Goal: Task Accomplishment & Management: Manage account settings

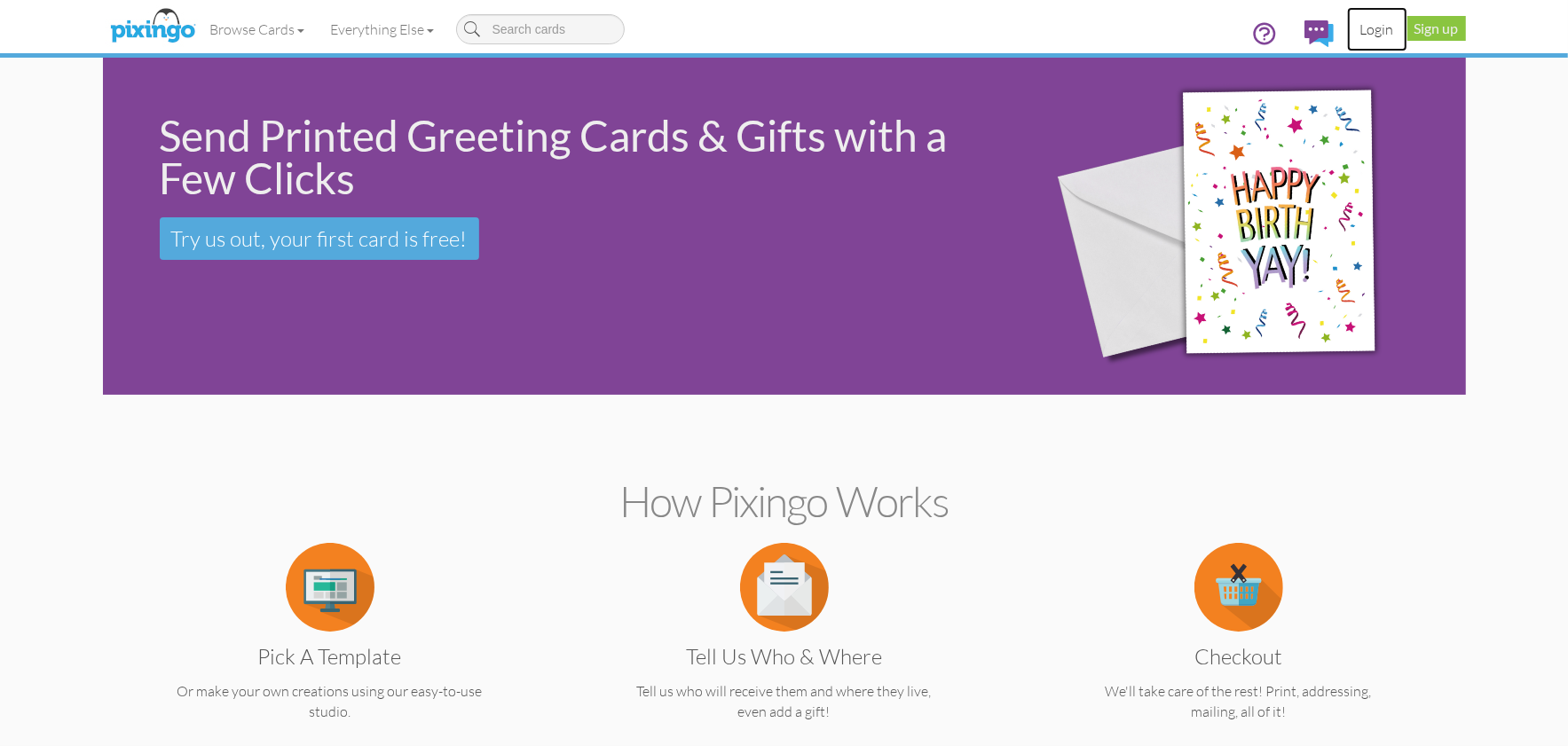
click at [1373, 29] on link "Login" at bounding box center [1378, 29] width 61 height 45
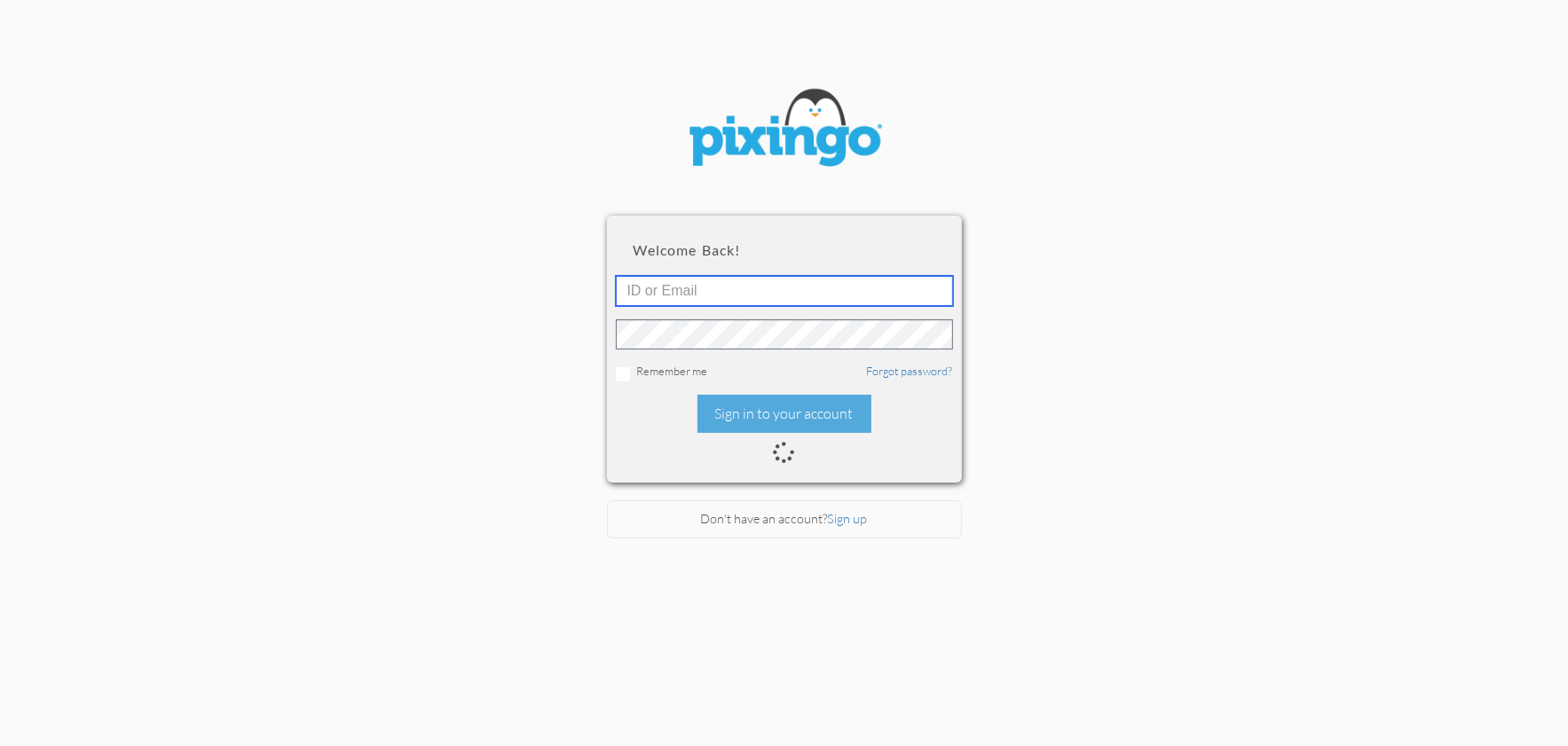
type input "1644"
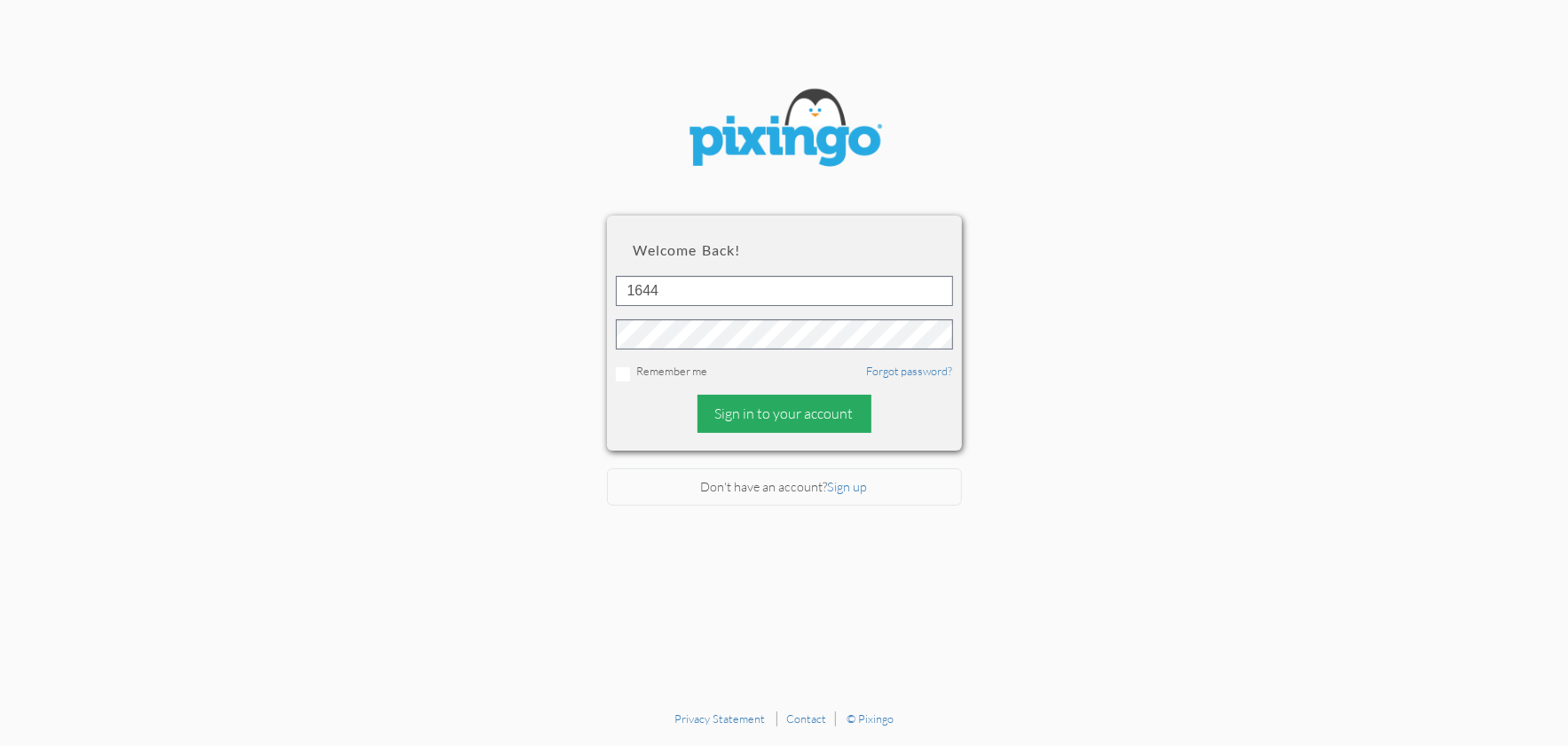
click at [775, 404] on div "Sign in to your account" at bounding box center [784, 414] width 174 height 38
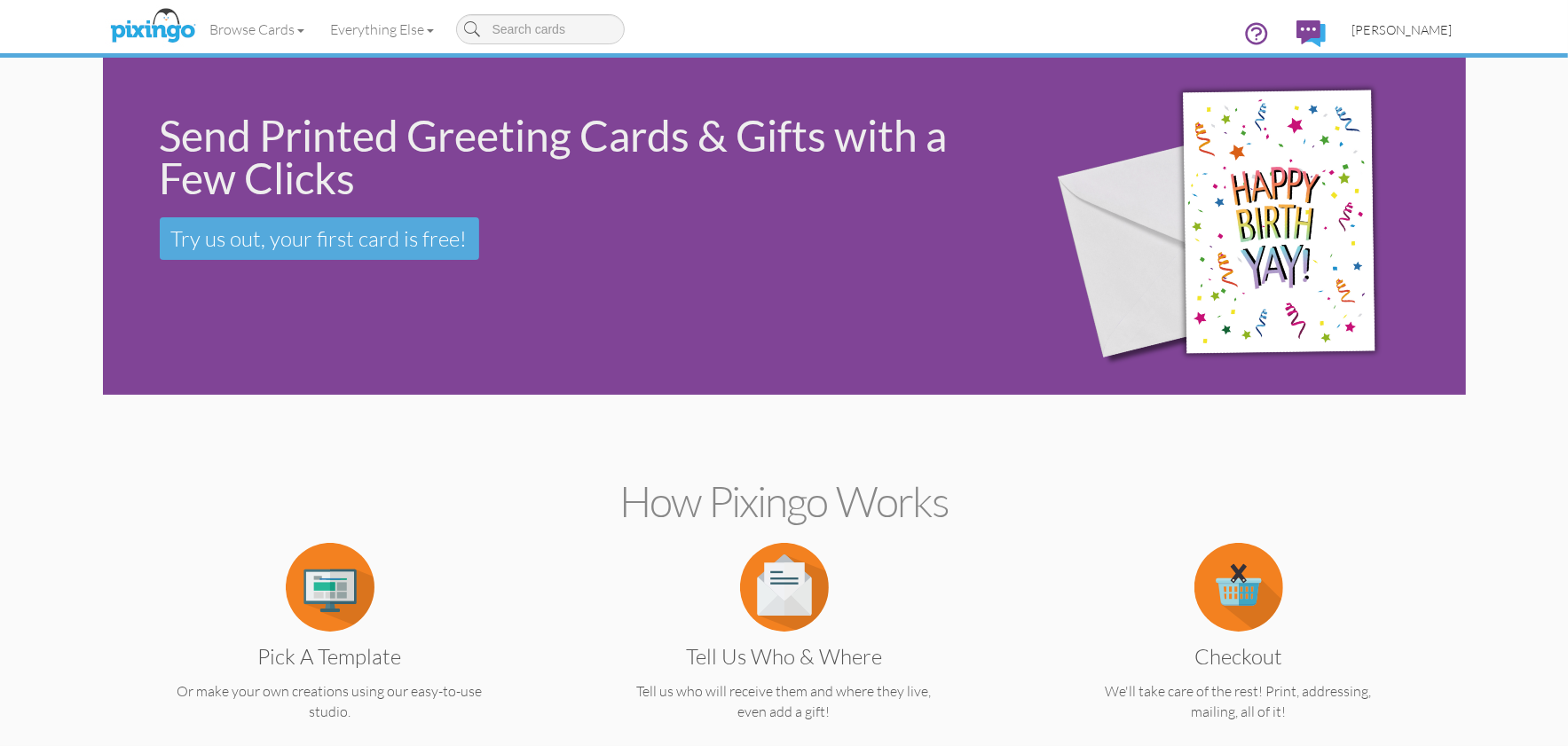
click at [1412, 31] on span "[PERSON_NAME]" at bounding box center [1403, 29] width 100 height 15
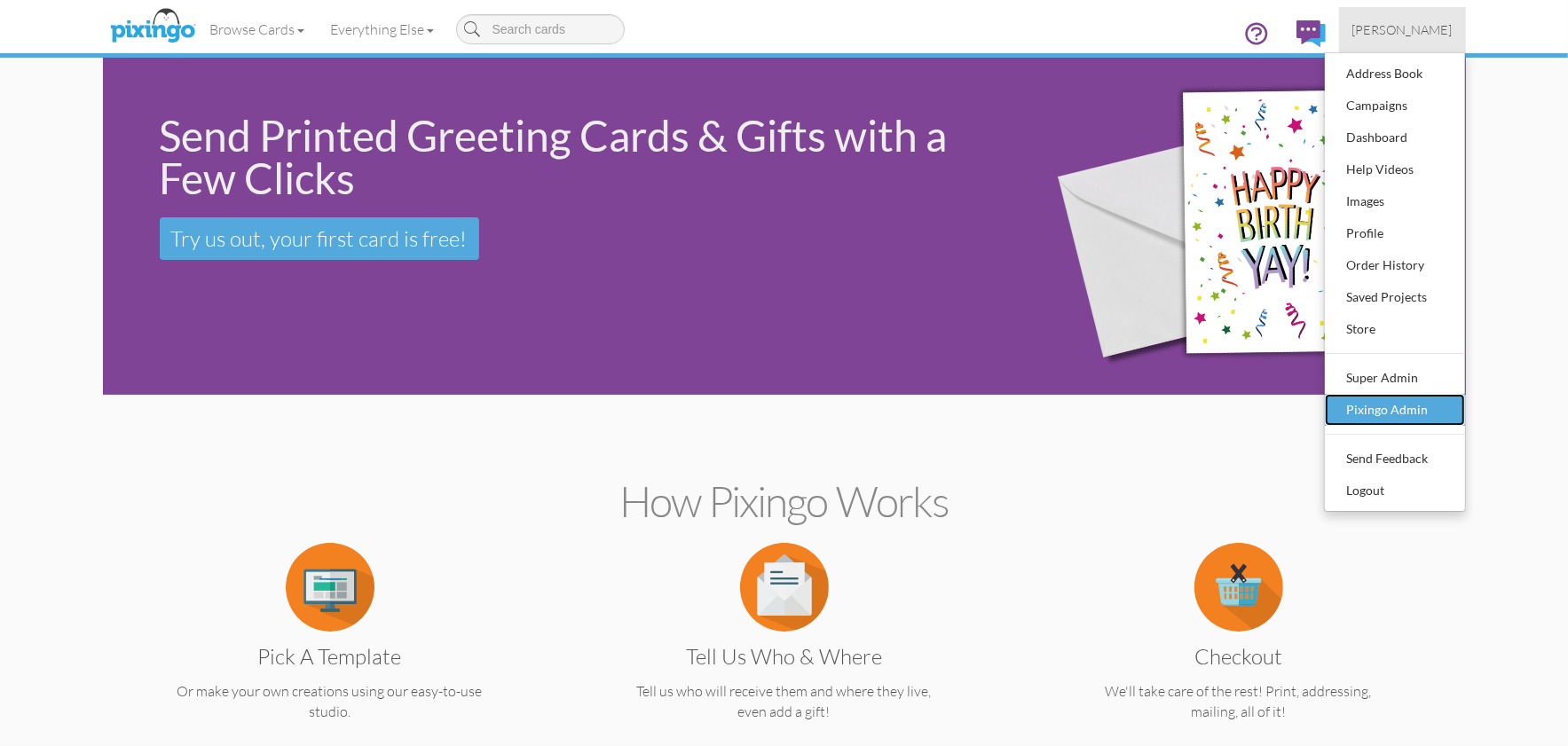
click at [1376, 404] on div "Pixingo Admin" at bounding box center [1395, 410] width 105 height 27
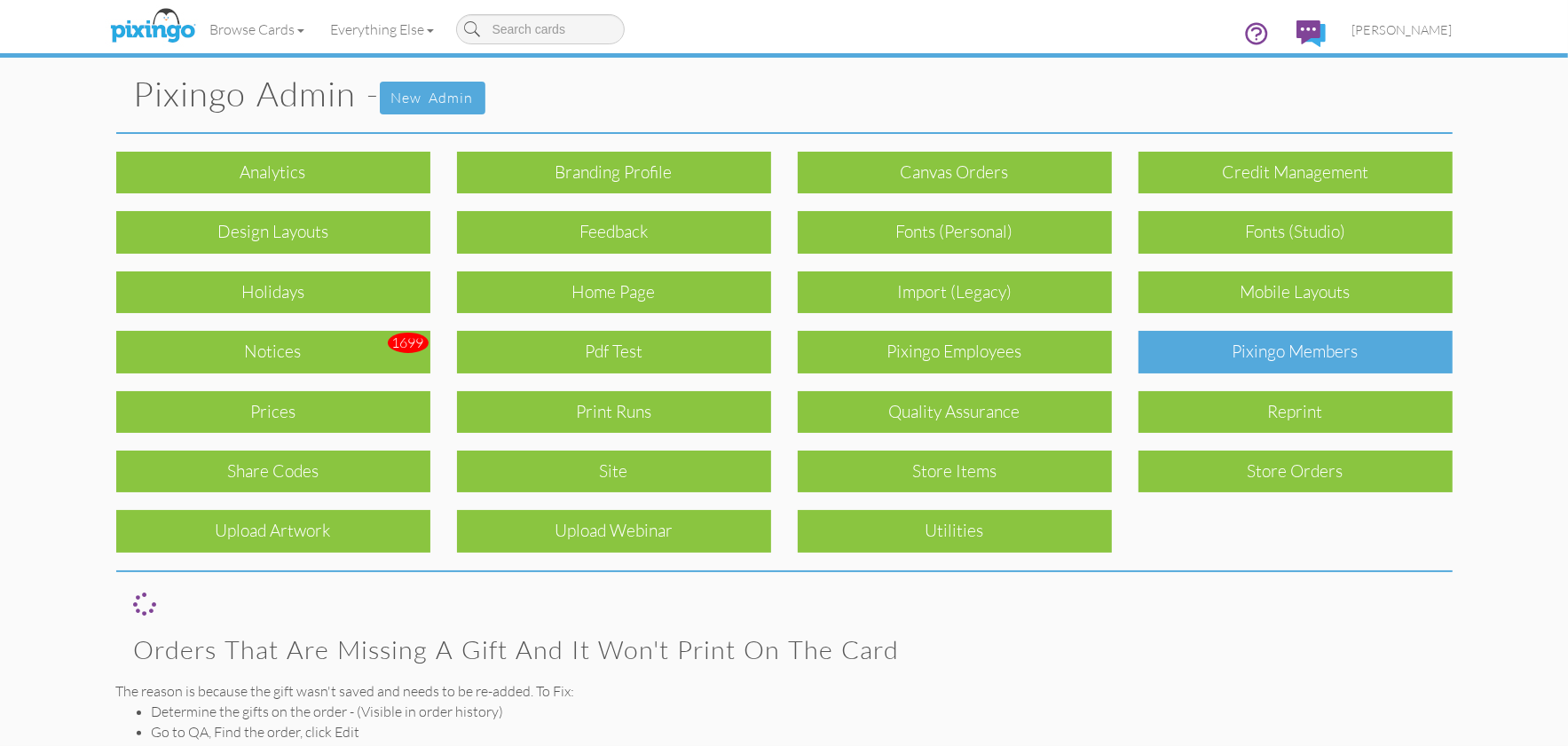
click at [1298, 354] on div "Pixingo Members" at bounding box center [1295, 351] width 314 height 42
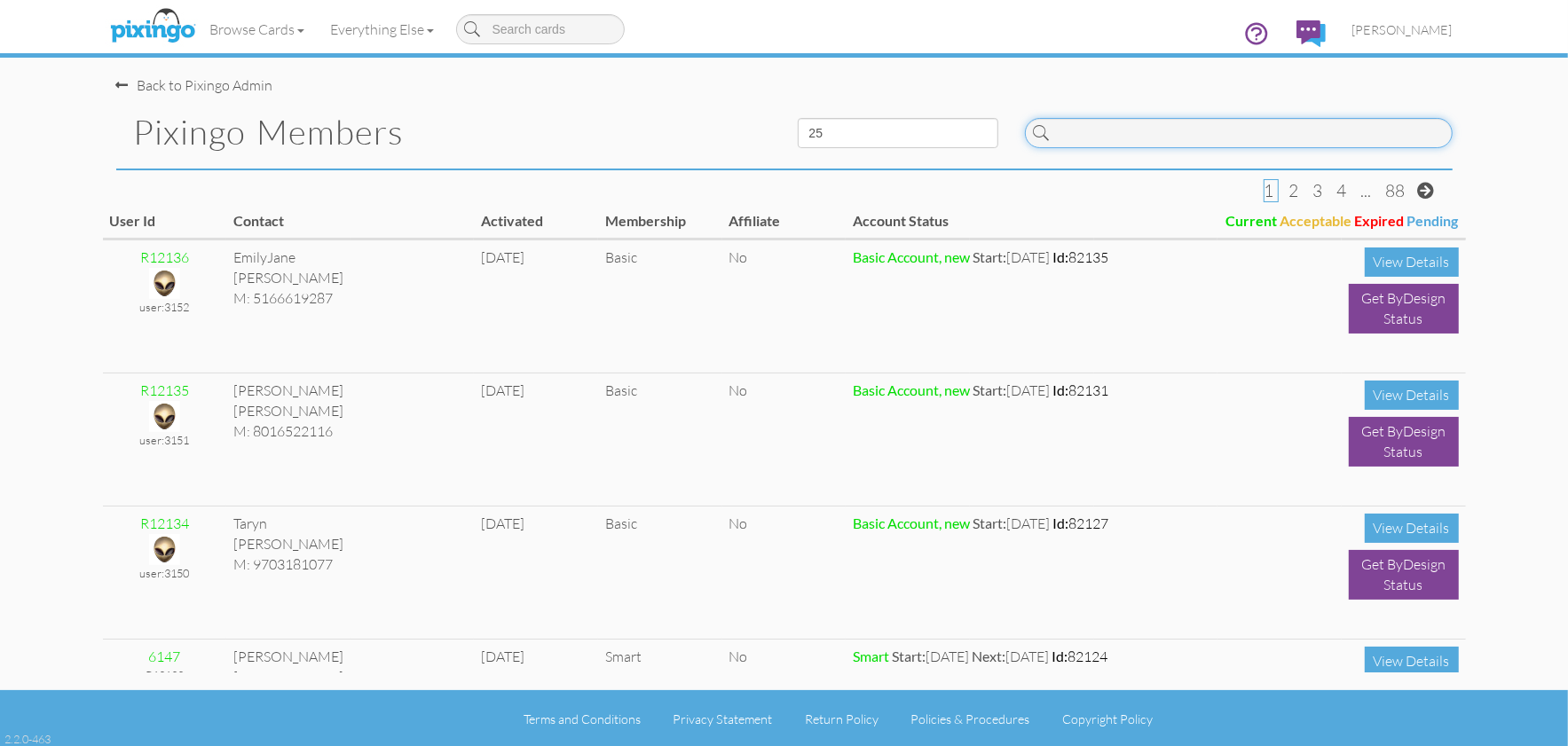
click at [1102, 135] on input at bounding box center [1239, 133] width 427 height 30
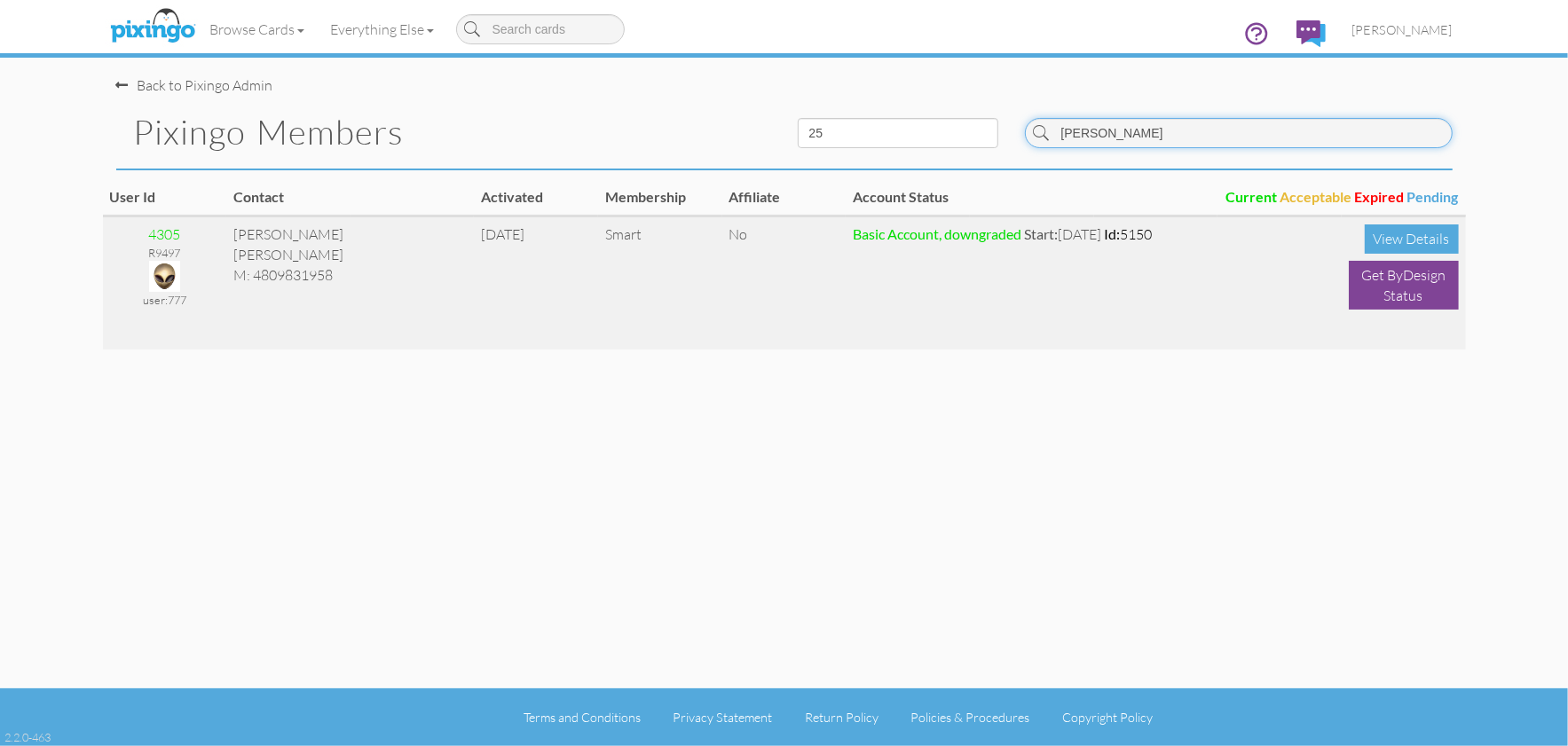
type input "[PERSON_NAME]"
click at [164, 271] on img at bounding box center [164, 276] width 31 height 31
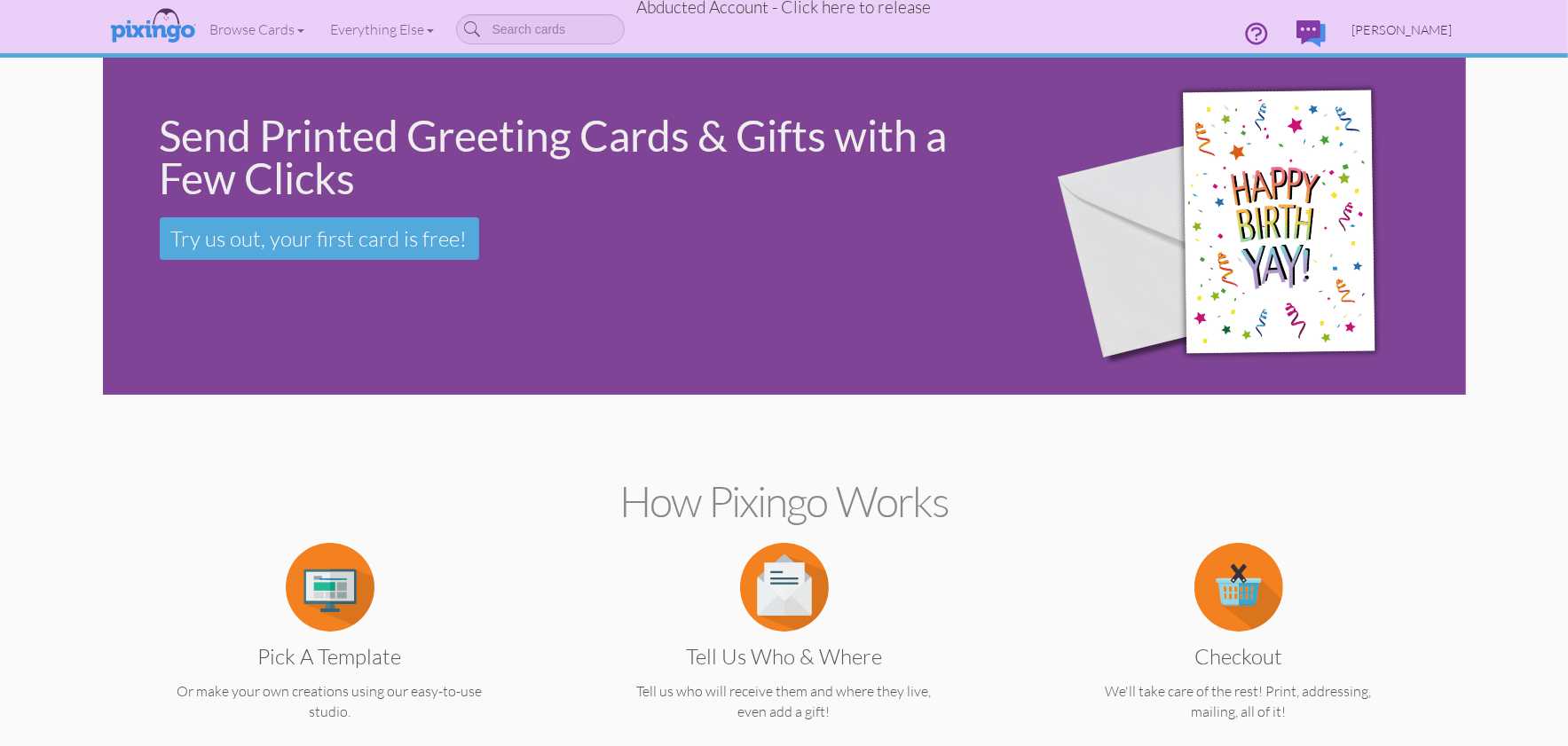
click at [1386, 25] on span "[PERSON_NAME]" at bounding box center [1403, 29] width 100 height 15
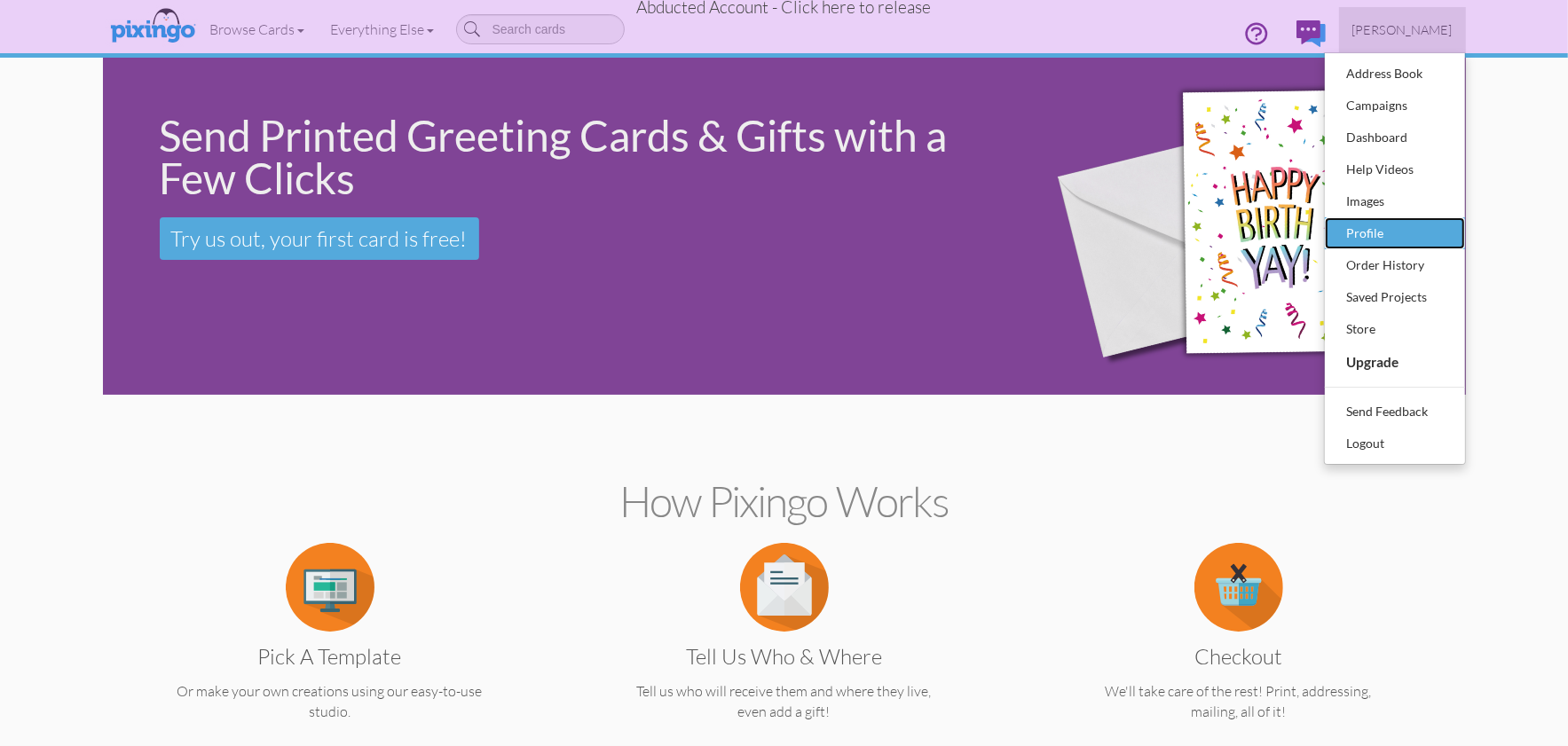
click at [1369, 226] on div "Profile" at bounding box center [1395, 233] width 105 height 27
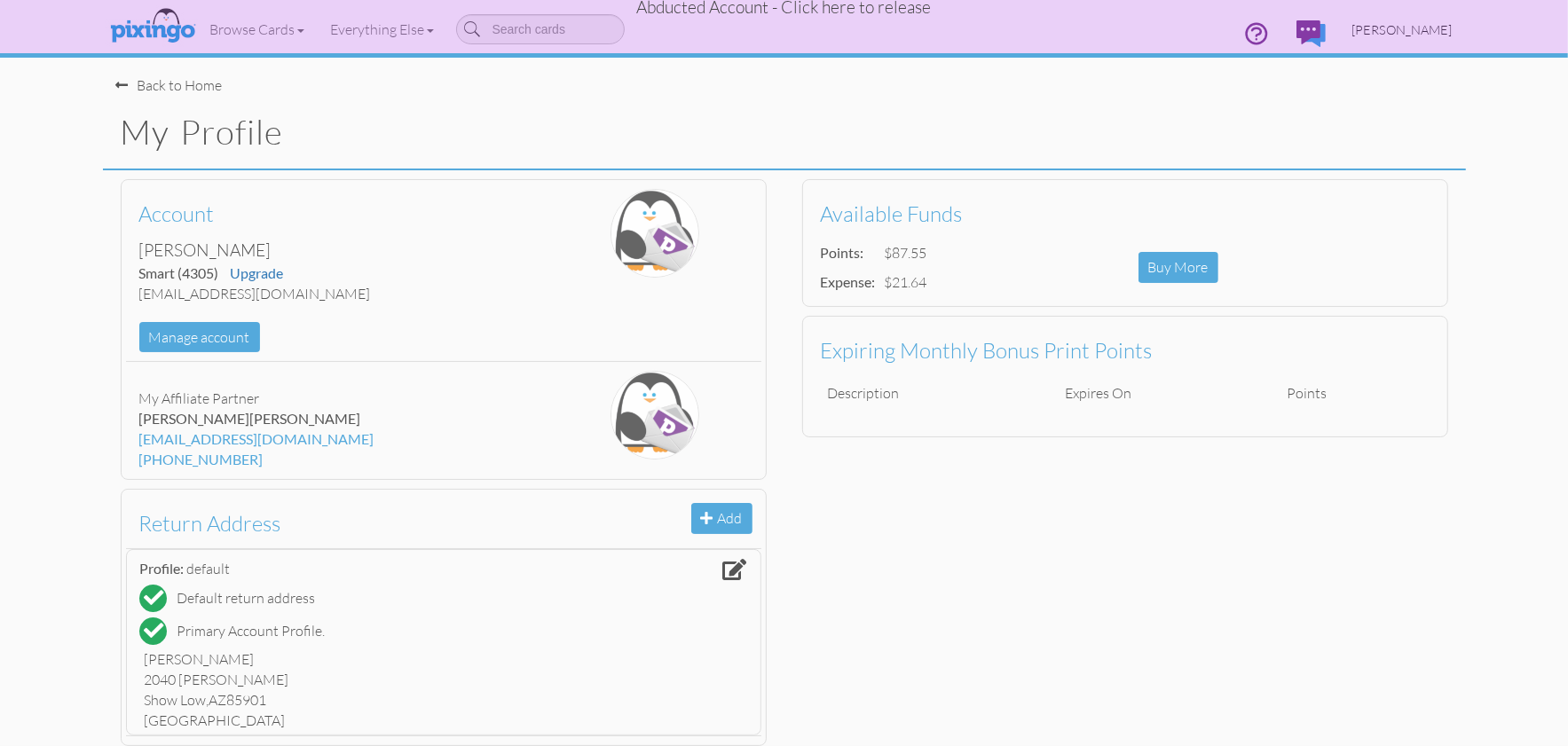
click at [1389, 31] on span "[PERSON_NAME]" at bounding box center [1403, 29] width 100 height 15
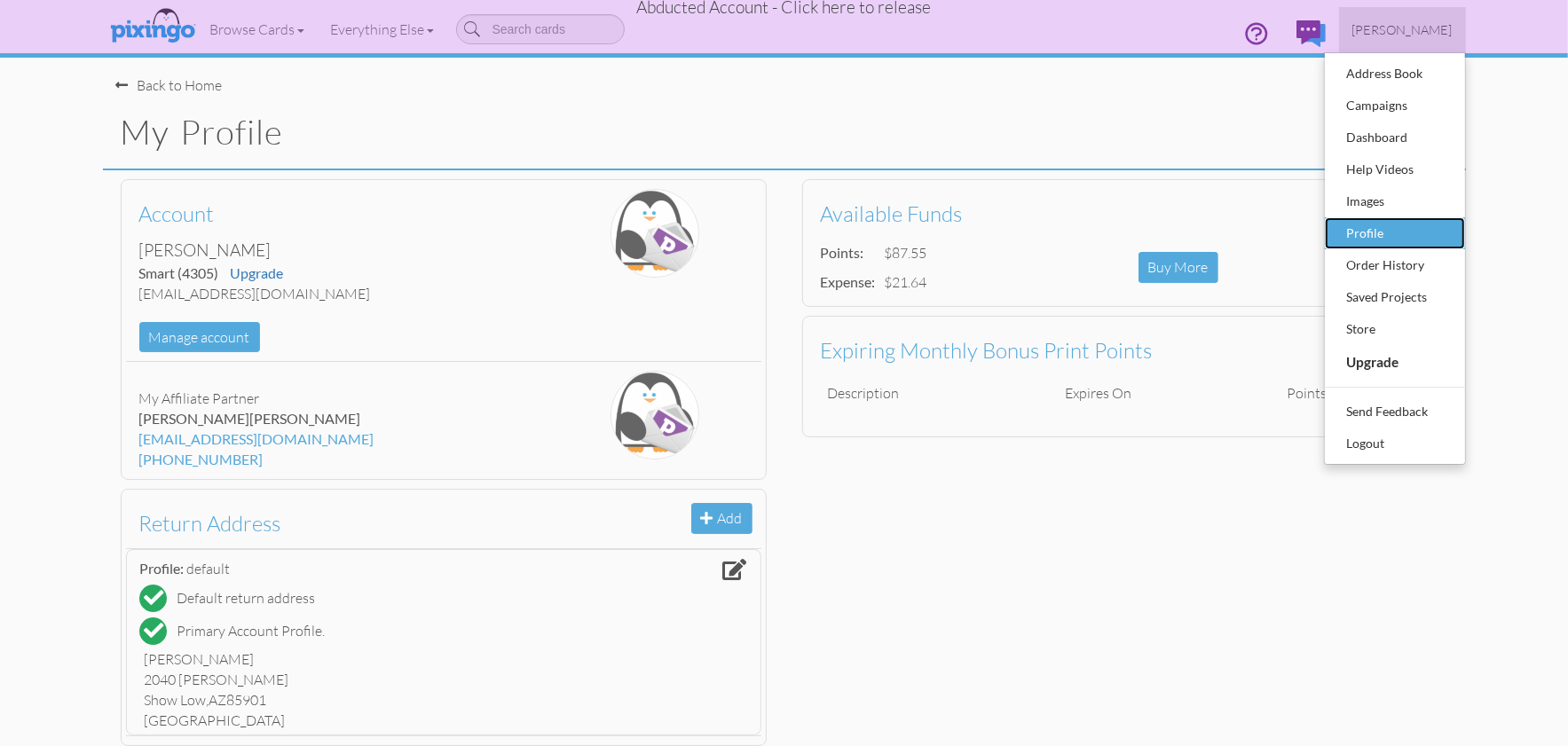
click at [1378, 225] on div "Profile" at bounding box center [1395, 233] width 105 height 27
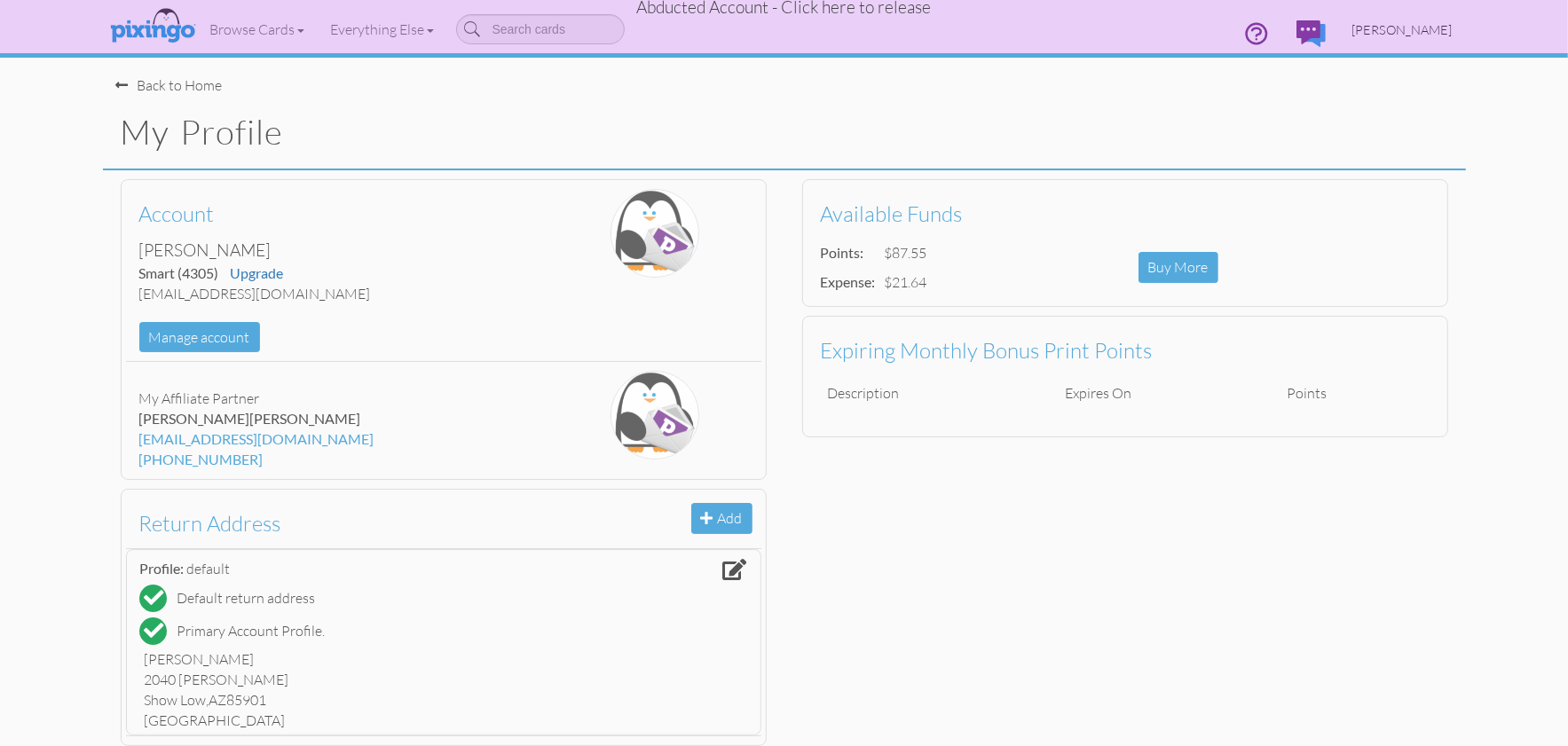
click at [1377, 29] on span "[PERSON_NAME]" at bounding box center [1403, 29] width 100 height 15
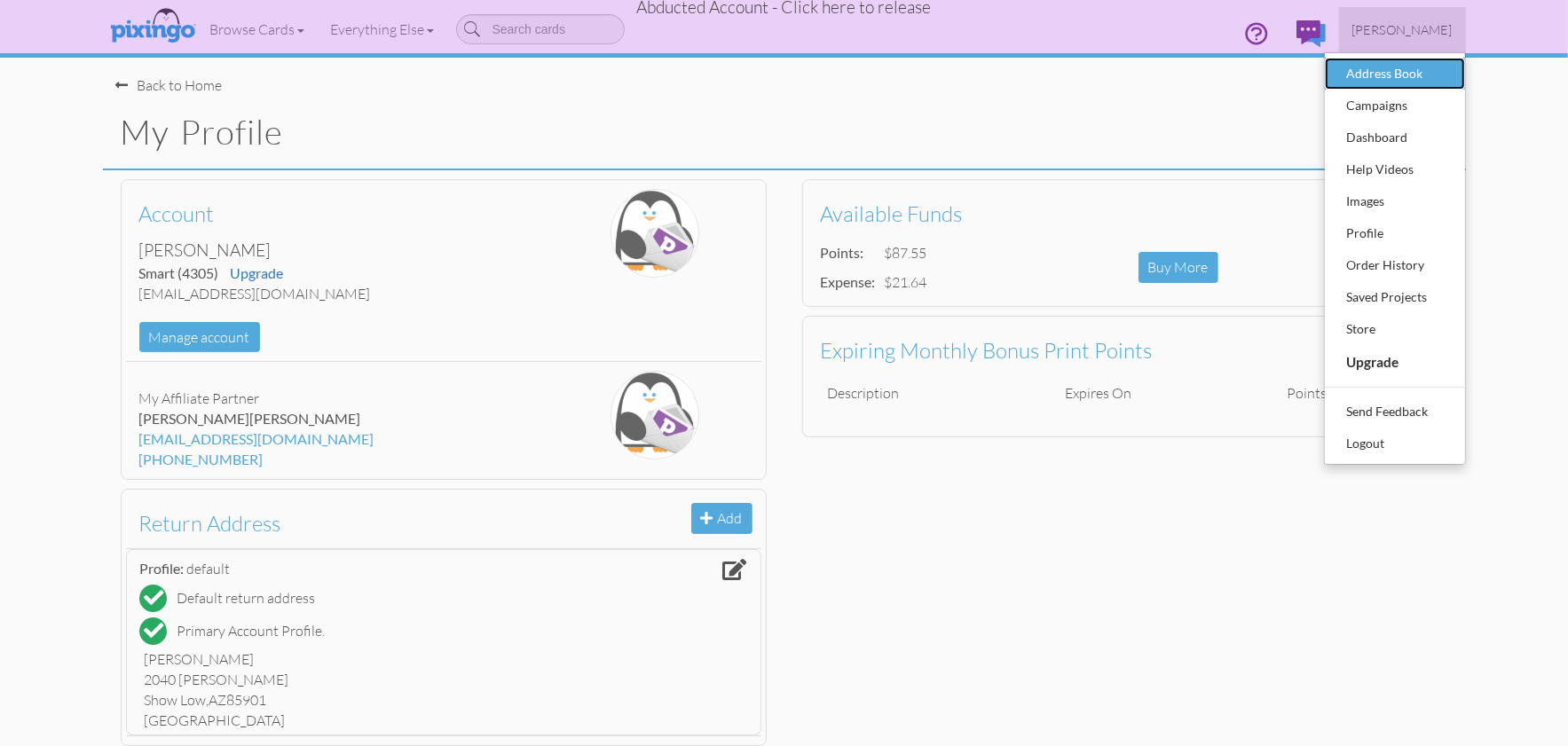
click at [1371, 71] on div "Address Book" at bounding box center [1395, 74] width 105 height 27
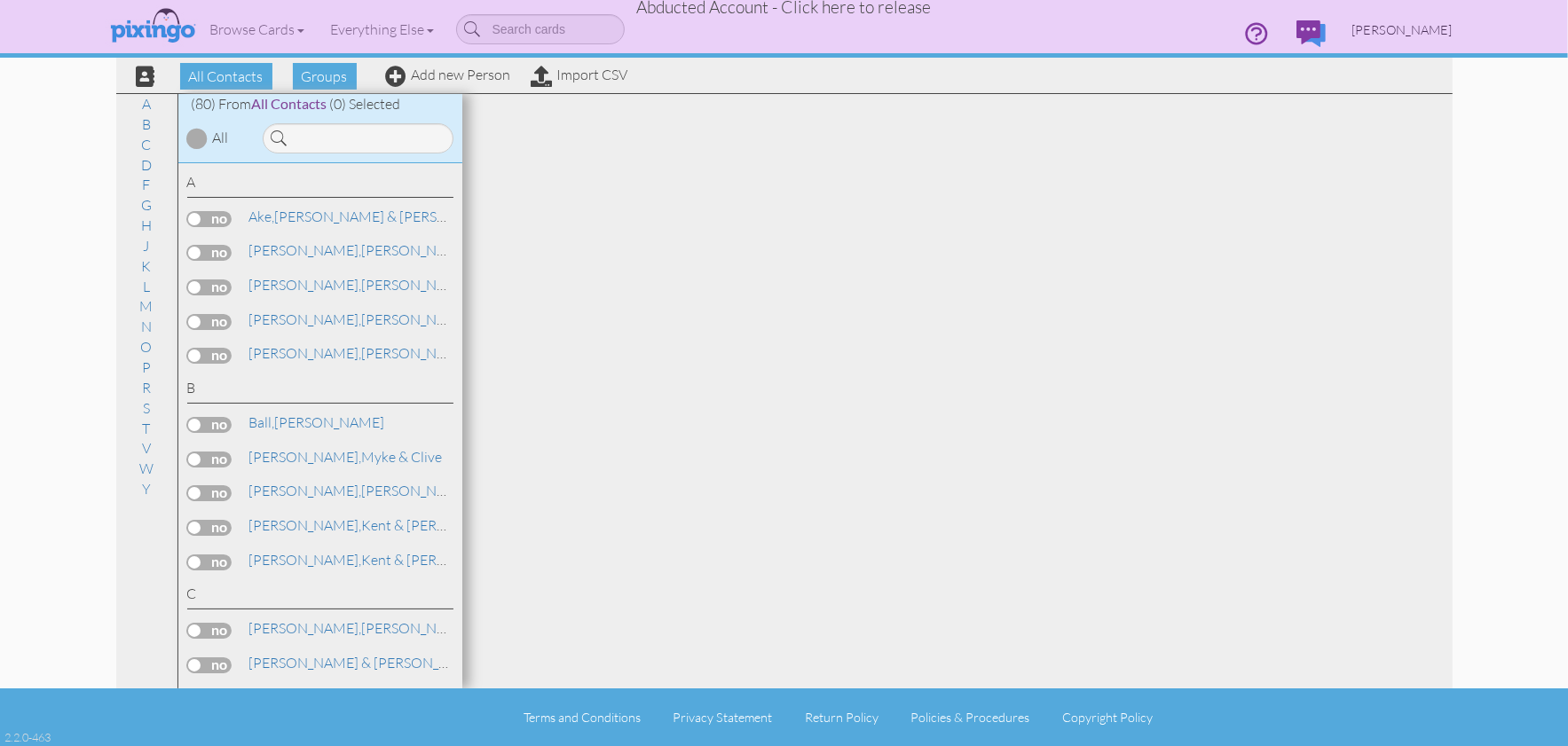
click at [1409, 35] on span "[PERSON_NAME]" at bounding box center [1403, 29] width 100 height 15
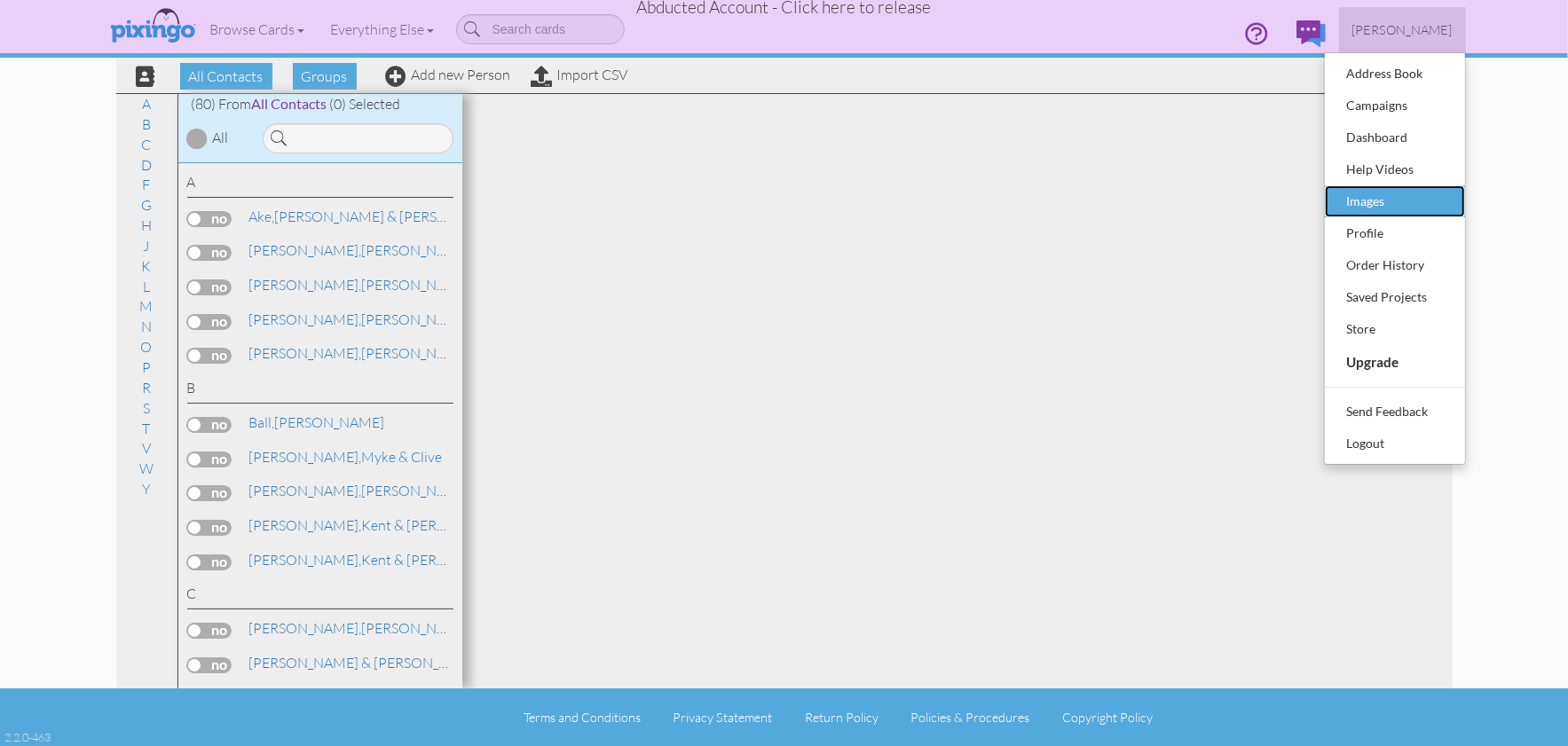
click at [1386, 201] on div "Images" at bounding box center [1395, 201] width 105 height 27
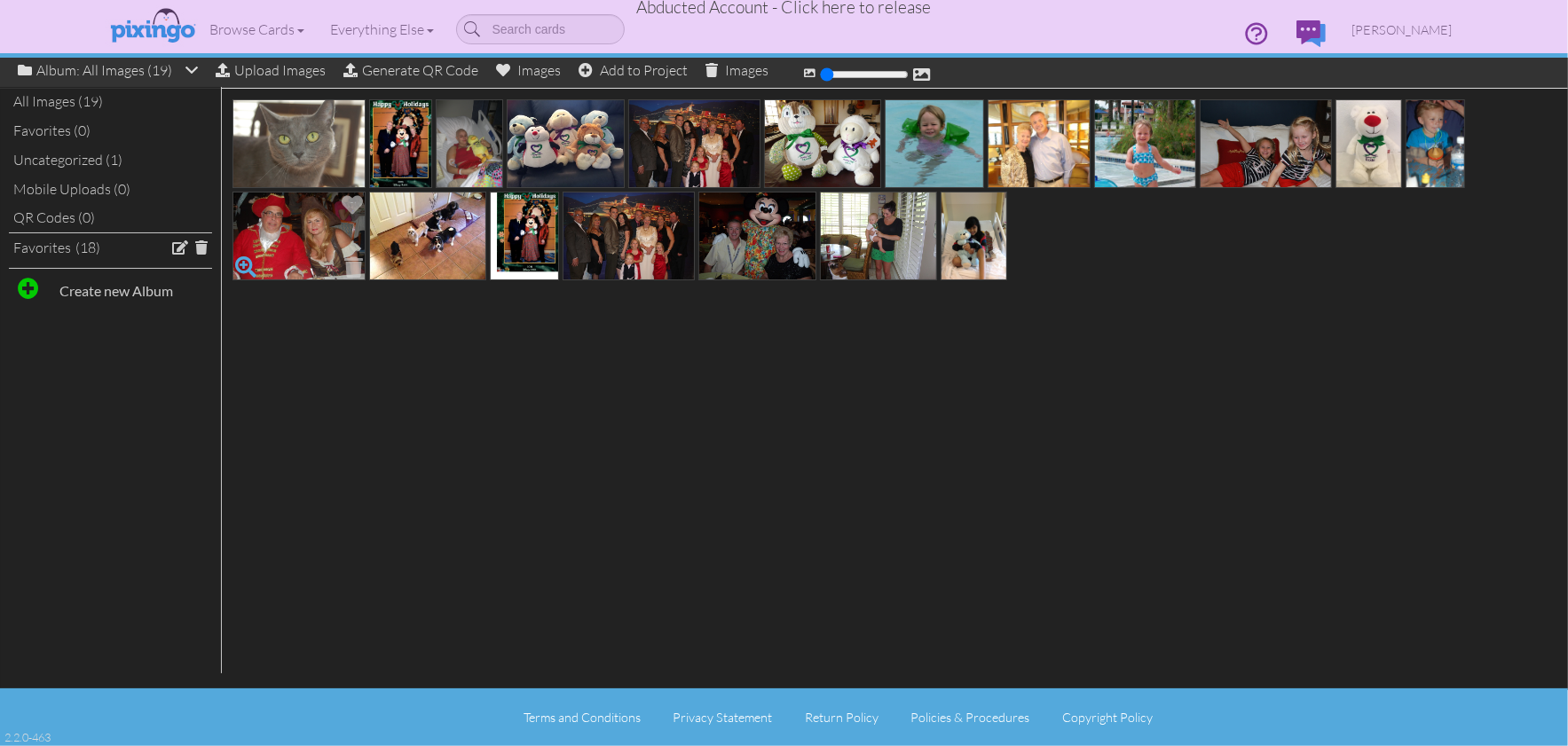
click at [246, 265] on span at bounding box center [246, 267] width 30 height 30
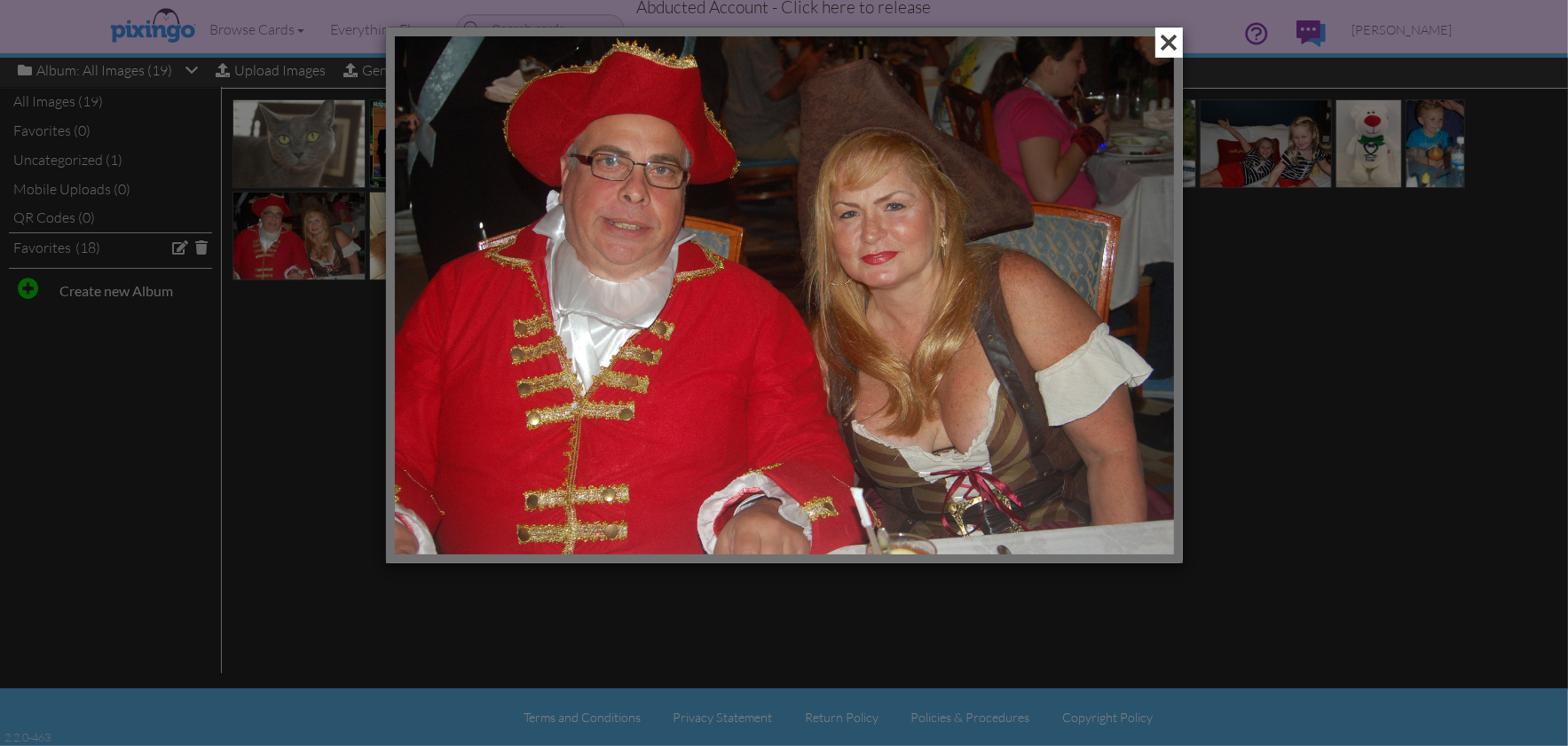
click at [1174, 38] on span at bounding box center [1169, 43] width 28 height 30
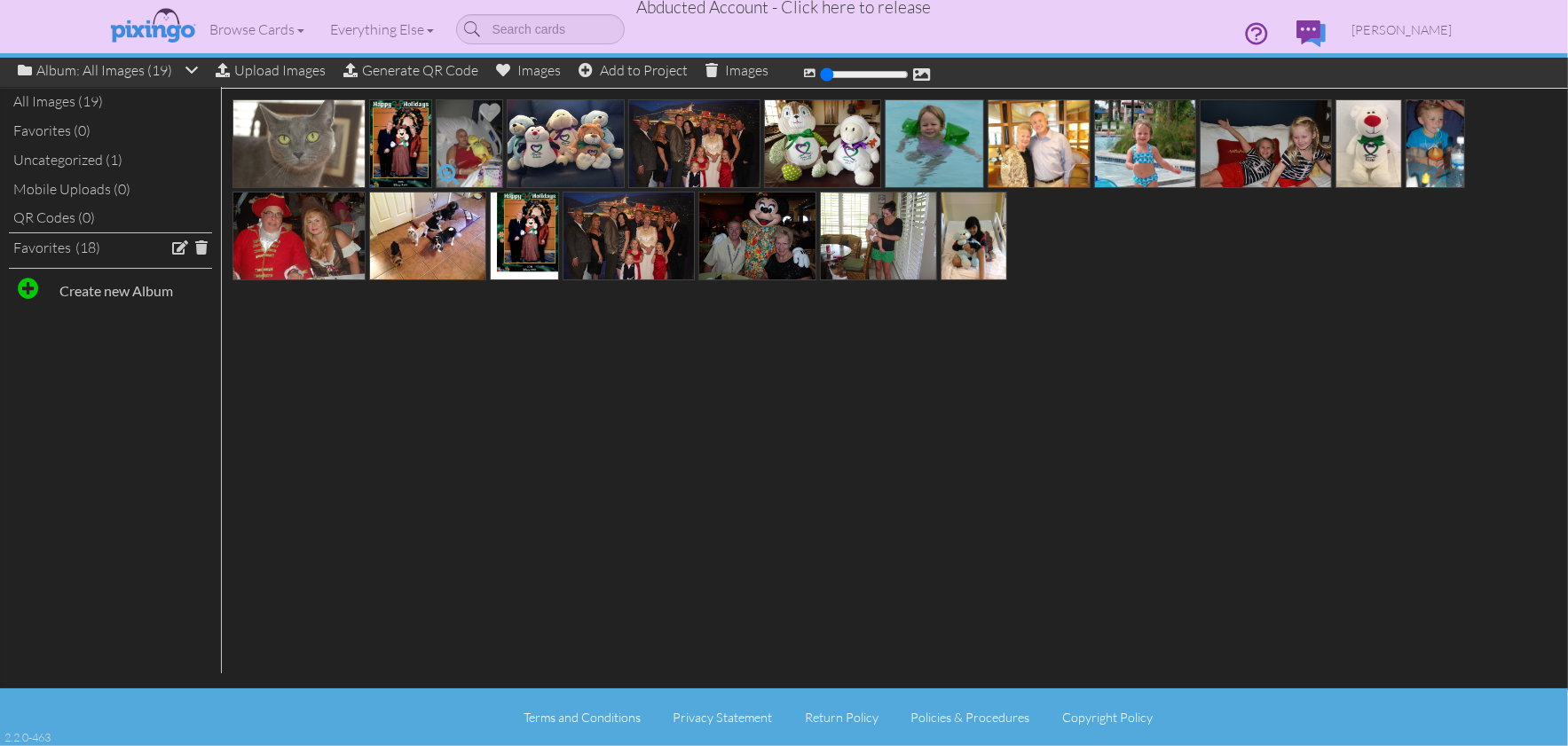
click at [444, 169] on span at bounding box center [449, 175] width 30 height 30
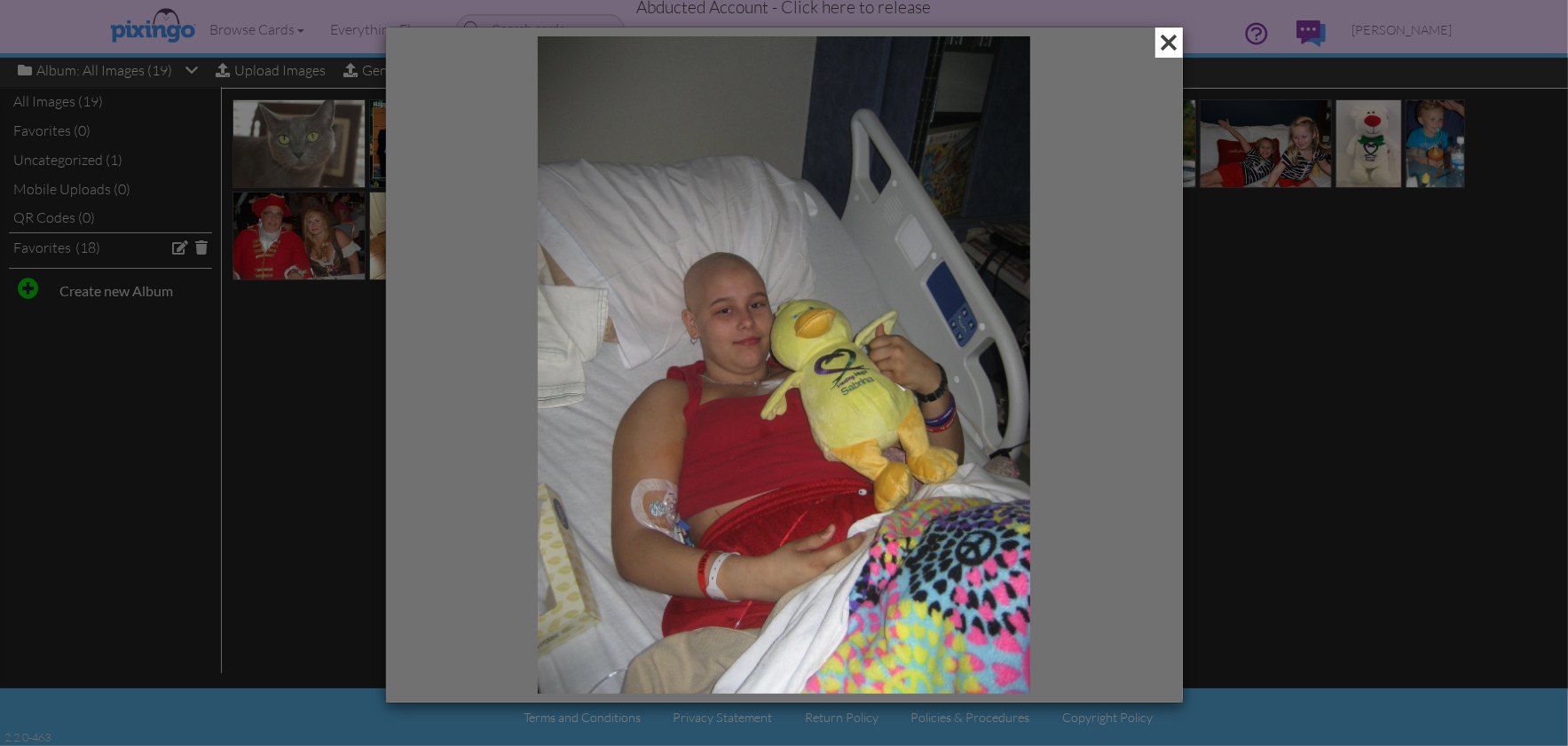
click at [1174, 46] on span at bounding box center [1169, 43] width 28 height 30
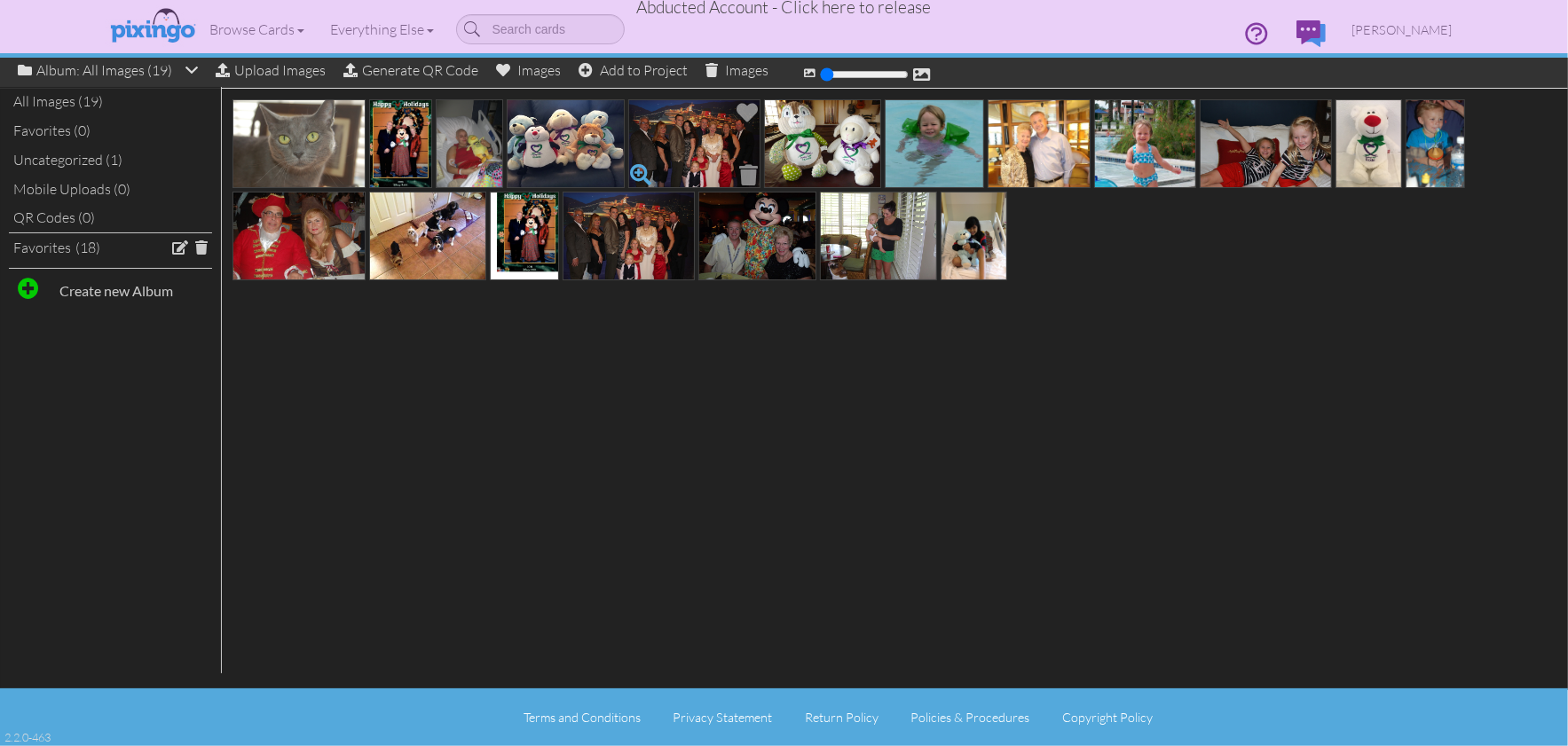
click at [636, 169] on span at bounding box center [642, 175] width 30 height 30
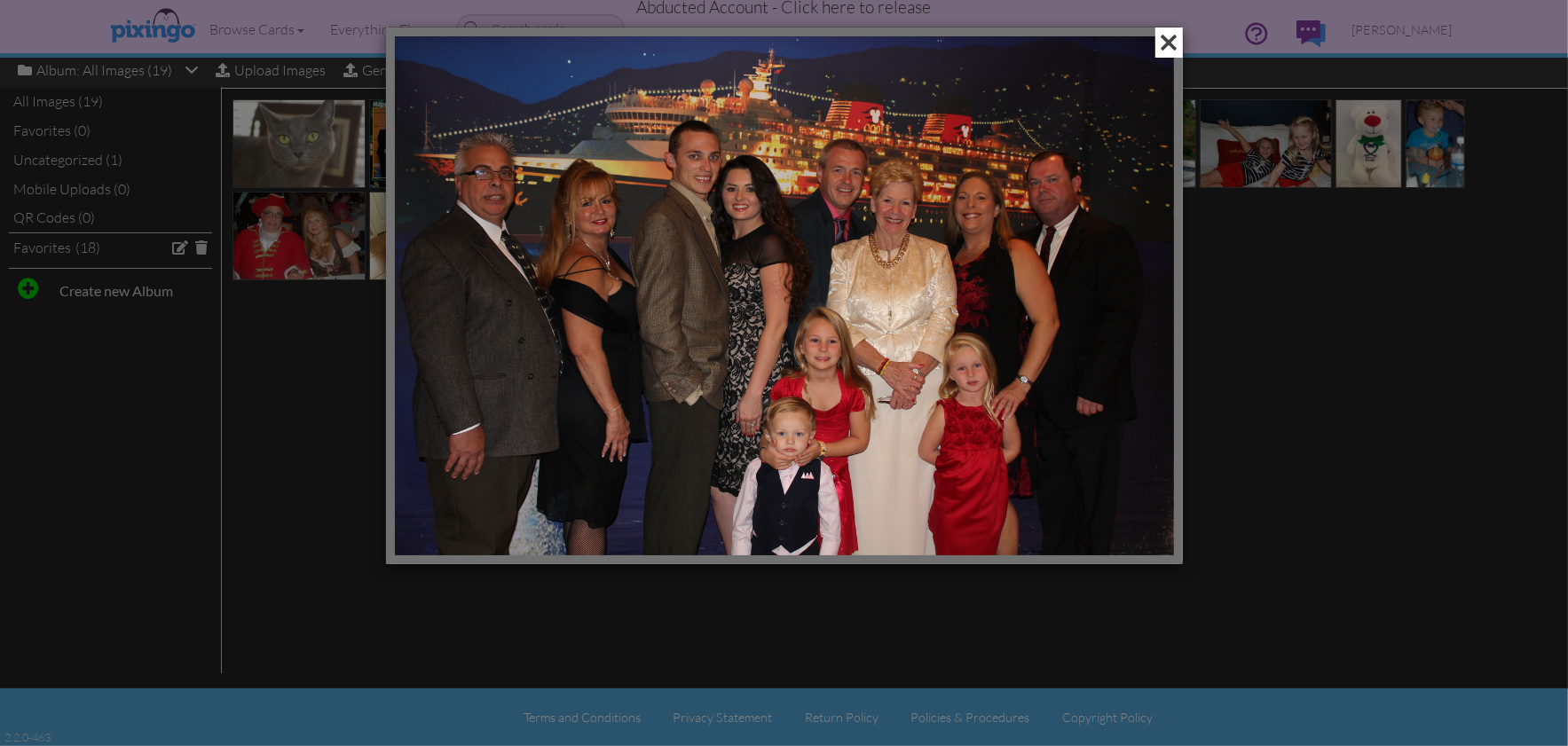
click at [1173, 45] on span at bounding box center [1169, 43] width 28 height 30
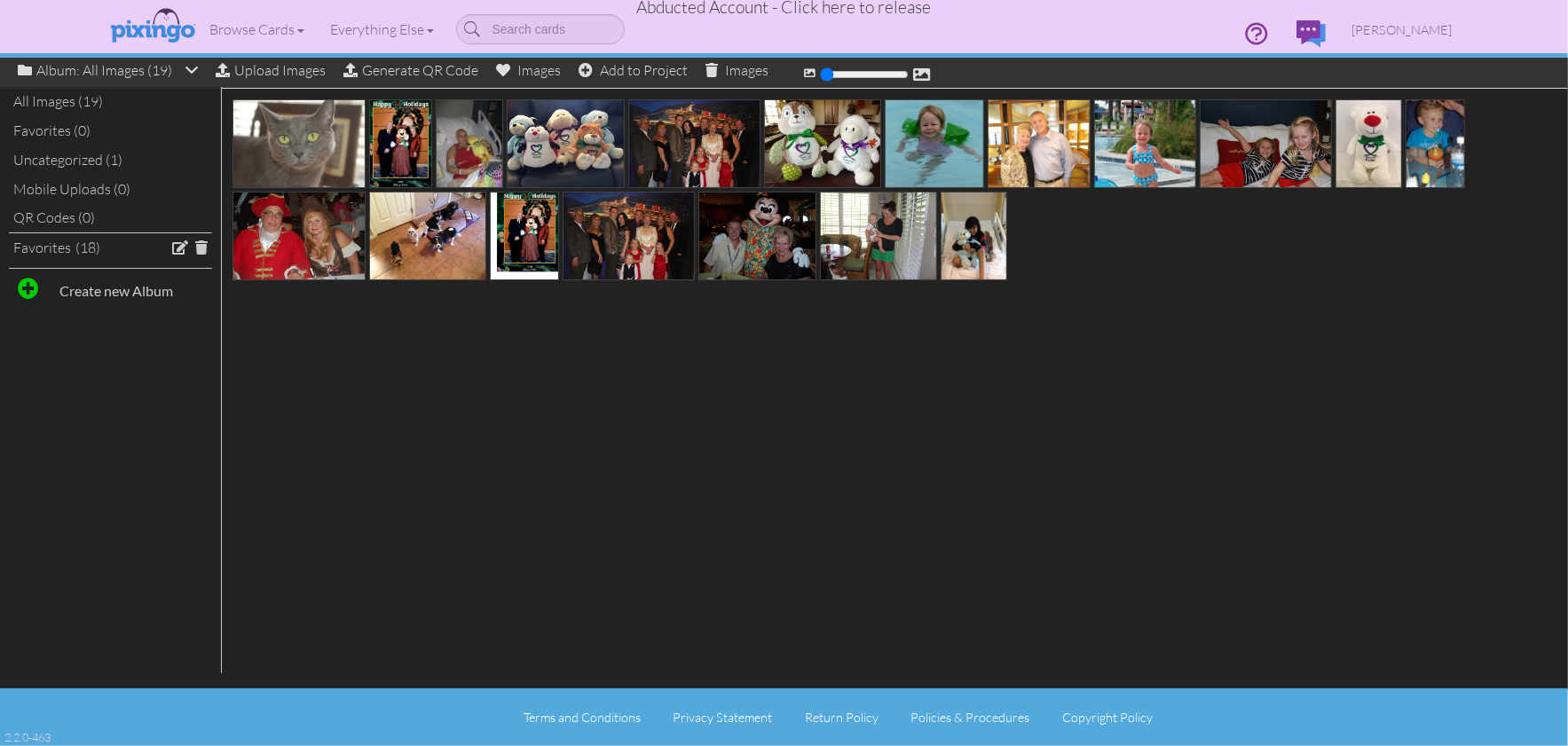
click at [1092, 261] on div at bounding box center [892, 189] width 1342 height 193
click at [1407, 31] on span "[PERSON_NAME]" at bounding box center [1403, 29] width 100 height 15
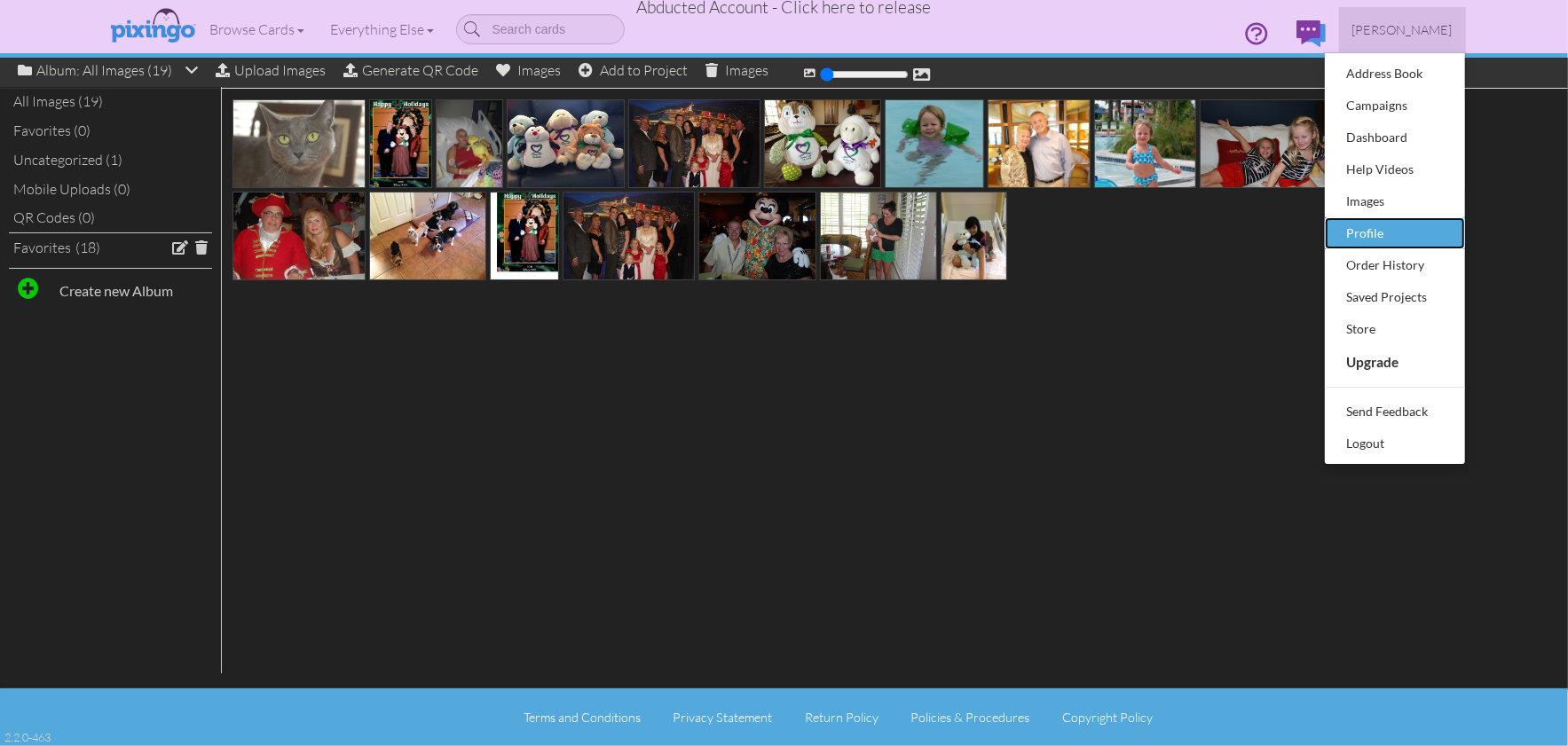
click at [1388, 222] on div "Profile" at bounding box center [1395, 233] width 105 height 27
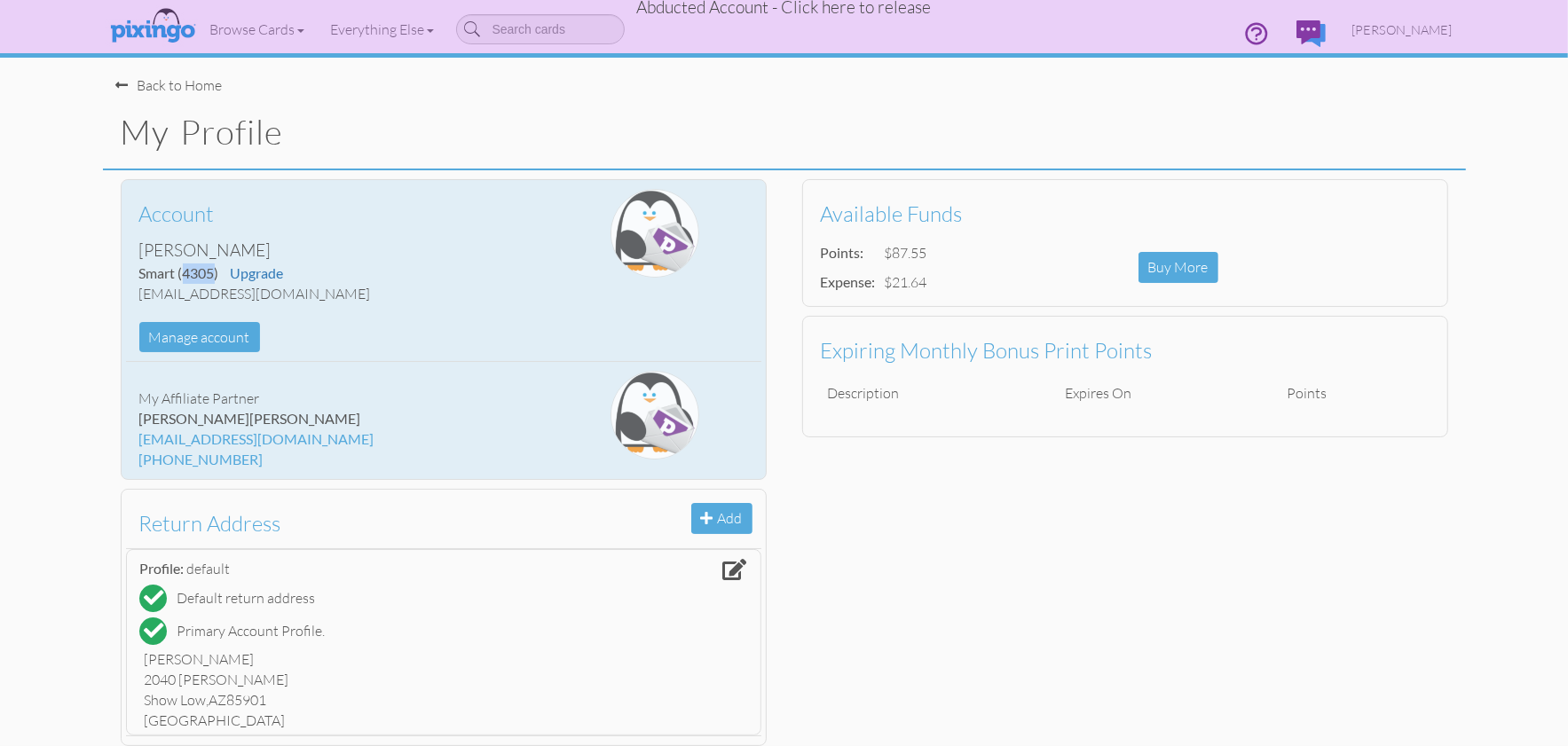
drag, startPoint x: 183, startPoint y: 276, endPoint x: 214, endPoint y: 273, distance: 31.1
click at [214, 273] on span "(4305)" at bounding box center [199, 272] width 41 height 17
copy span "4305"
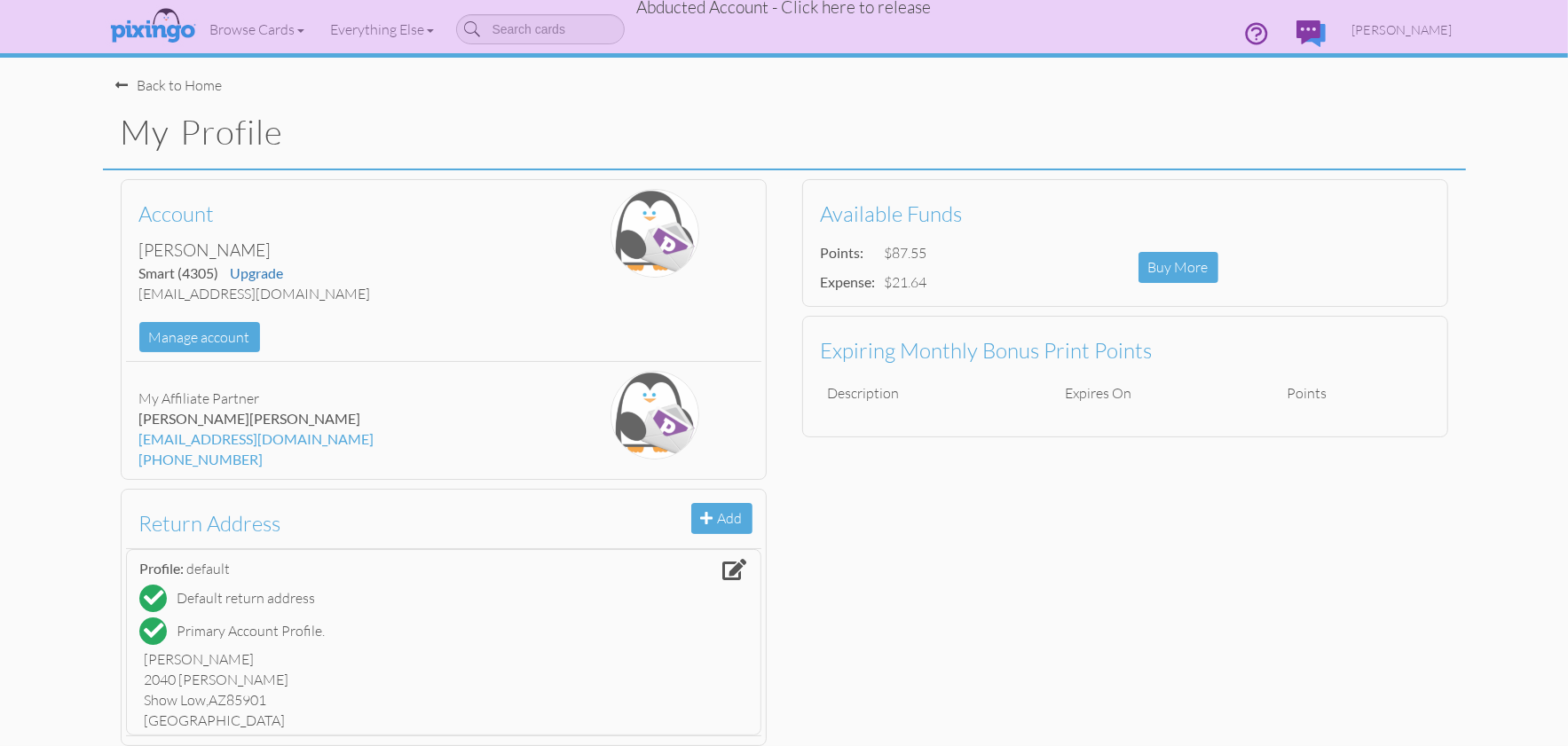
click at [824, 13] on span "Abducted Account - Click here to release" at bounding box center [785, 7] width 295 height 21
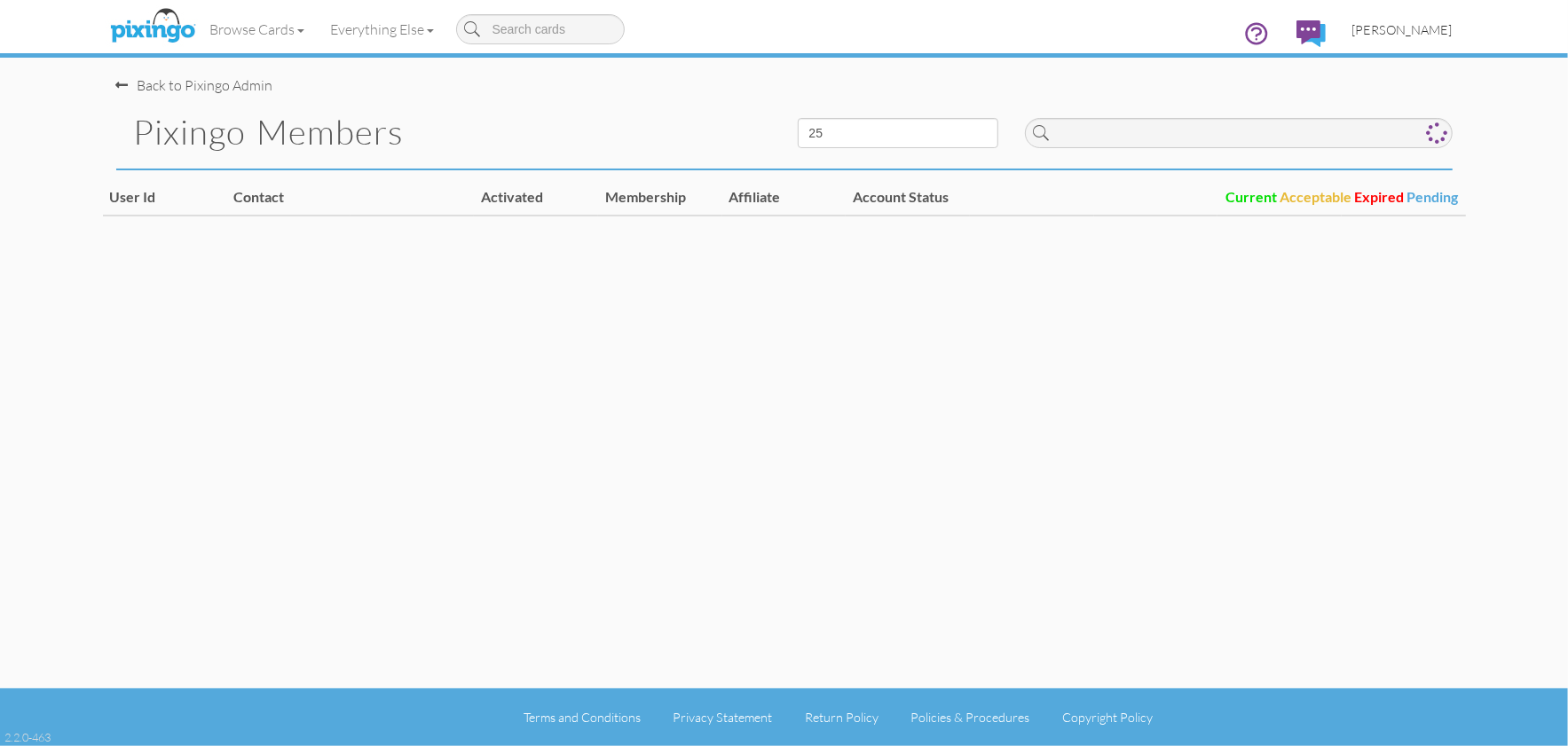
click at [1412, 28] on span "[PERSON_NAME]" at bounding box center [1403, 29] width 100 height 15
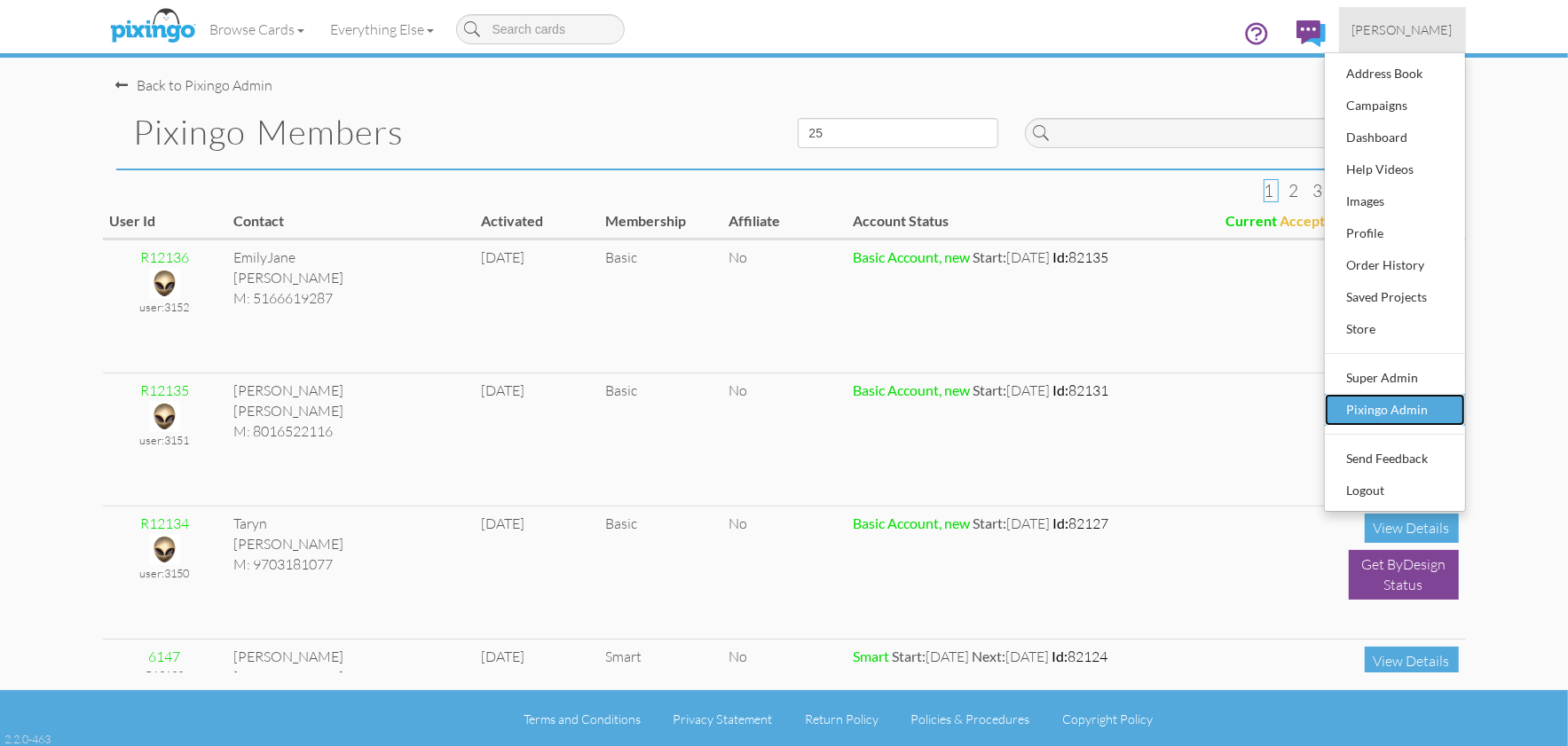
click at [1390, 403] on div "Pixingo Admin" at bounding box center [1395, 410] width 105 height 27
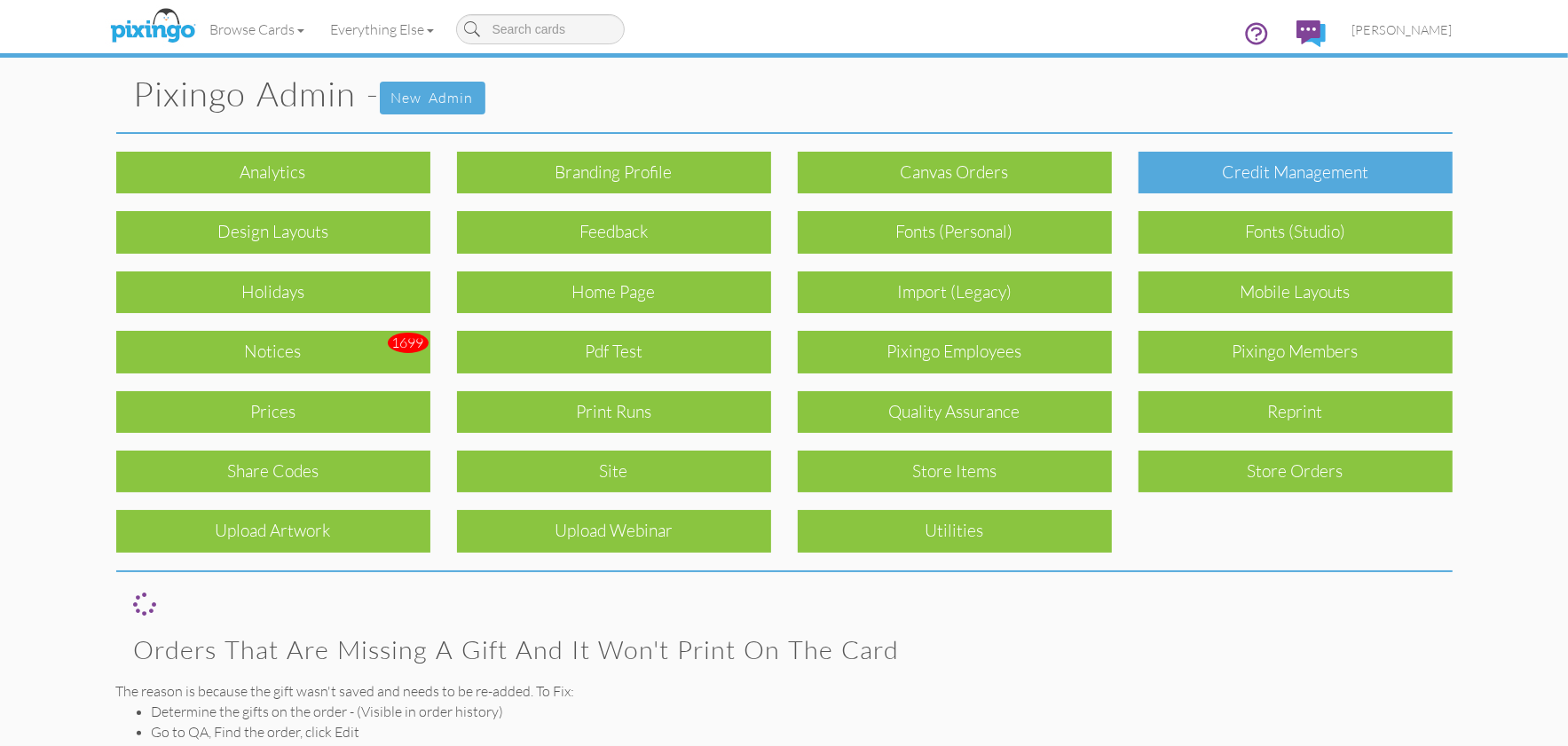
click at [1256, 174] on div "Credit Management" at bounding box center [1295, 172] width 314 height 42
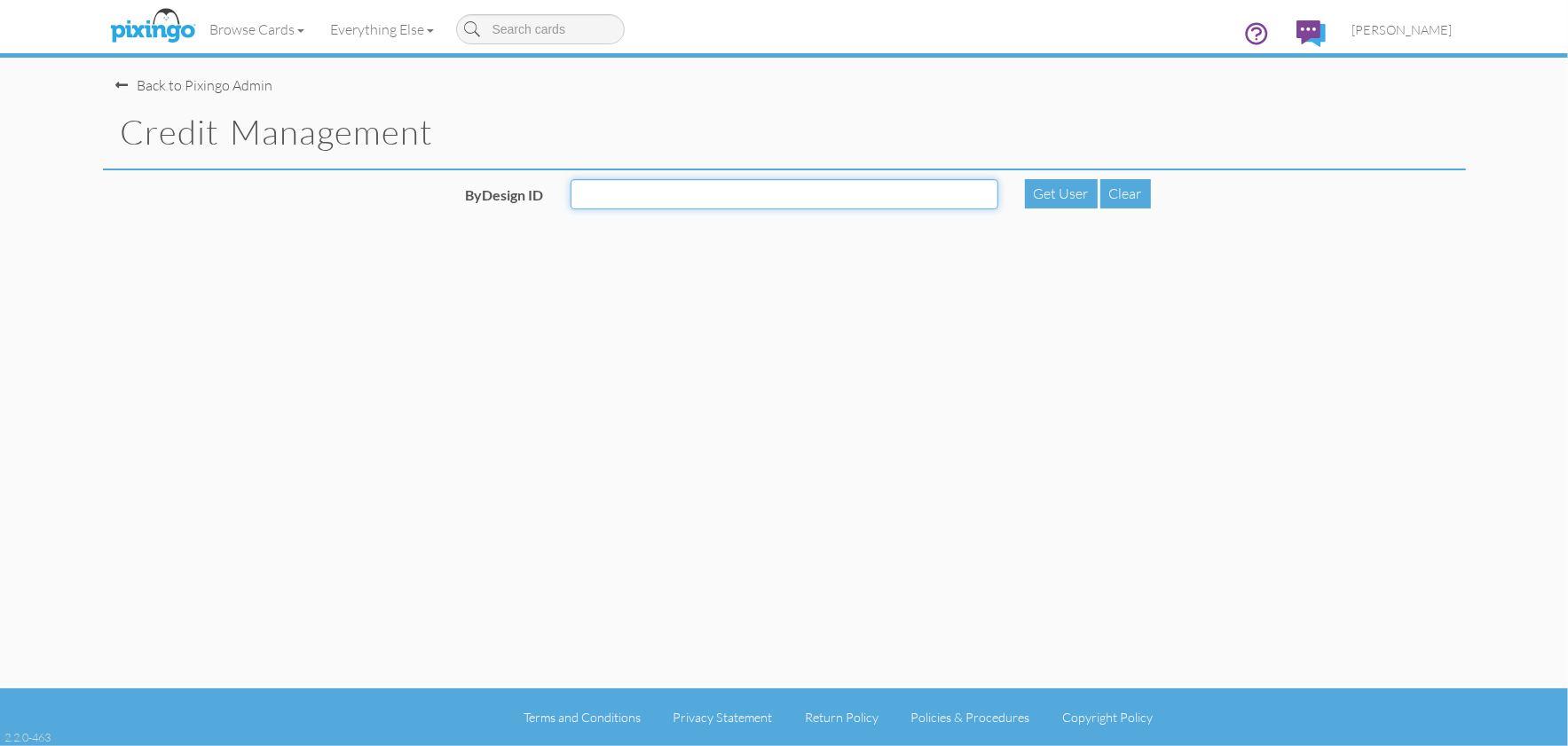
click at [754, 204] on input "ByDesign ID" at bounding box center [784, 195] width 427 height 30
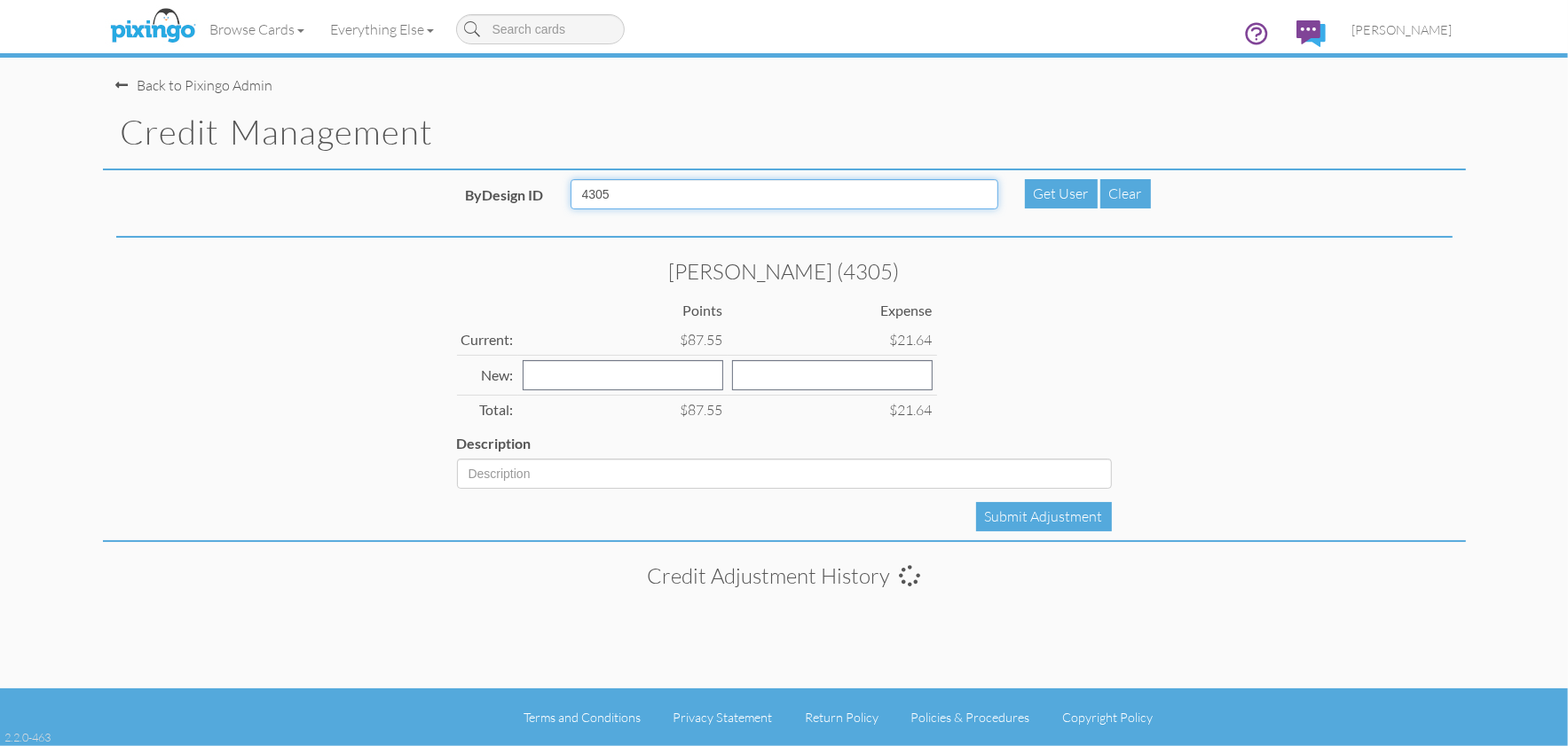
type input "4305"
click at [1117, 356] on div "[PERSON_NAME] (4305) Points Expense Current: $87.55 $21.64 New: Total: $87.55 $…" at bounding box center [784, 374] width 681 height 229
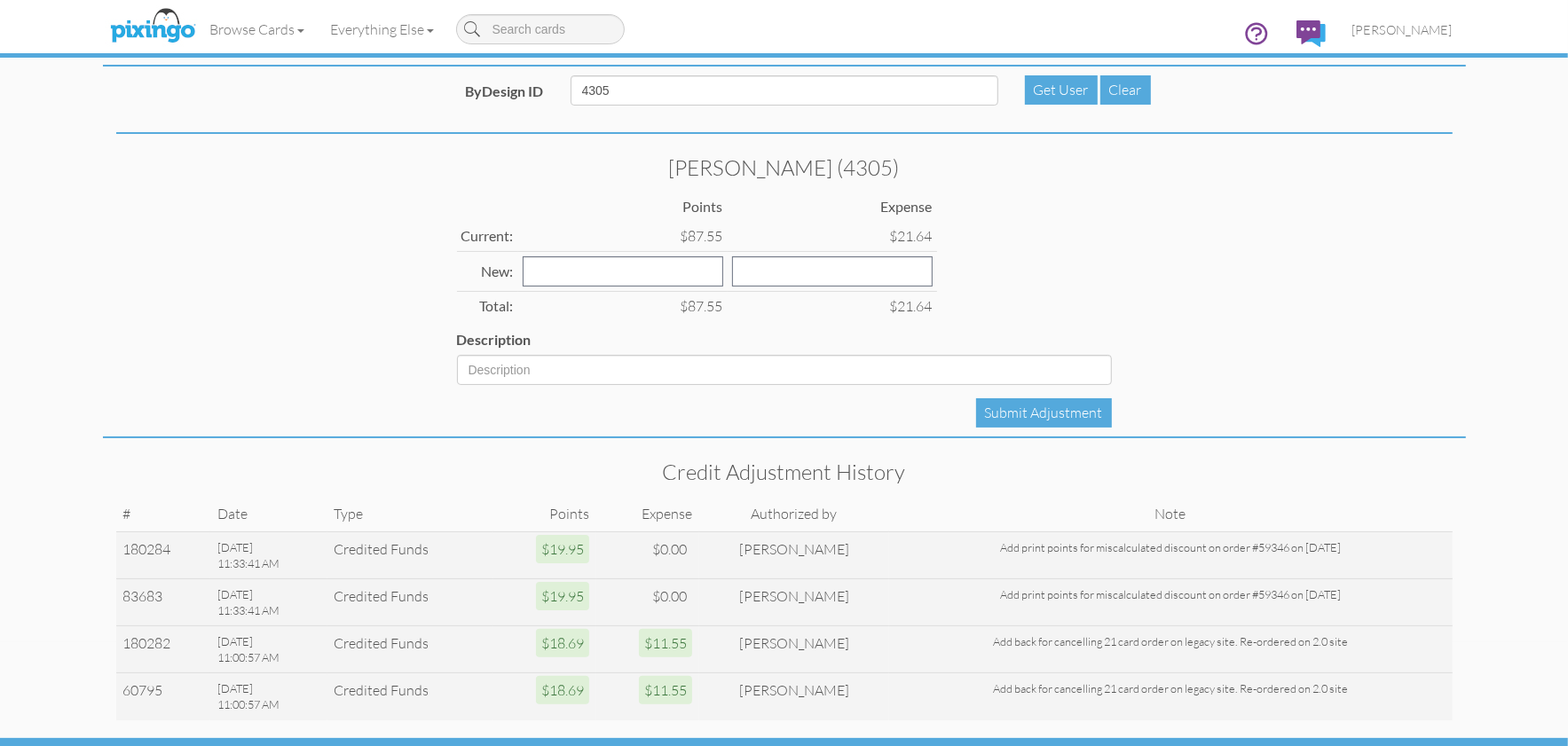
scroll to position [152, 0]
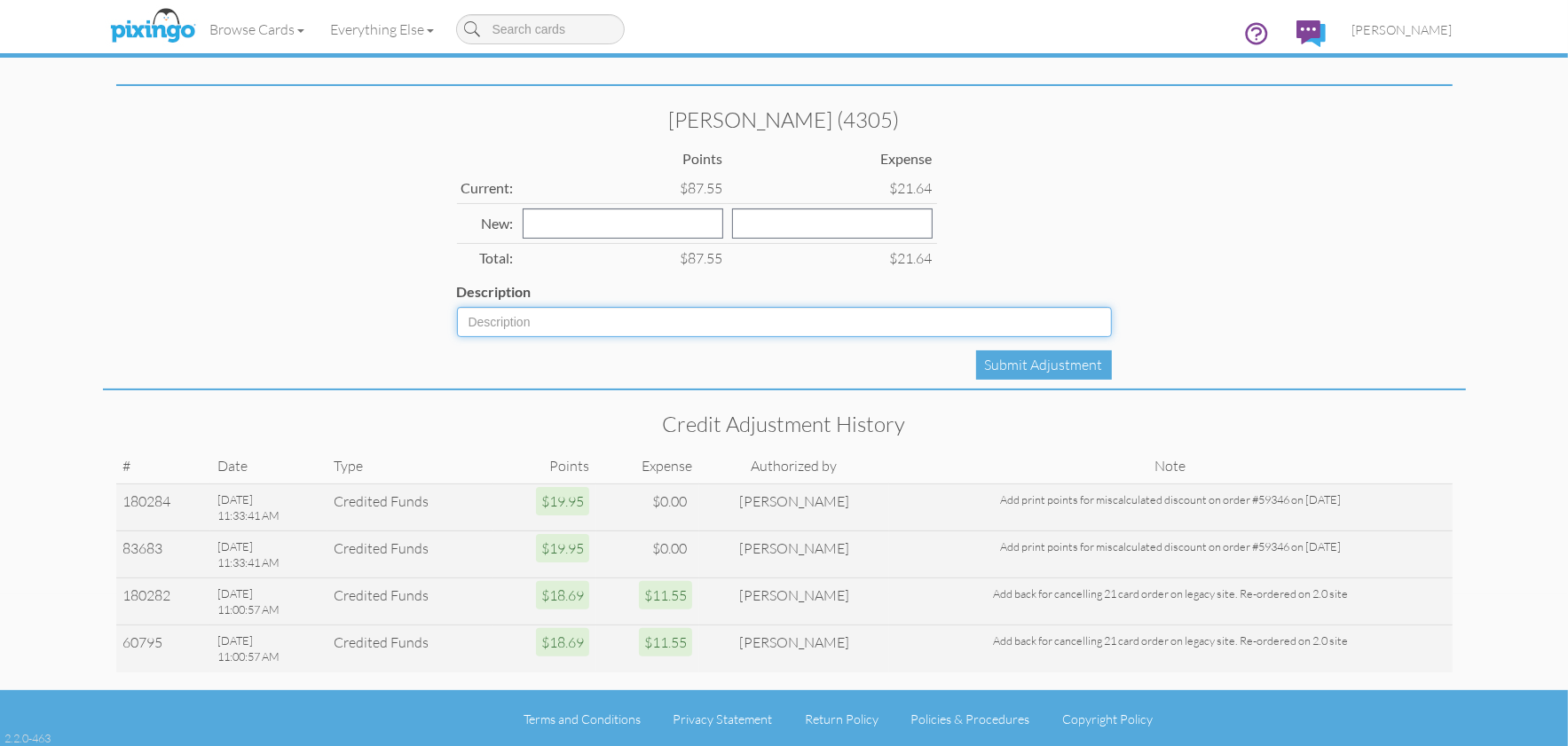
click at [520, 327] on input "Description" at bounding box center [784, 322] width 655 height 30
type input "In active since"
drag, startPoint x: 559, startPoint y: 318, endPoint x: 411, endPoint y: 306, distance: 148.5
click at [411, 306] on div "[PERSON_NAME] (4305) Points Expense Current: $87.55 $21.64 New: Total: $87.55 $…" at bounding box center [784, 242] width 1363 height 296
click at [1395, 30] on span "[PERSON_NAME]" at bounding box center [1403, 29] width 100 height 15
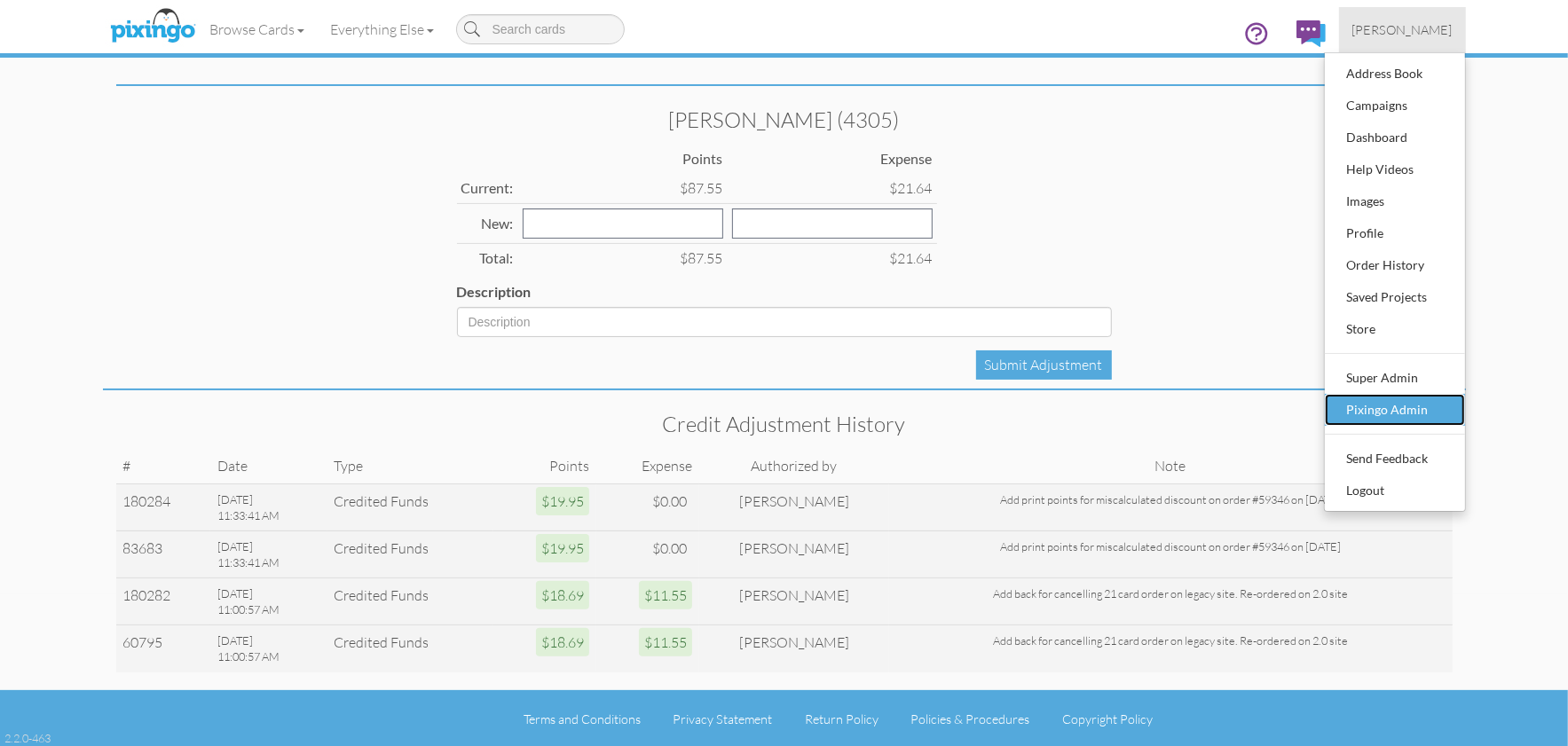
click at [1371, 417] on div "Pixingo Admin" at bounding box center [1395, 410] width 105 height 27
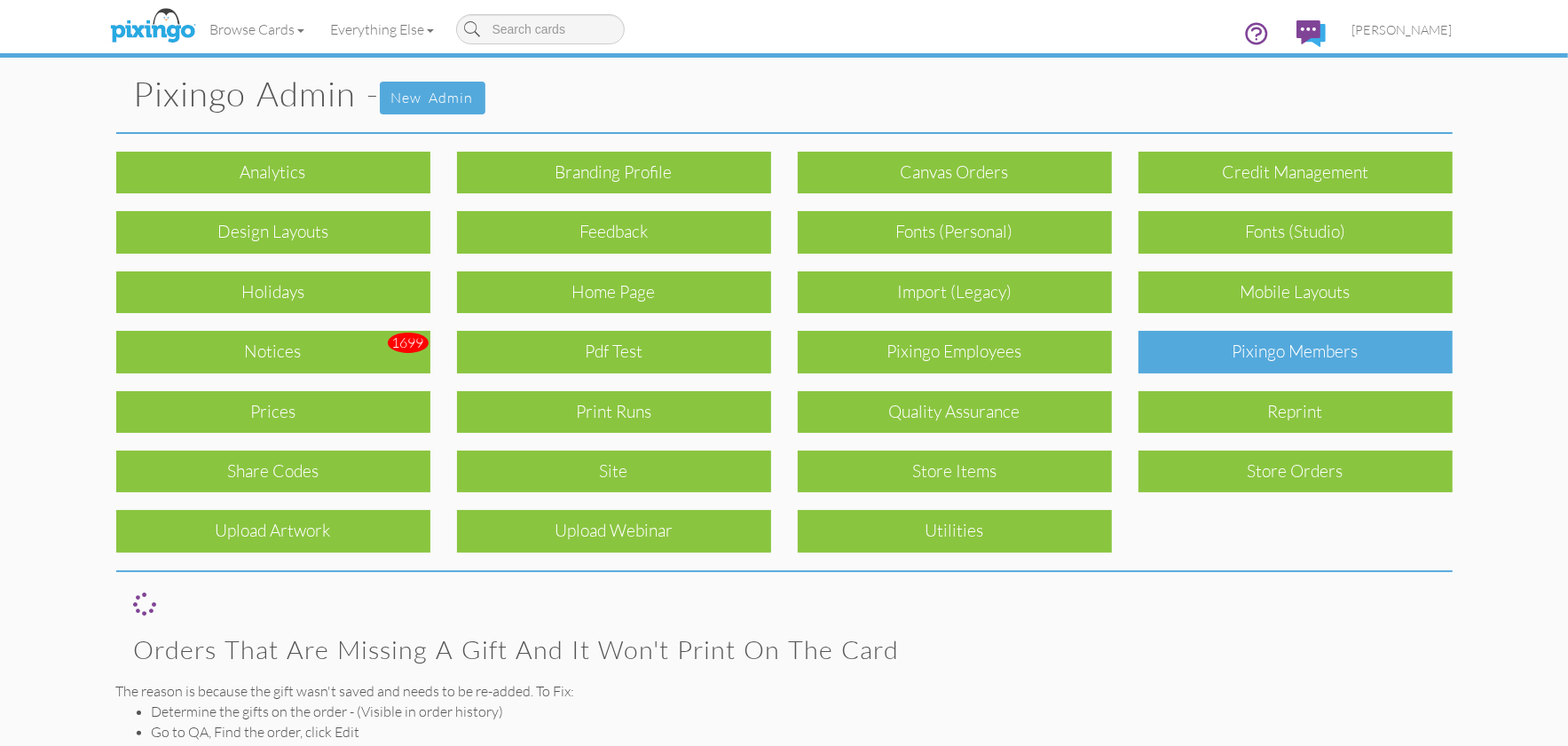
click at [1321, 345] on div "Pixingo Members" at bounding box center [1295, 351] width 314 height 42
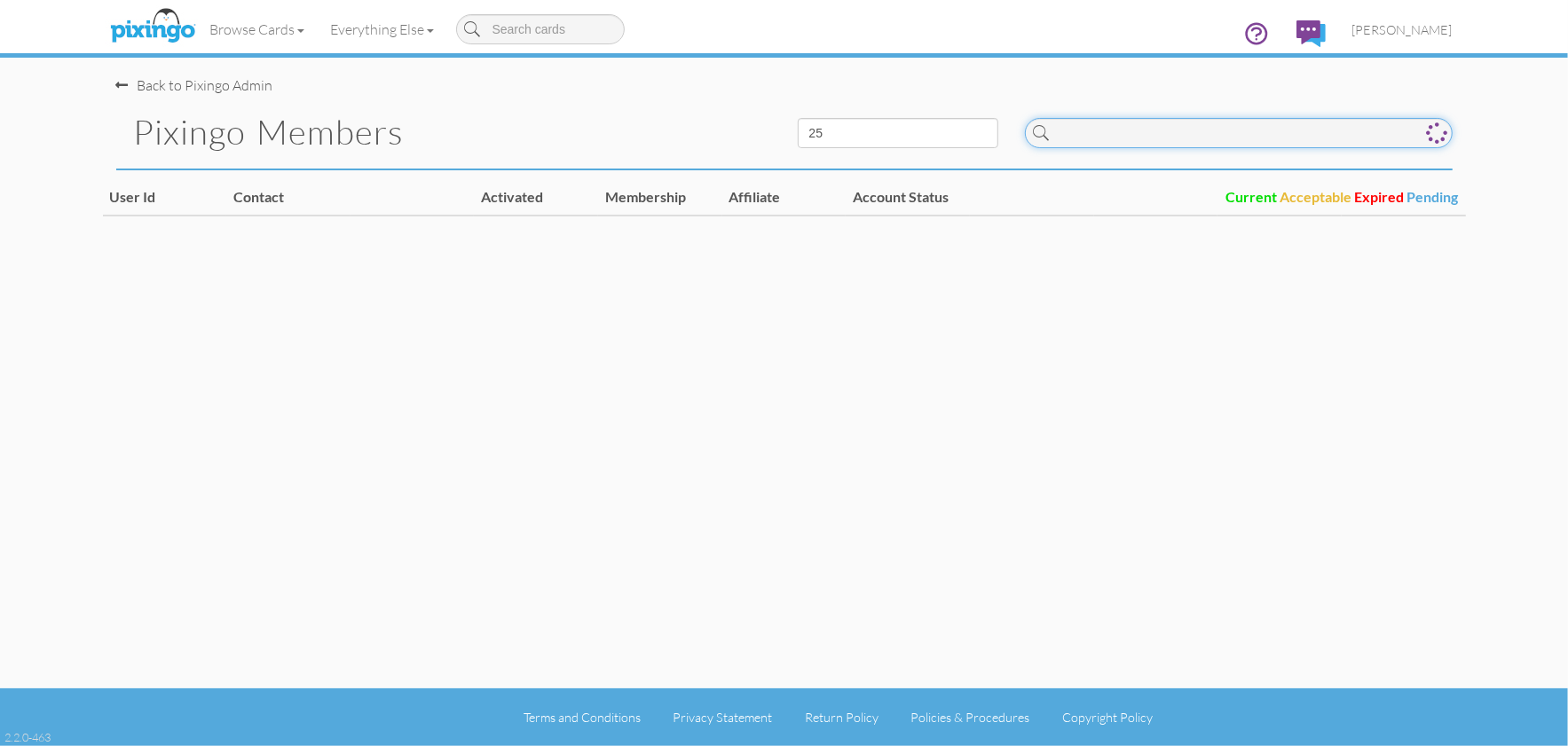
click at [1234, 139] on input at bounding box center [1239, 133] width 427 height 30
paste input "4305"
type input "4305"
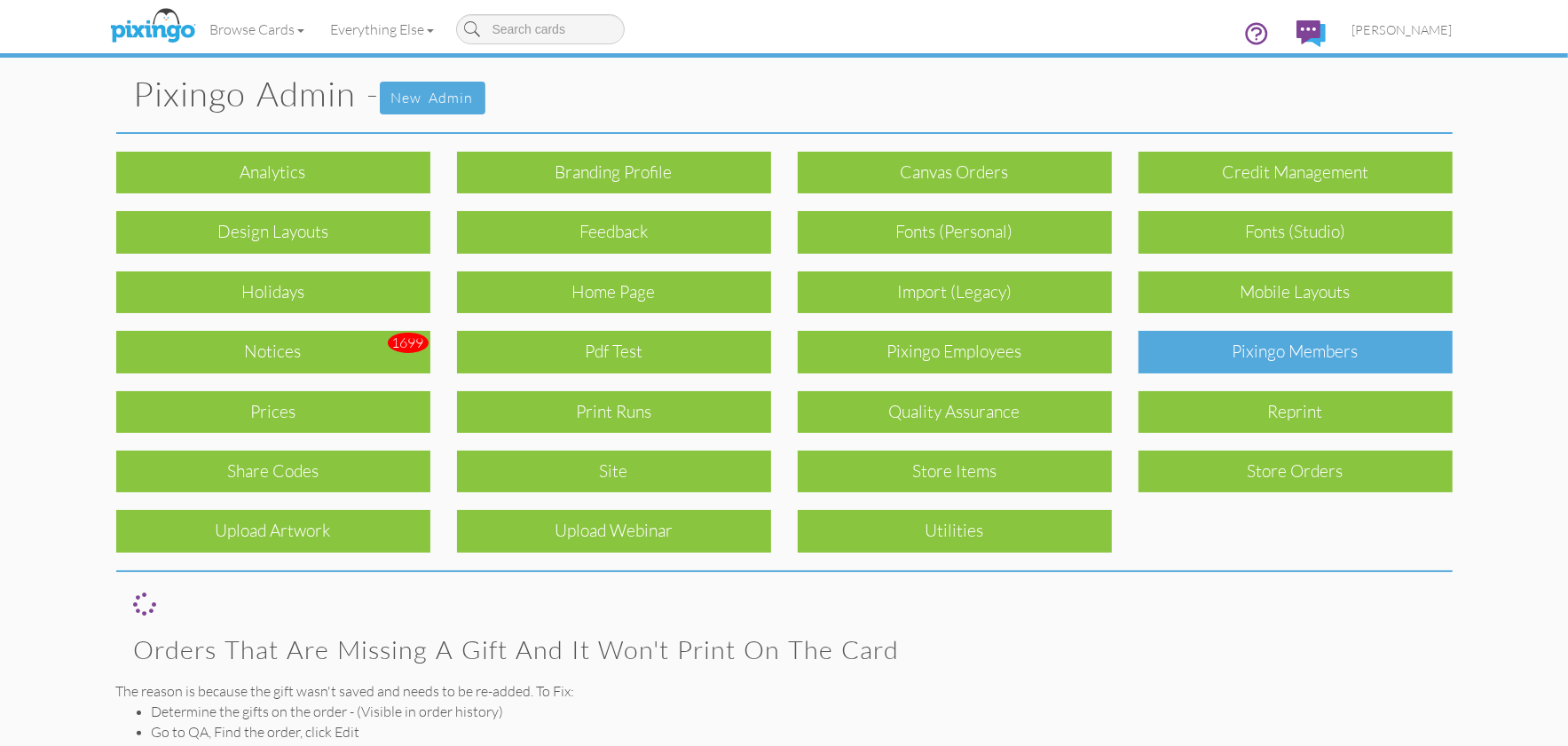
click at [1285, 343] on div "Pixingo Members" at bounding box center [1295, 351] width 314 height 42
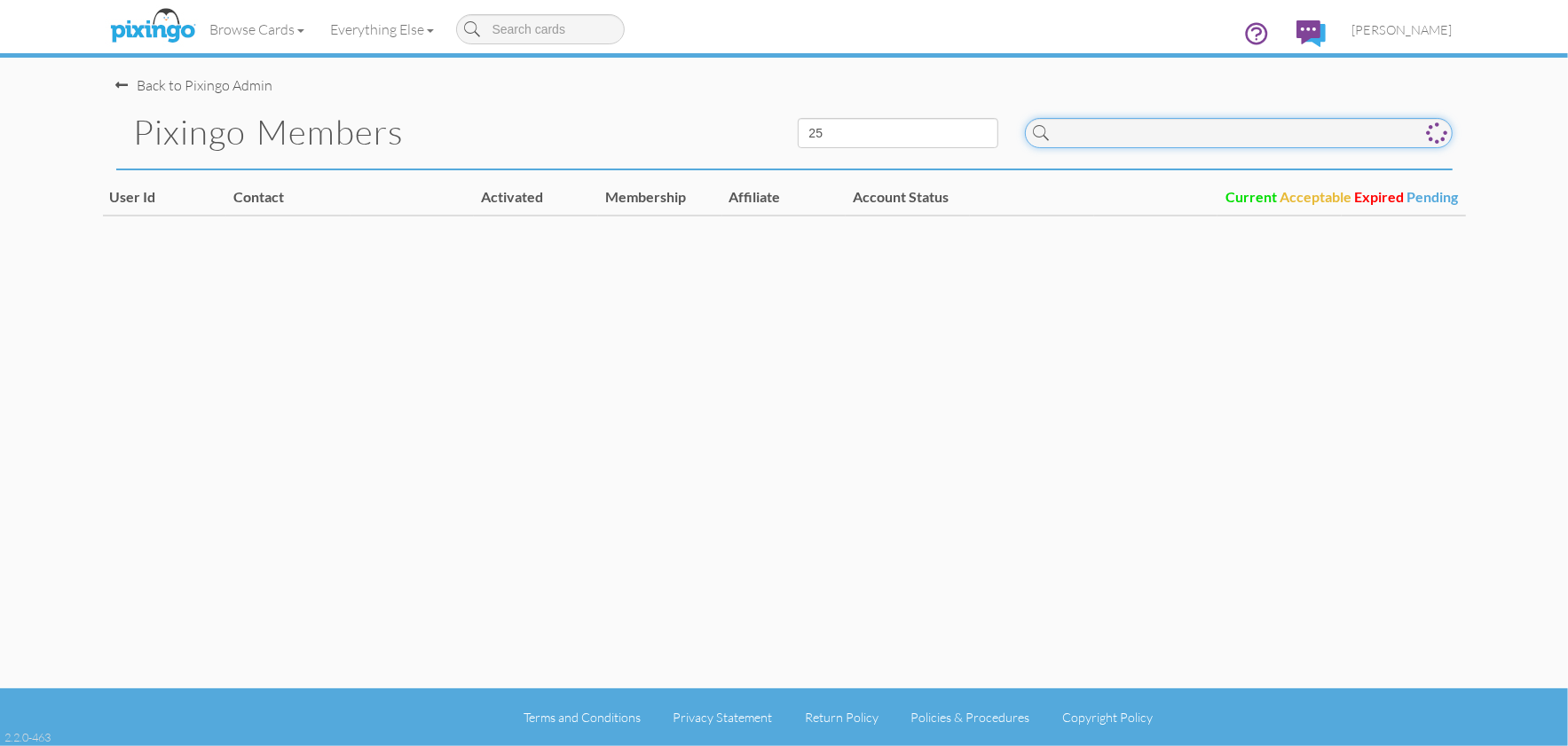
click at [1122, 136] on input at bounding box center [1239, 133] width 427 height 30
paste input "4305"
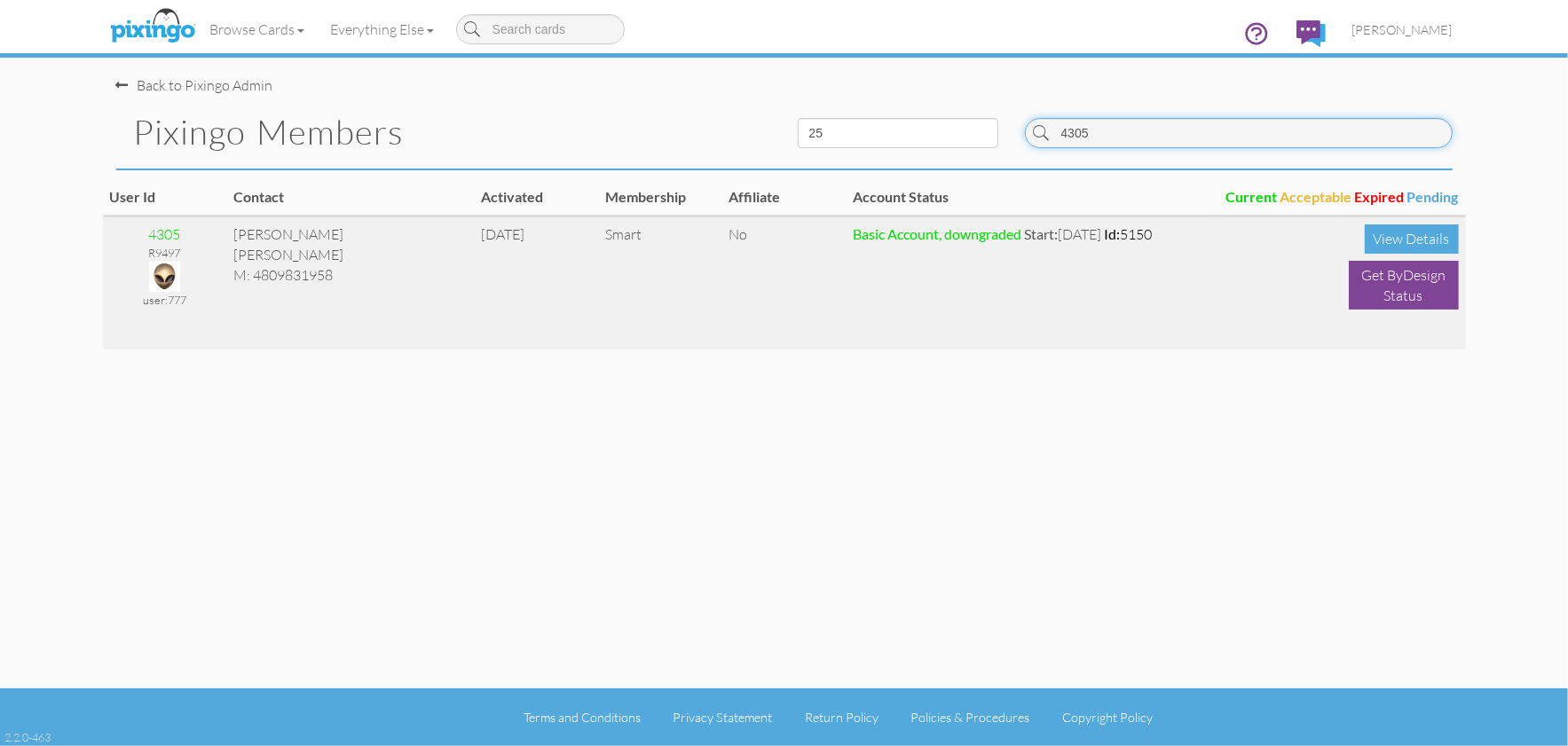
type input "4305"
click at [162, 275] on img at bounding box center [164, 276] width 31 height 31
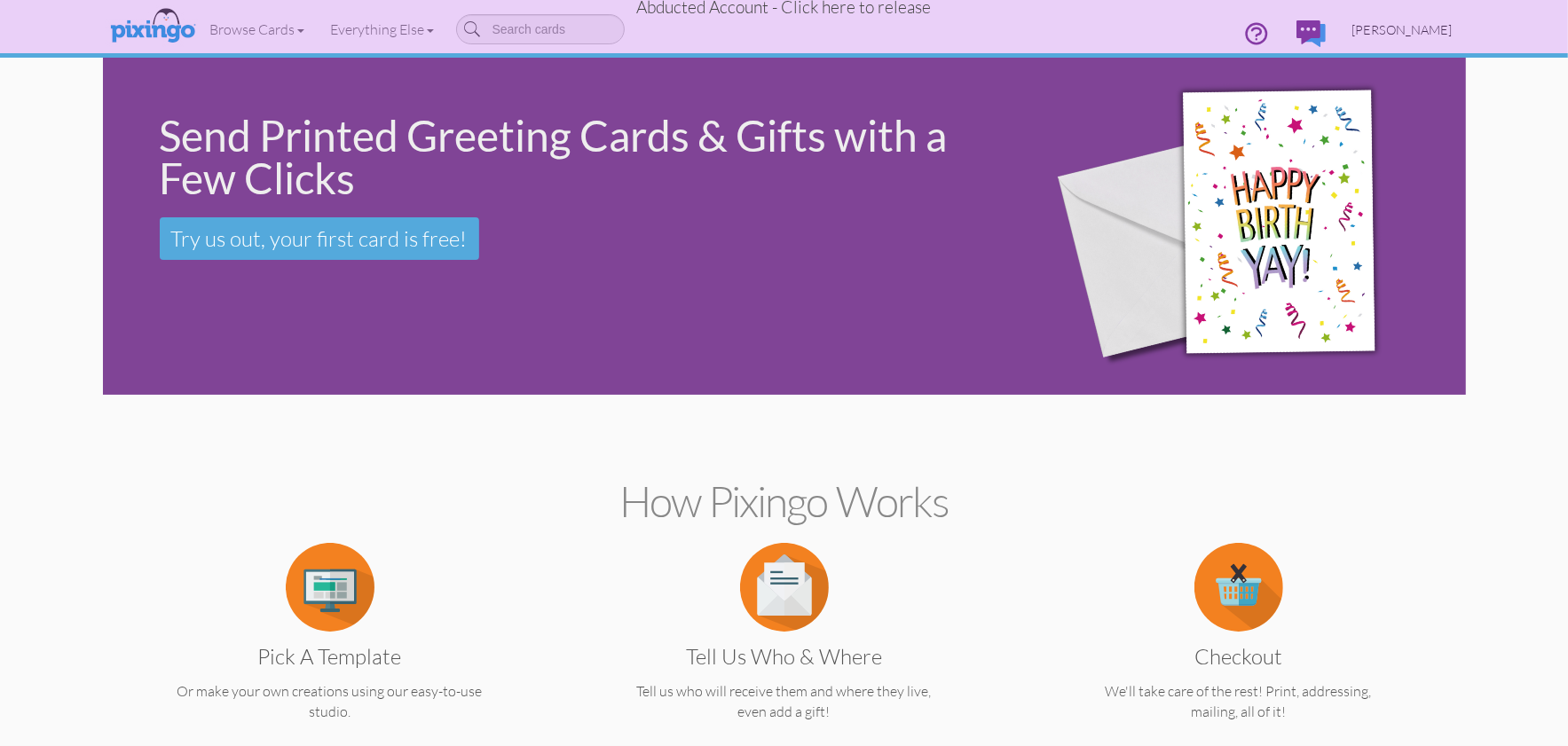
click at [1414, 28] on span "[PERSON_NAME]" at bounding box center [1403, 29] width 100 height 15
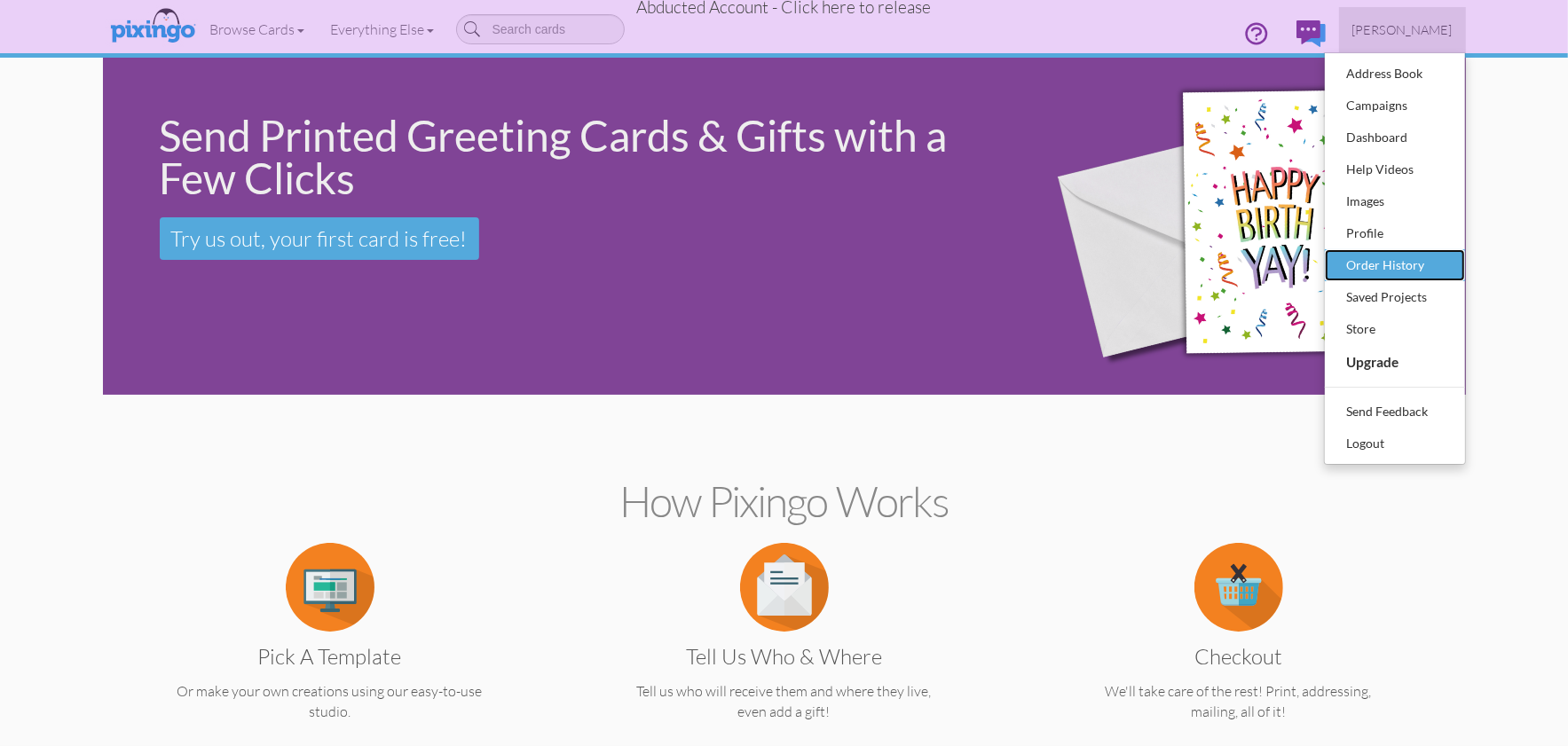
click at [1387, 269] on div "Order History" at bounding box center [1395, 265] width 105 height 27
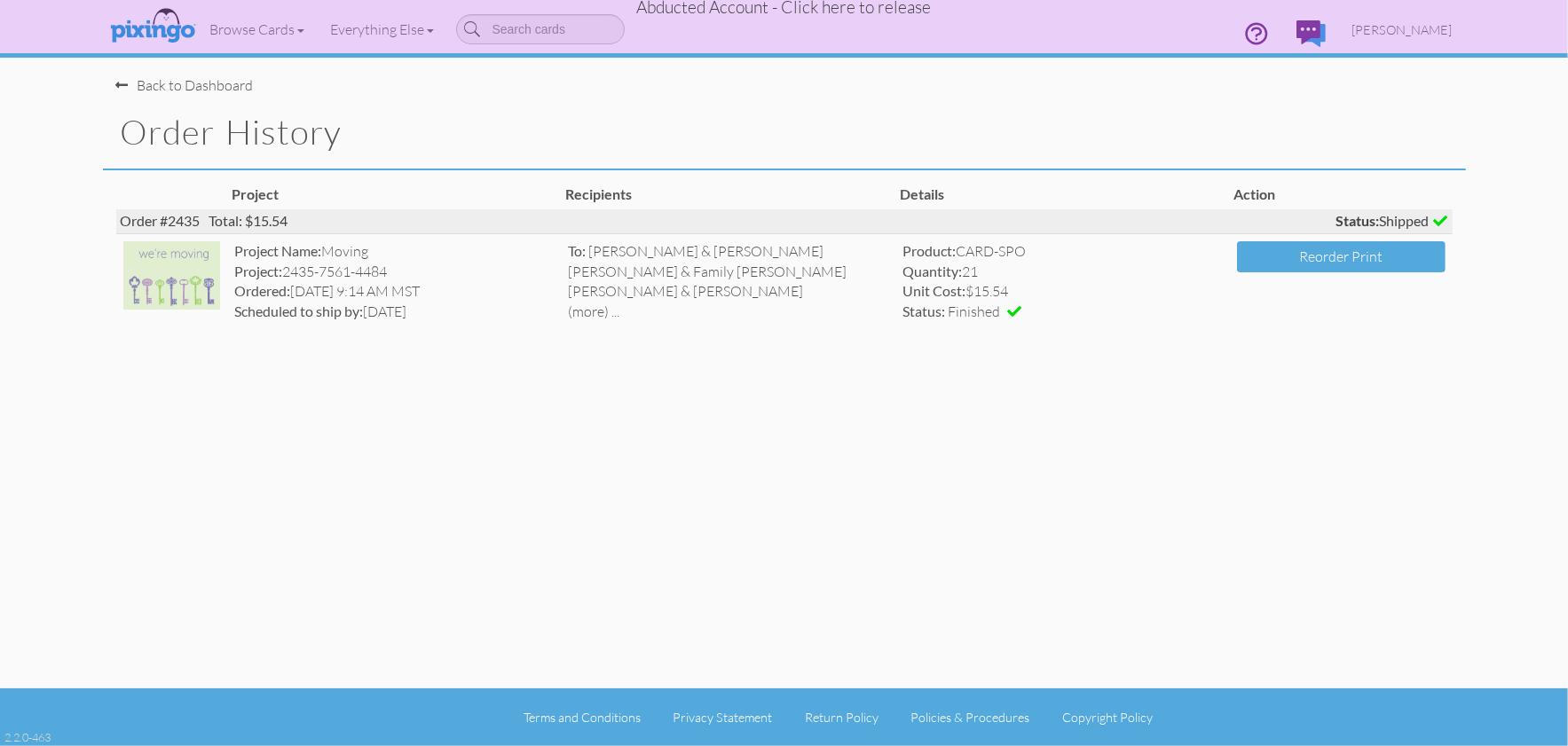
click at [871, 11] on span "Abducted Account - Click here to release" at bounding box center [785, 7] width 295 height 21
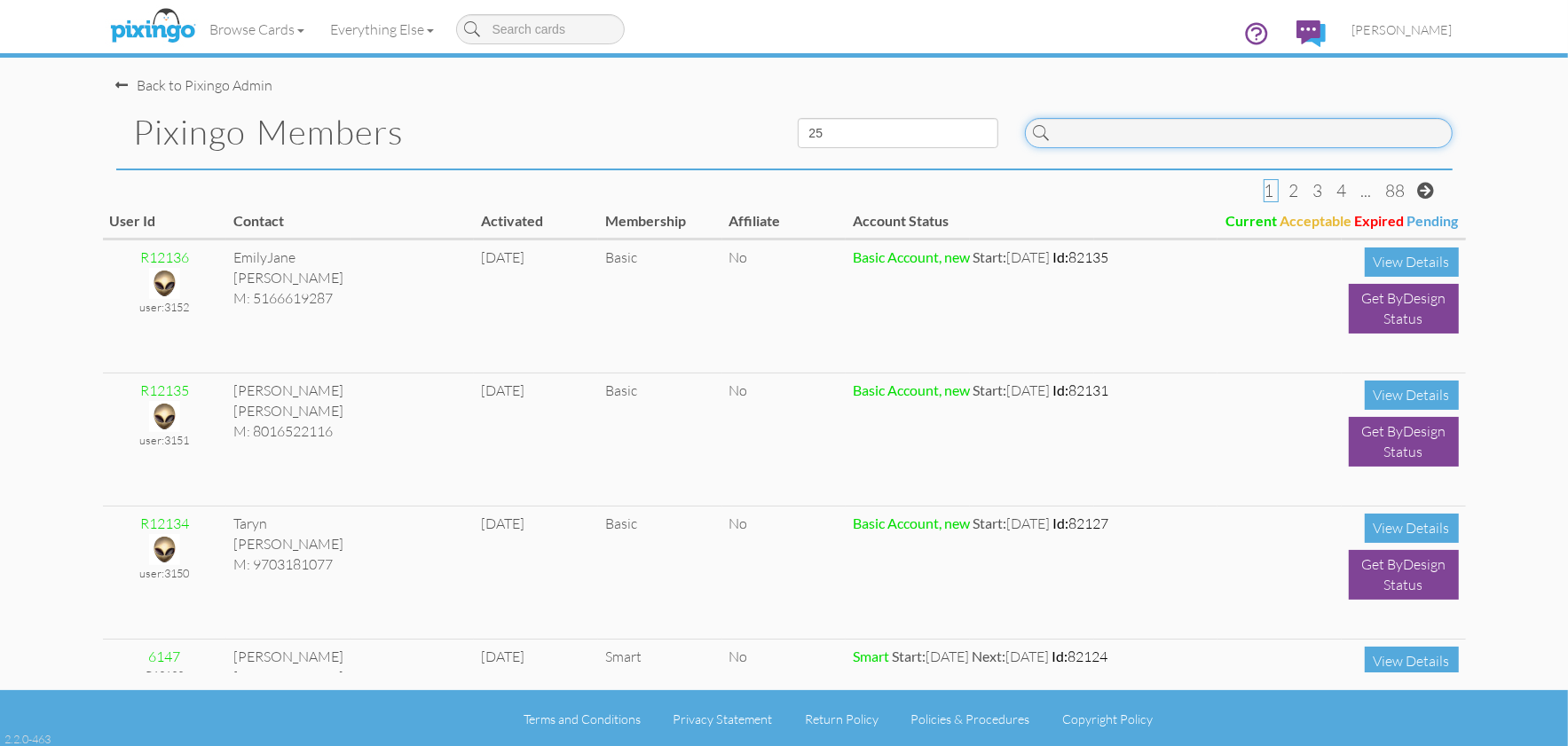
click at [1089, 130] on input at bounding box center [1239, 133] width 427 height 30
paste input "4305"
type input "4305"
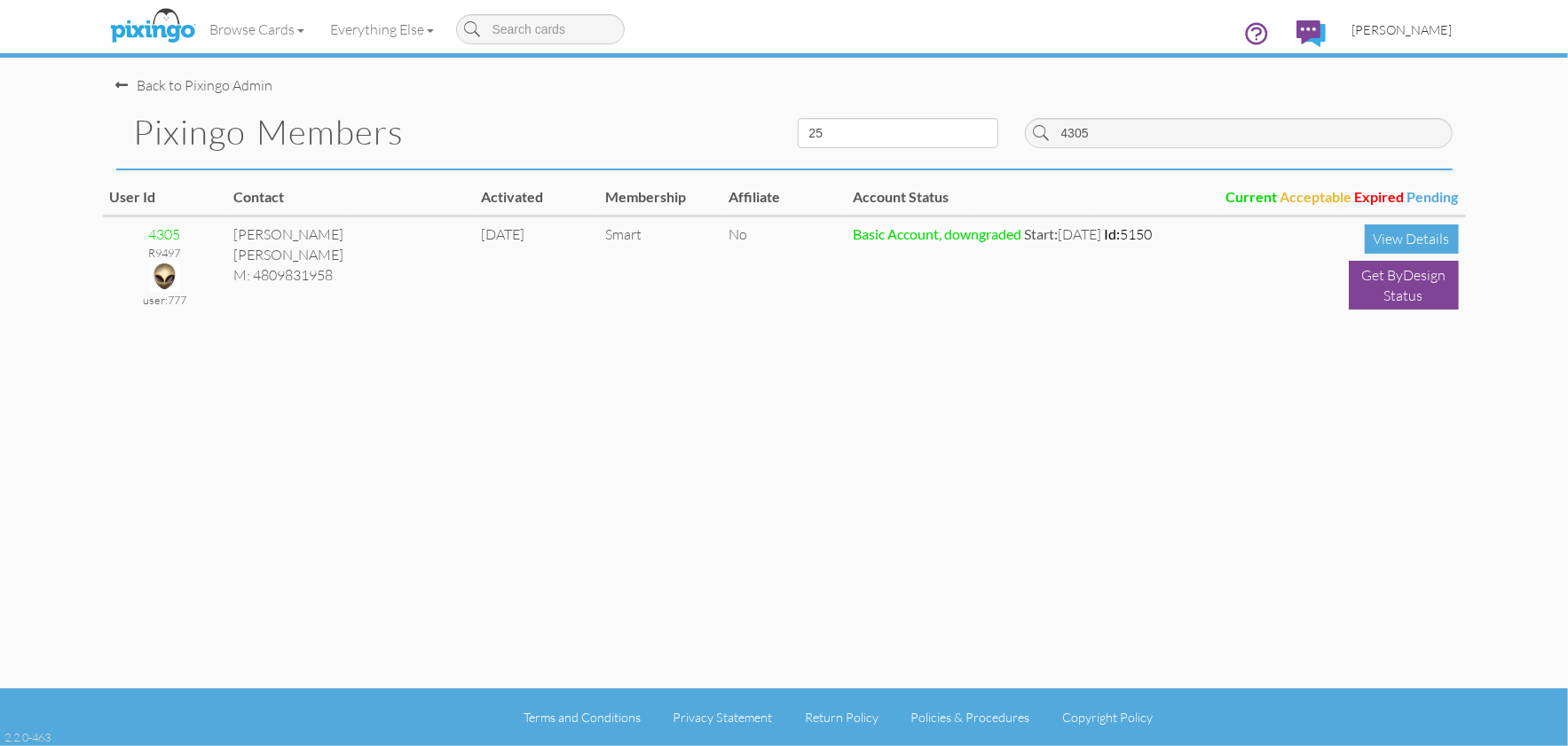
click at [1401, 33] on span "[PERSON_NAME]" at bounding box center [1403, 29] width 100 height 15
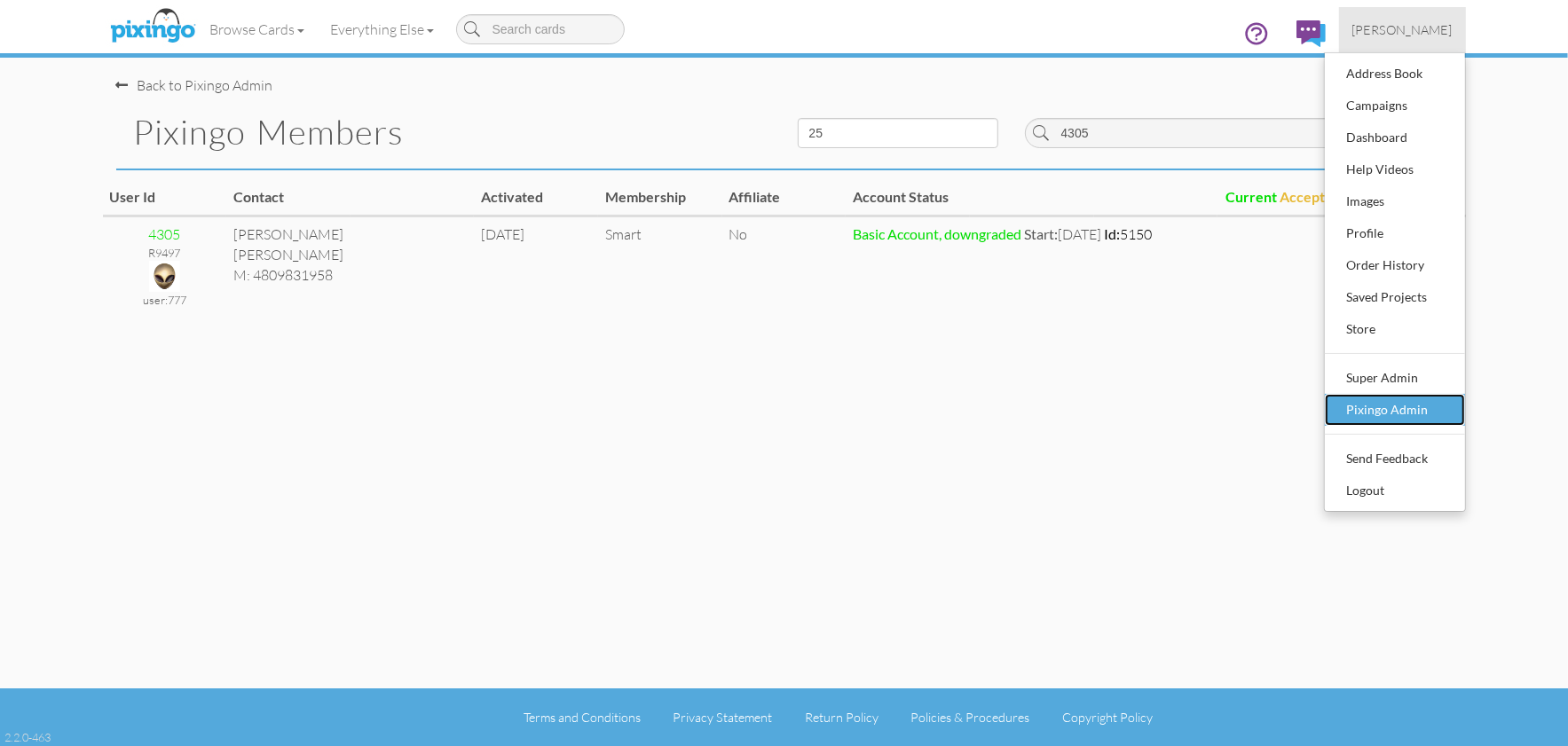
click at [1400, 405] on div "Pixingo Admin" at bounding box center [1395, 410] width 105 height 27
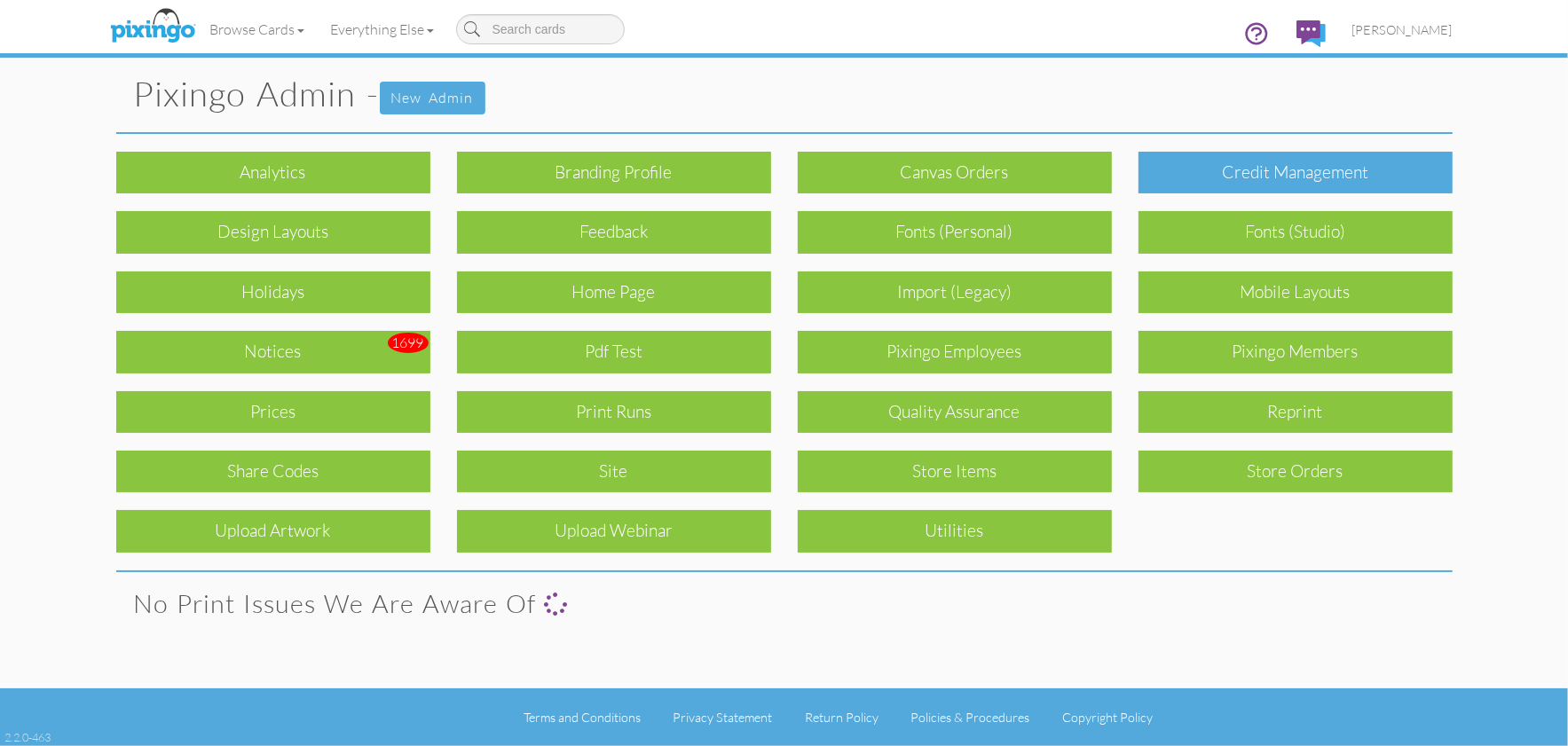
click at [1250, 168] on div "Credit Management" at bounding box center [1295, 172] width 314 height 42
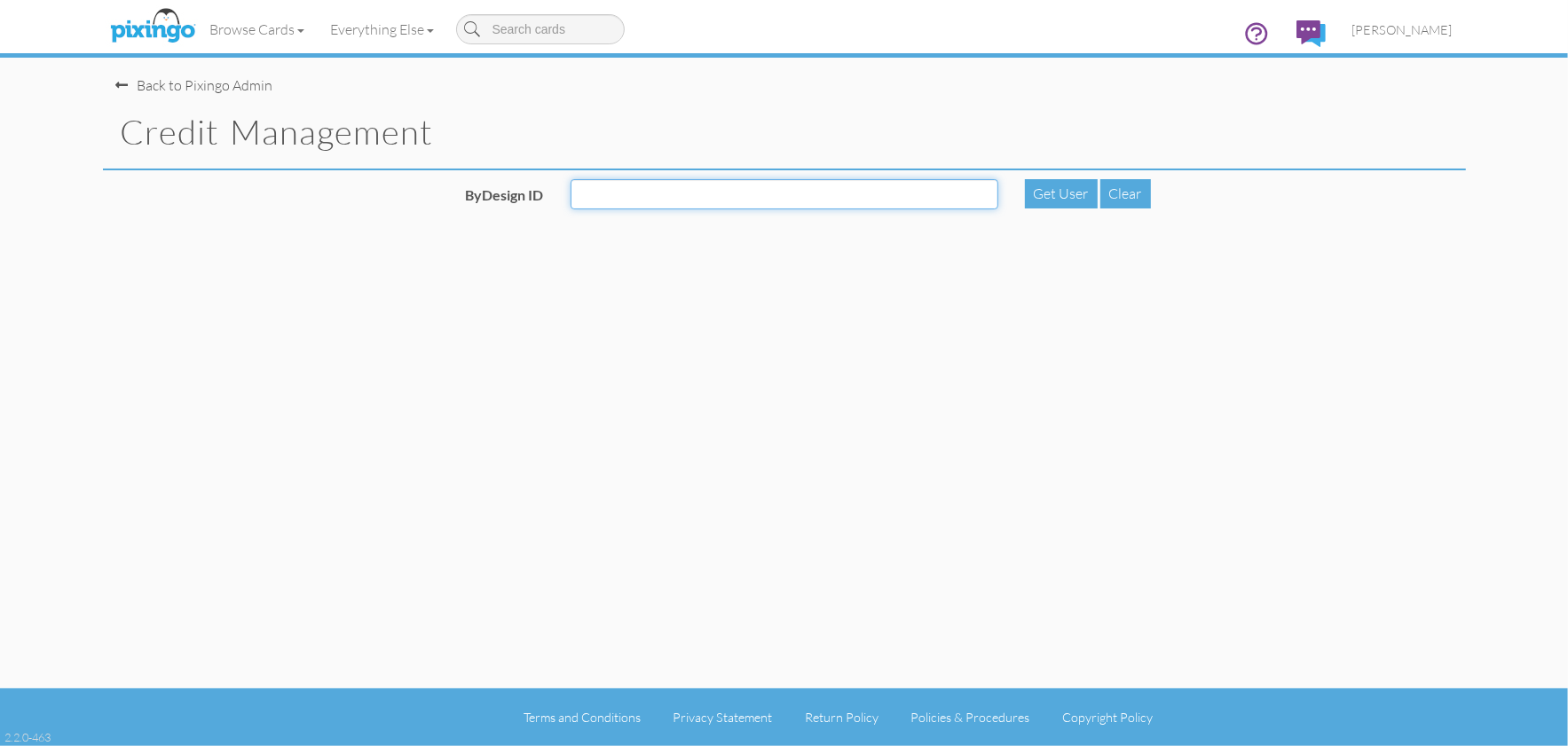
click at [852, 201] on input "ByDesign ID" at bounding box center [784, 195] width 427 height 30
paste input "4305"
type input "4305"
click at [1040, 188] on div "Get User" at bounding box center [1061, 194] width 72 height 29
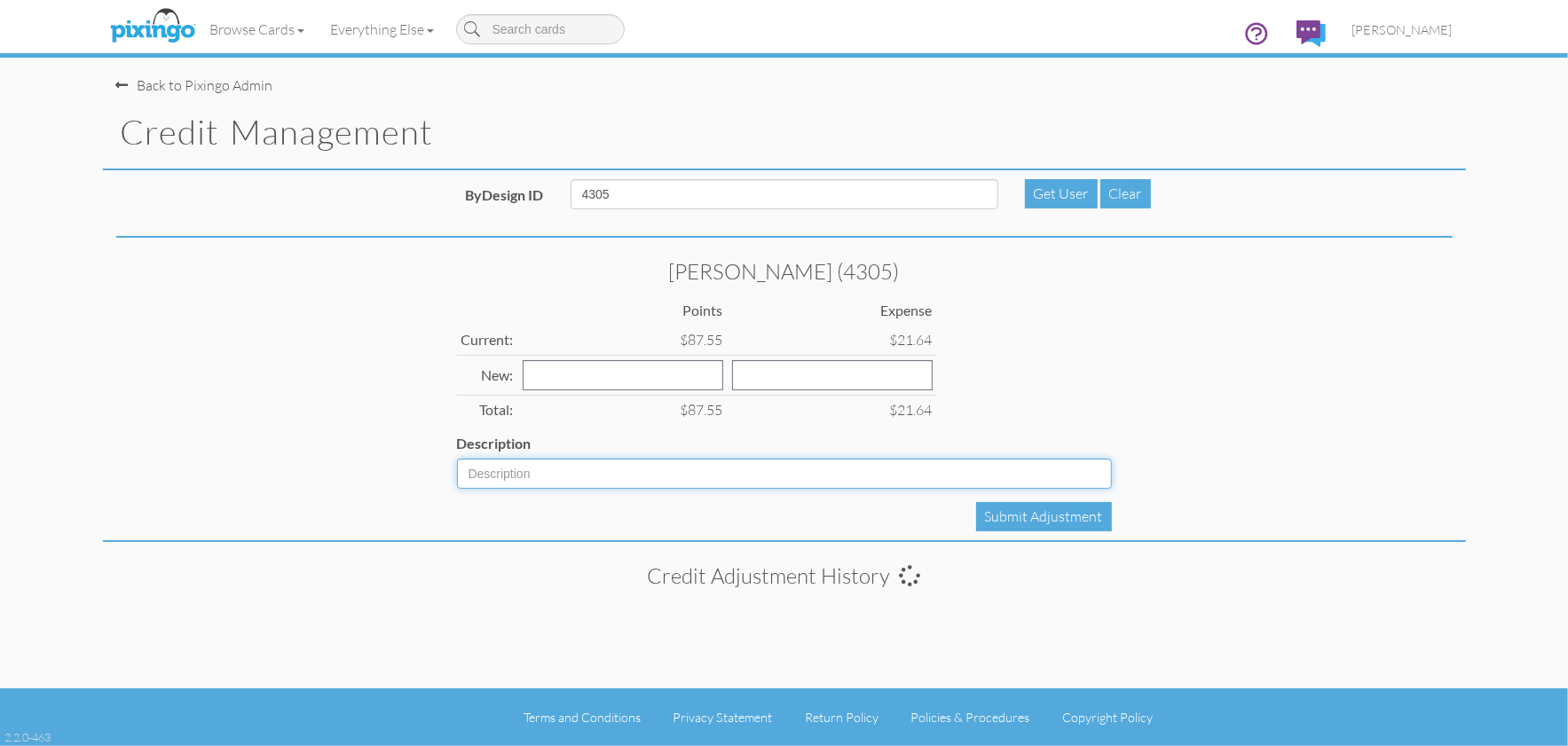
click at [600, 477] on input "Description" at bounding box center [784, 474] width 655 height 30
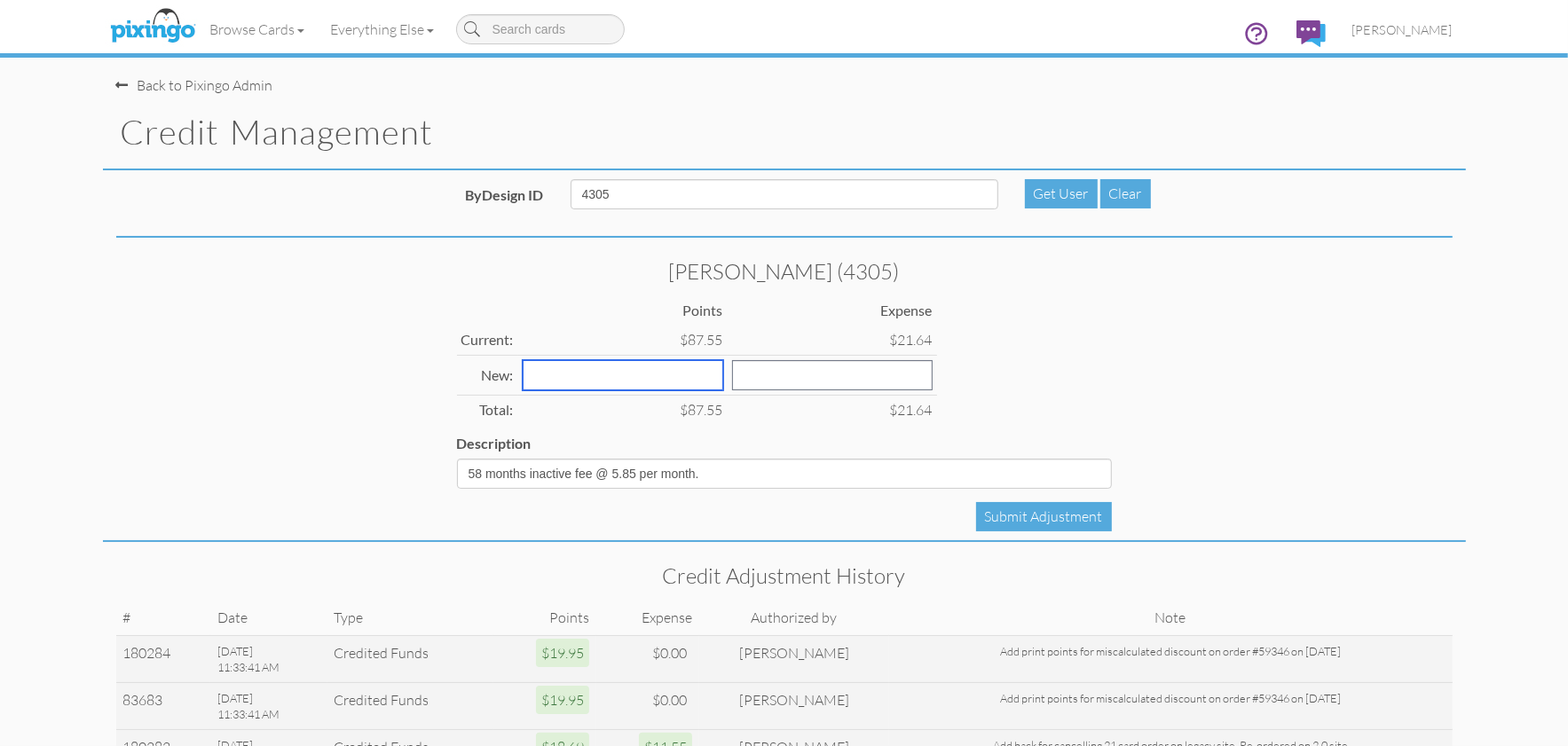
click at [588, 374] on input "number" at bounding box center [623, 375] width 200 height 30
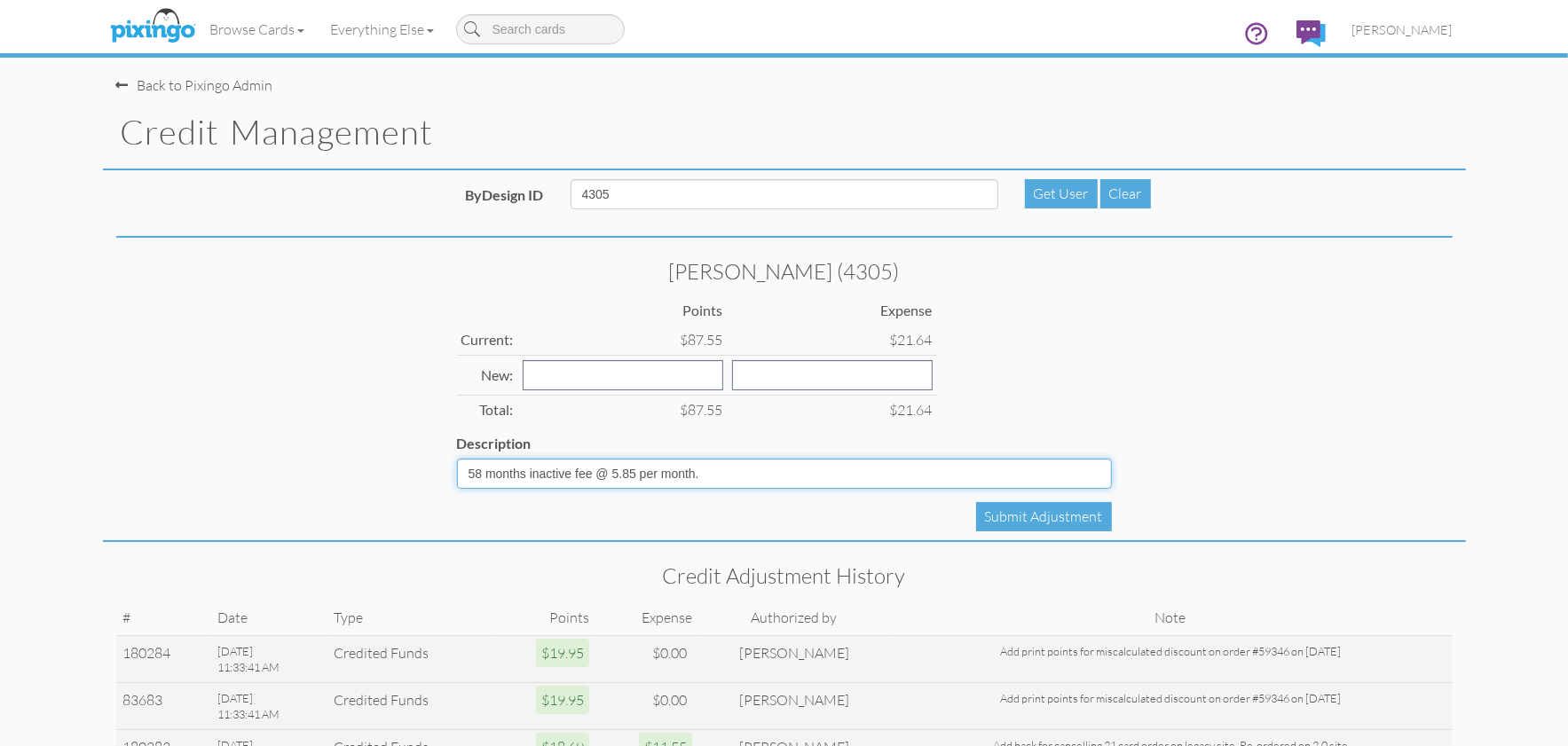
click at [735, 471] on input "58 months inactive fee @ 5.85 per month." at bounding box center [784, 474] width 655 height 30
type input "58 months inactive fee @ 5.85 per month. Stop at 5"
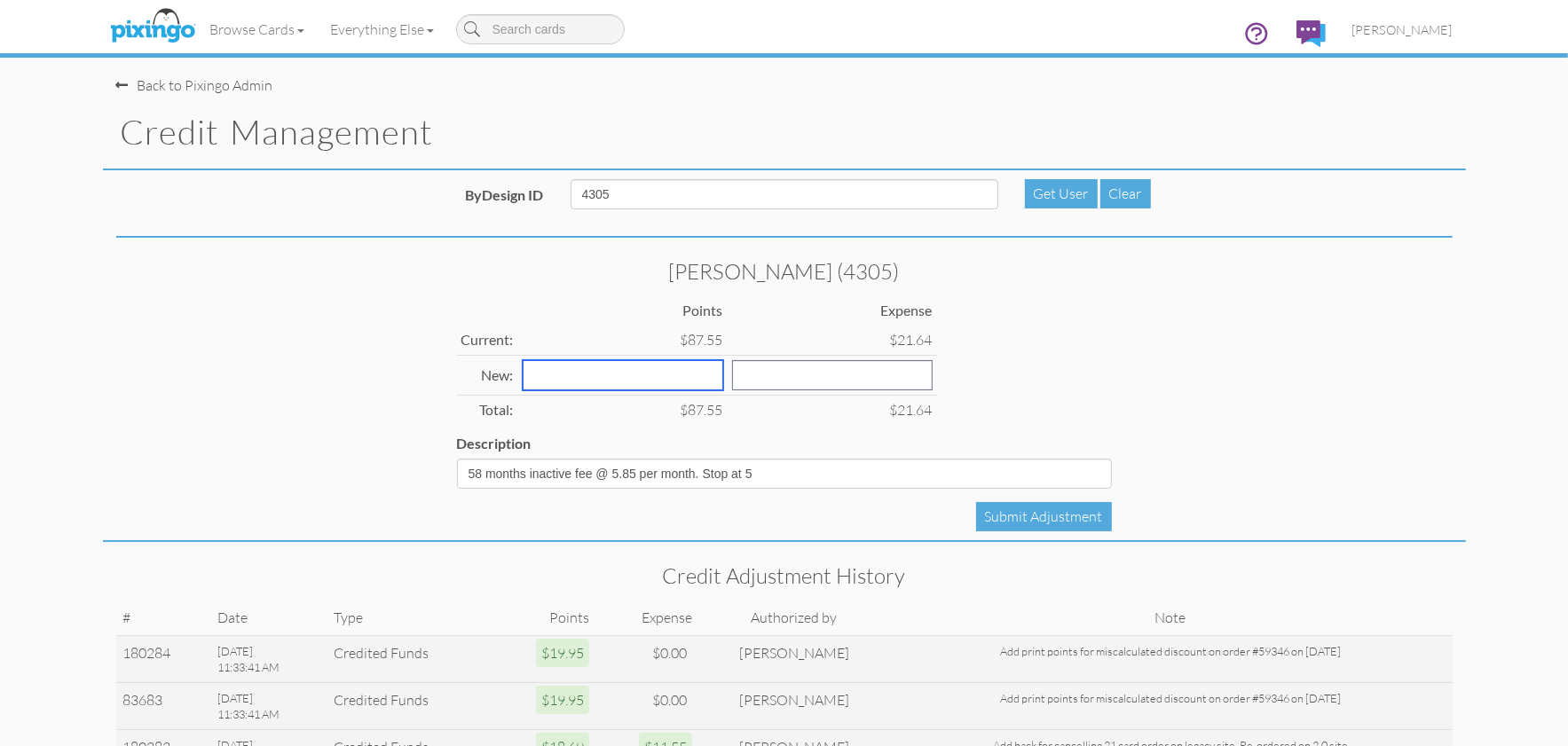
click at [569, 374] on input "number" at bounding box center [623, 375] width 200 height 30
type input "-82"
click at [1052, 517] on div "Submit Adjustment" at bounding box center [1044, 516] width 136 height 29
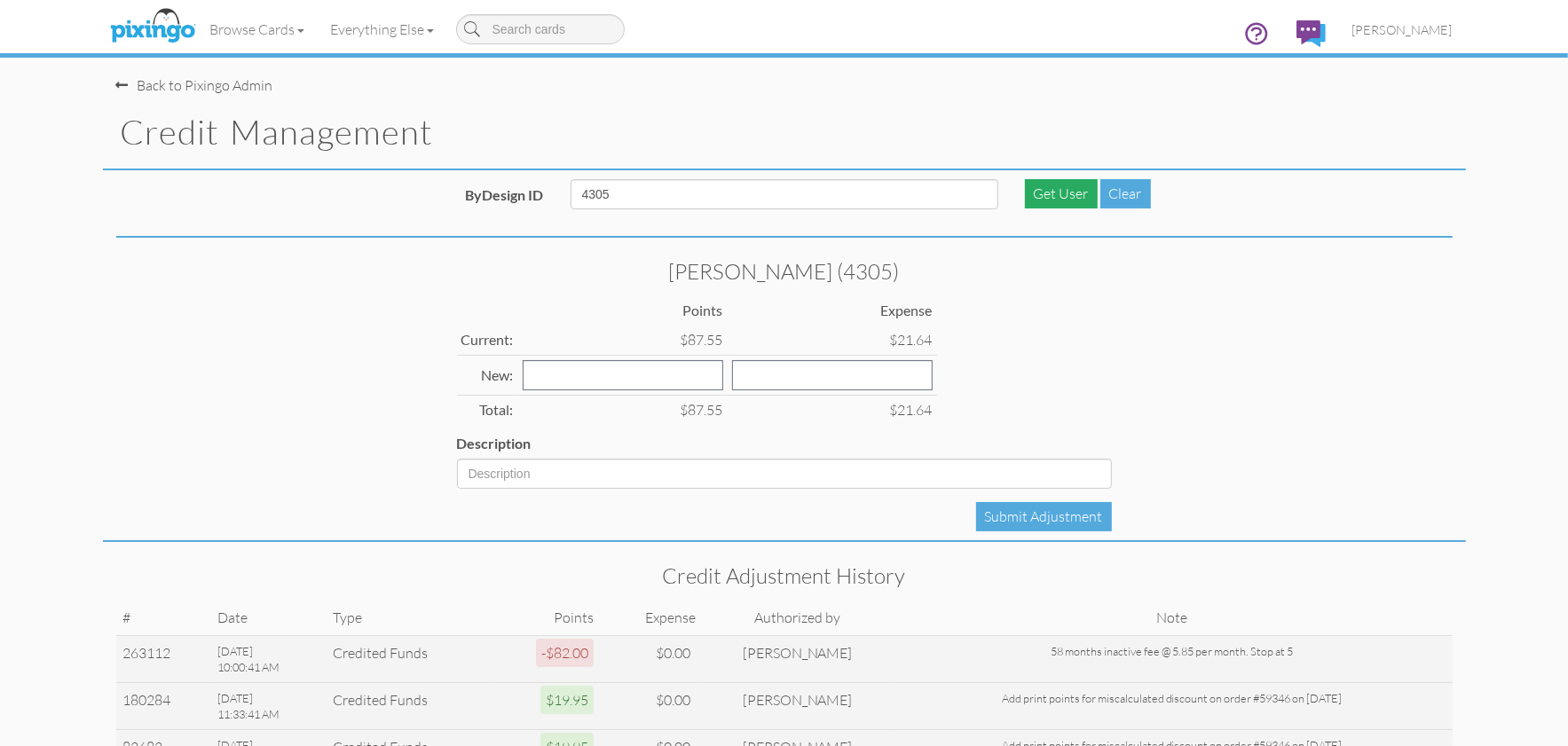
click at [1056, 183] on div "Get User" at bounding box center [1061, 194] width 72 height 29
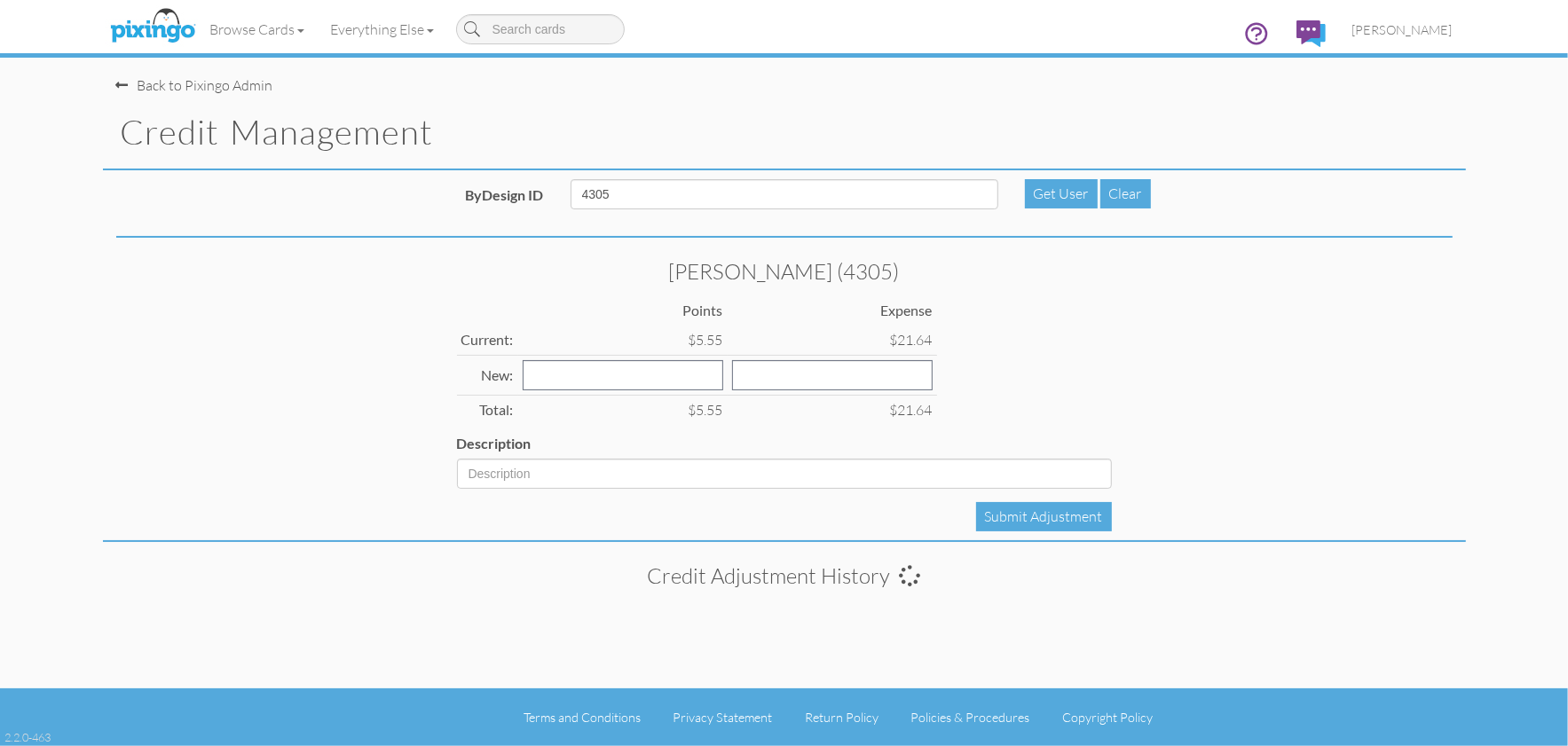
click at [1344, 347] on div "[PERSON_NAME] (4305) Points Expense Current: $5.55 $21.64 New: Total: $5.55 $21…" at bounding box center [784, 394] width 1363 height 296
click at [1400, 17] on link "[PERSON_NAME]" at bounding box center [1403, 29] width 127 height 46
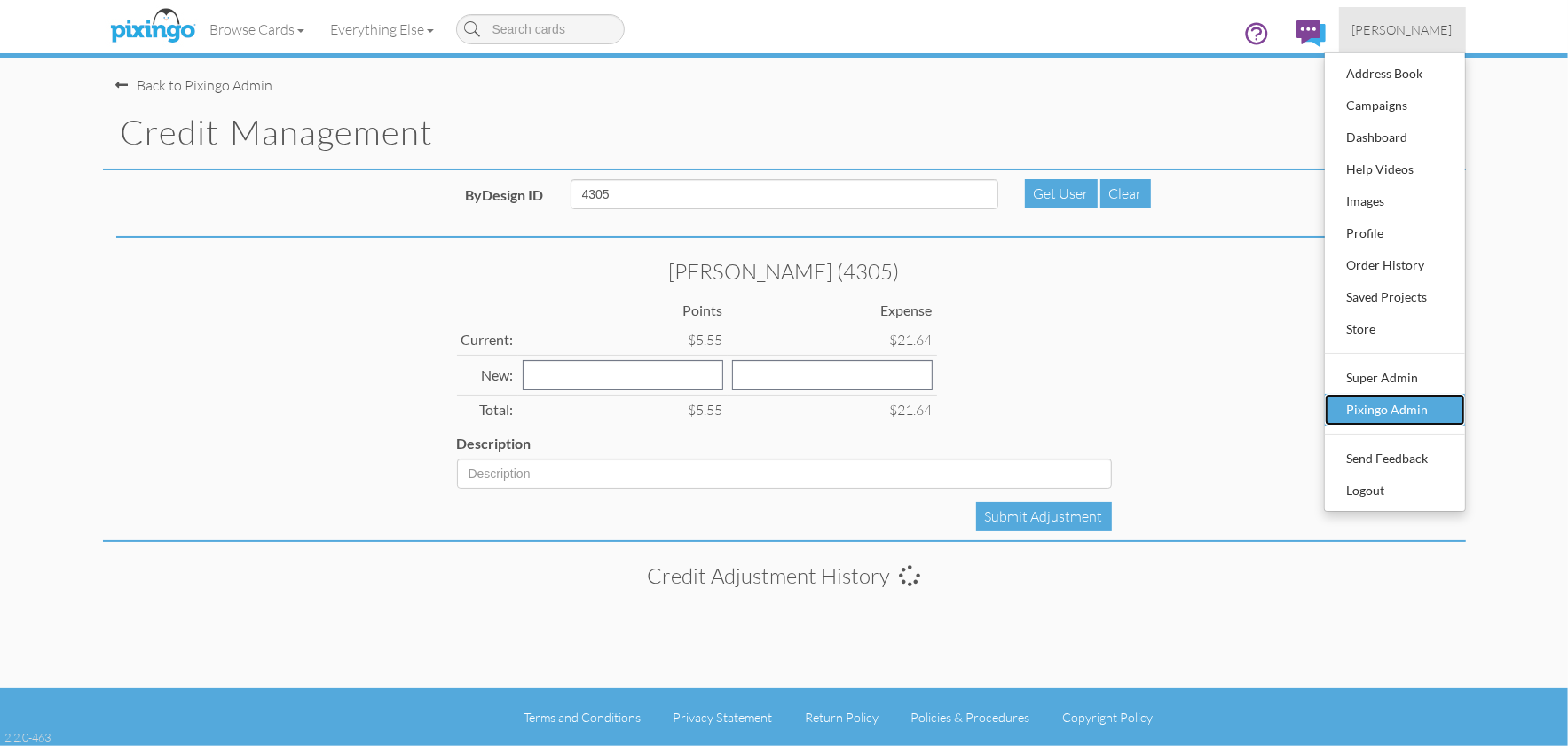
click at [1399, 405] on div "Pixingo Admin" at bounding box center [1395, 410] width 105 height 27
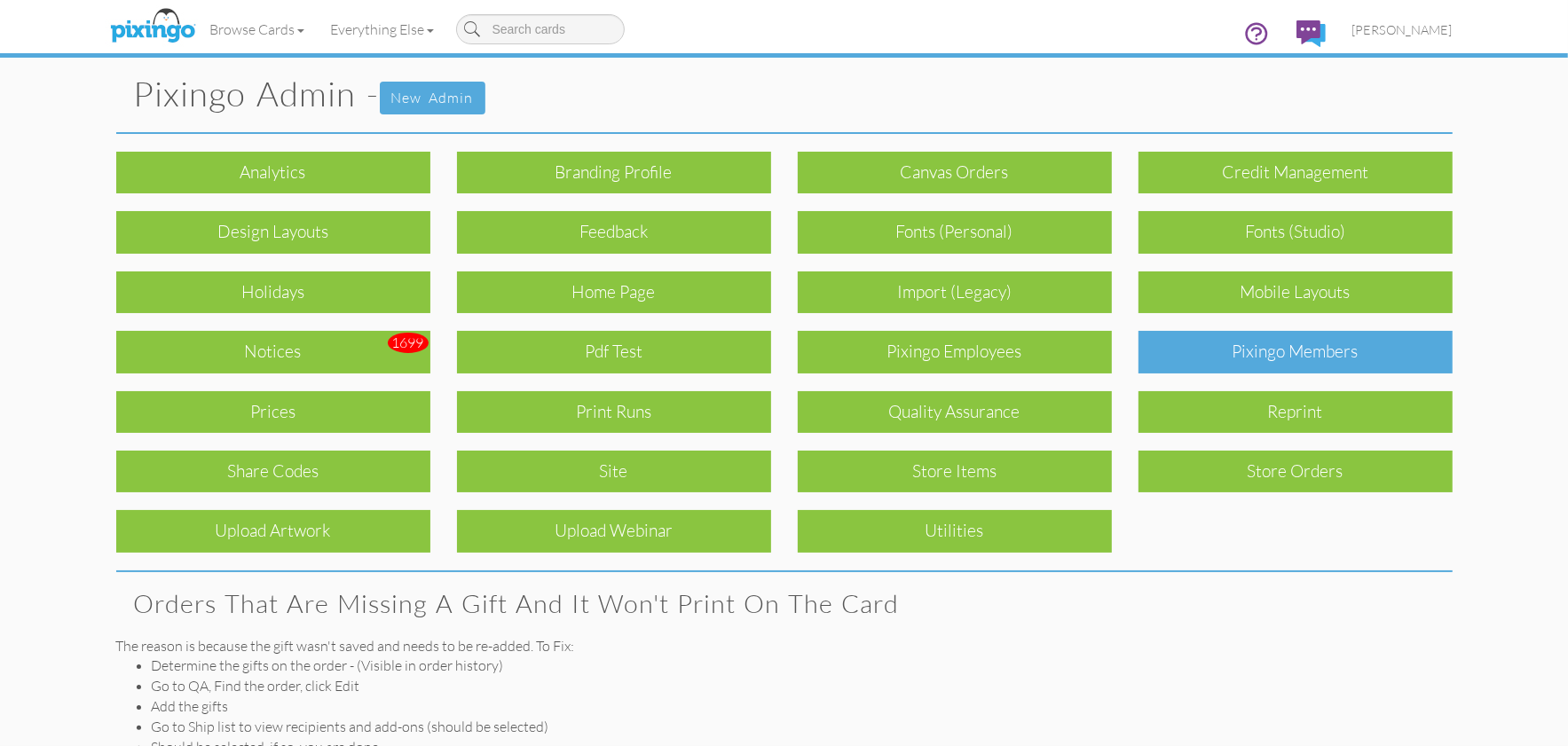
click at [1280, 361] on div "Pixingo Members" at bounding box center [1295, 351] width 314 height 42
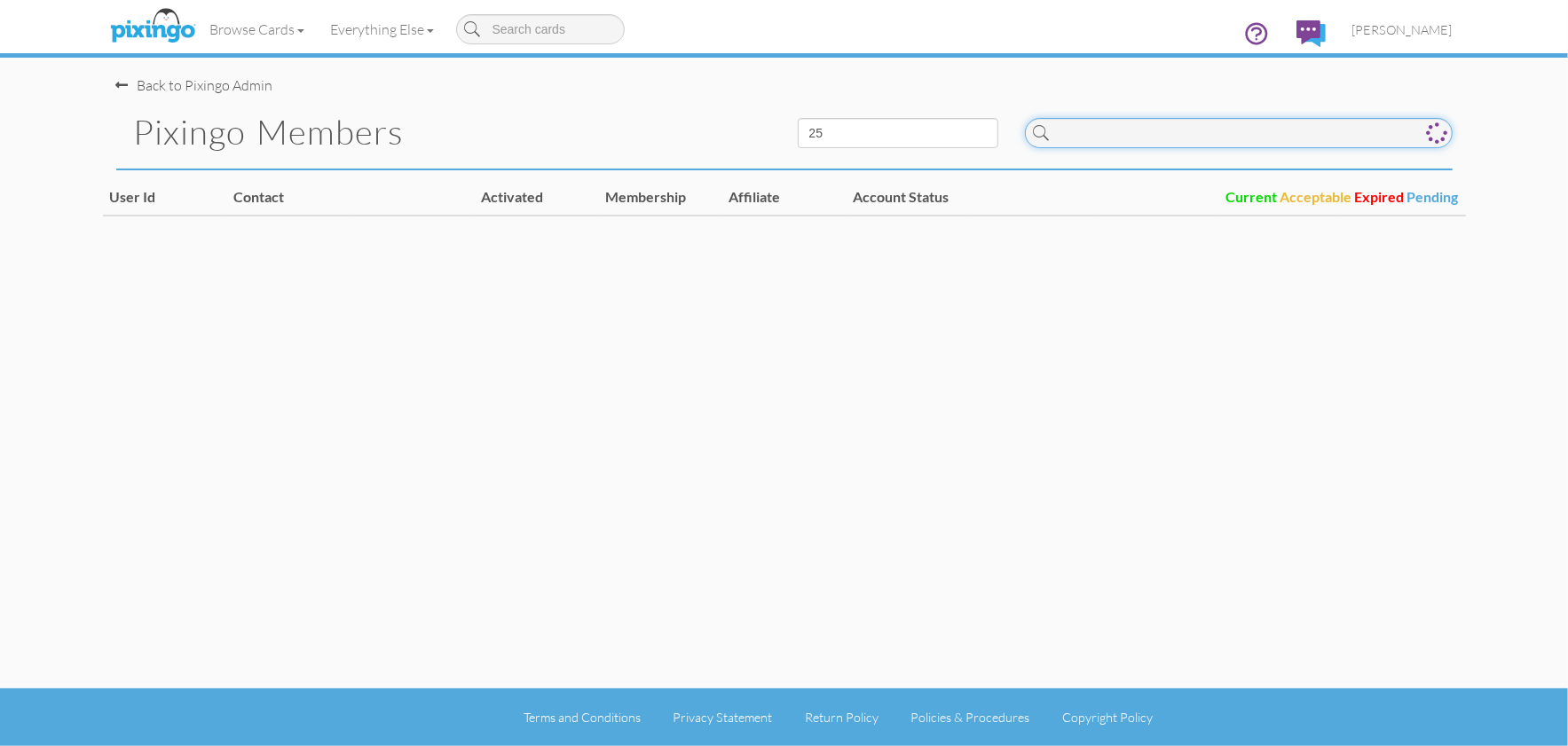
click at [1125, 142] on input at bounding box center [1239, 133] width 427 height 30
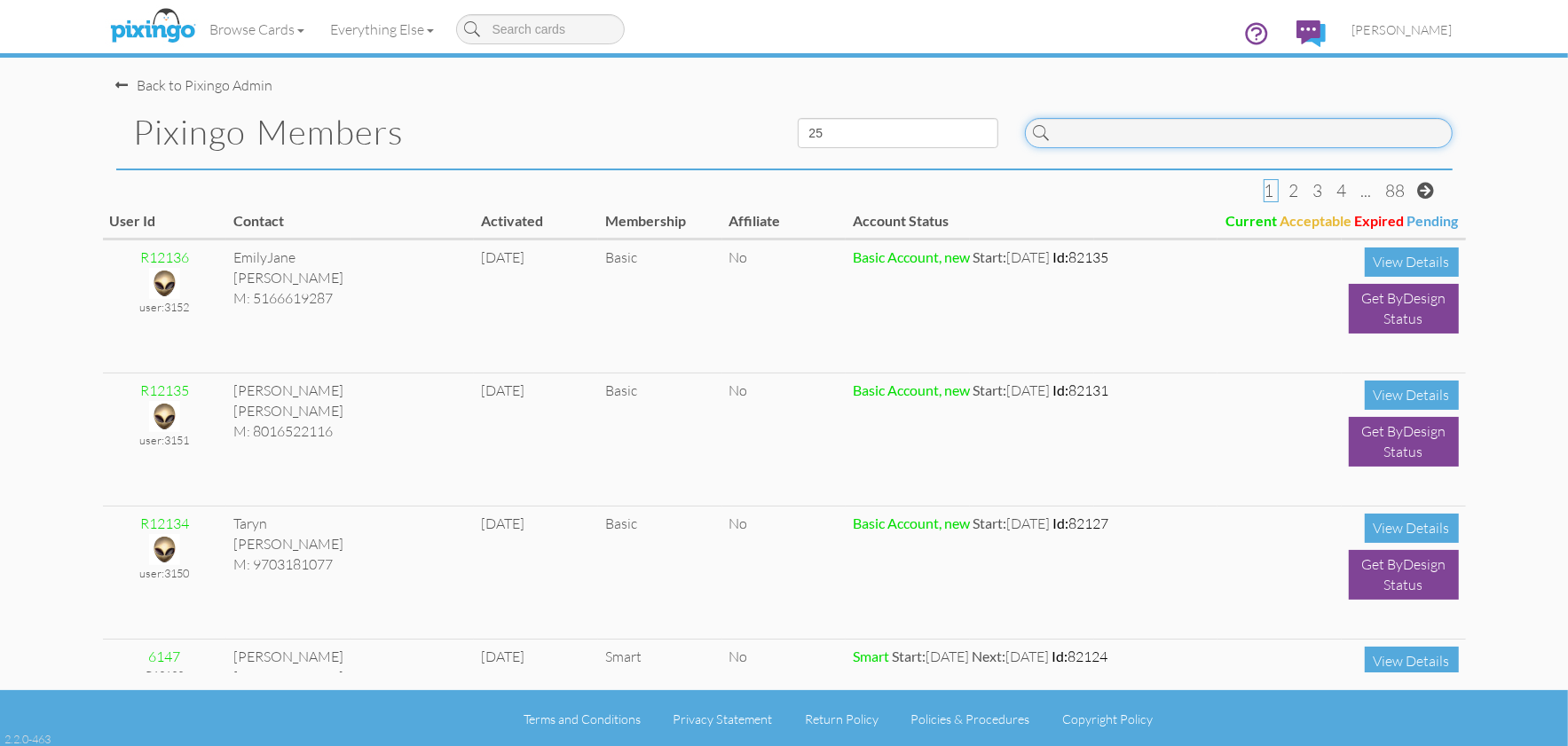
paste input "4305"
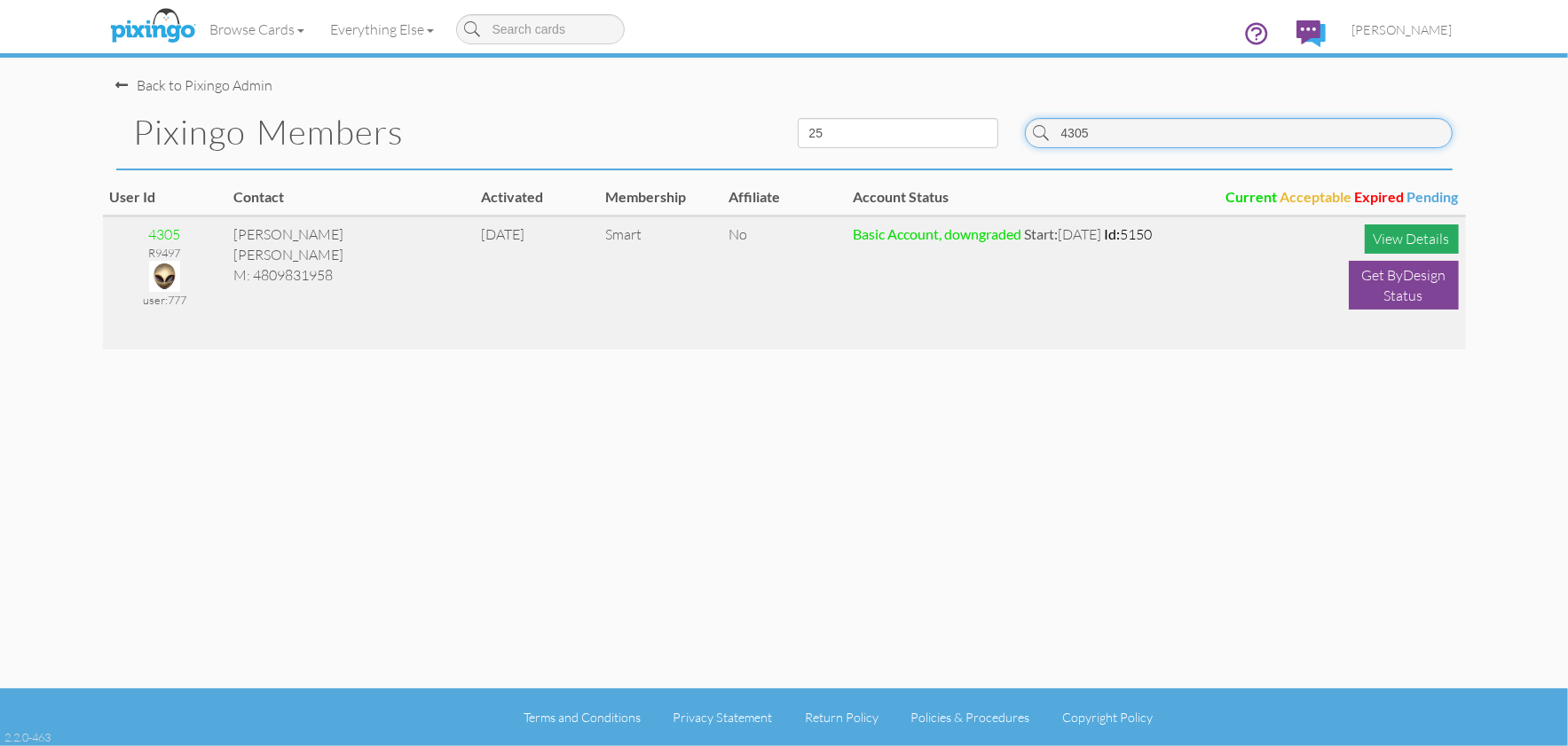
type input "4305"
click at [1418, 241] on div "View Details" at bounding box center [1412, 239] width 94 height 29
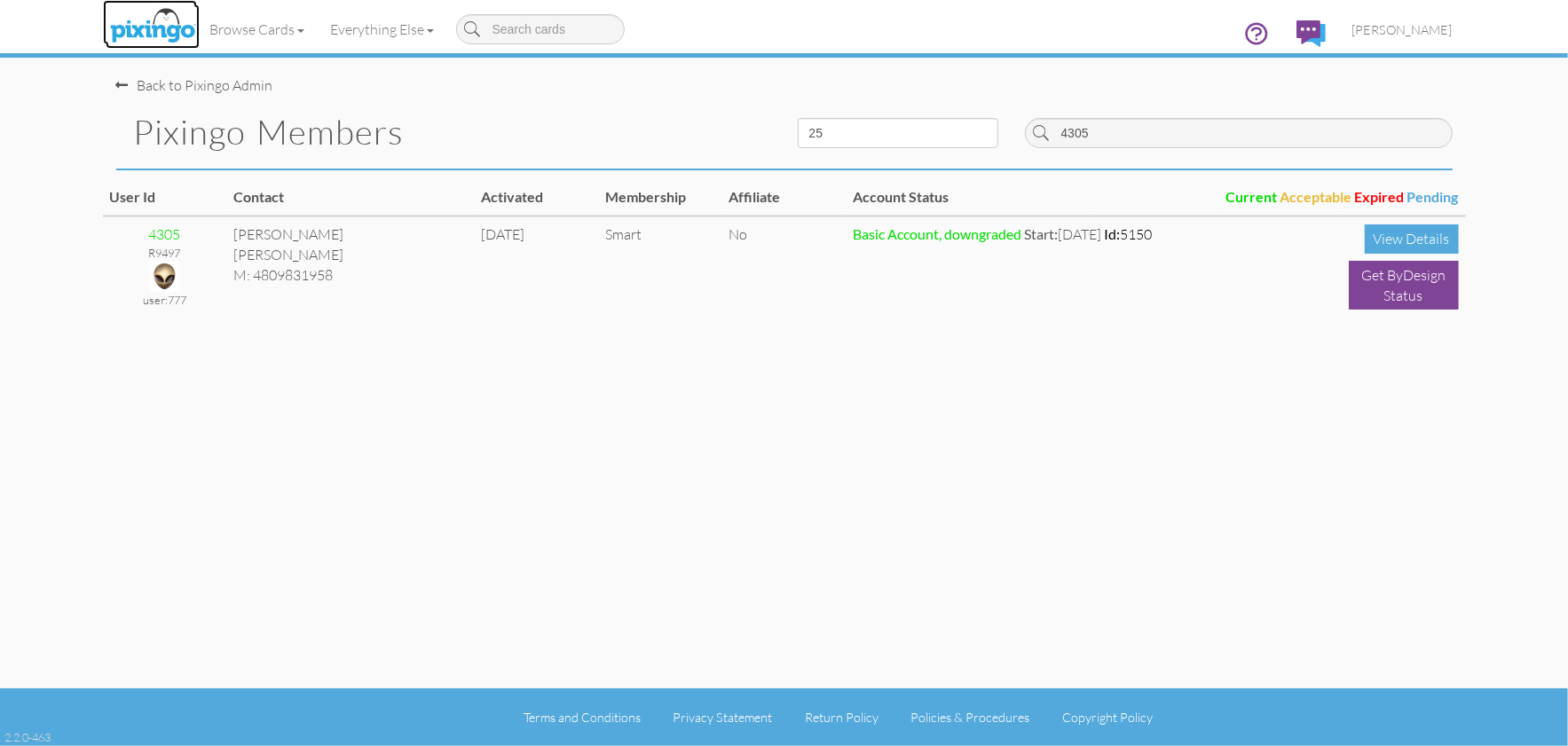
click at [160, 38] on img at bounding box center [152, 27] width 94 height 45
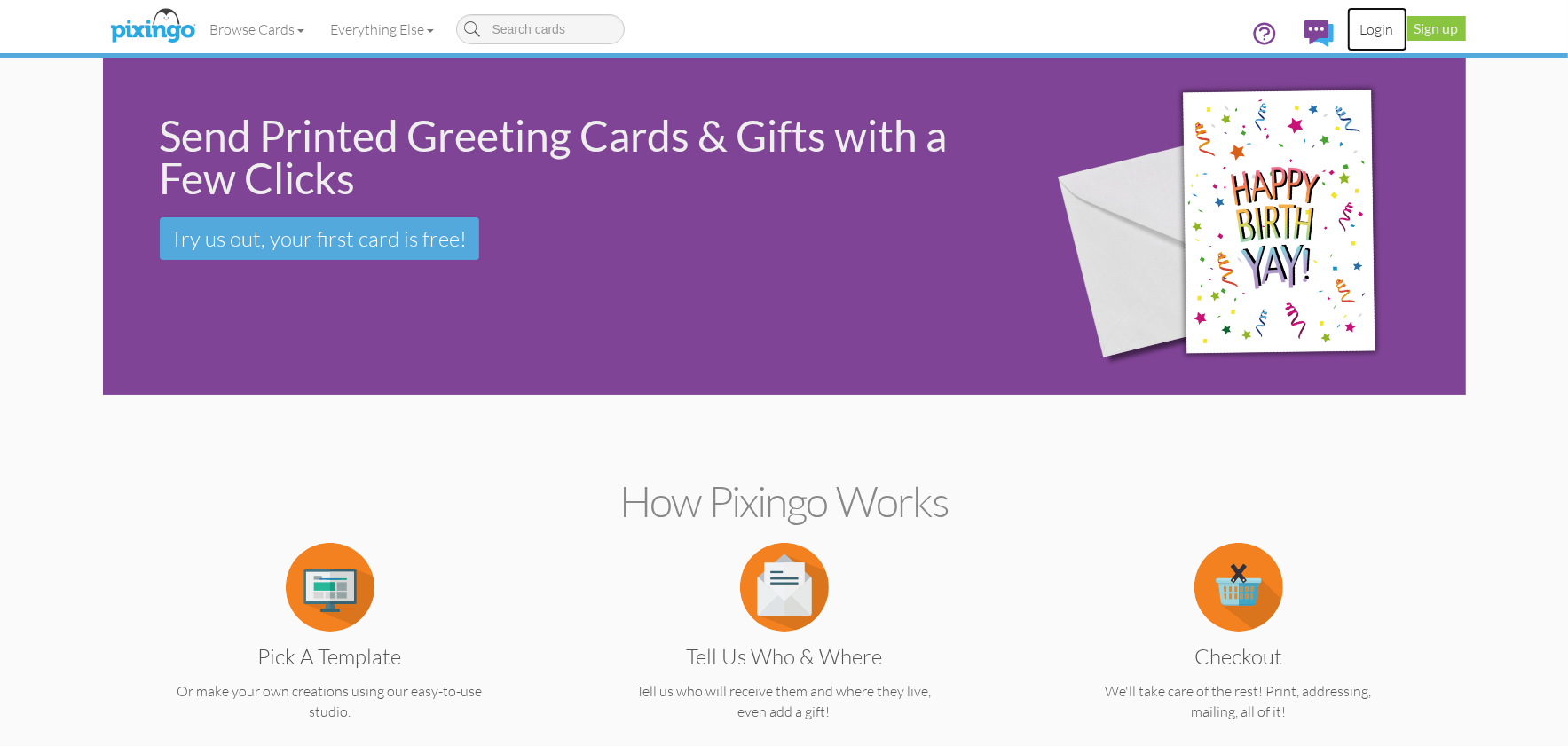
click at [1375, 34] on link "Login" at bounding box center [1378, 29] width 61 height 45
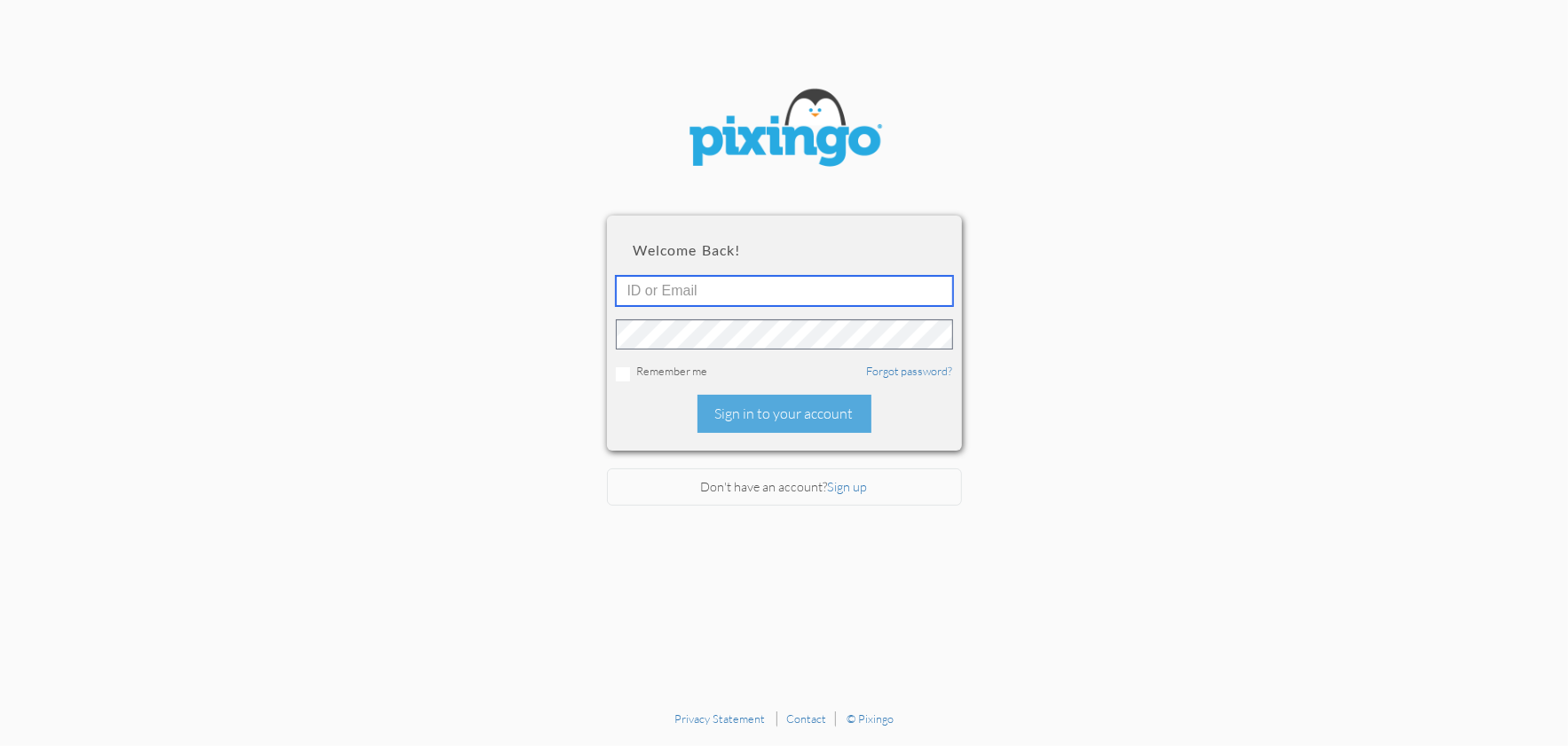
type input "1644"
click at [784, 424] on div "Sign in to your account" at bounding box center [784, 414] width 174 height 38
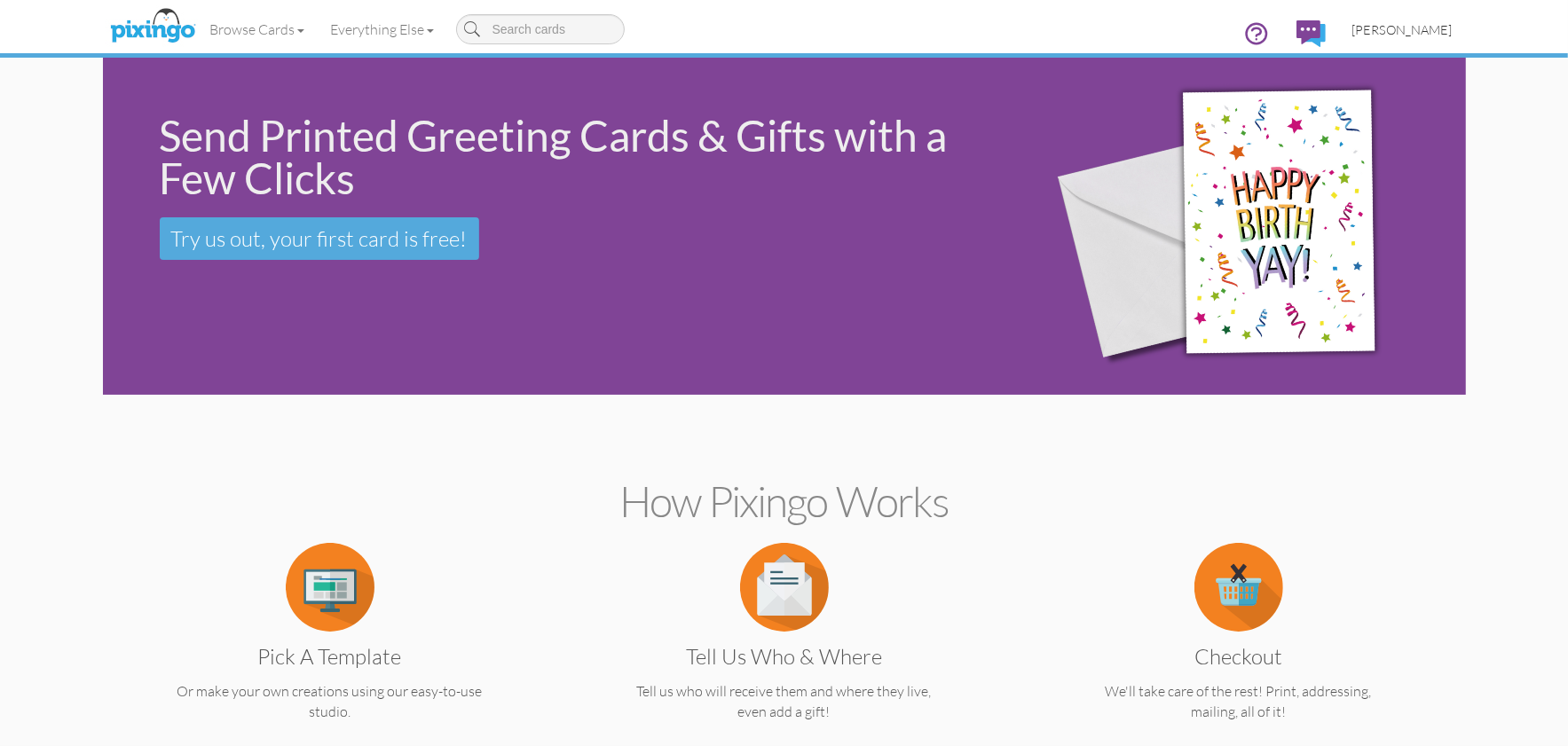
click at [1406, 26] on span "[PERSON_NAME]" at bounding box center [1403, 29] width 100 height 15
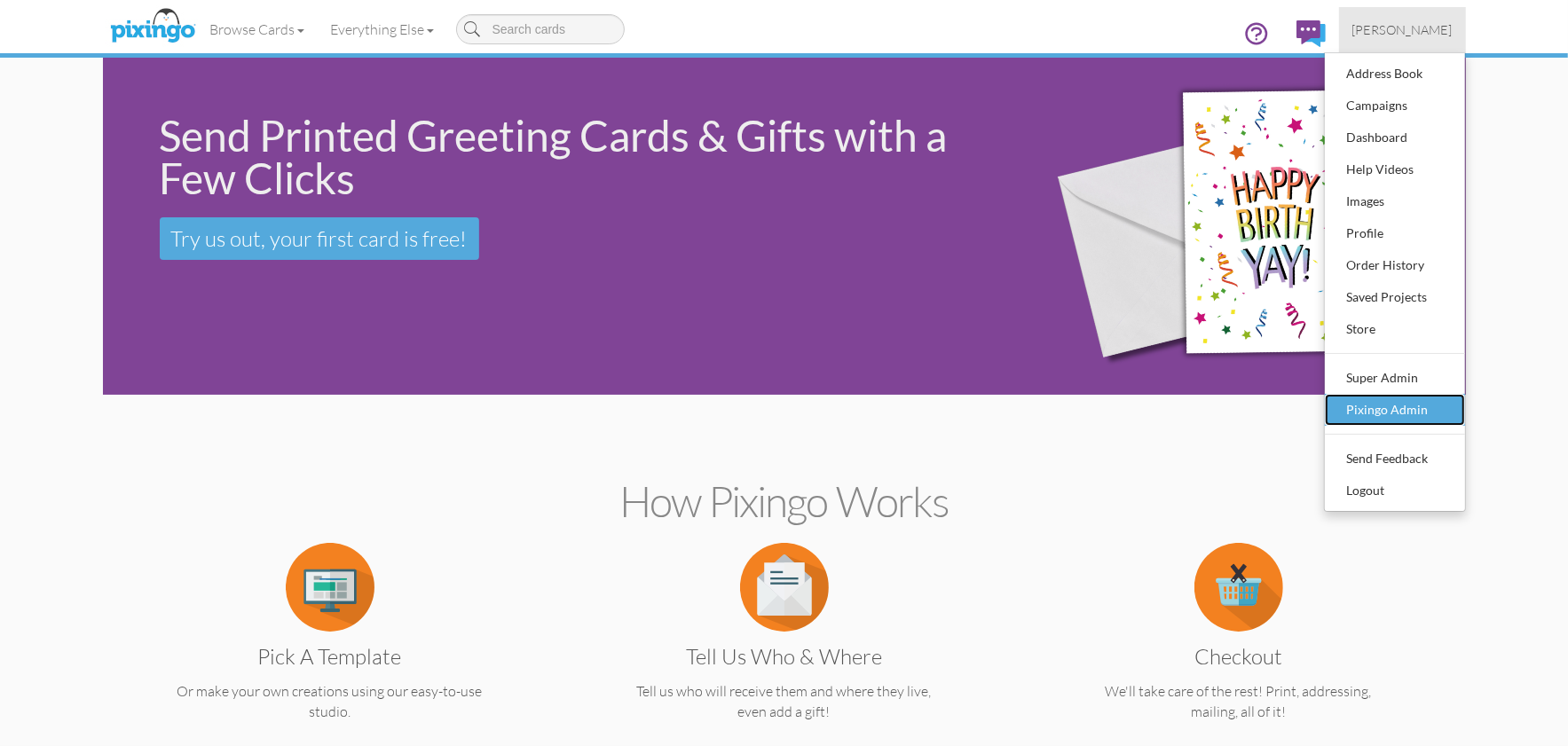
click at [1354, 412] on div "Pixingo Admin" at bounding box center [1395, 410] width 105 height 27
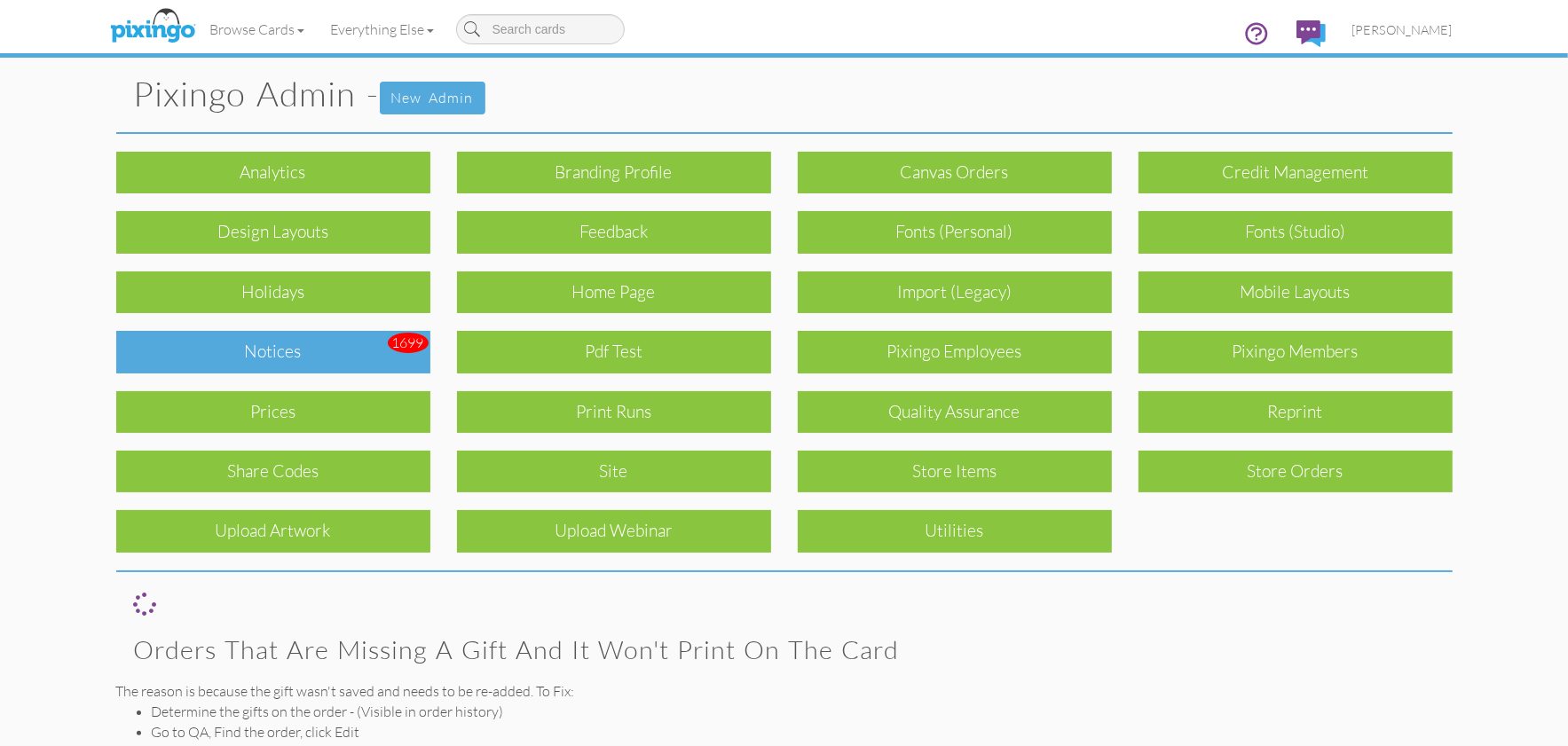
click at [284, 352] on div "Notices" at bounding box center [273, 351] width 314 height 42
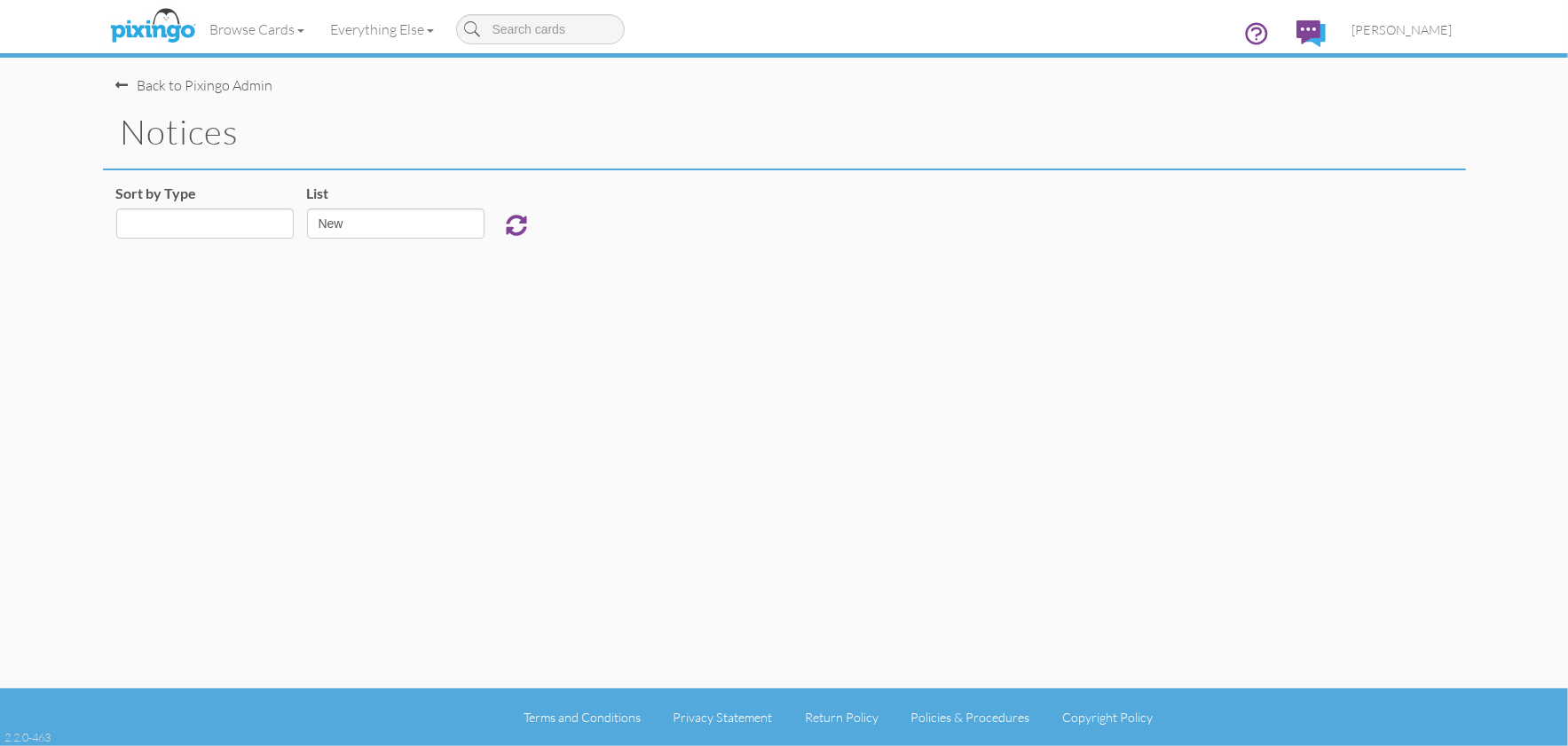
select select "object:7472"
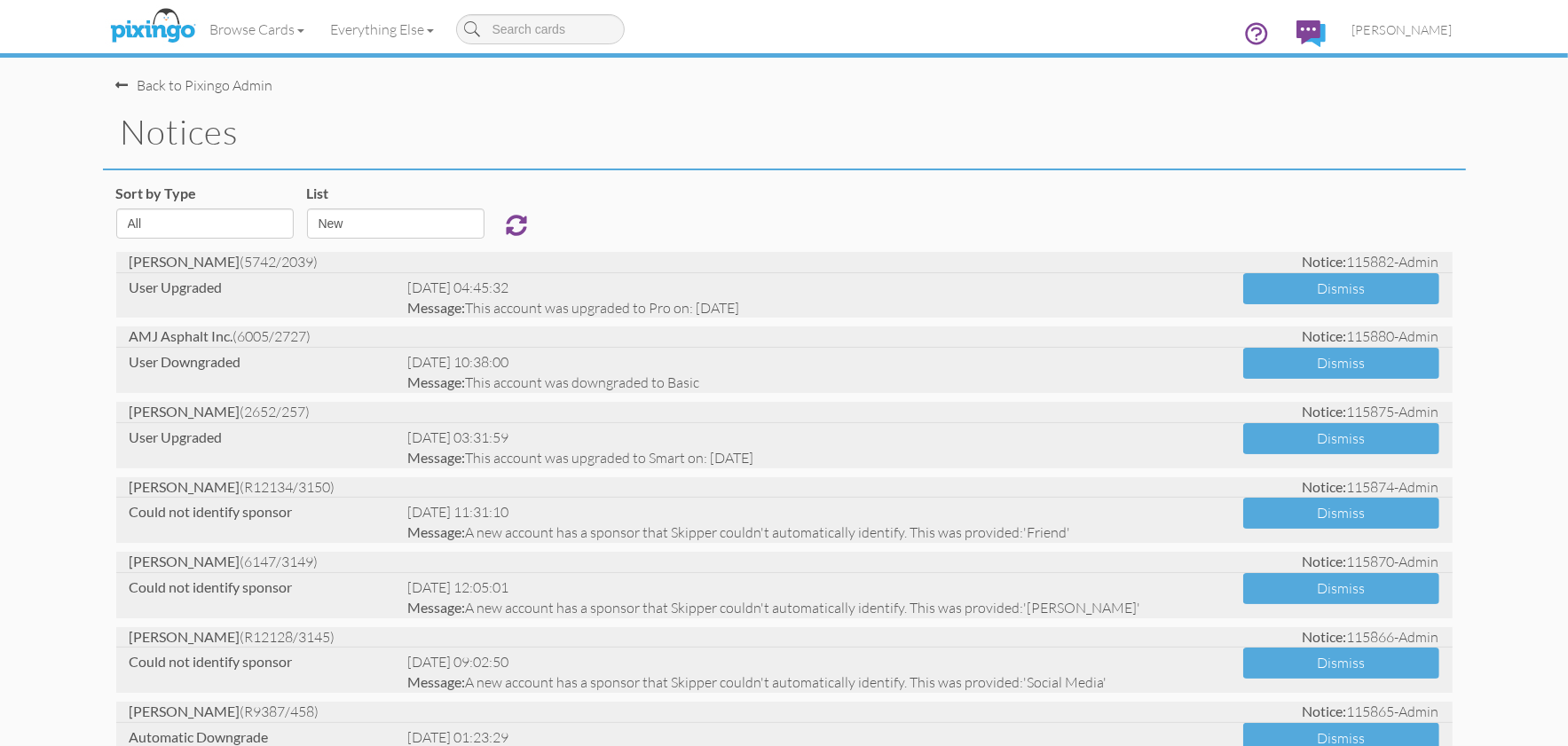
click at [777, 141] on h1 "notices" at bounding box center [793, 132] width 1345 height 38
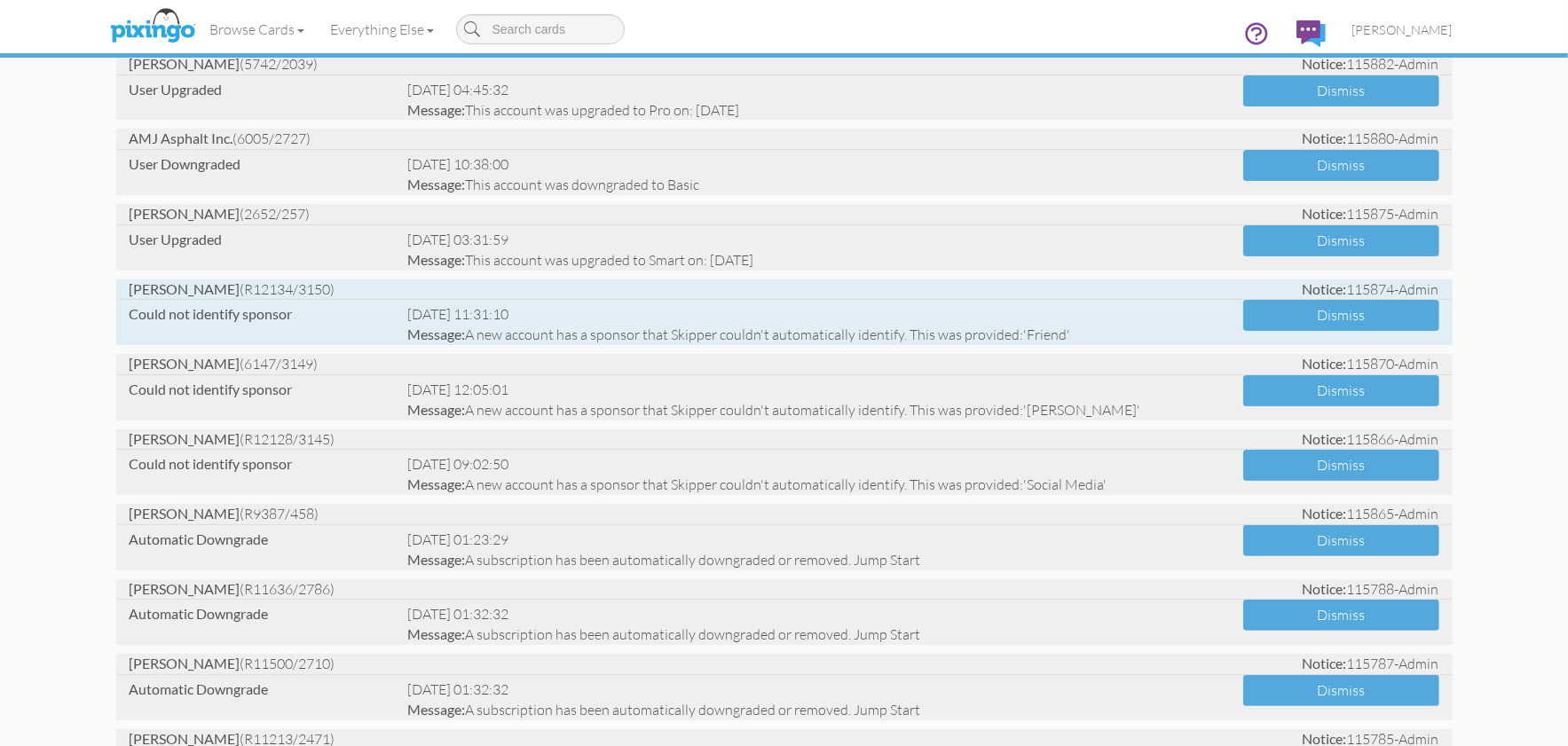
scroll to position [199, 0]
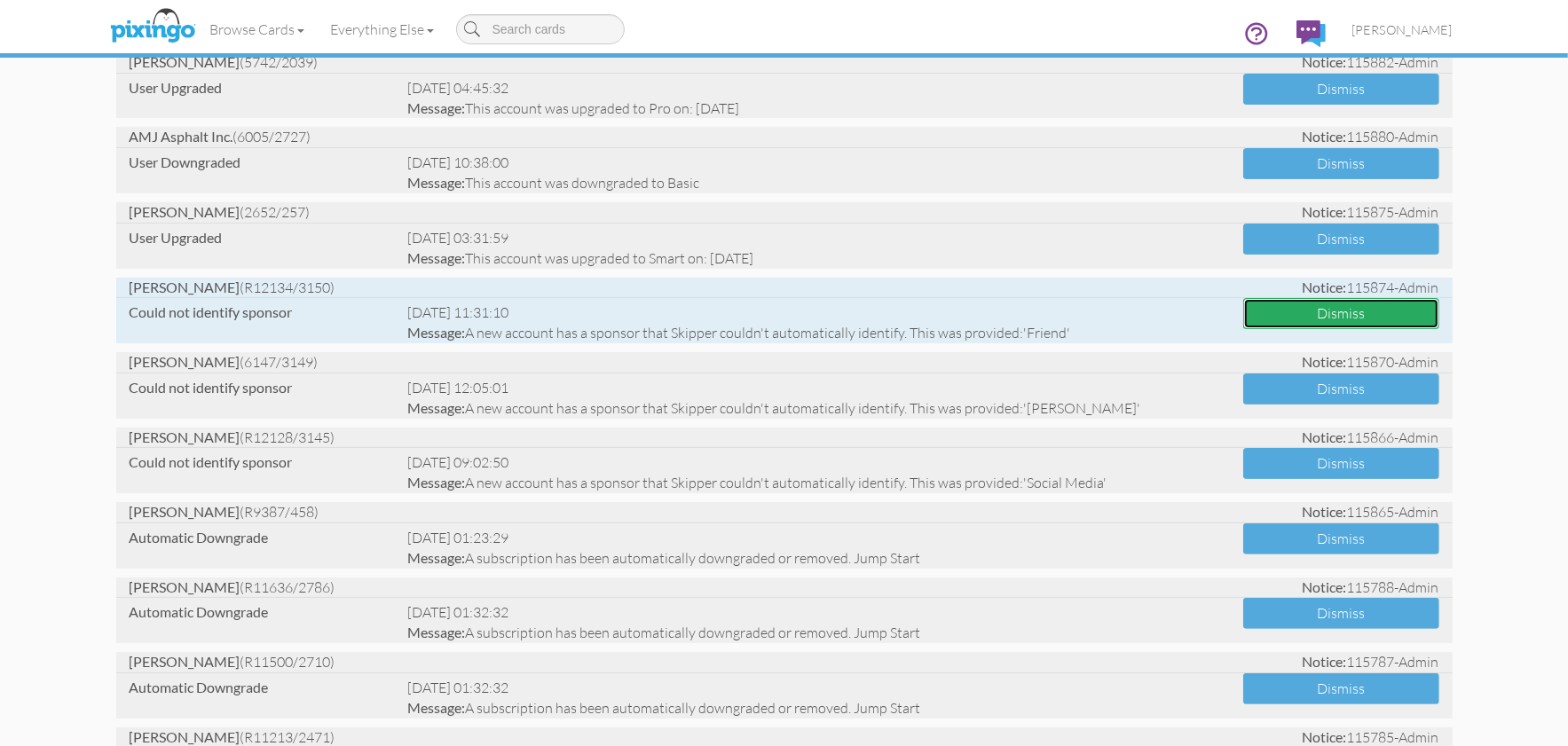
click at [1339, 311] on button "Dismiss" at bounding box center [1341, 314] width 196 height 31
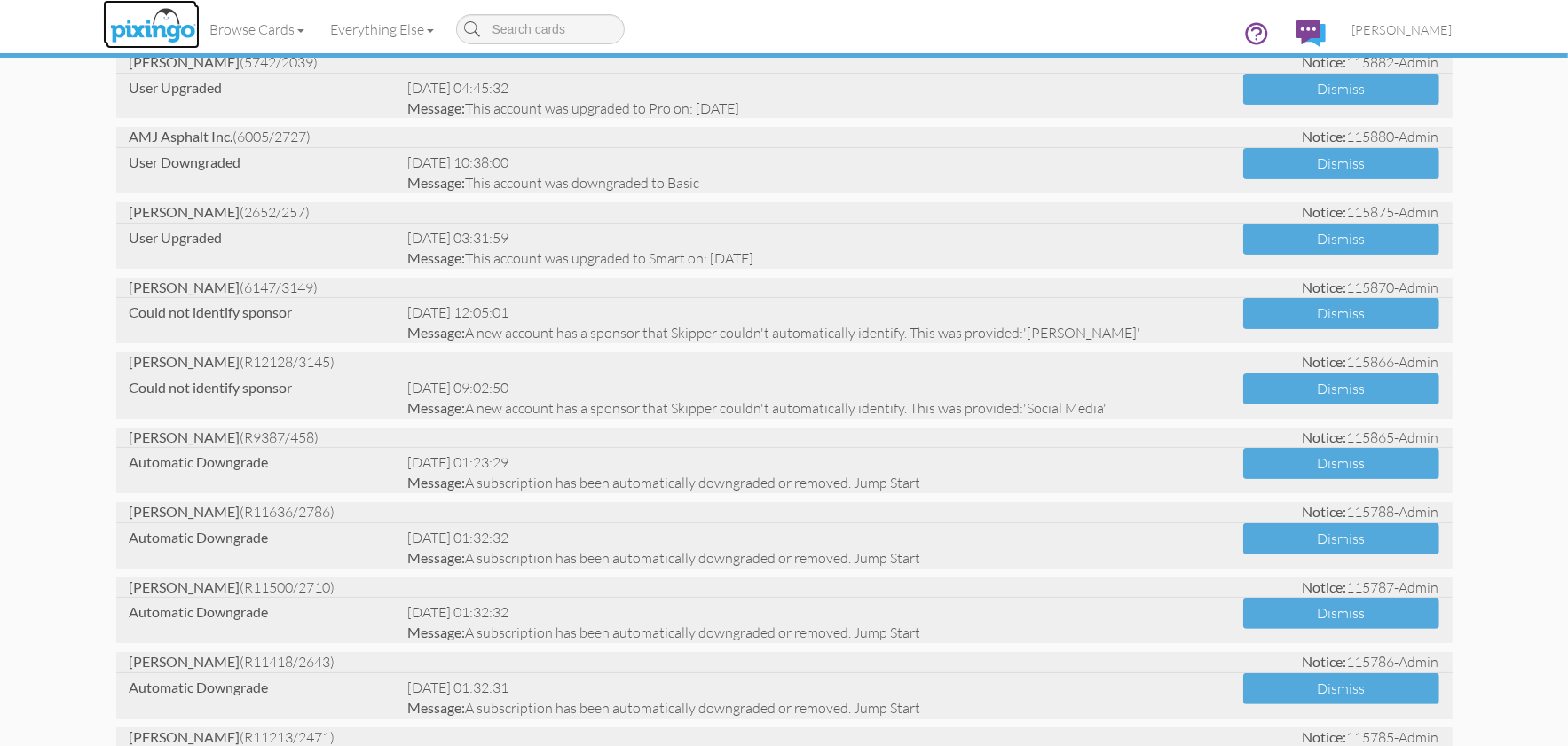
click at [146, 21] on img at bounding box center [152, 27] width 94 height 45
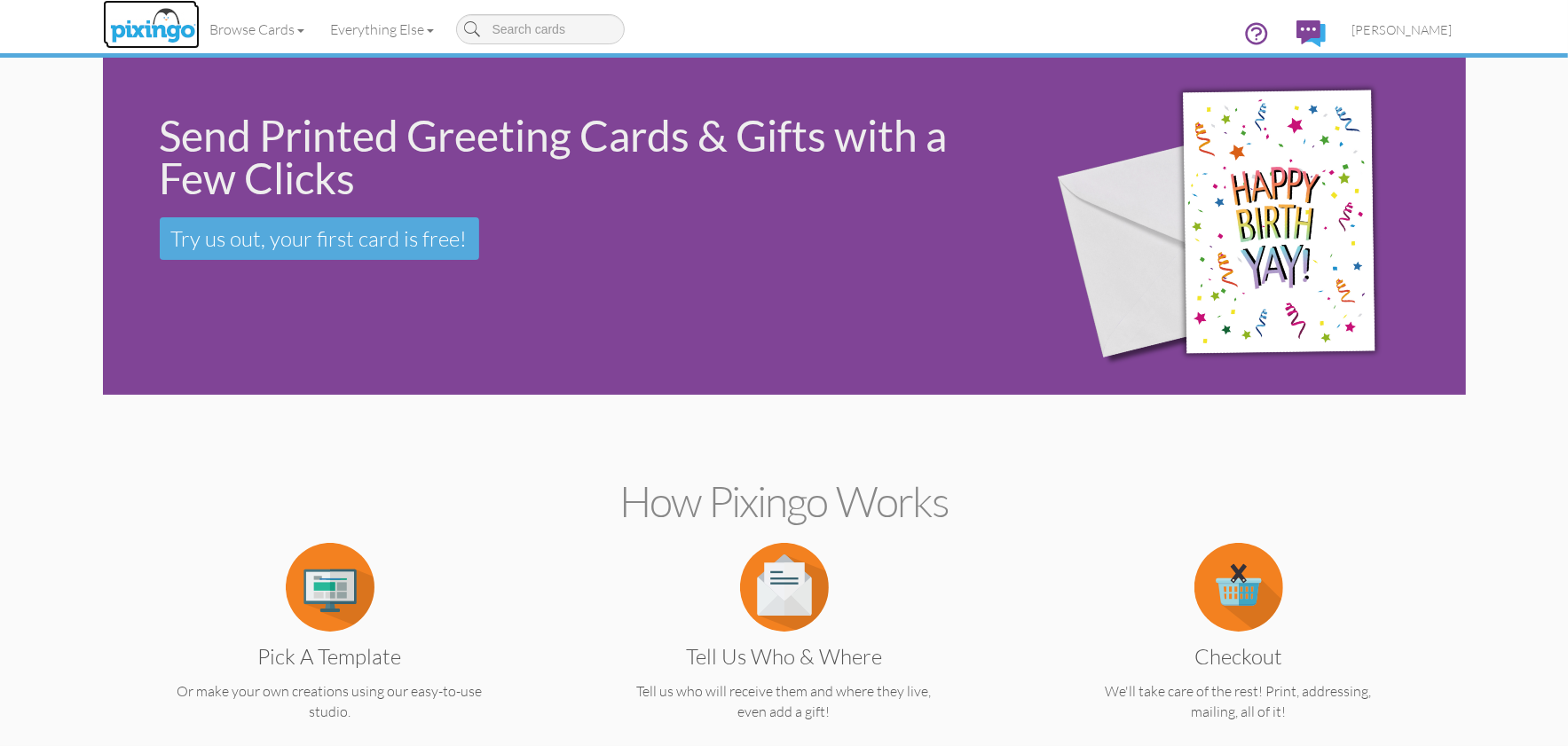
click at [169, 24] on img at bounding box center [152, 27] width 94 height 45
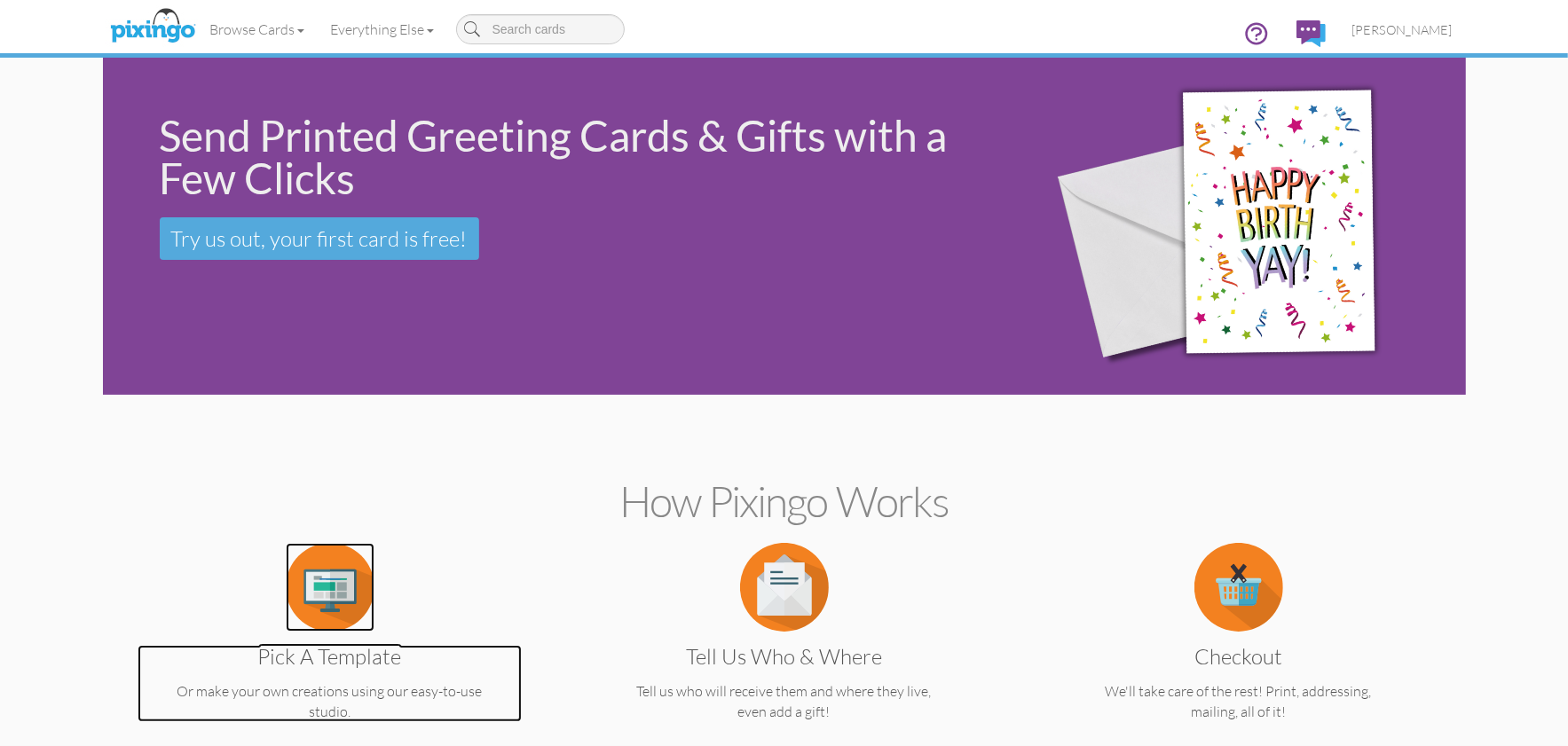
click at [325, 604] on img at bounding box center [330, 587] width 89 height 88
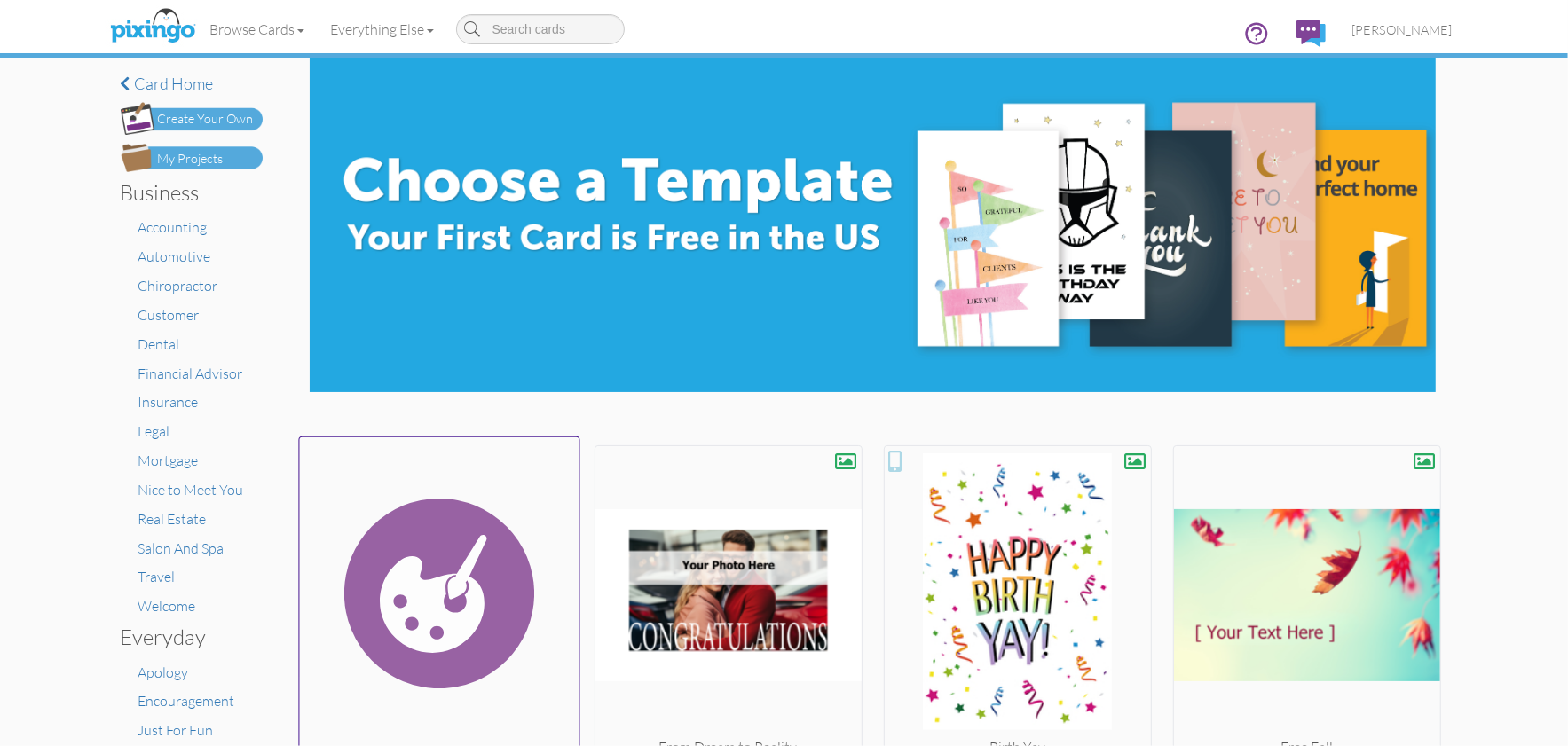
click at [470, 579] on img at bounding box center [439, 593] width 280 height 298
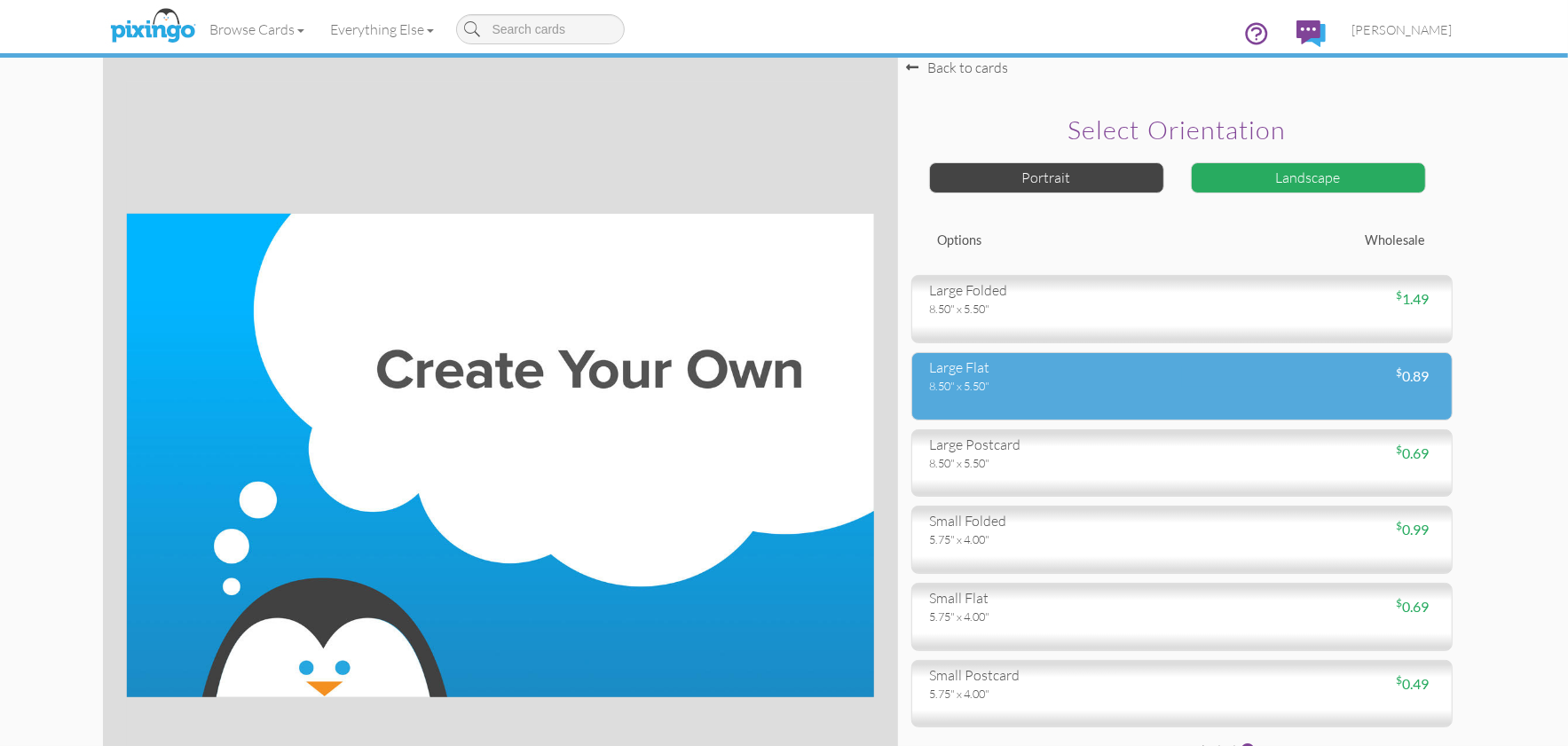
click at [1021, 381] on div "8.50" x 5.50"" at bounding box center [1049, 386] width 239 height 16
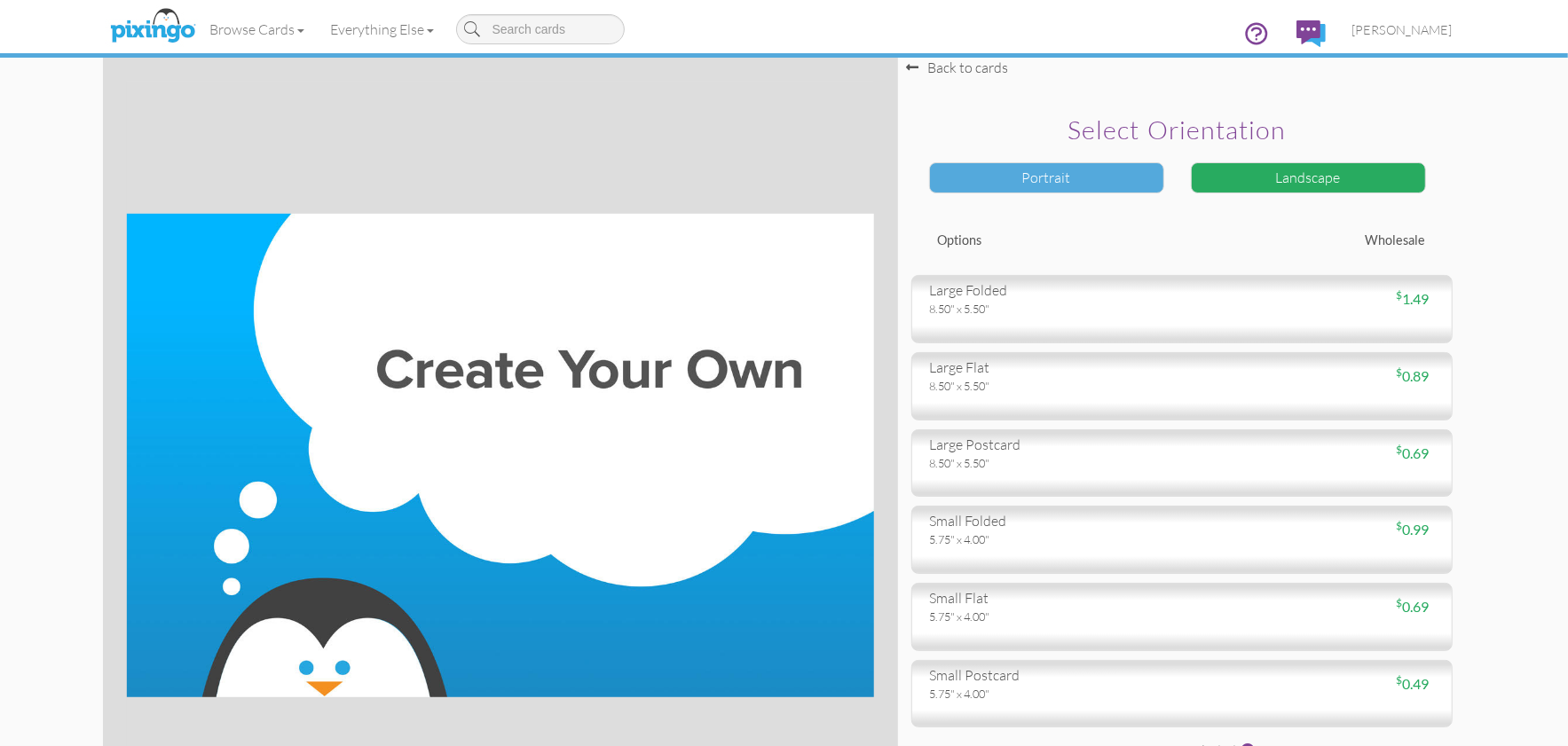
click at [1040, 169] on div "Portrait" at bounding box center [1046, 178] width 235 height 31
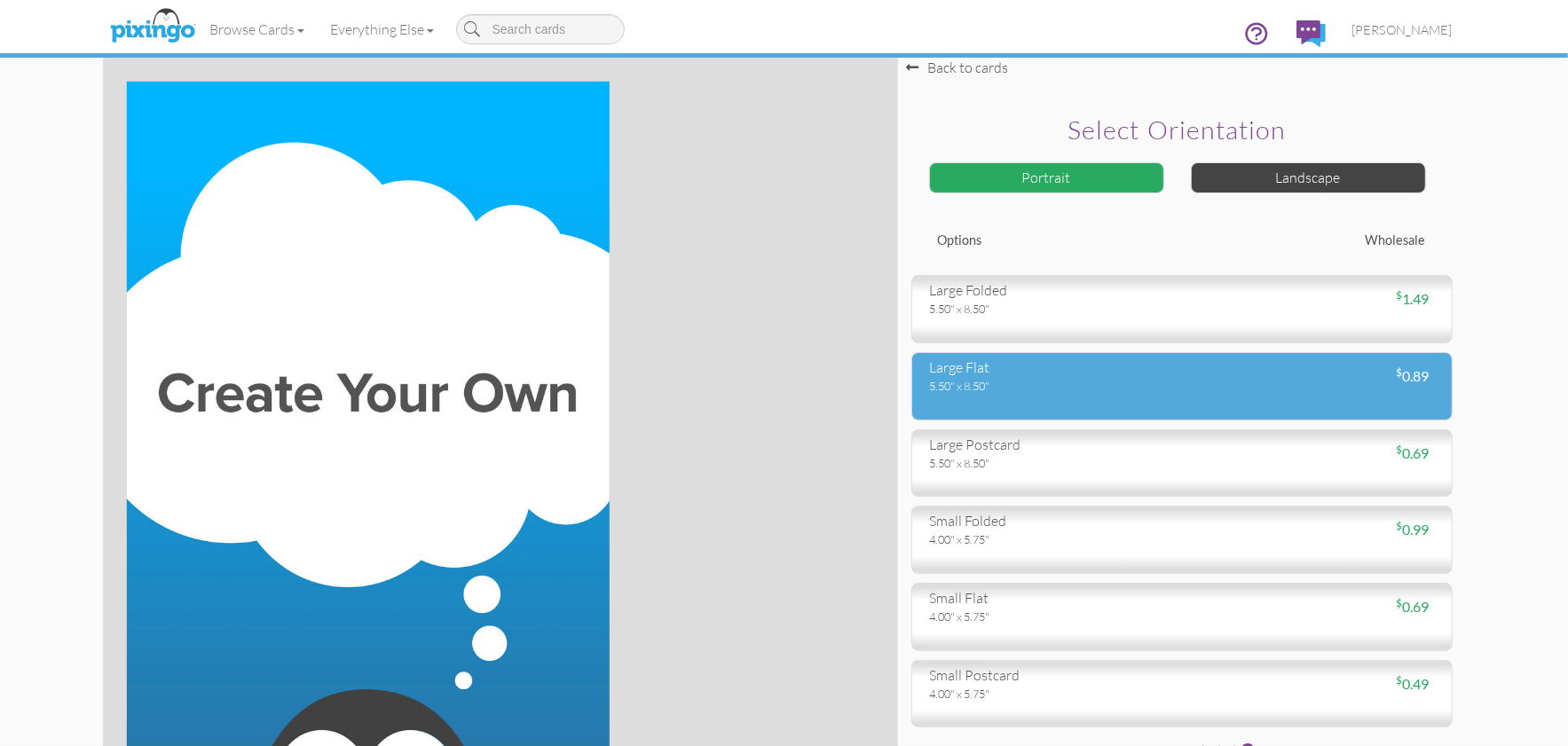
click at [1020, 374] on div "large flat" at bounding box center [1049, 367] width 239 height 21
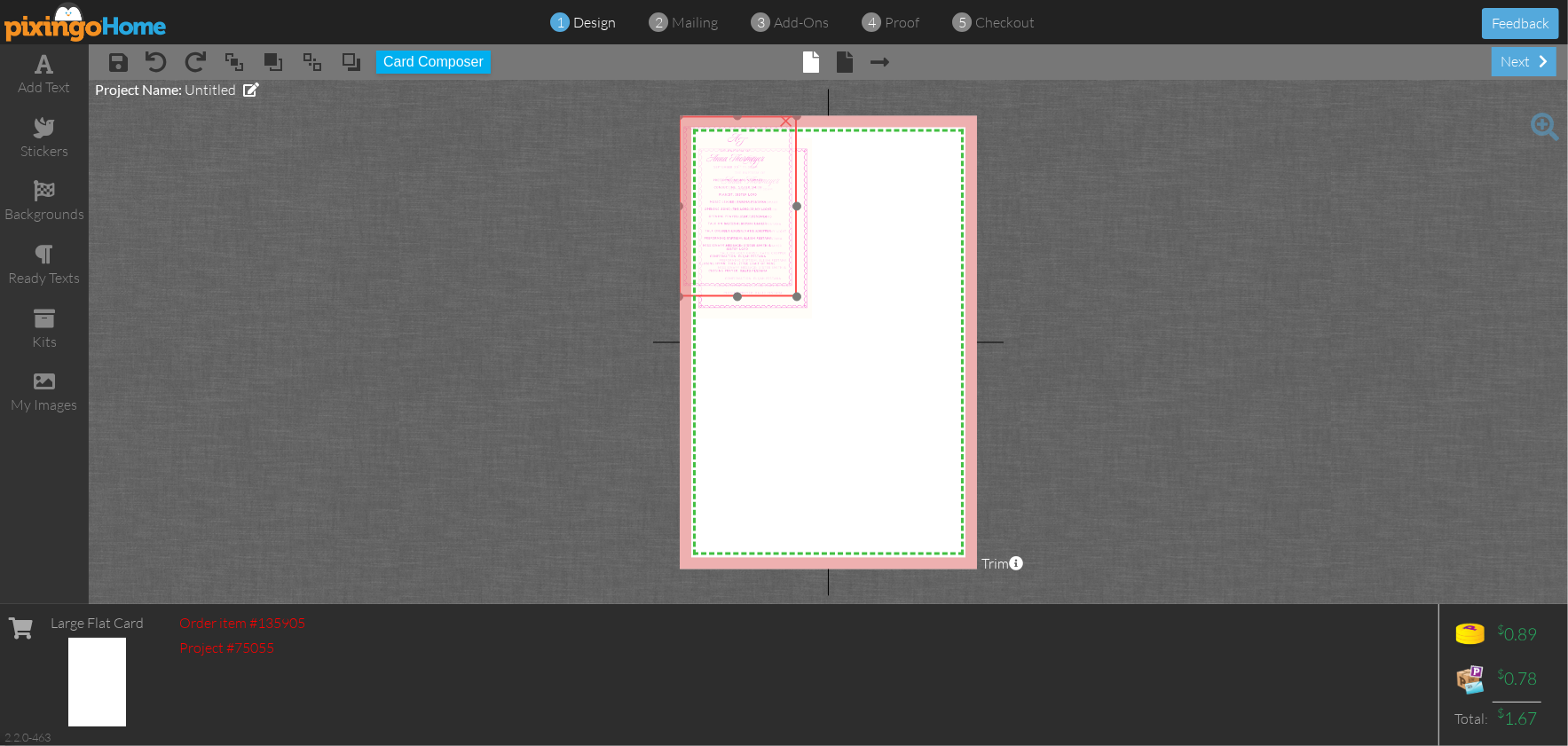
drag, startPoint x: 722, startPoint y: 214, endPoint x: 707, endPoint y: 191, distance: 27.5
click at [707, 191] on img at bounding box center [737, 206] width 117 height 181
click at [788, 121] on div "×" at bounding box center [787, 120] width 29 height 29
drag, startPoint x: 738, startPoint y: 216, endPoint x: 721, endPoint y: 193, distance: 28.6
click at [721, 193] on img at bounding box center [736, 205] width 117 height 181
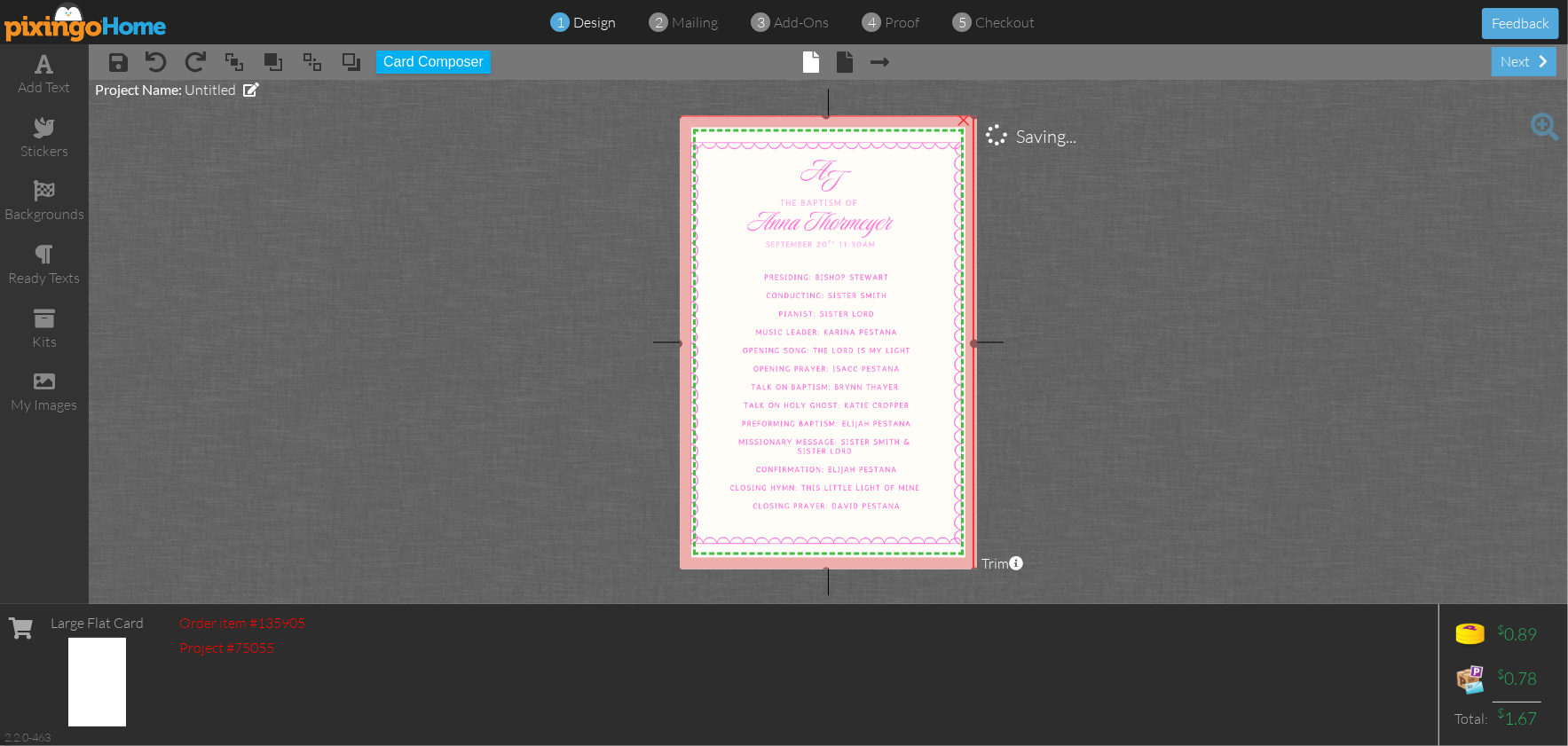
drag, startPoint x: 794, startPoint y: 299, endPoint x: 862, endPoint y: 572, distance: 281.3
click at [862, 572] on project-studio-wrapper "X X X X X X X X X X X X X X X X X X X X X X X X X X X X X X X X X X X X X X X X…" at bounding box center [828, 341] width 1479 height 524
click at [832, 477] on img at bounding box center [827, 344] width 296 height 457
click at [861, 241] on img at bounding box center [828, 342] width 296 height 457
drag, startPoint x: 469, startPoint y: 104, endPoint x: 436, endPoint y: 94, distance: 34.5
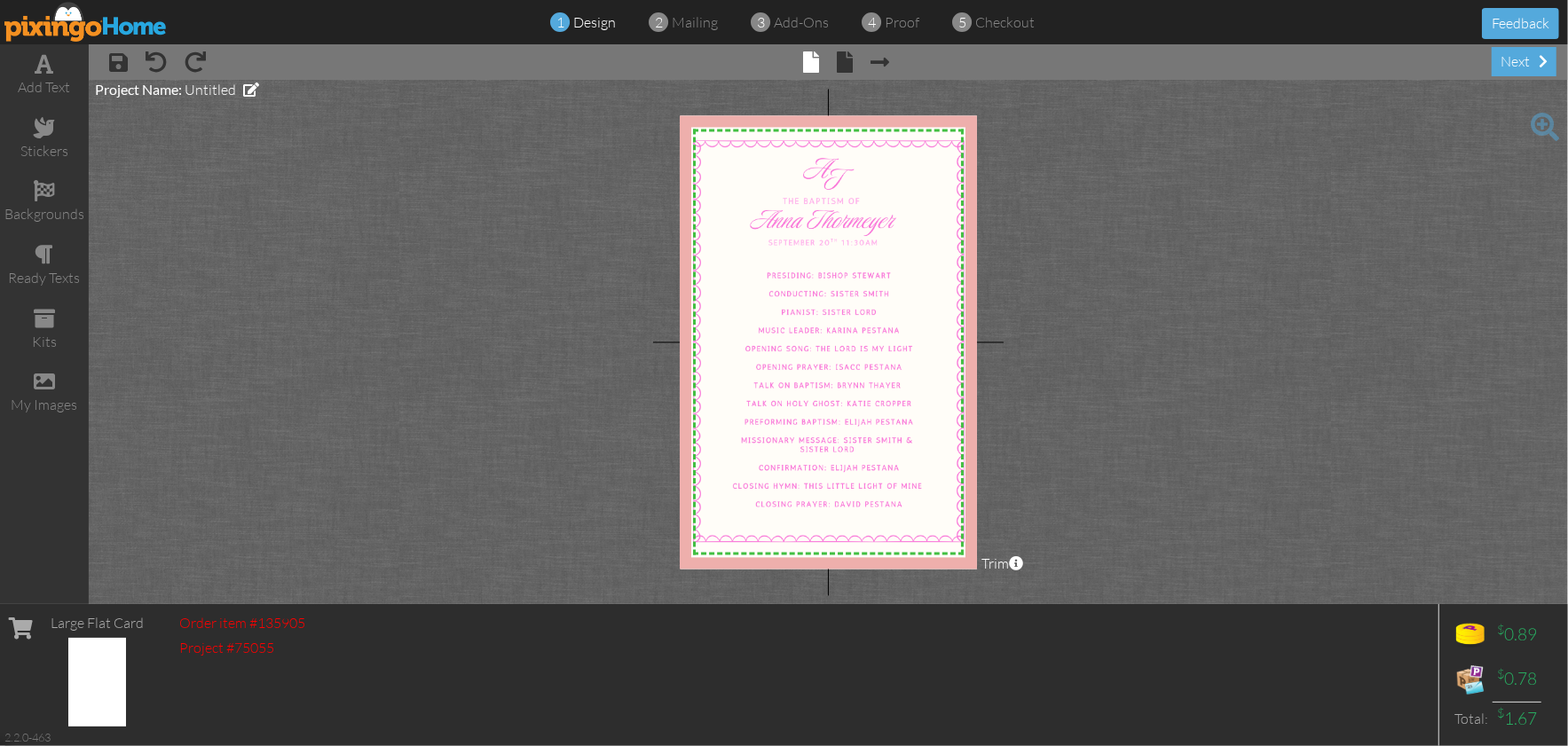
click at [469, 104] on project-studio-wrapper "X X X X X X X X X X X X X X X X X X X X X X X X X X X X X X X X X X X X X X X X…" at bounding box center [828, 341] width 1479 height 524
click at [42, 376] on span at bounding box center [45, 381] width 21 height 21
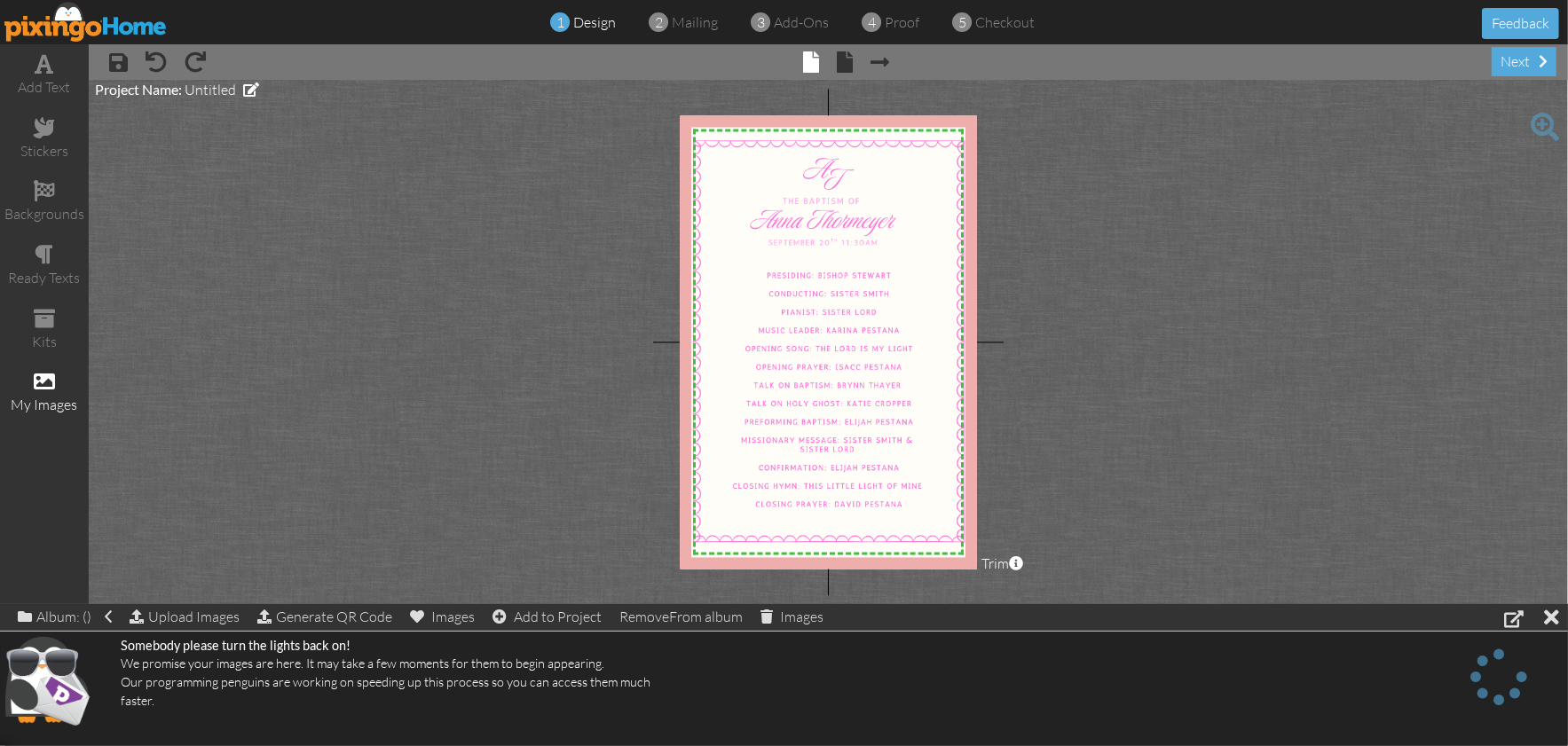
click at [56, 22] on img at bounding box center [86, 21] width 164 height 40
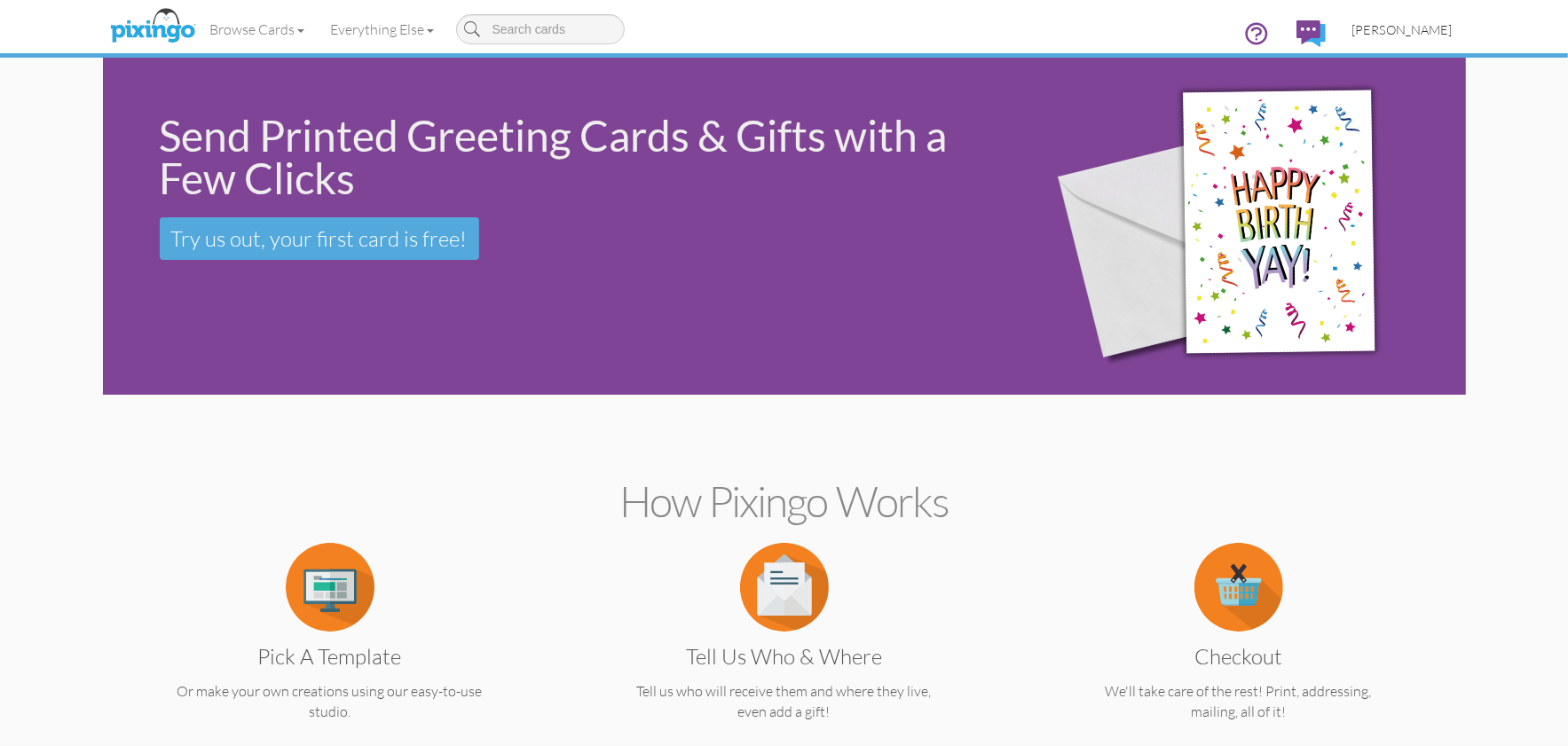
click at [1386, 37] on span "[PERSON_NAME]" at bounding box center [1403, 29] width 100 height 15
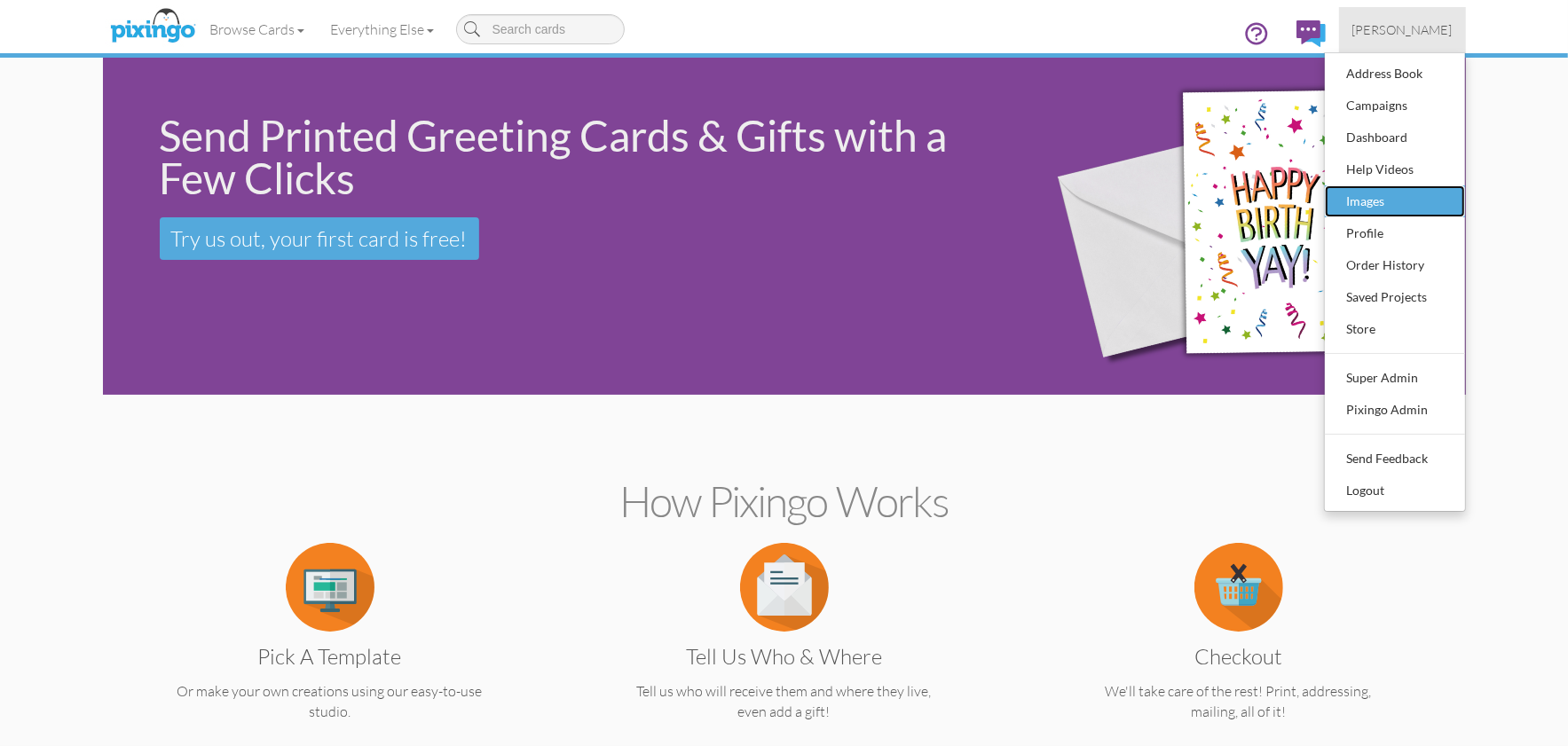
click at [1396, 203] on div "Images" at bounding box center [1395, 201] width 105 height 27
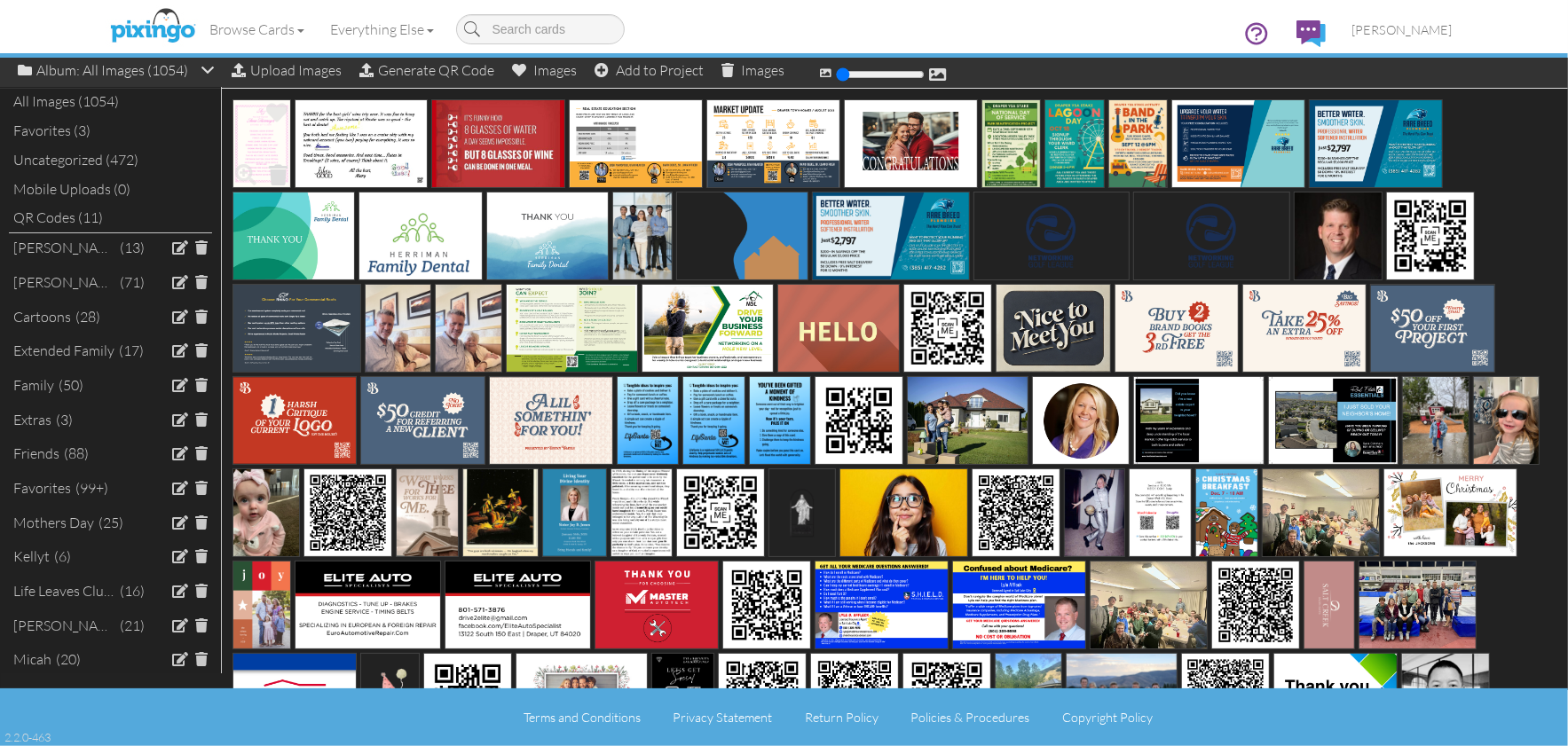
click at [276, 173] on span at bounding box center [279, 175] width 28 height 30
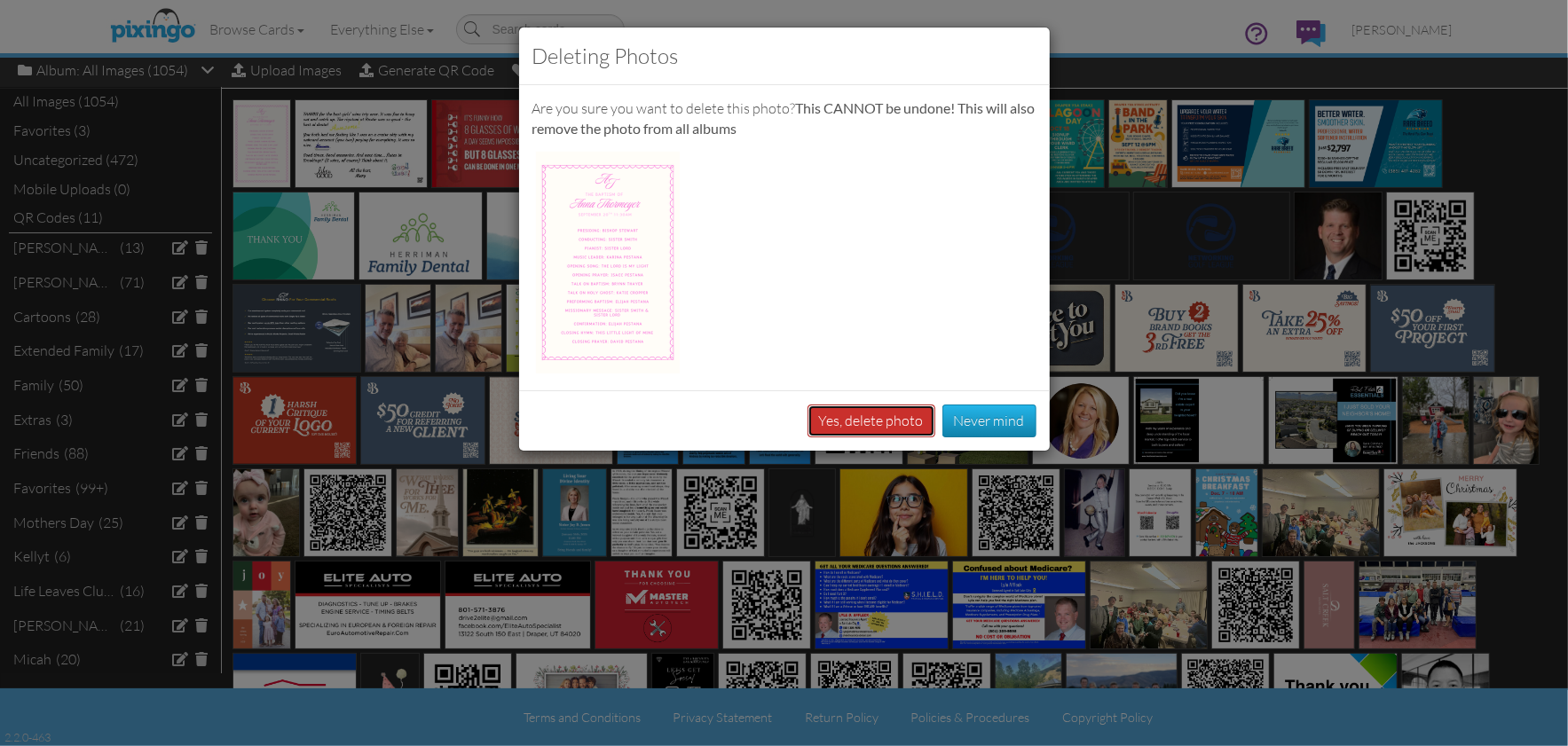
click at [882, 412] on button "Yes, delete photo" at bounding box center [871, 421] width 128 height 33
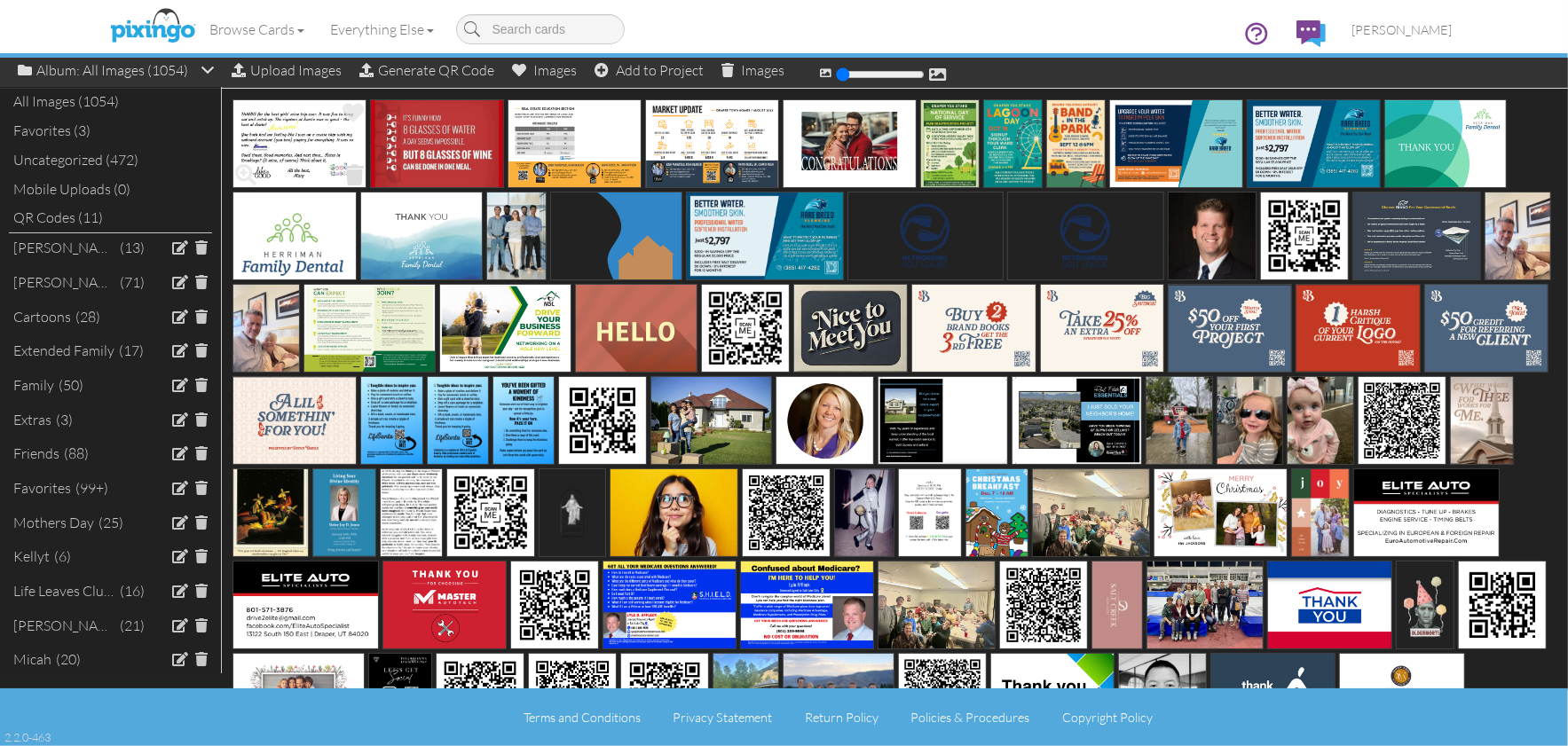
click at [350, 172] on span at bounding box center [354, 175] width 28 height 30
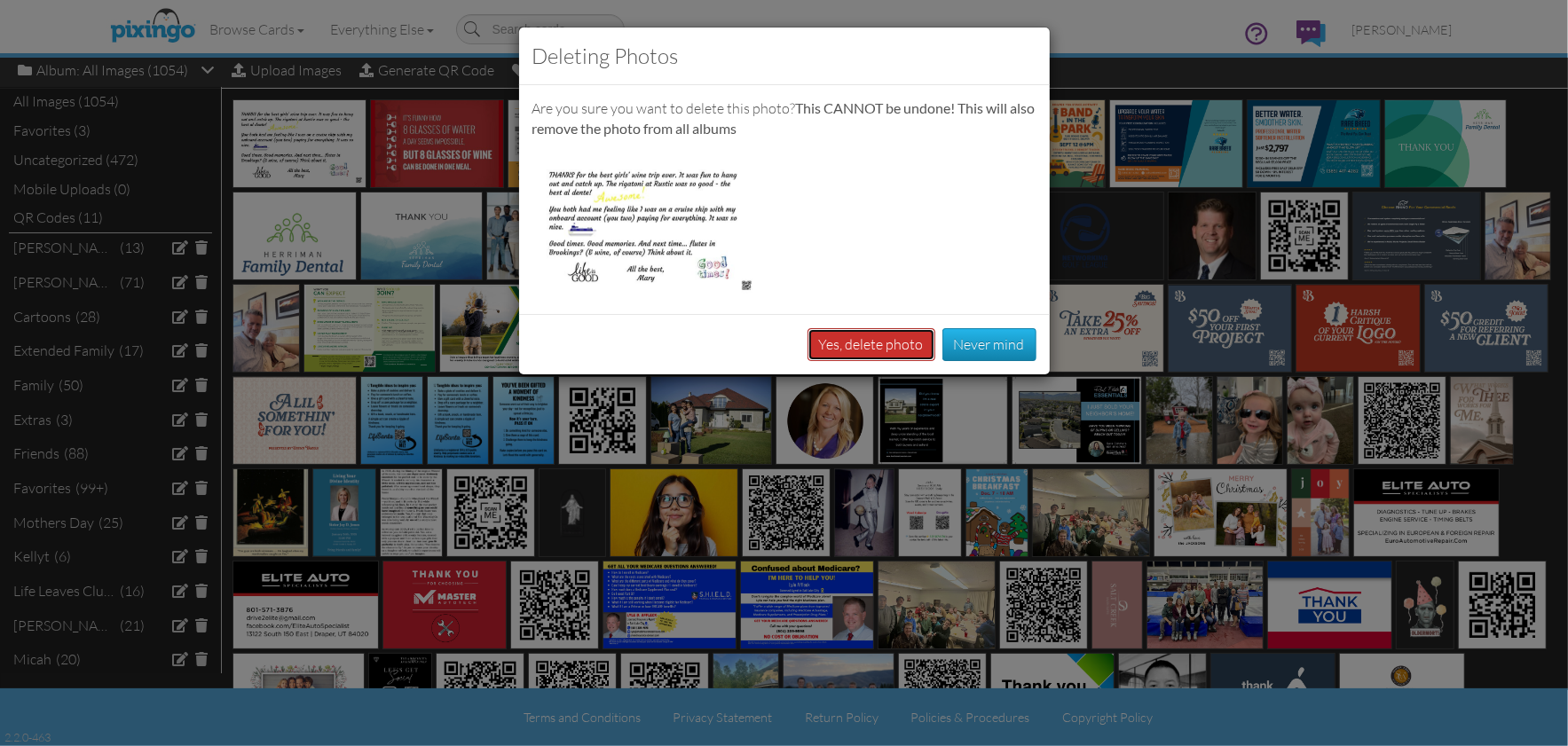
click at [856, 342] on button "Yes, delete photo" at bounding box center [871, 344] width 128 height 33
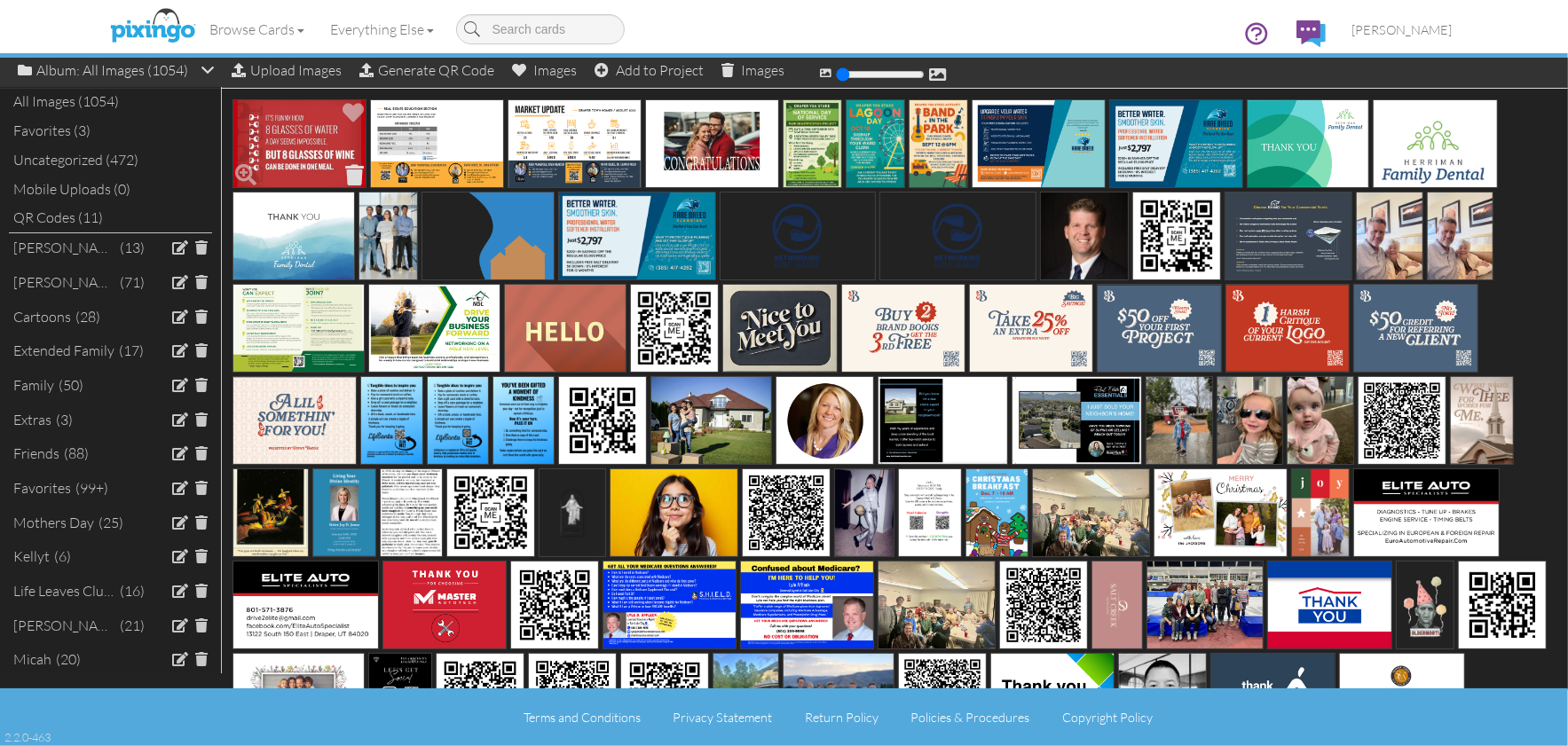
click at [349, 174] on span at bounding box center [354, 175] width 28 height 30
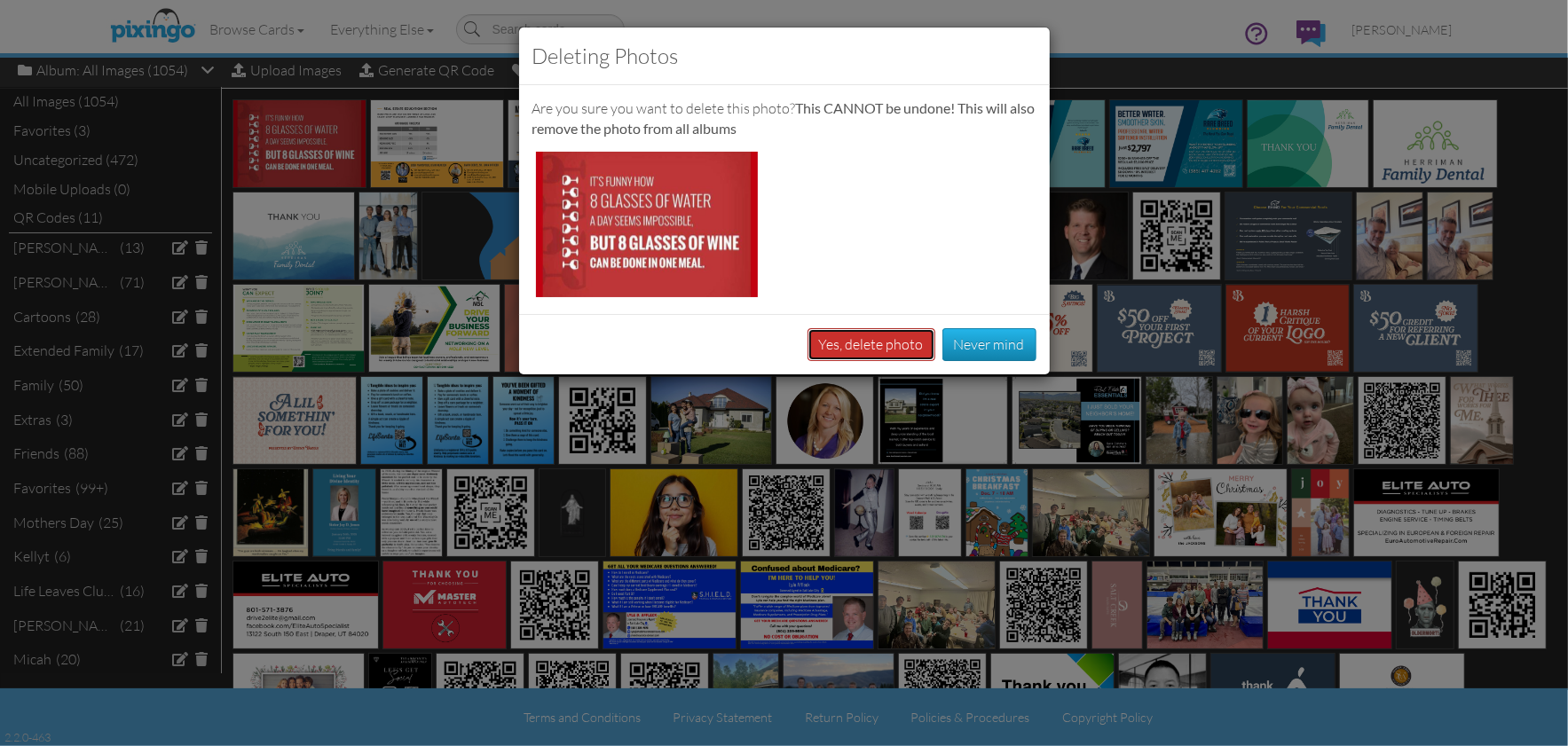
click at [884, 348] on button "Yes, delete photo" at bounding box center [871, 344] width 128 height 33
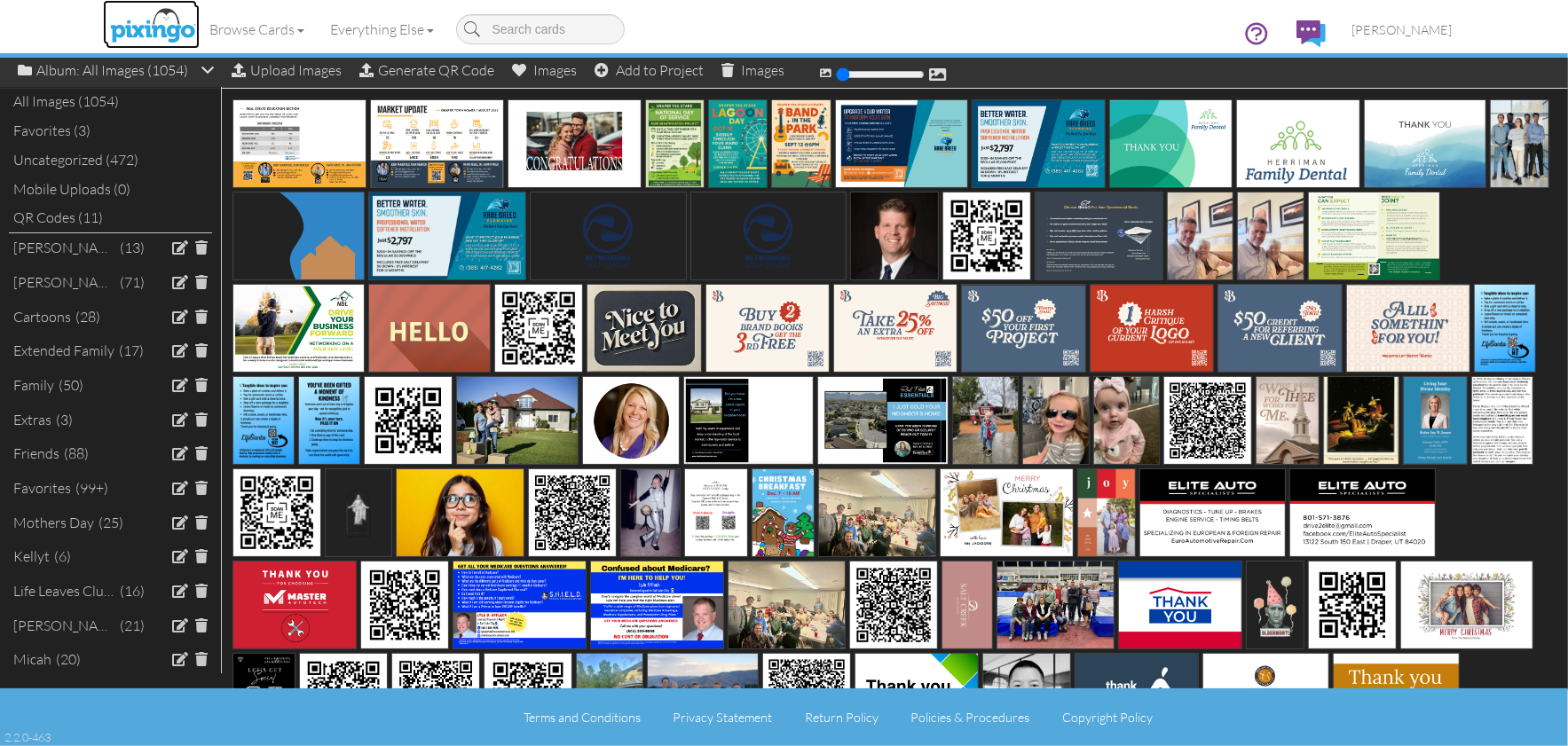
click at [145, 21] on img at bounding box center [152, 27] width 94 height 45
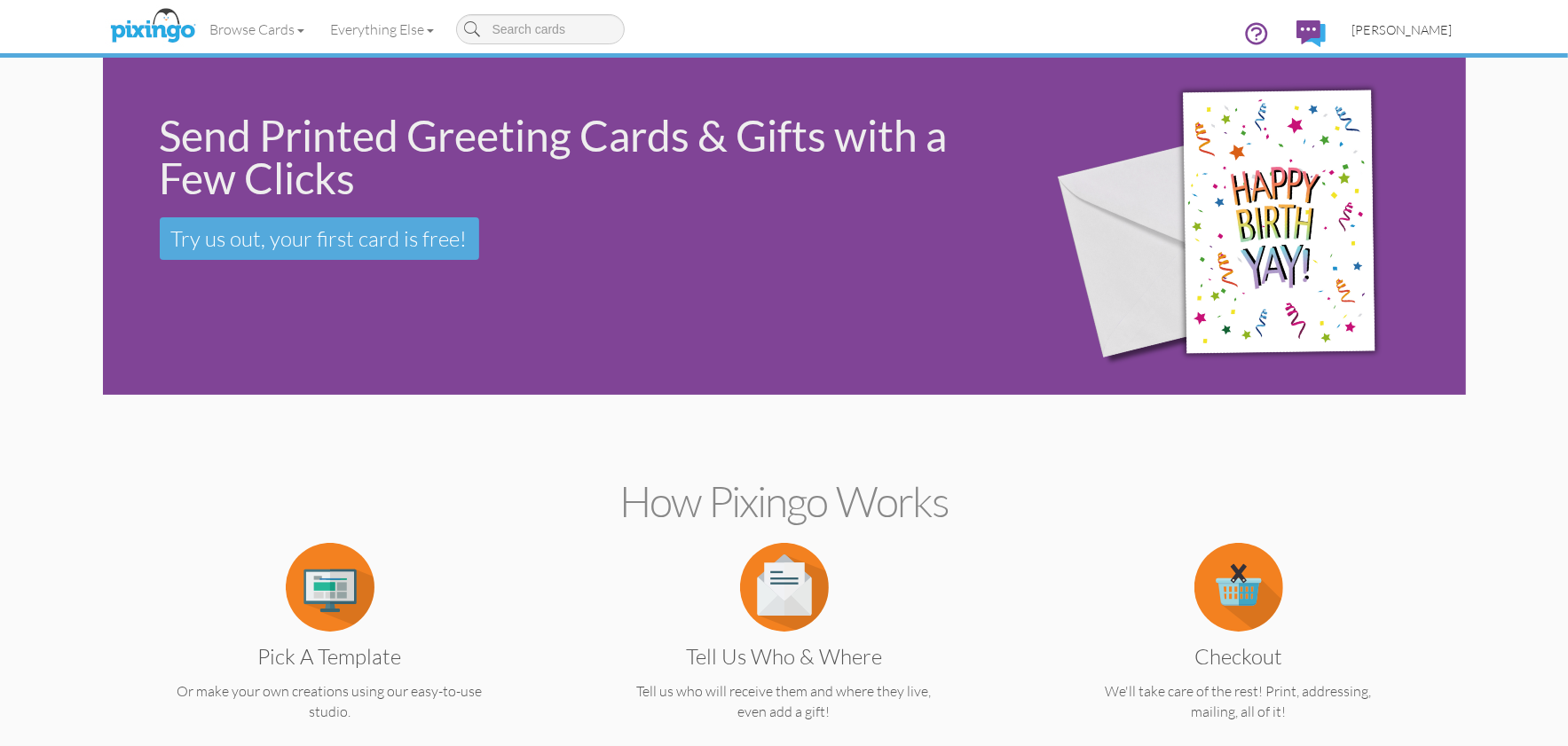
click at [1446, 32] on span "[PERSON_NAME]" at bounding box center [1403, 29] width 100 height 15
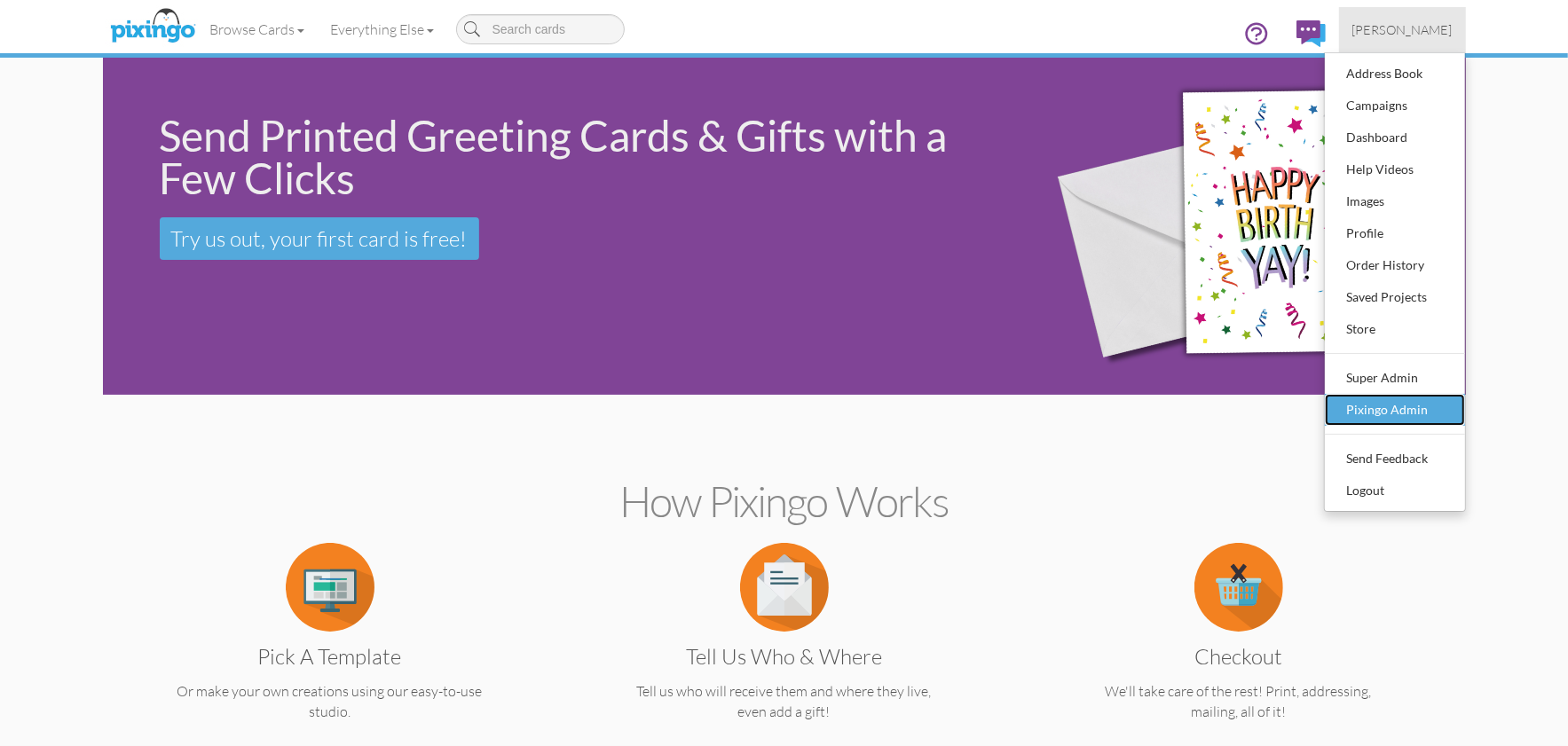
click at [1428, 400] on div "Pixingo Admin" at bounding box center [1395, 410] width 105 height 27
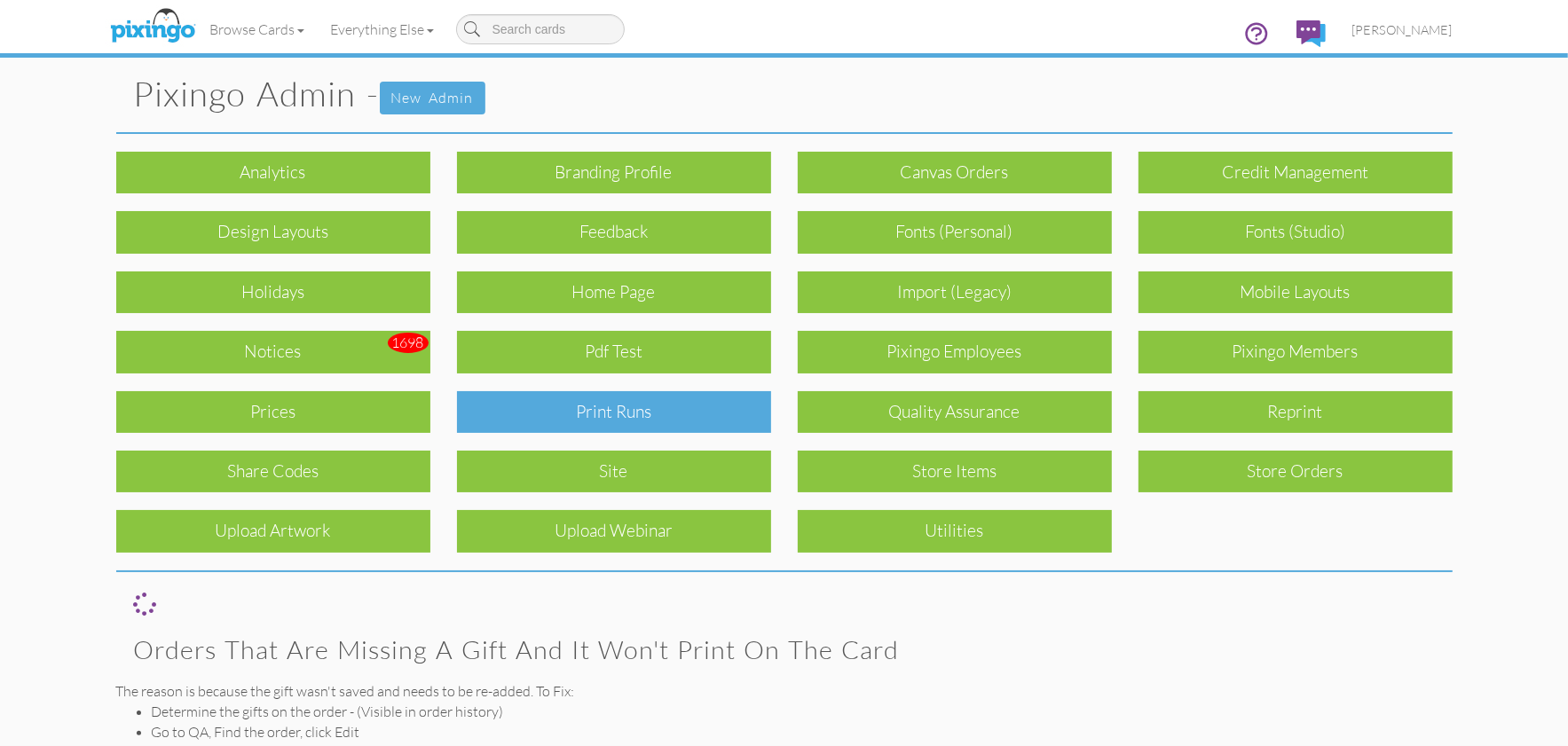
click at [645, 402] on div "Print Runs" at bounding box center [613, 412] width 314 height 42
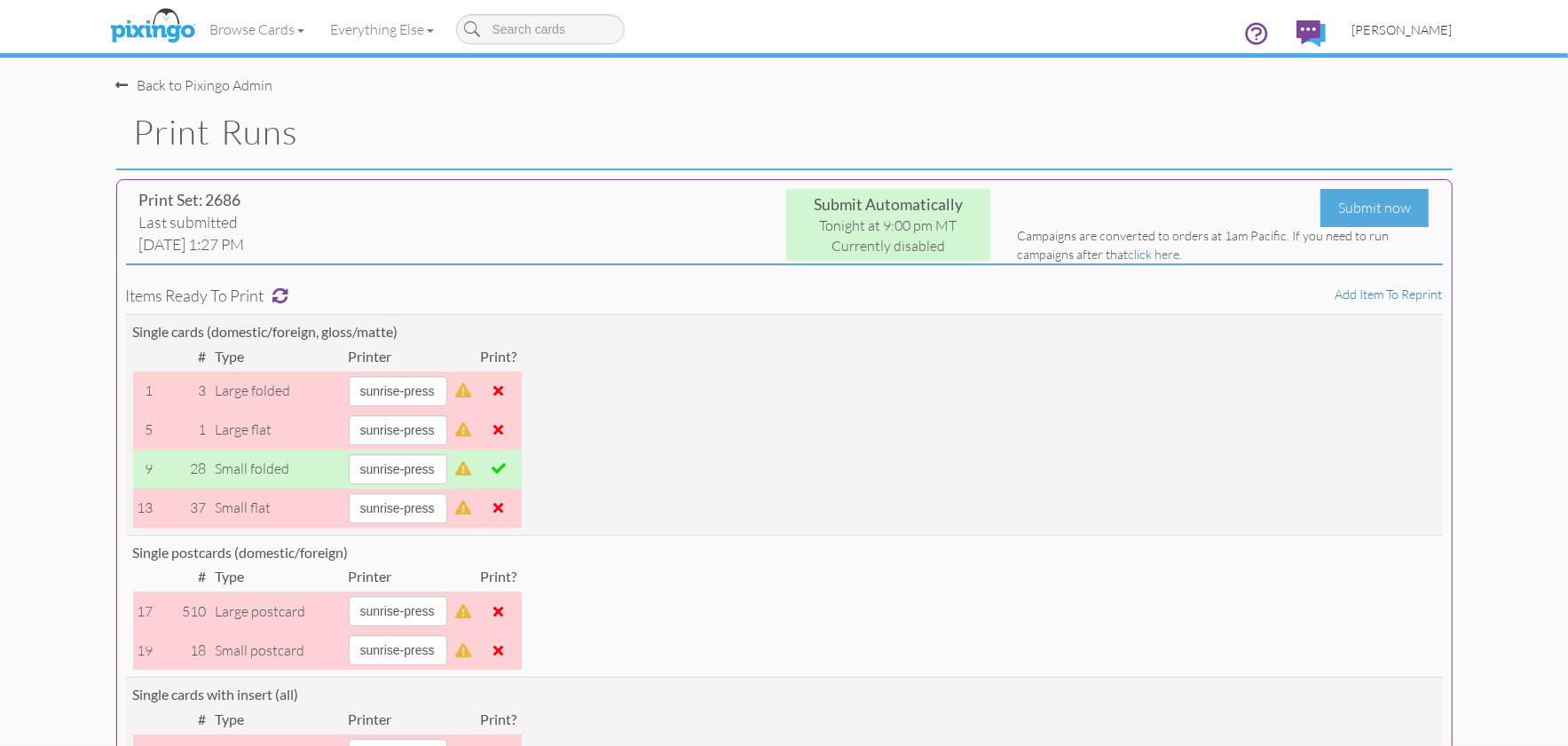
click at [1417, 34] on span "[PERSON_NAME]" at bounding box center [1403, 29] width 100 height 15
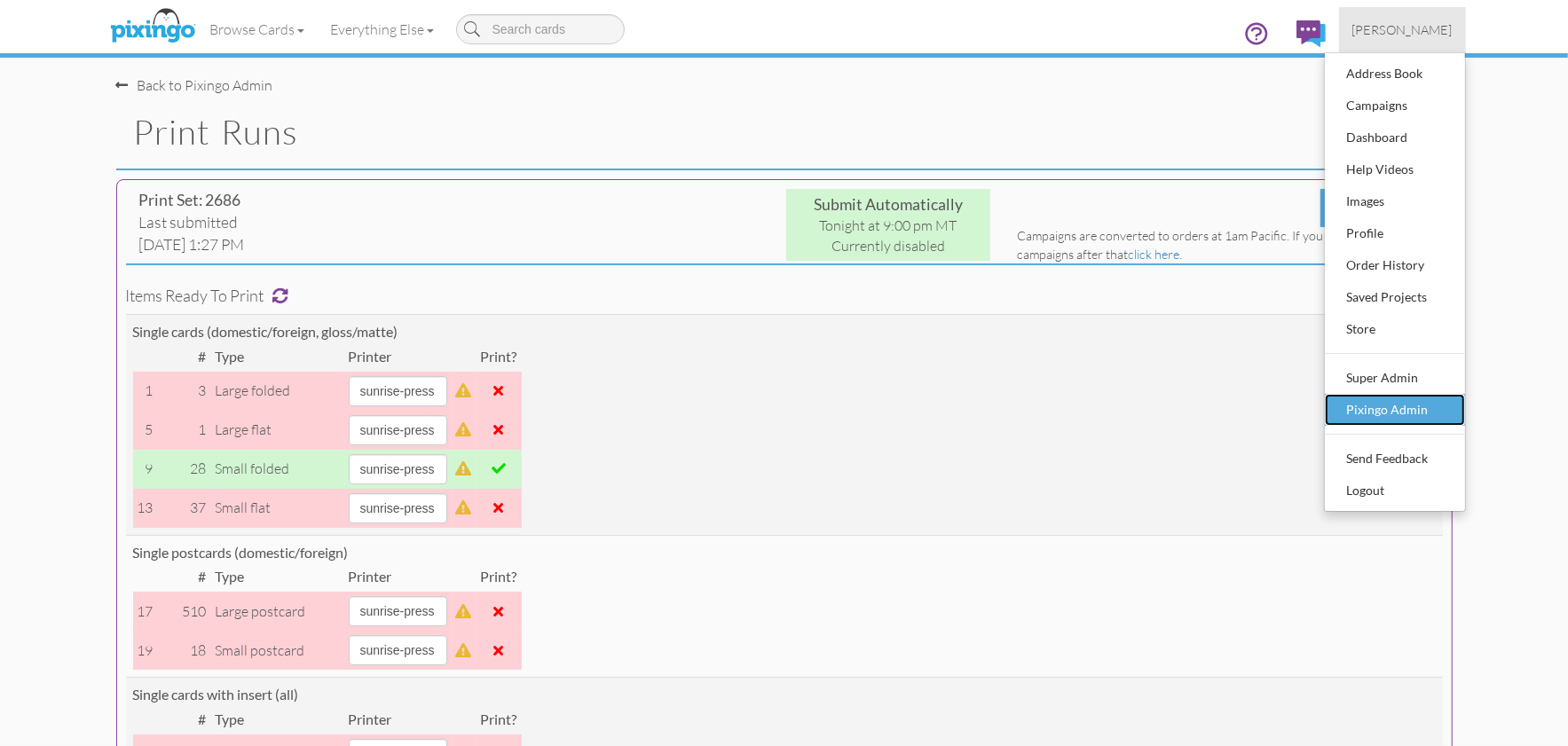
click at [1391, 402] on div "Pixingo Admin" at bounding box center [1395, 410] width 105 height 27
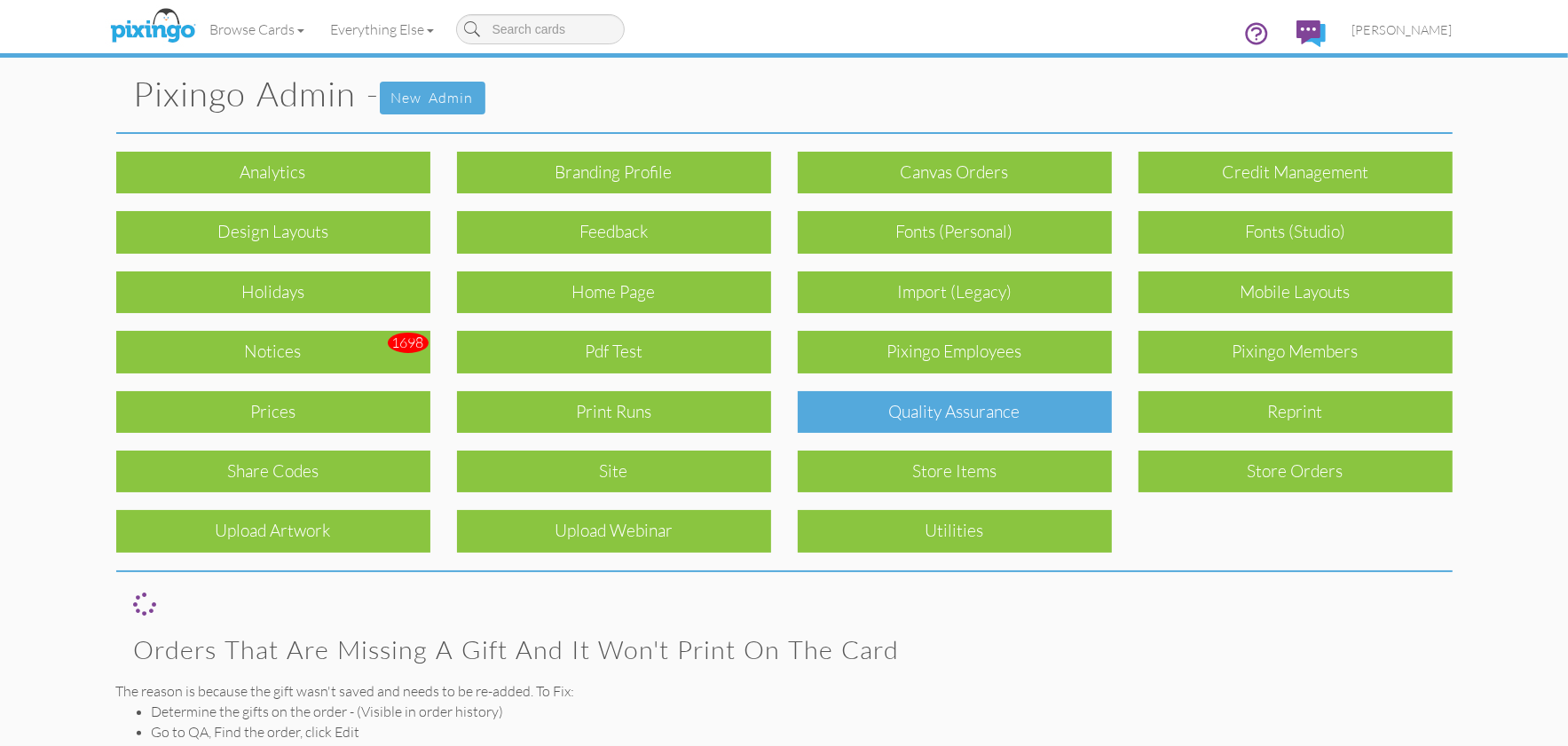
click at [876, 414] on div "Quality Assurance" at bounding box center [954, 412] width 314 height 42
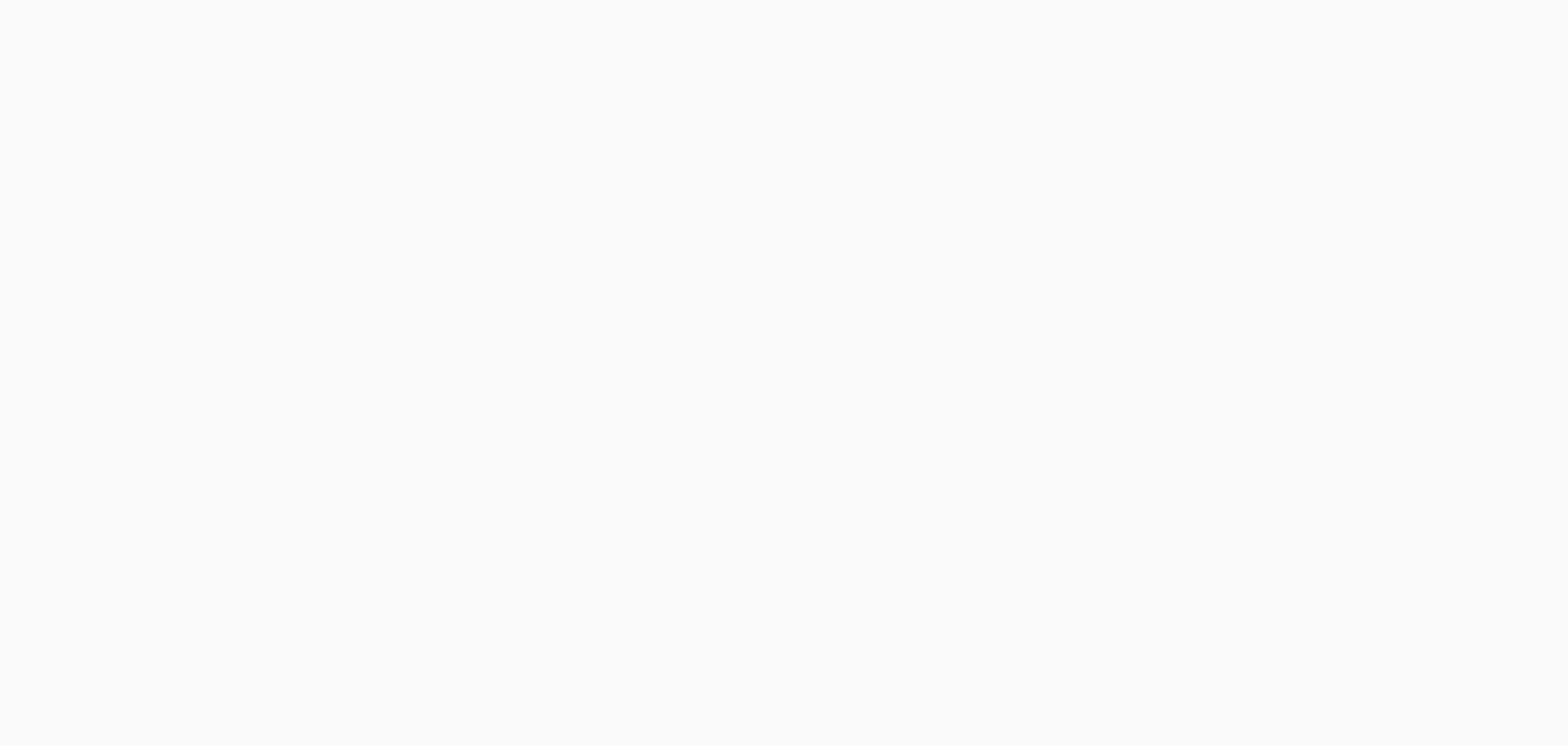
click at [491, 76] on body at bounding box center [784, 373] width 1568 height 746
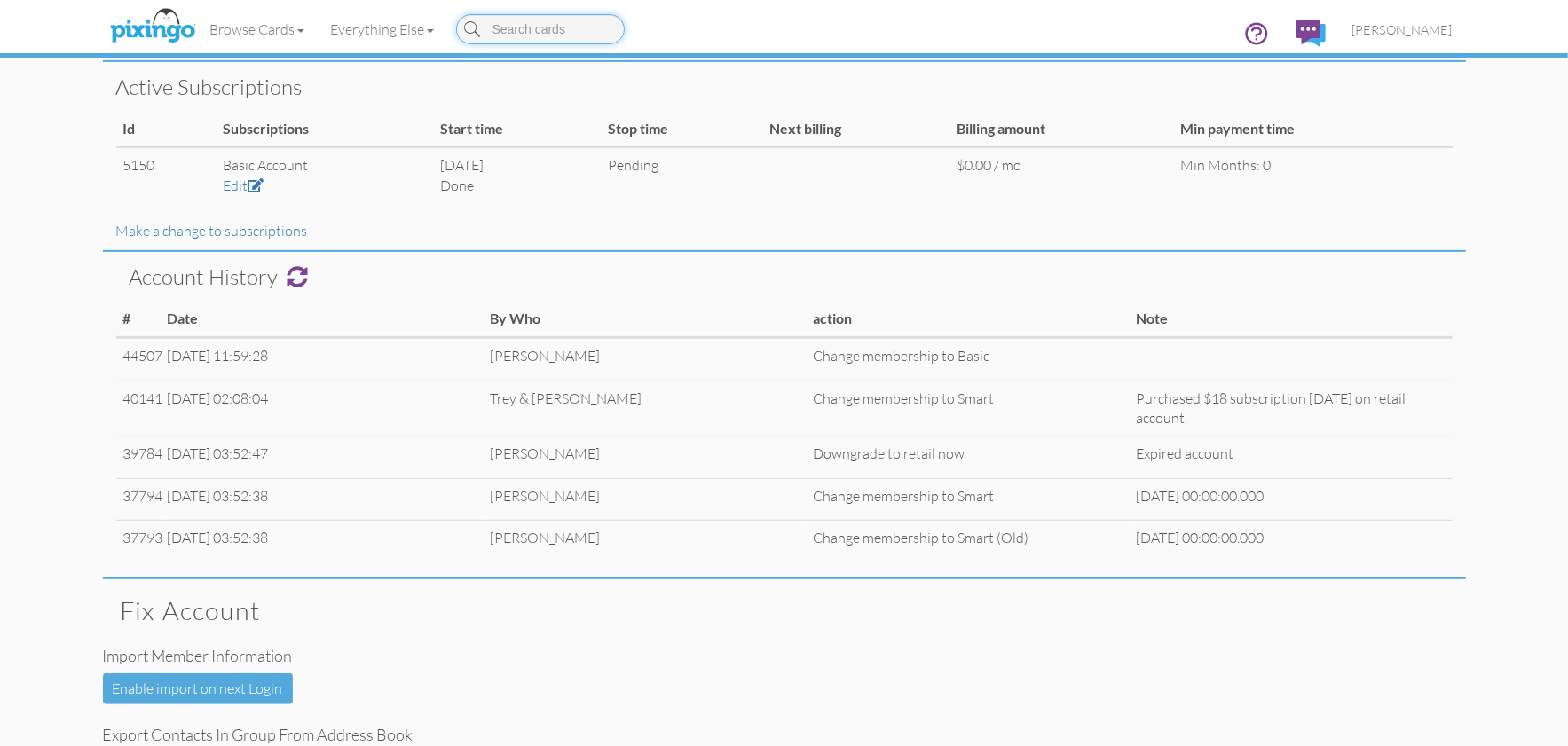
scroll to position [644, 0]
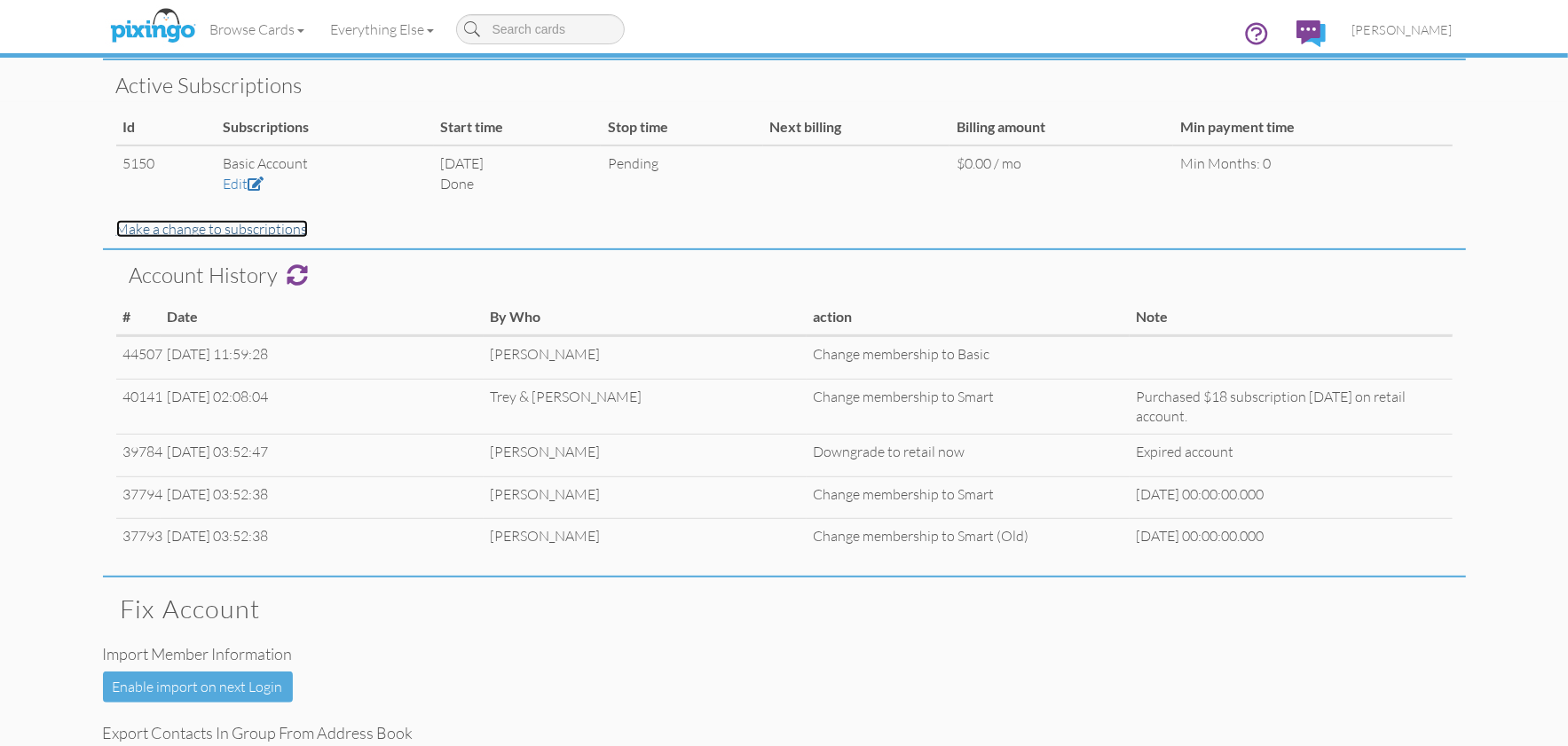
drag, startPoint x: 214, startPoint y: 231, endPoint x: 198, endPoint y: 227, distance: 16.5
click at [198, 227] on link "Make a change to subscriptions" at bounding box center [212, 229] width 191 height 18
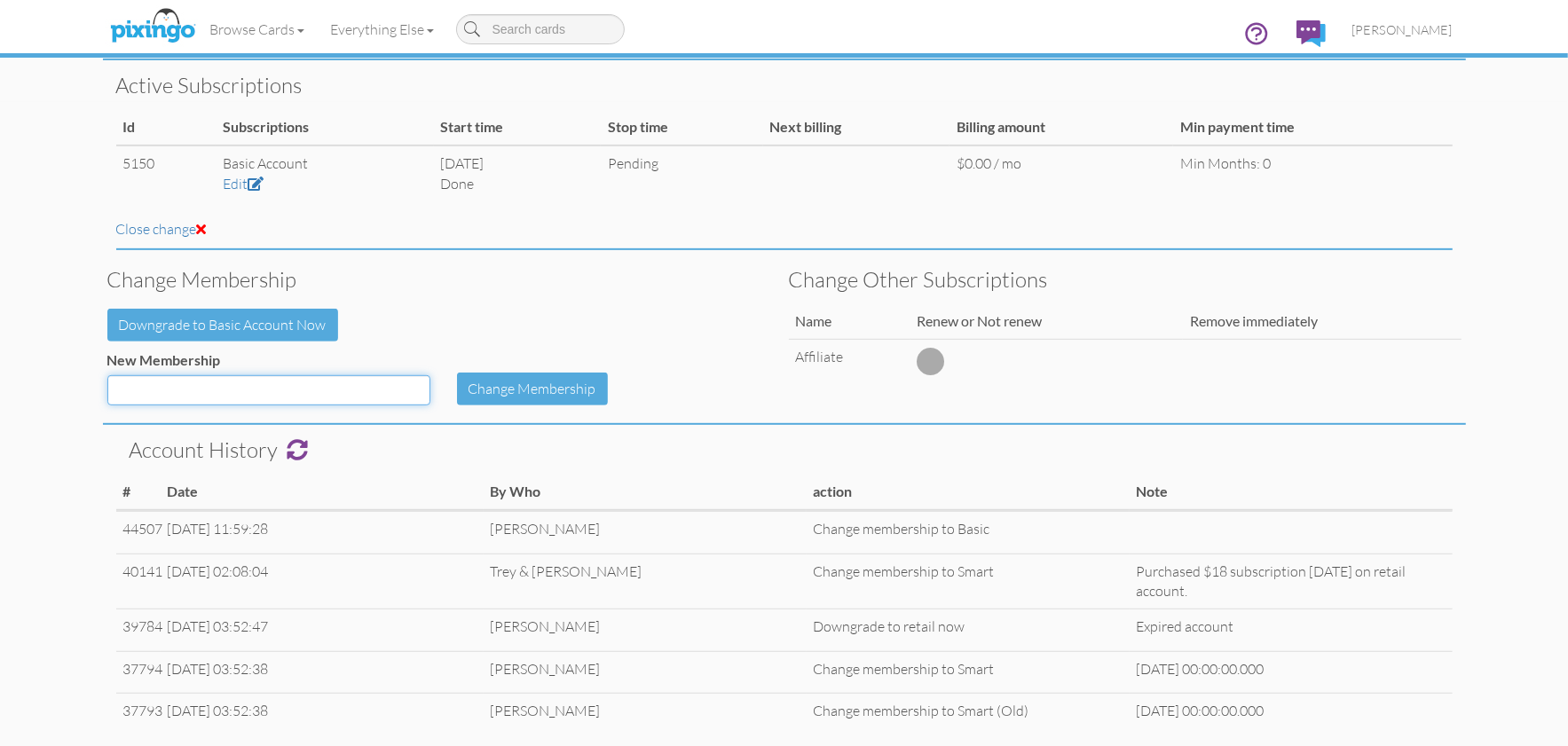
click at [233, 389] on select "Basic Smart Pro ProPlus Jump Start Smart annual Smart (Old) Pro (old) ProPlus (…" at bounding box center [268, 390] width 323 height 30
select select "object:474"
click at [107, 375] on select "Basic Smart Pro ProPlus Jump Start Smart annual Smart (Old) Pro (old) ProPlus (…" at bounding box center [268, 390] width 323 height 30
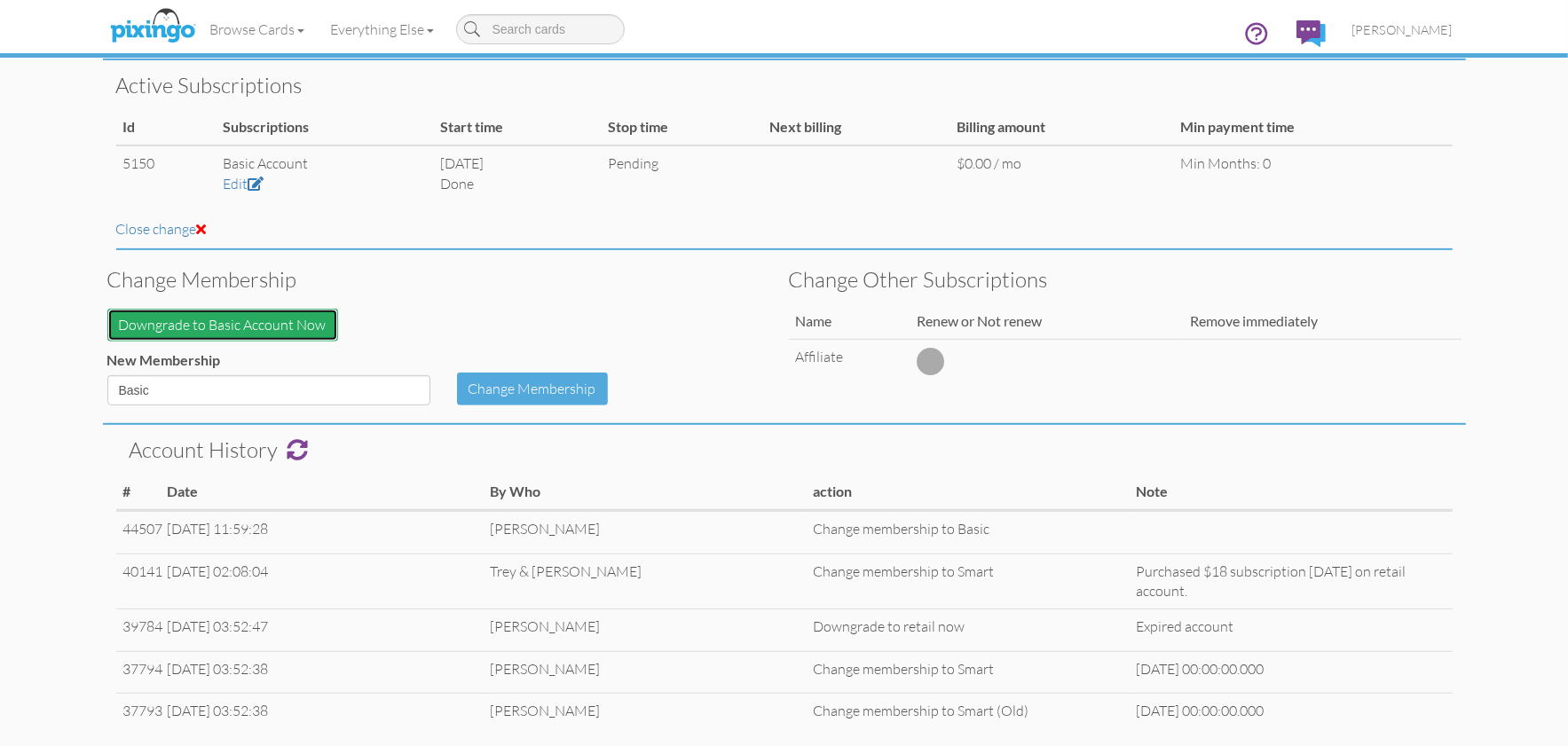
click at [262, 322] on button "Downgrade to Basic Account Now" at bounding box center [223, 324] width 231 height 33
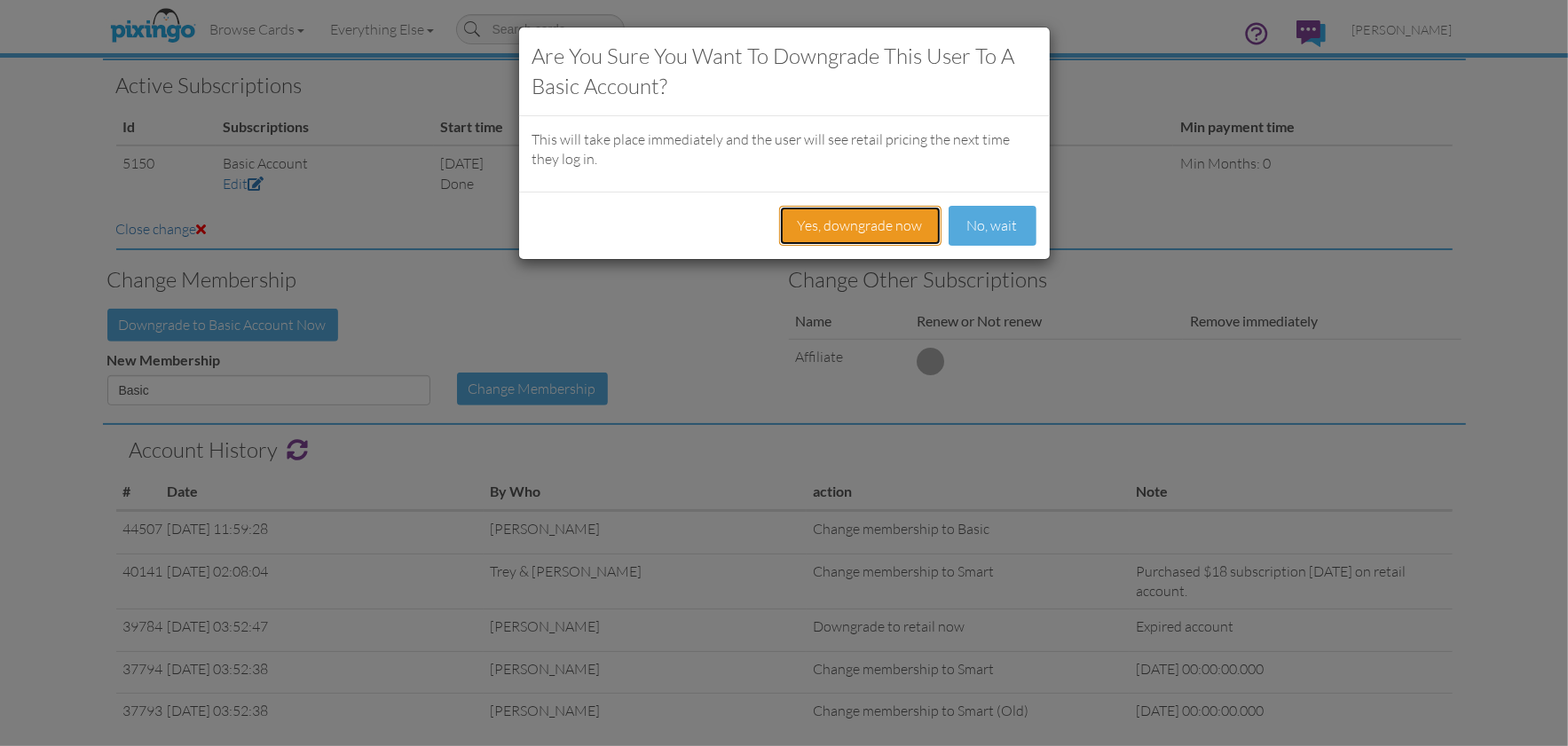
click at [805, 229] on button "Yes, downgrade now" at bounding box center [861, 225] width 163 height 40
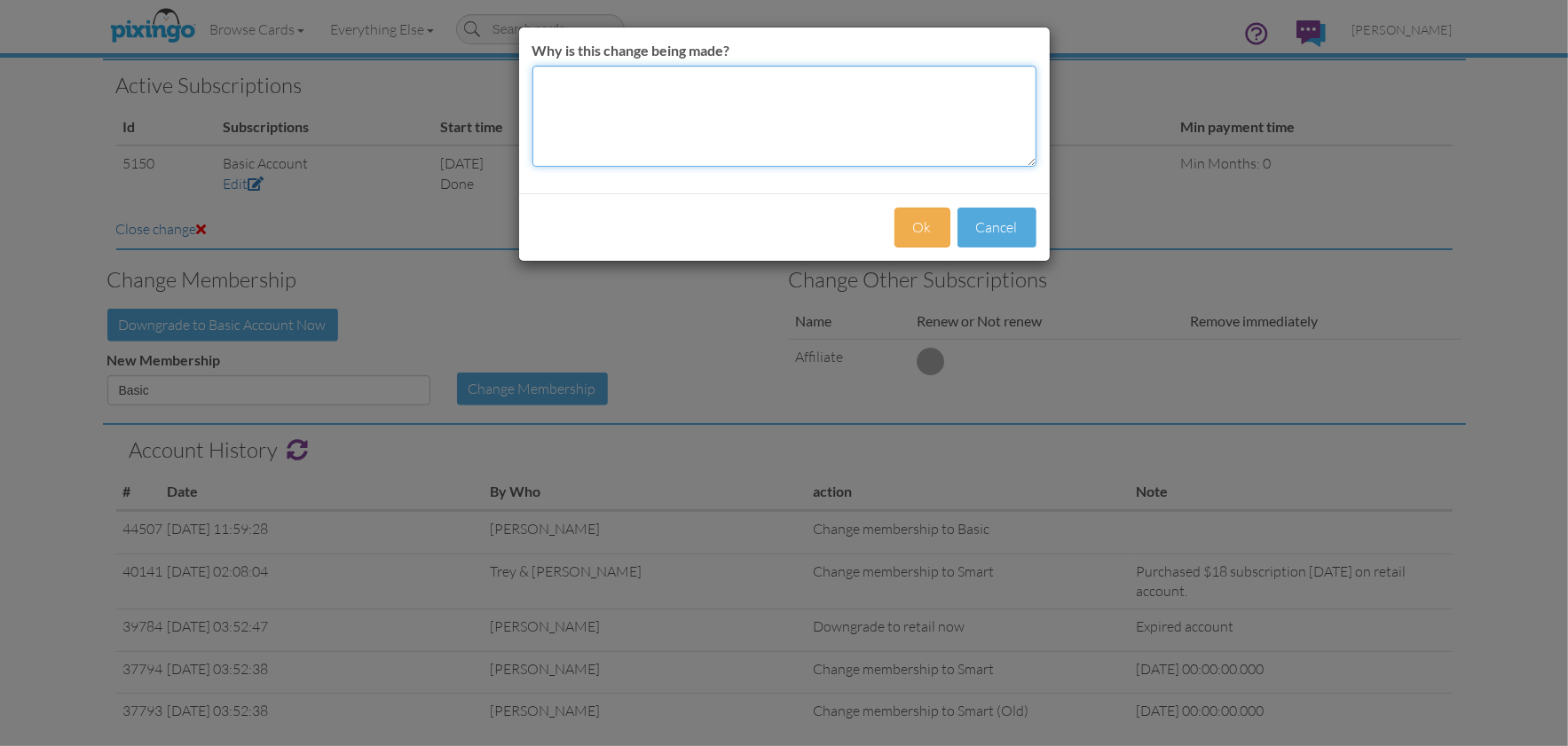
click at [614, 95] on textarea "Why is this change being made?" at bounding box center [785, 115] width 504 height 101
type textarea "Not auto membership"
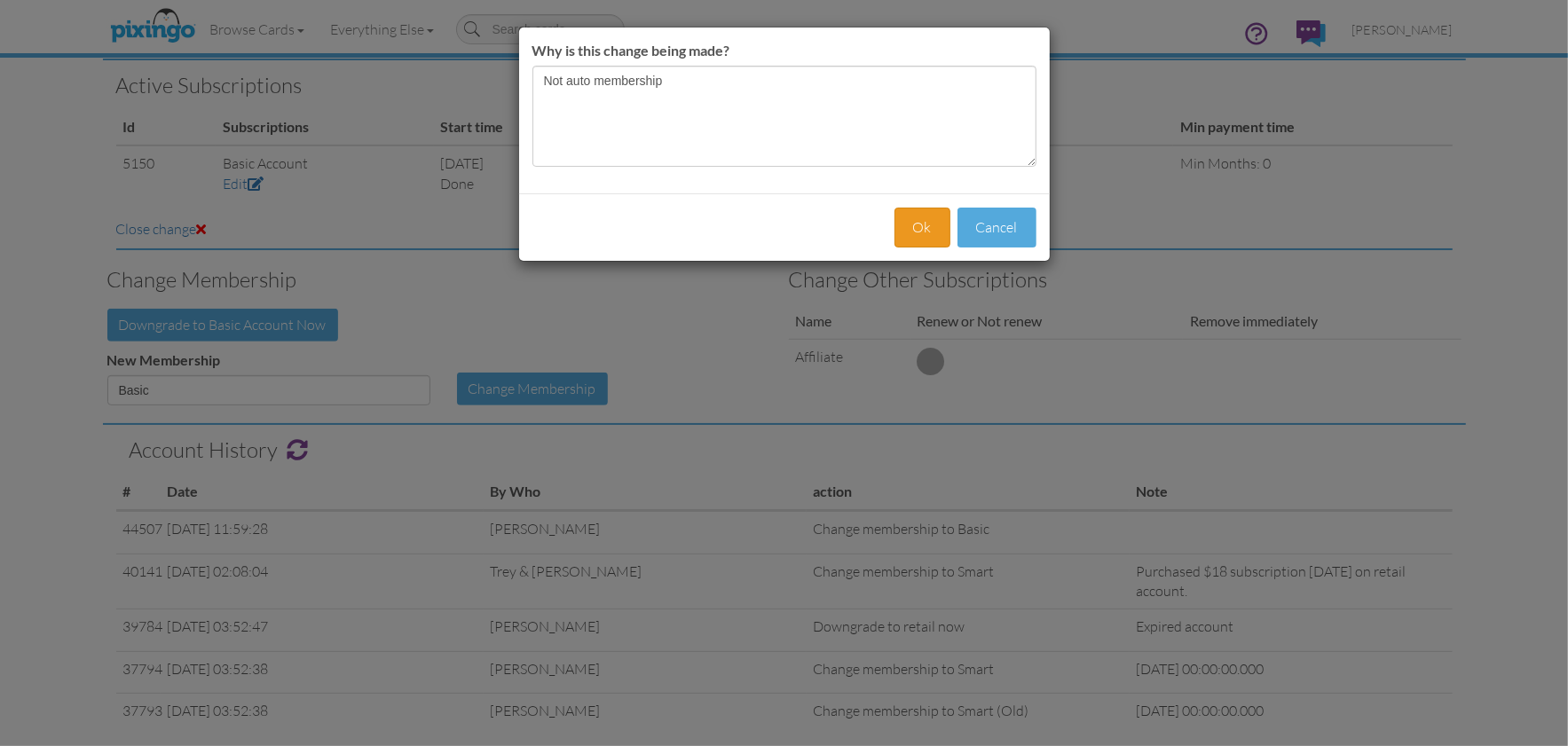
click at [951, 233] on div "Ok Cancel" at bounding box center [785, 226] width 531 height 67
click at [931, 231] on button "Ok" at bounding box center [923, 227] width 56 height 40
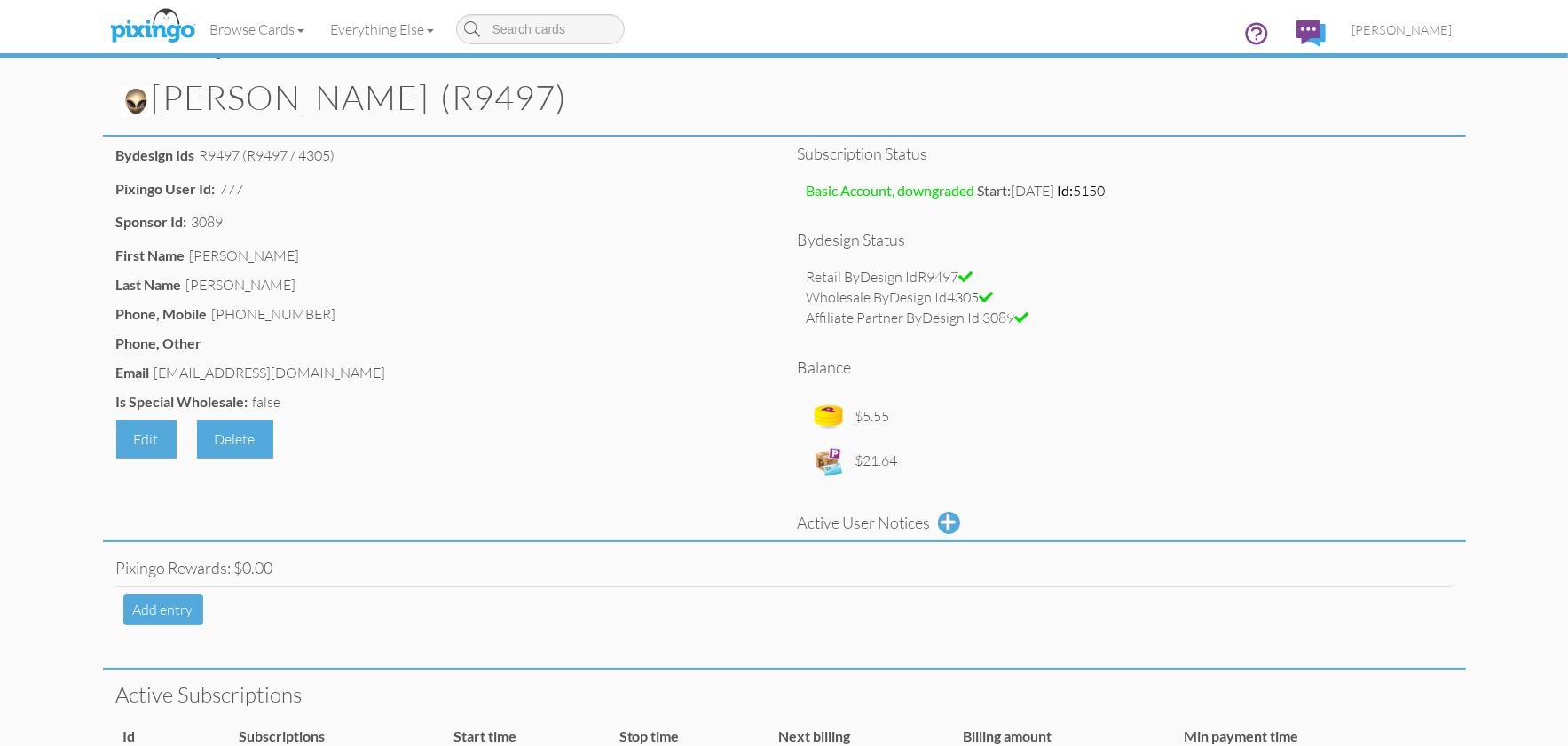
scroll to position [0, 0]
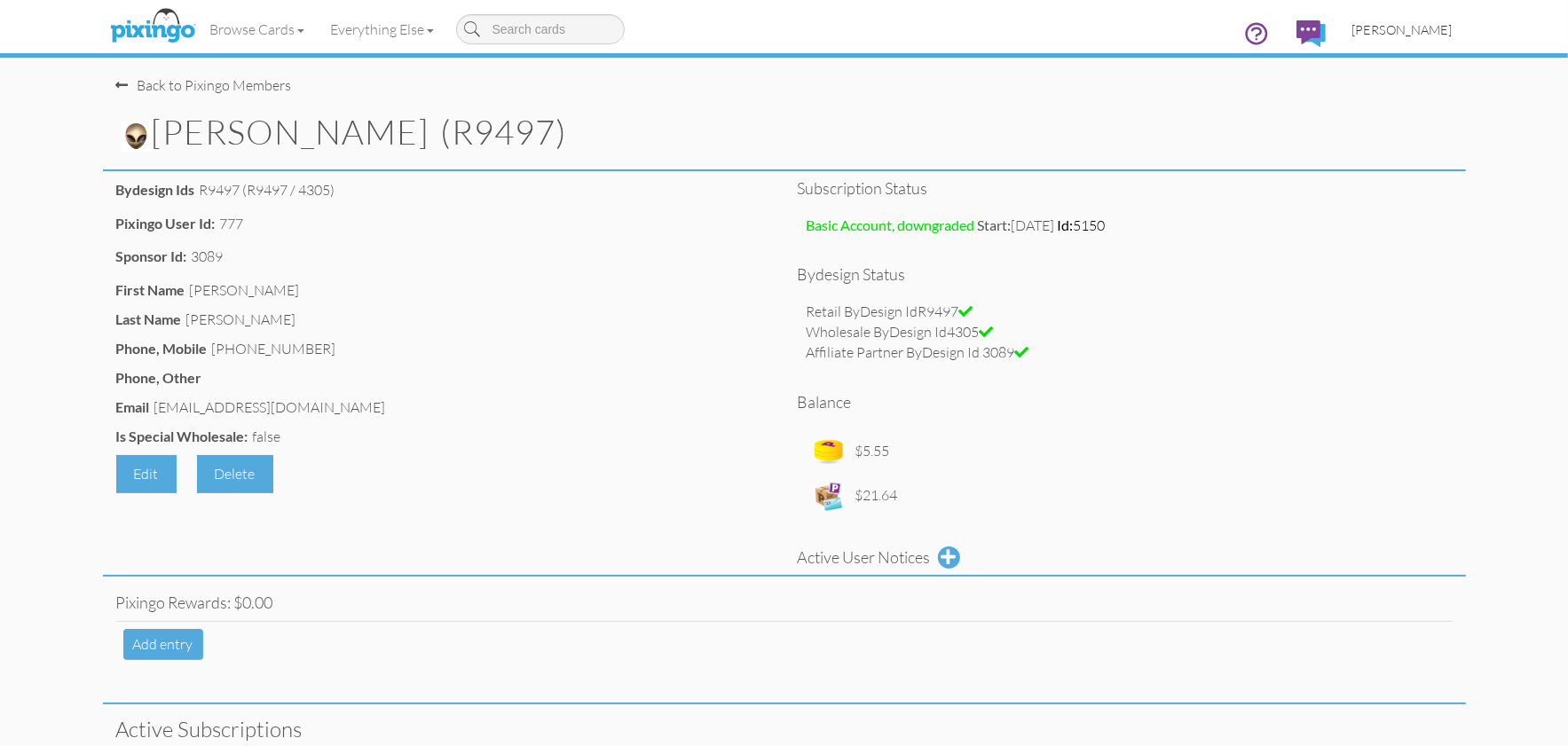
click at [1409, 31] on span "[PERSON_NAME]" at bounding box center [1403, 29] width 100 height 15
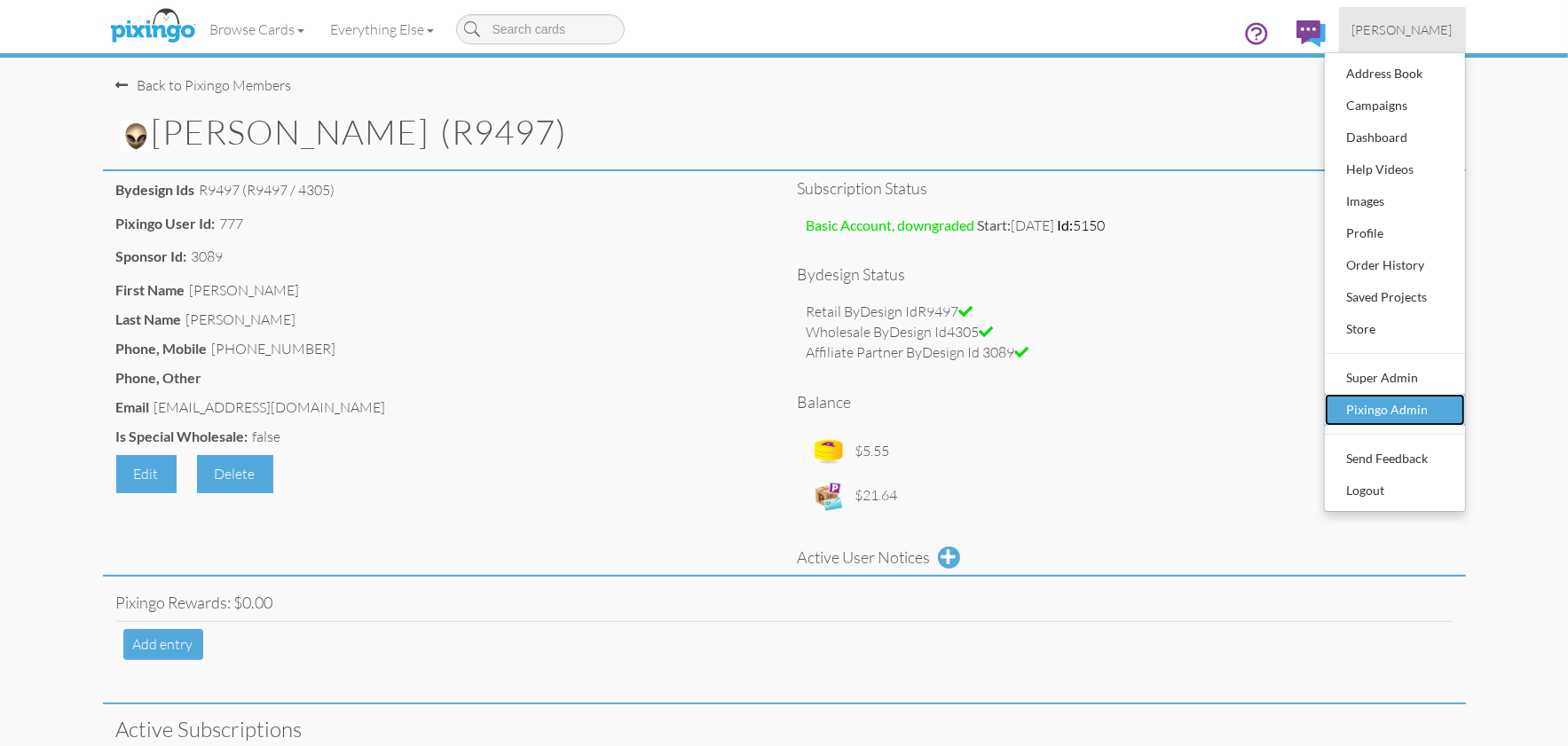
click at [1397, 410] on div "Pixingo Admin" at bounding box center [1395, 410] width 105 height 27
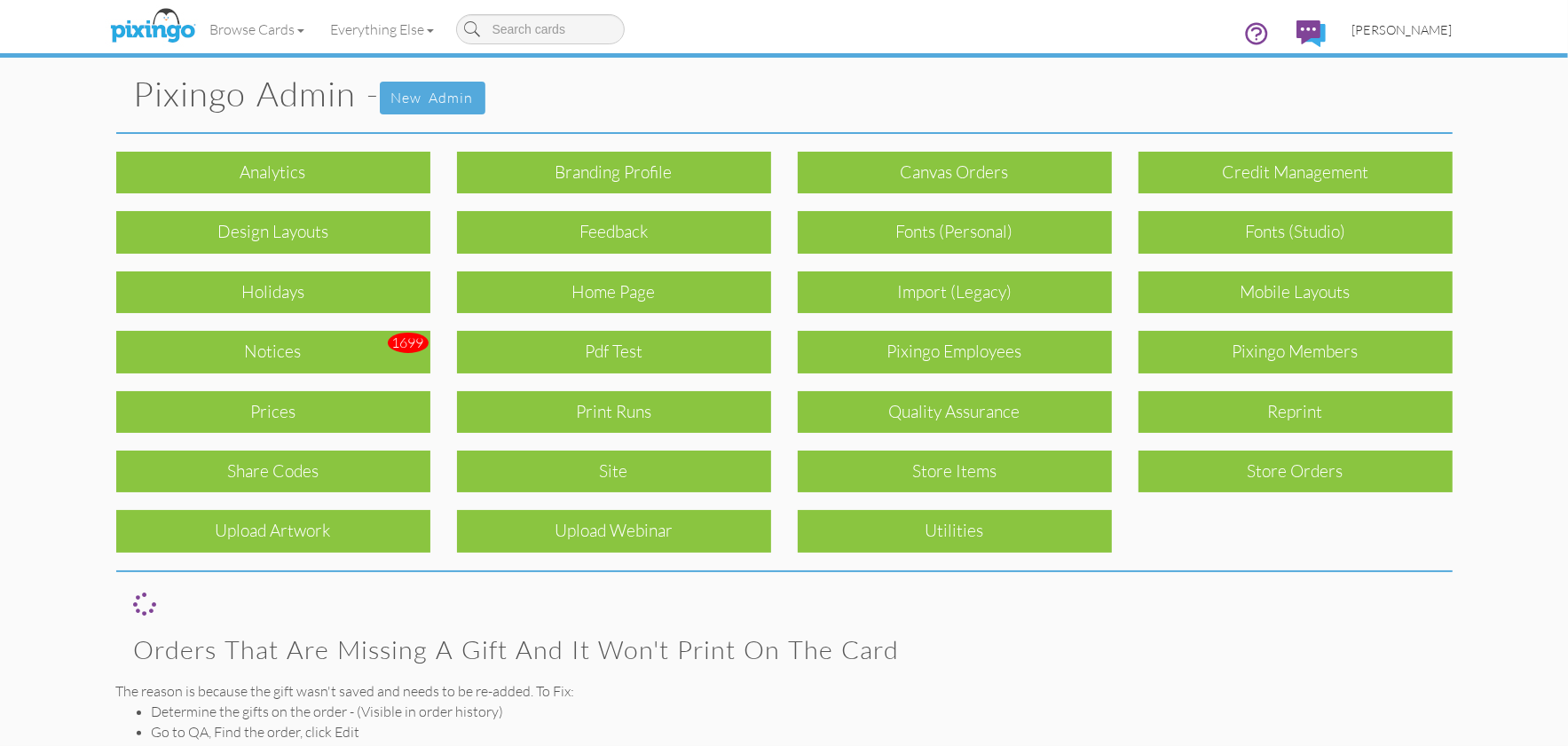
click at [1398, 28] on span "[PERSON_NAME]" at bounding box center [1403, 29] width 100 height 15
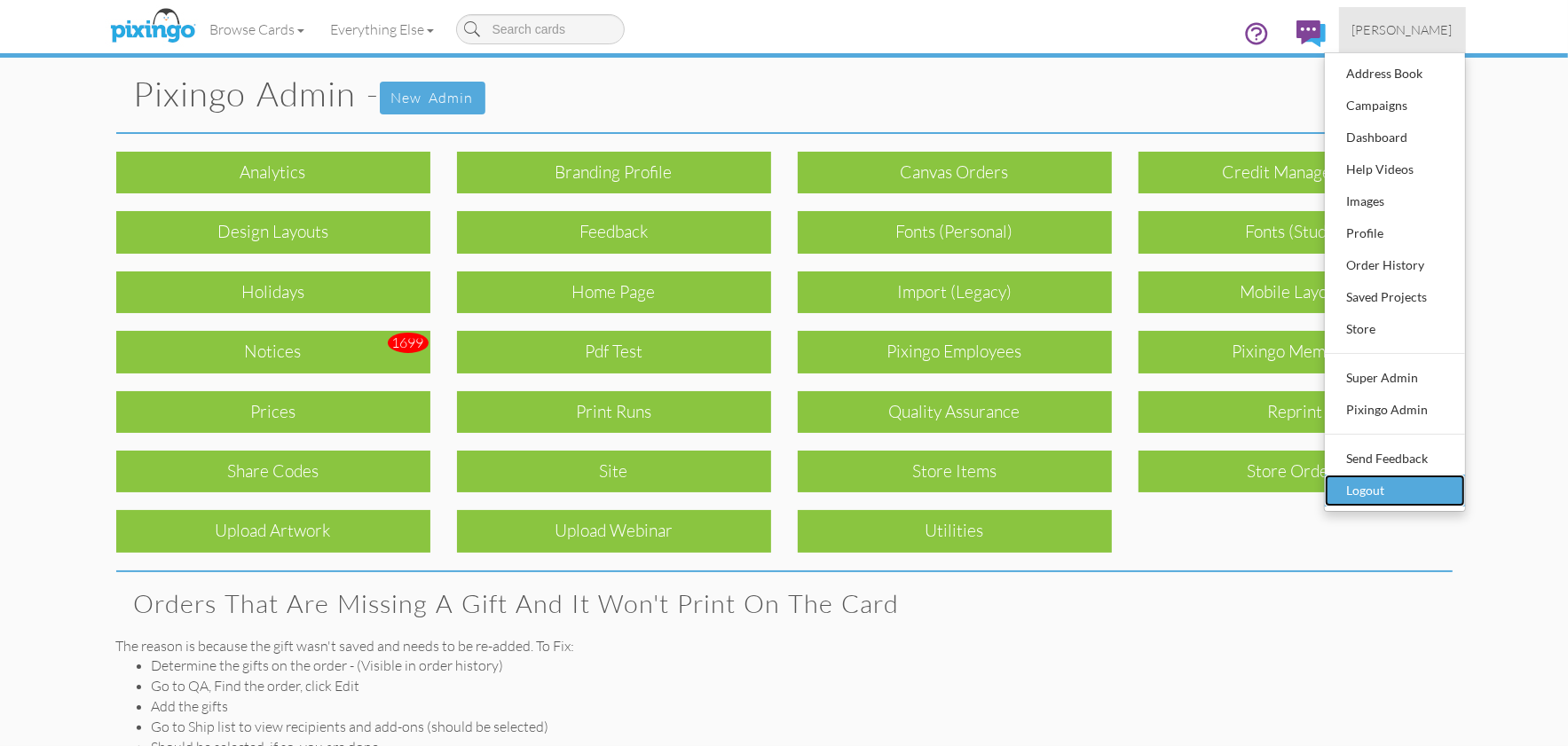
click at [1361, 482] on div "Logout" at bounding box center [1395, 490] width 105 height 27
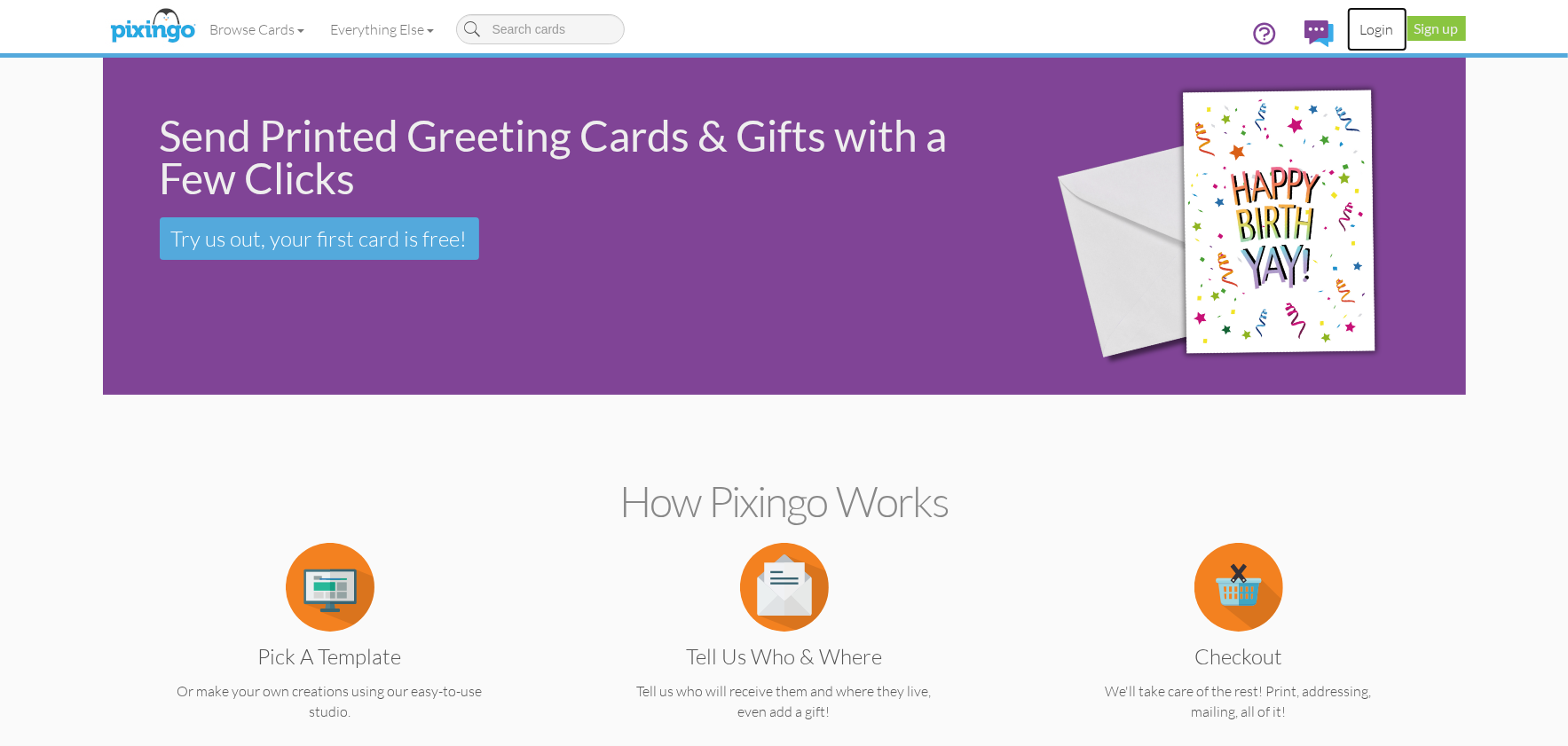
click at [1381, 34] on link "Login" at bounding box center [1378, 29] width 61 height 45
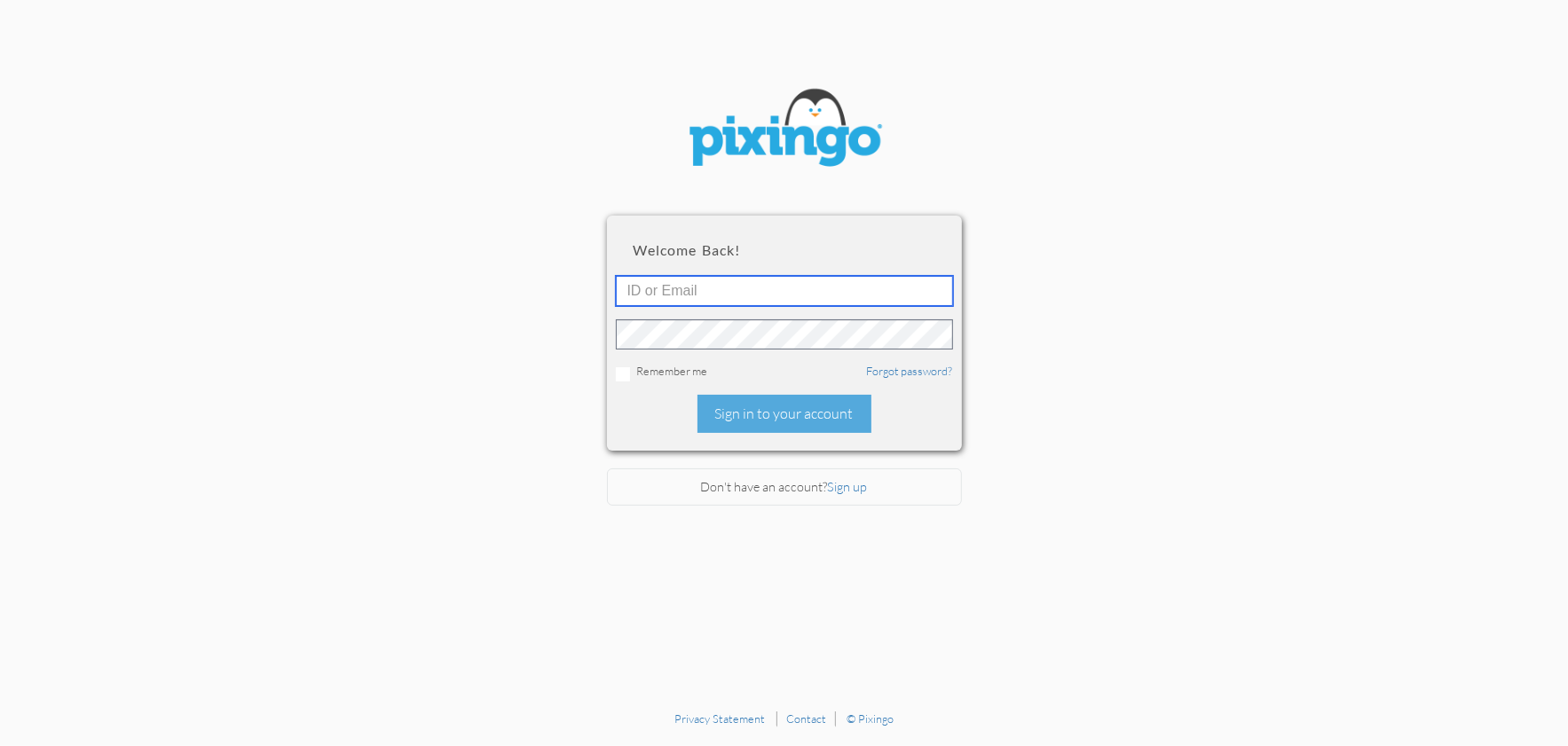
type input "1644"
click at [907, 373] on link "Forgot password?" at bounding box center [910, 371] width 86 height 14
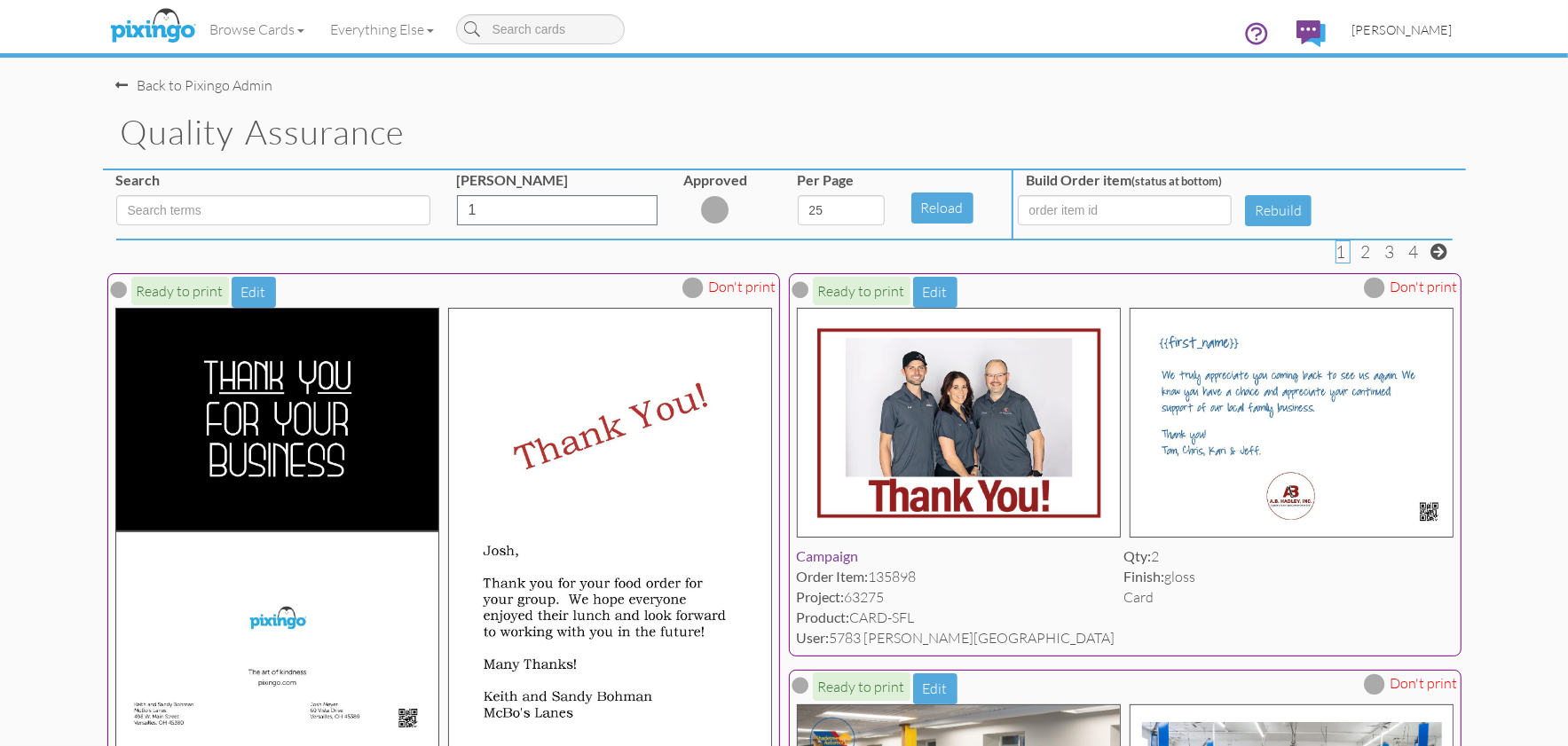
click at [1426, 38] on link "[PERSON_NAME]" at bounding box center [1403, 29] width 127 height 46
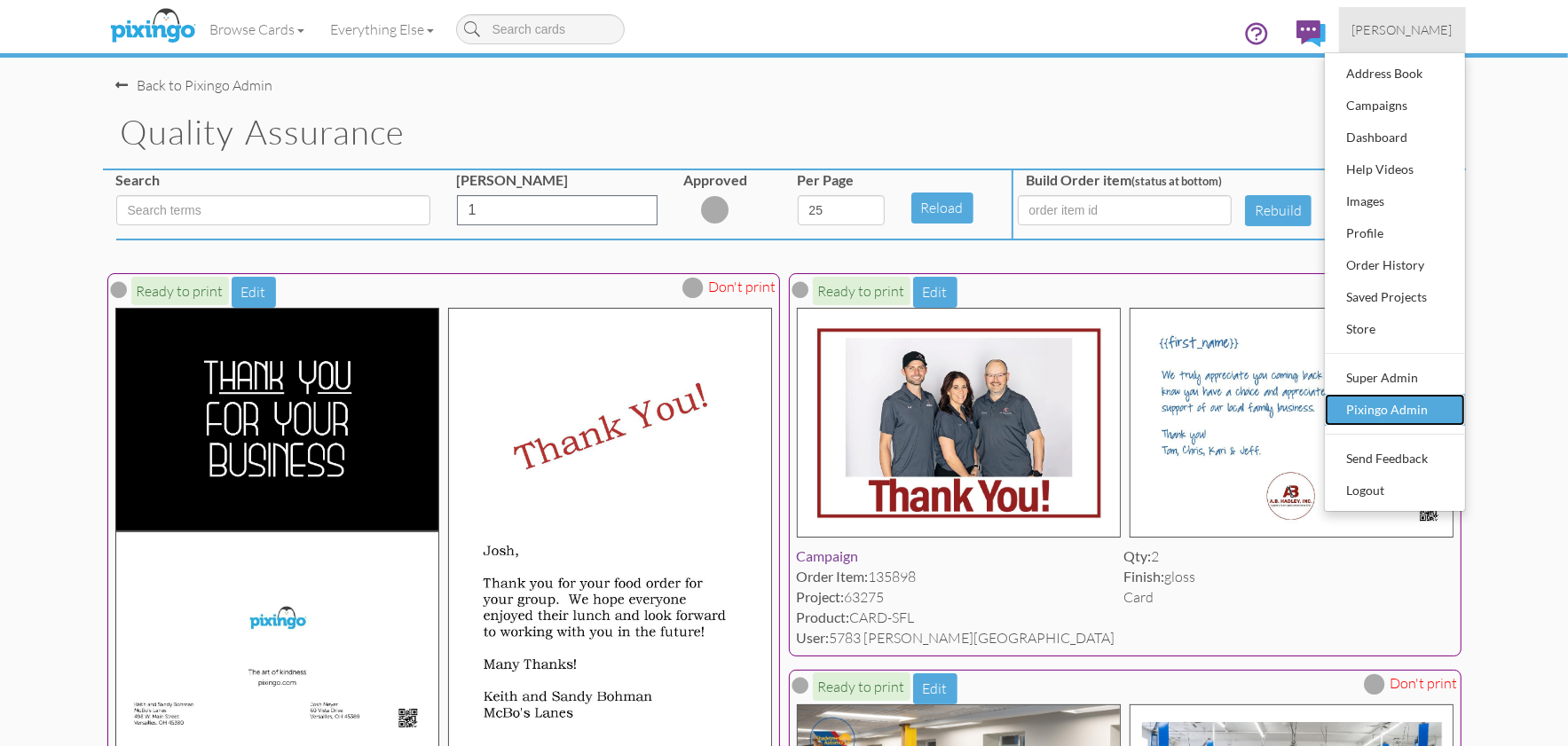
click at [1367, 405] on div "Pixingo Admin" at bounding box center [1395, 410] width 105 height 27
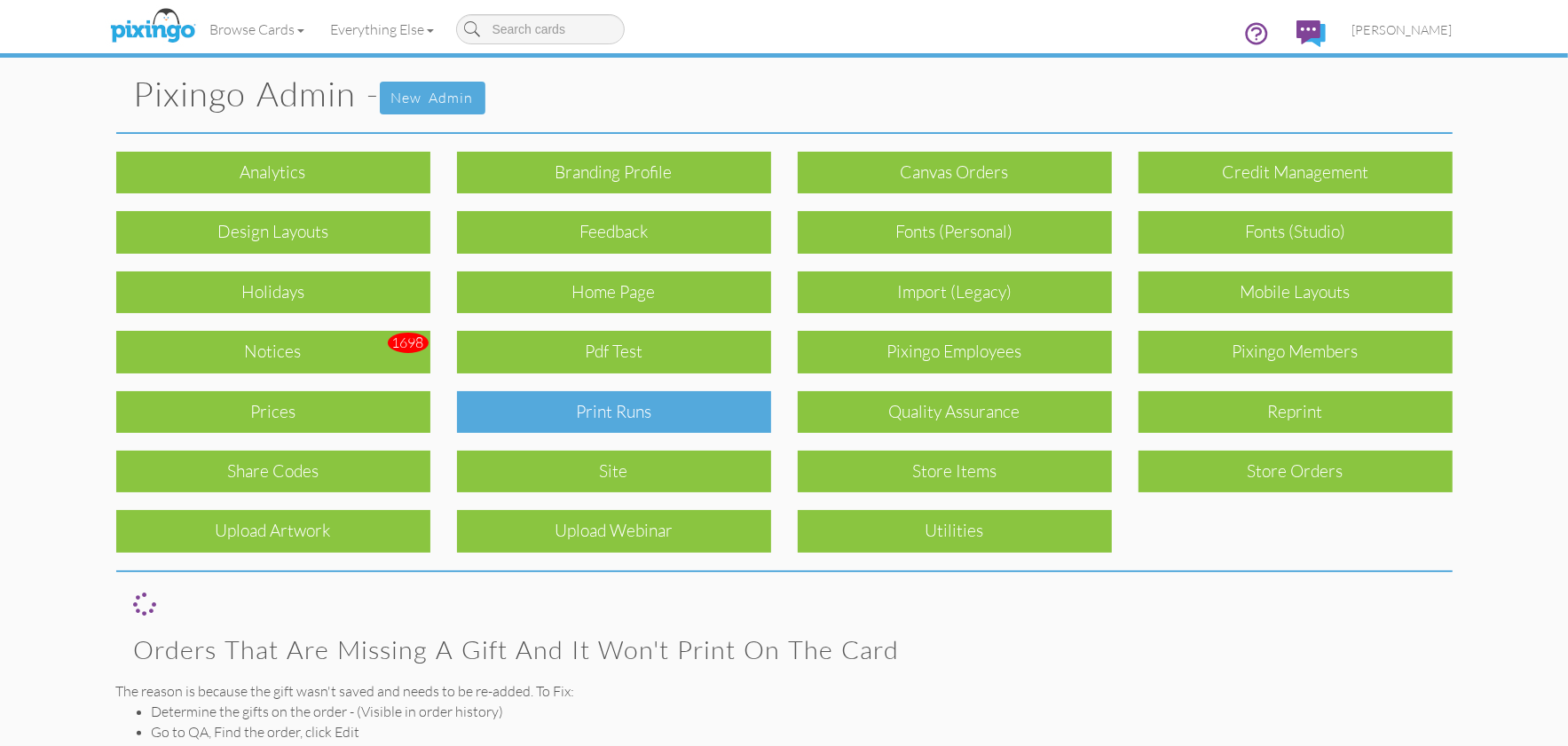
click at [641, 415] on div "Print Runs" at bounding box center [613, 412] width 314 height 42
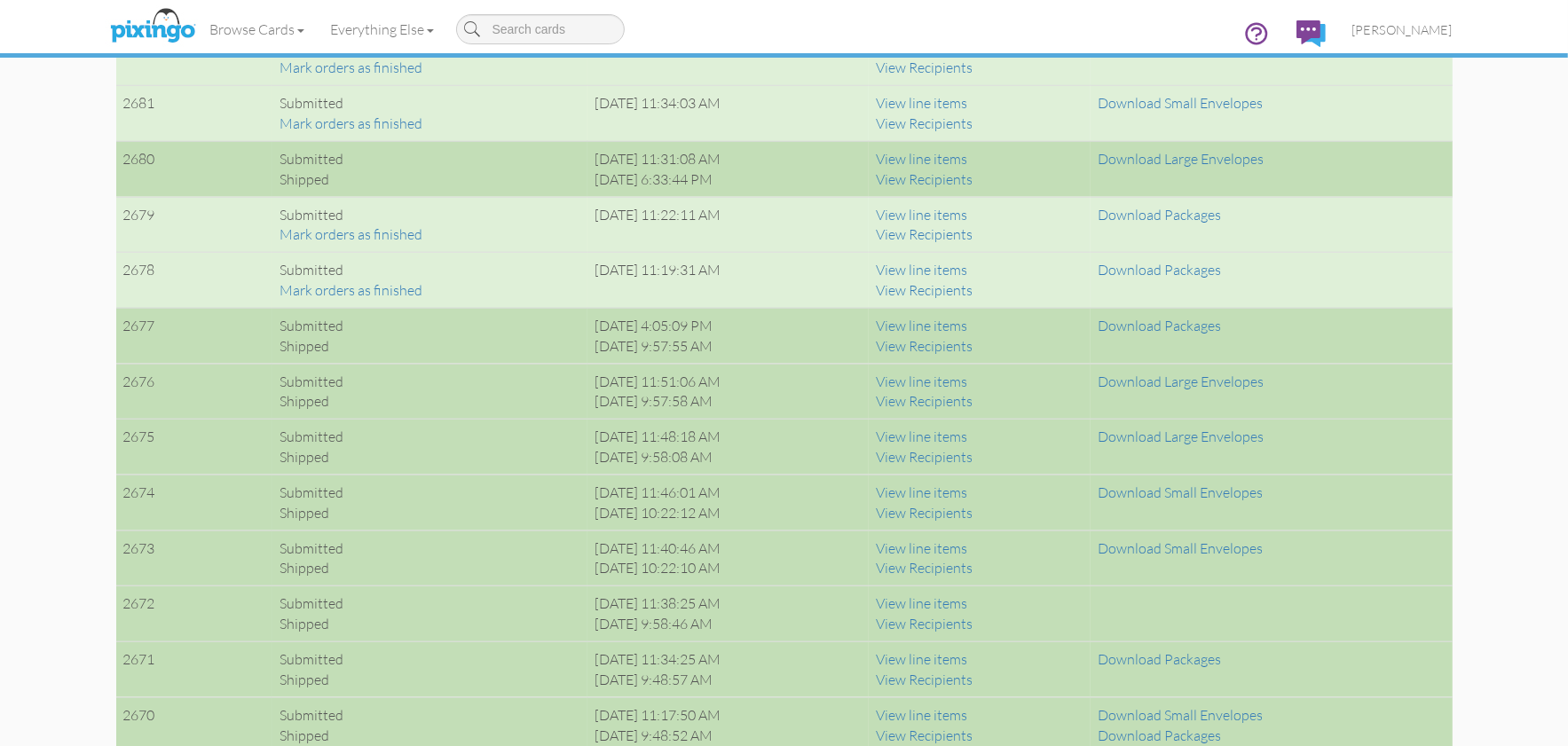
scroll to position [1551, 0]
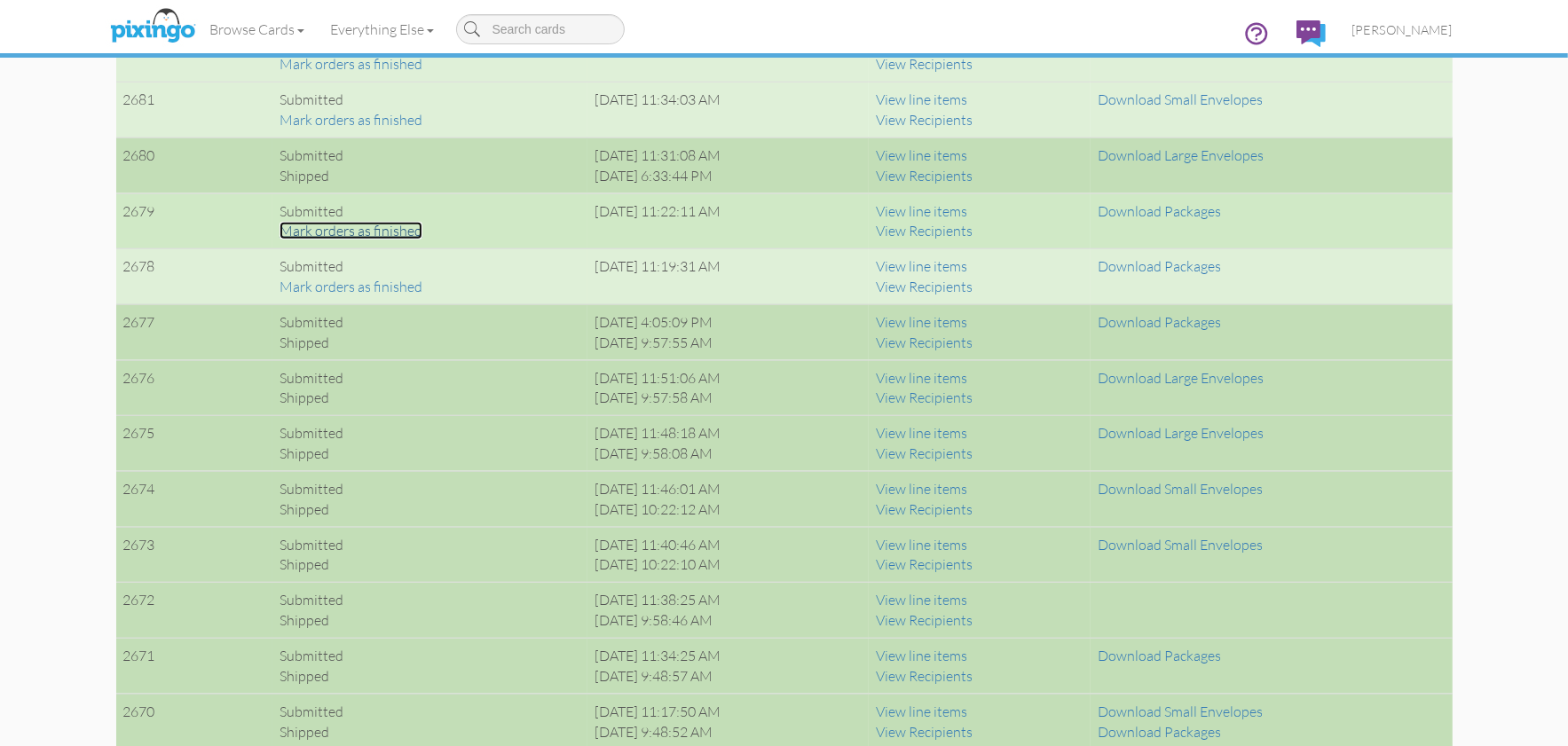
click at [350, 230] on link "Mark orders as finished" at bounding box center [351, 231] width 143 height 18
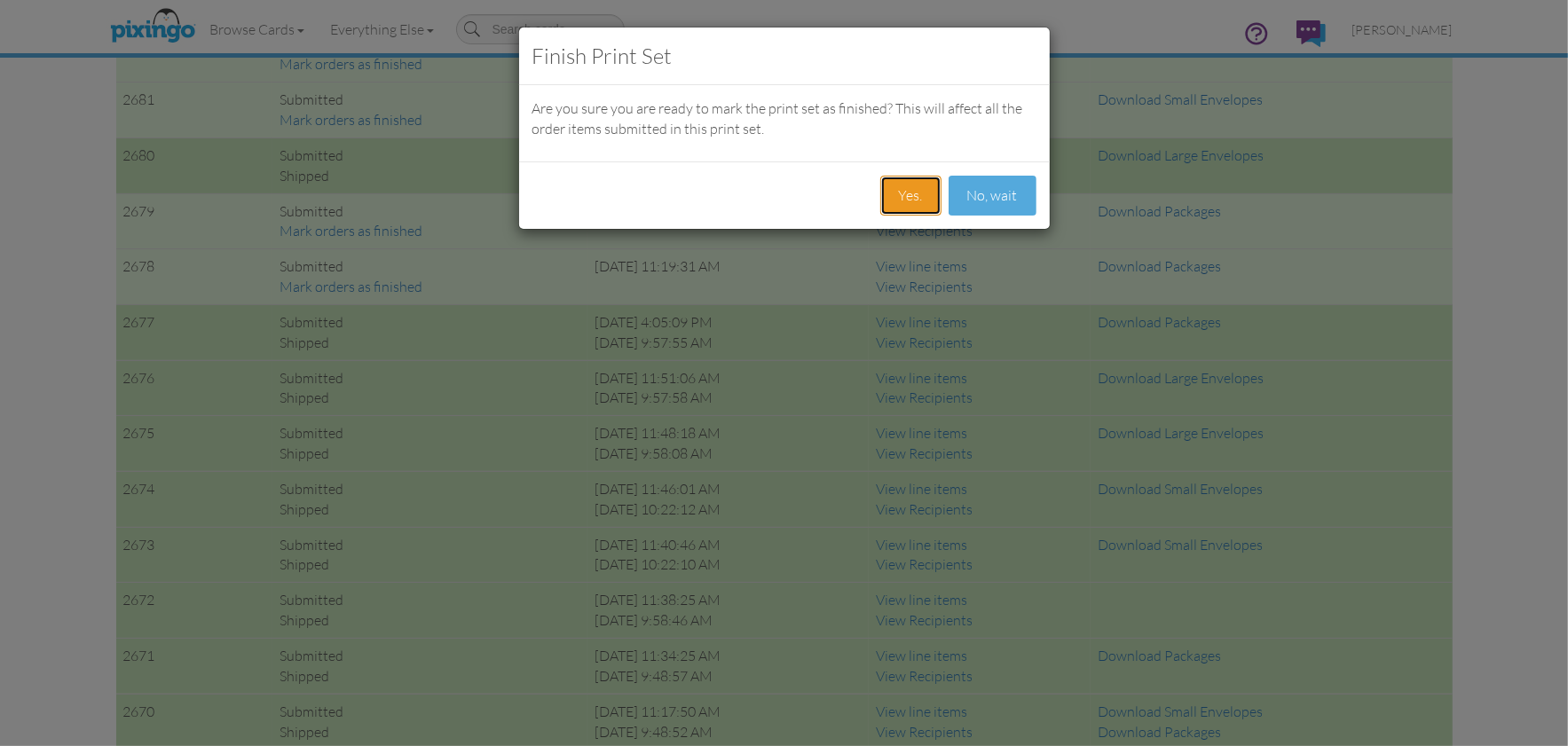
click at [898, 189] on button "Yes." at bounding box center [911, 196] width 61 height 40
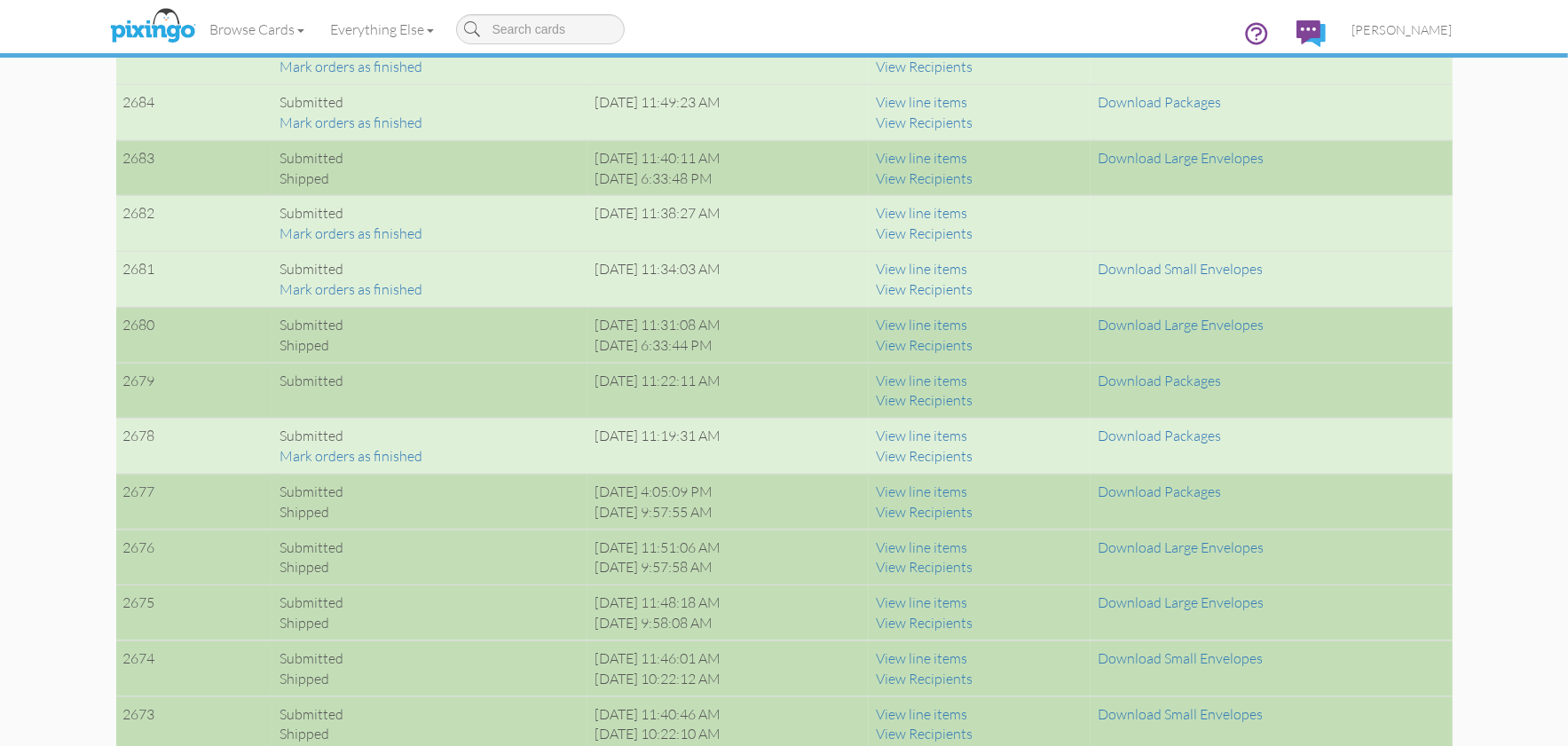
scroll to position [1376, 0]
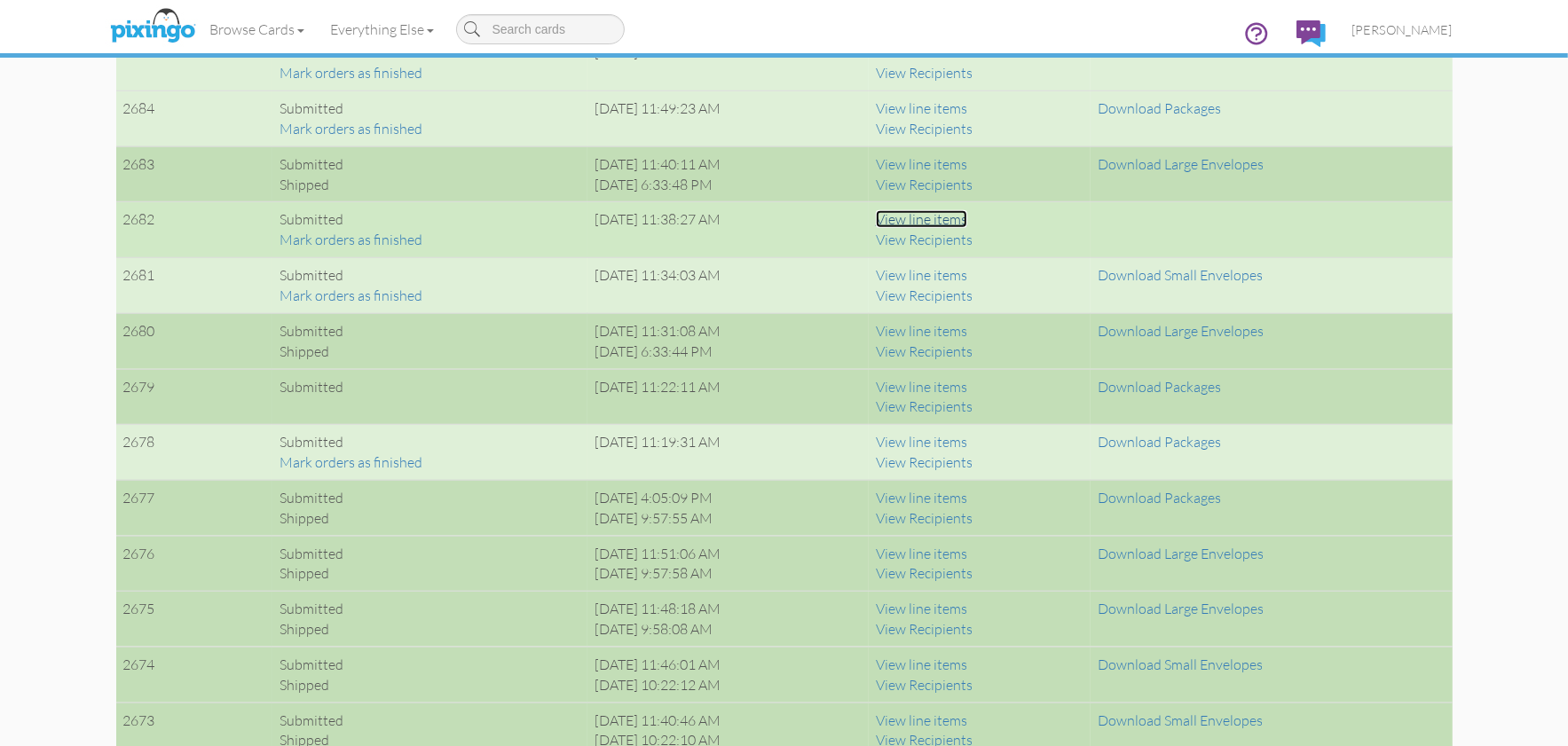
click at [967, 220] on link "View line items" at bounding box center [922, 219] width 91 height 18
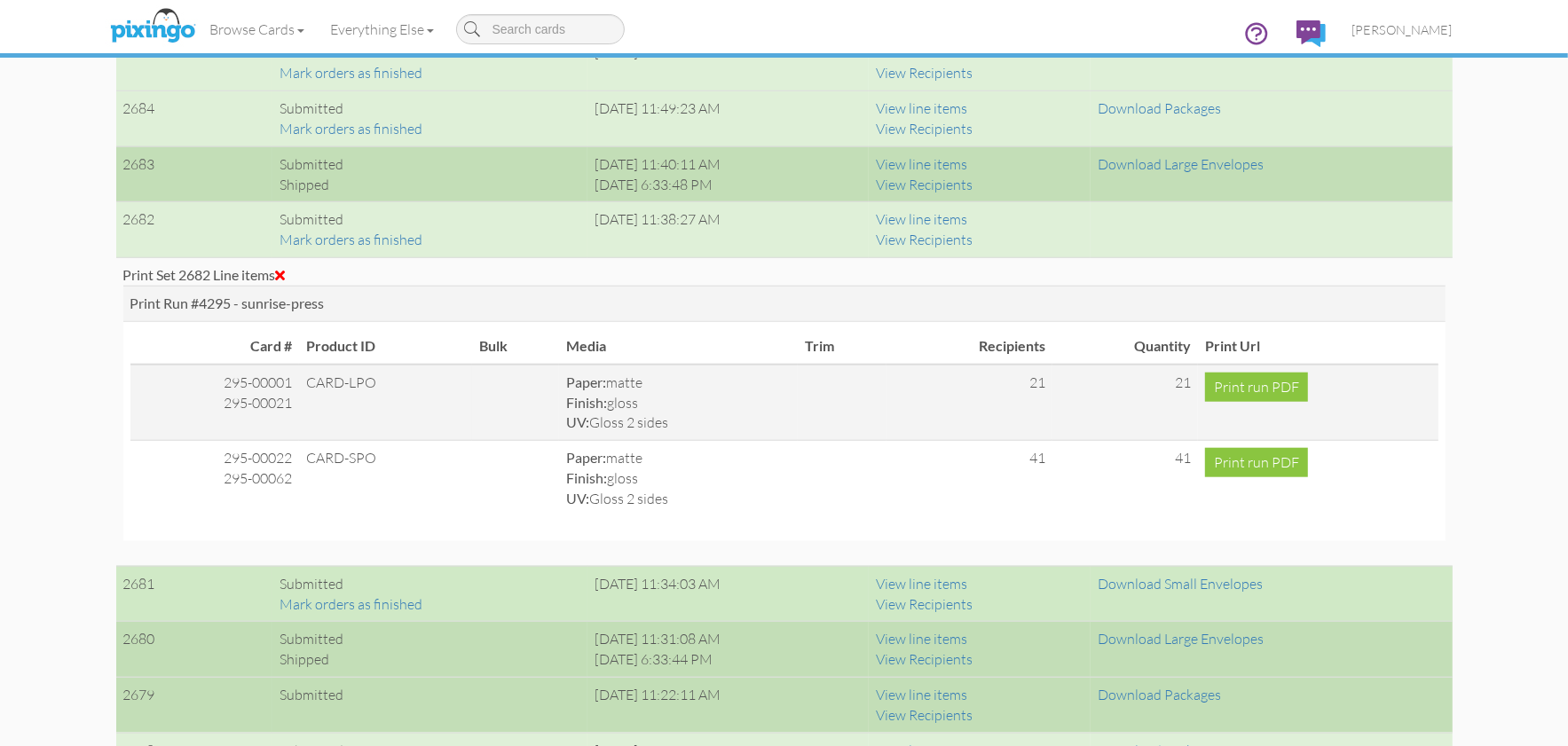
click at [286, 275] on span at bounding box center [281, 275] width 10 height 14
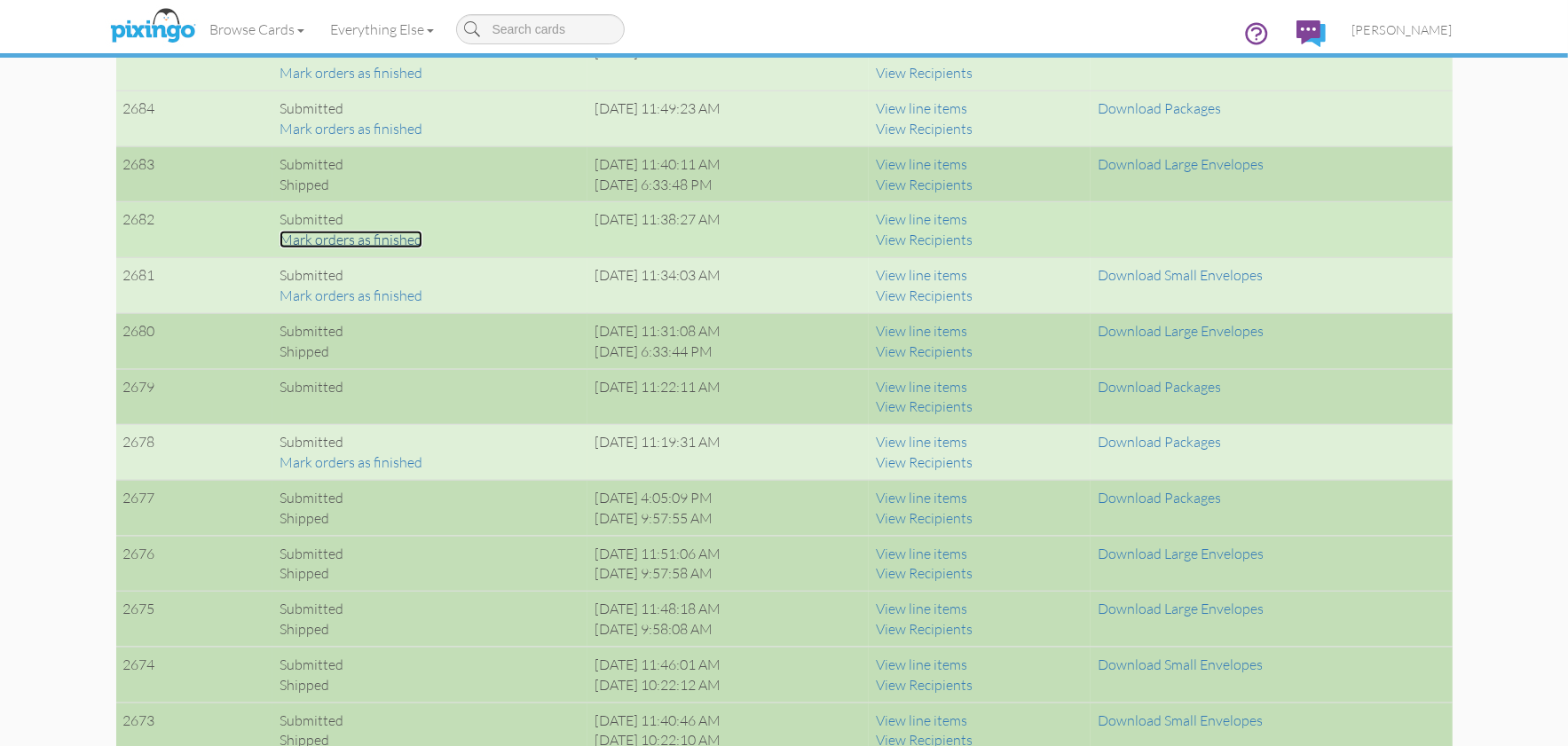
click at [303, 242] on link "Mark orders as finished" at bounding box center [351, 239] width 143 height 18
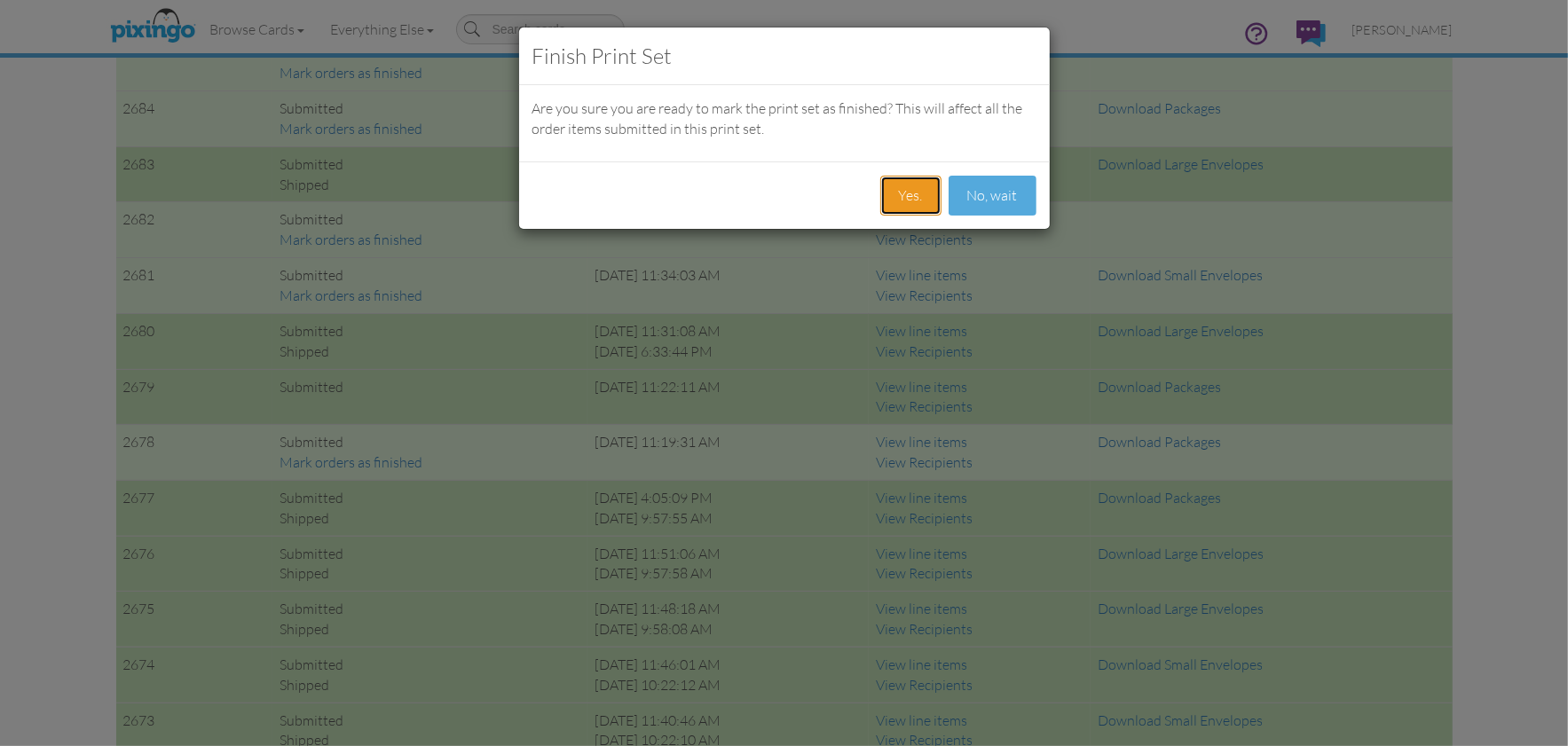
click at [890, 189] on button "Yes." at bounding box center [911, 196] width 61 height 40
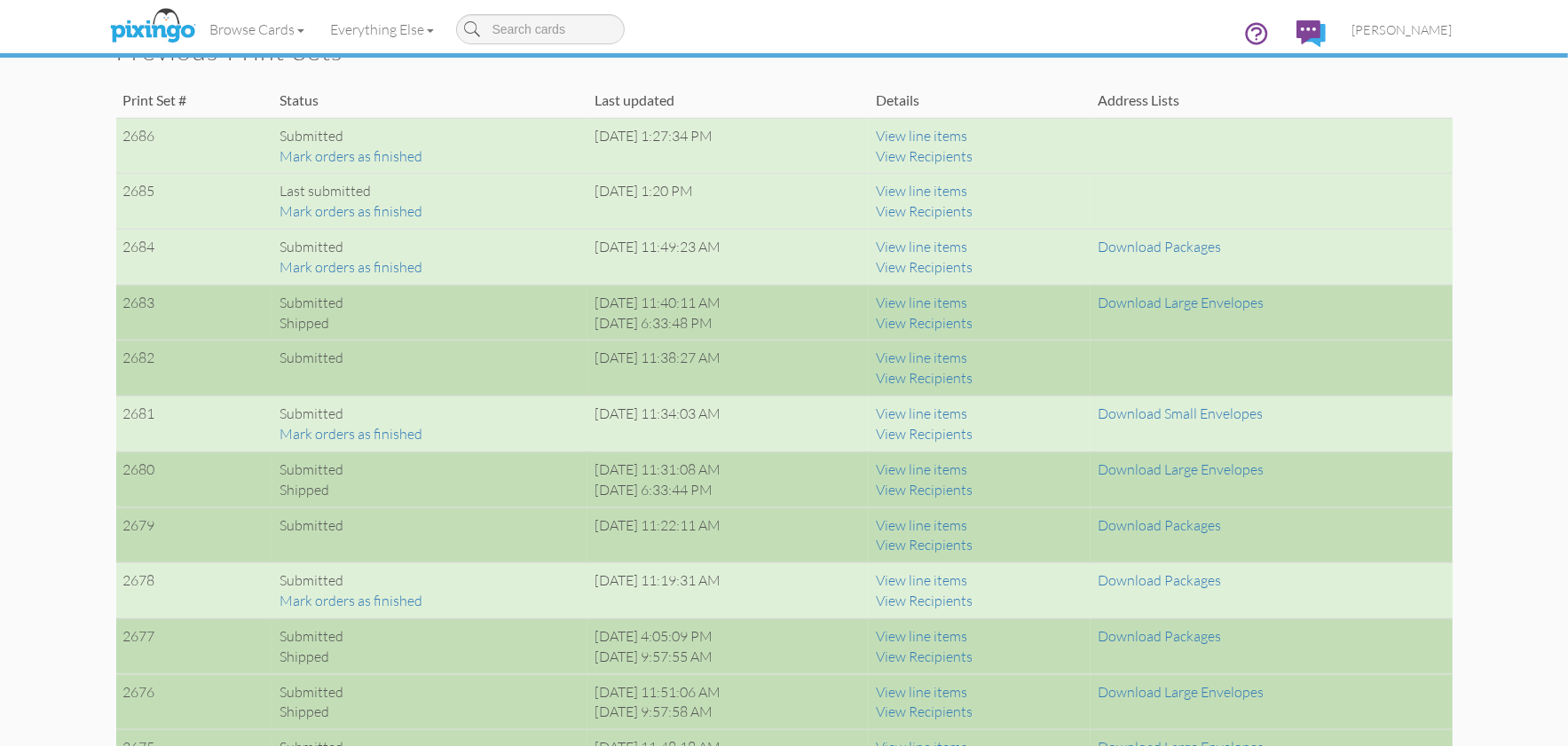
scroll to position [1233, 0]
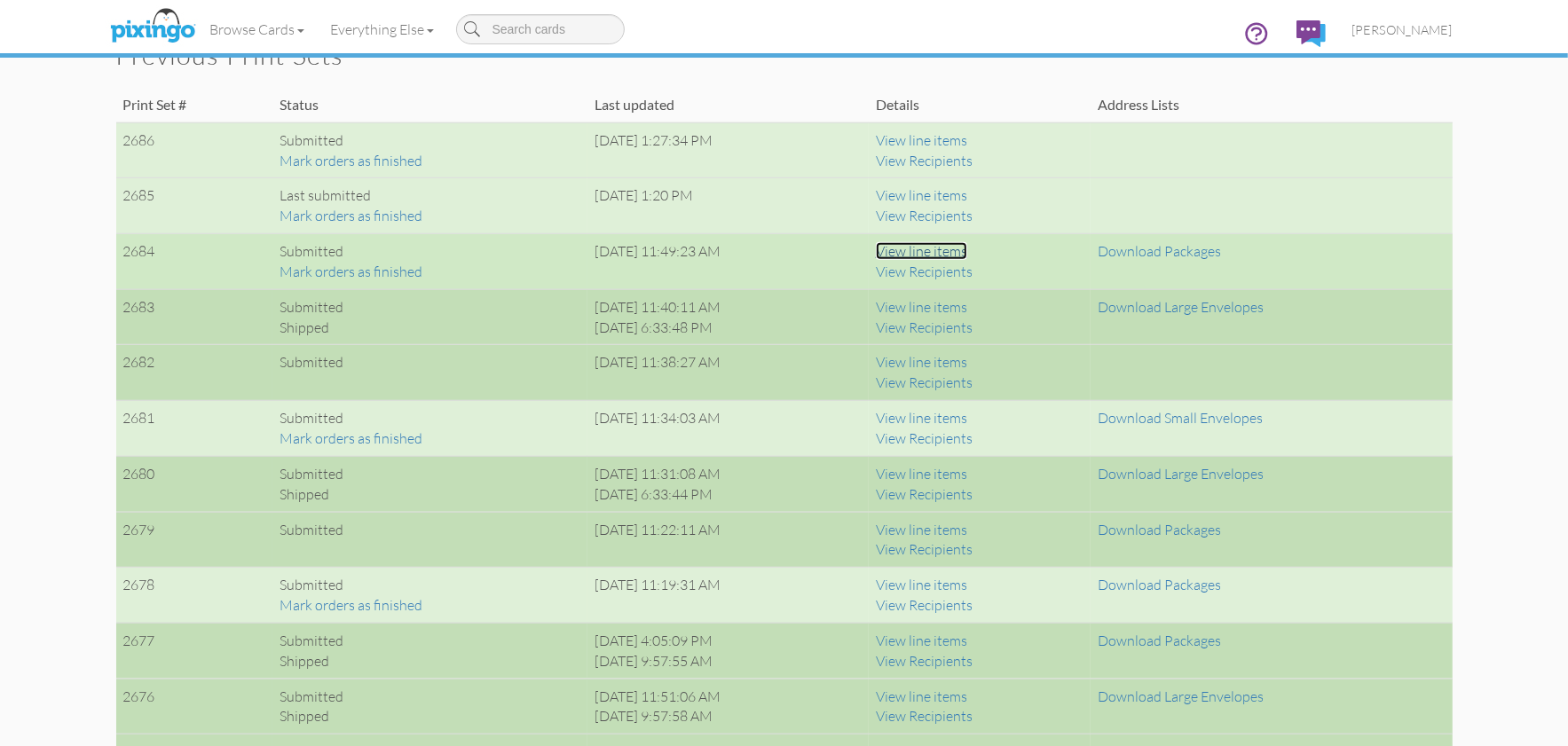
click at [954, 252] on link "View line items" at bounding box center [922, 251] width 91 height 18
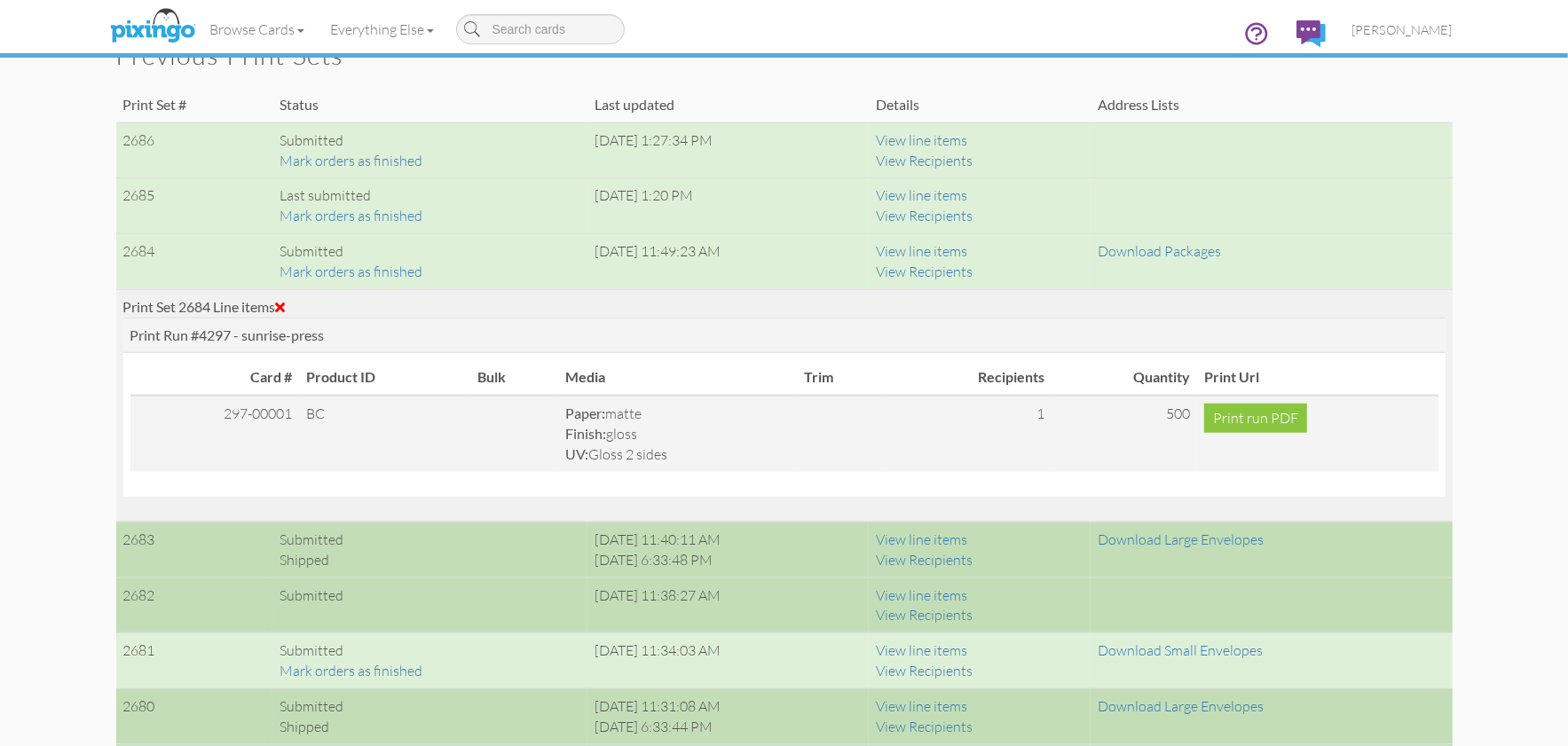
click at [286, 302] on span at bounding box center [281, 307] width 10 height 14
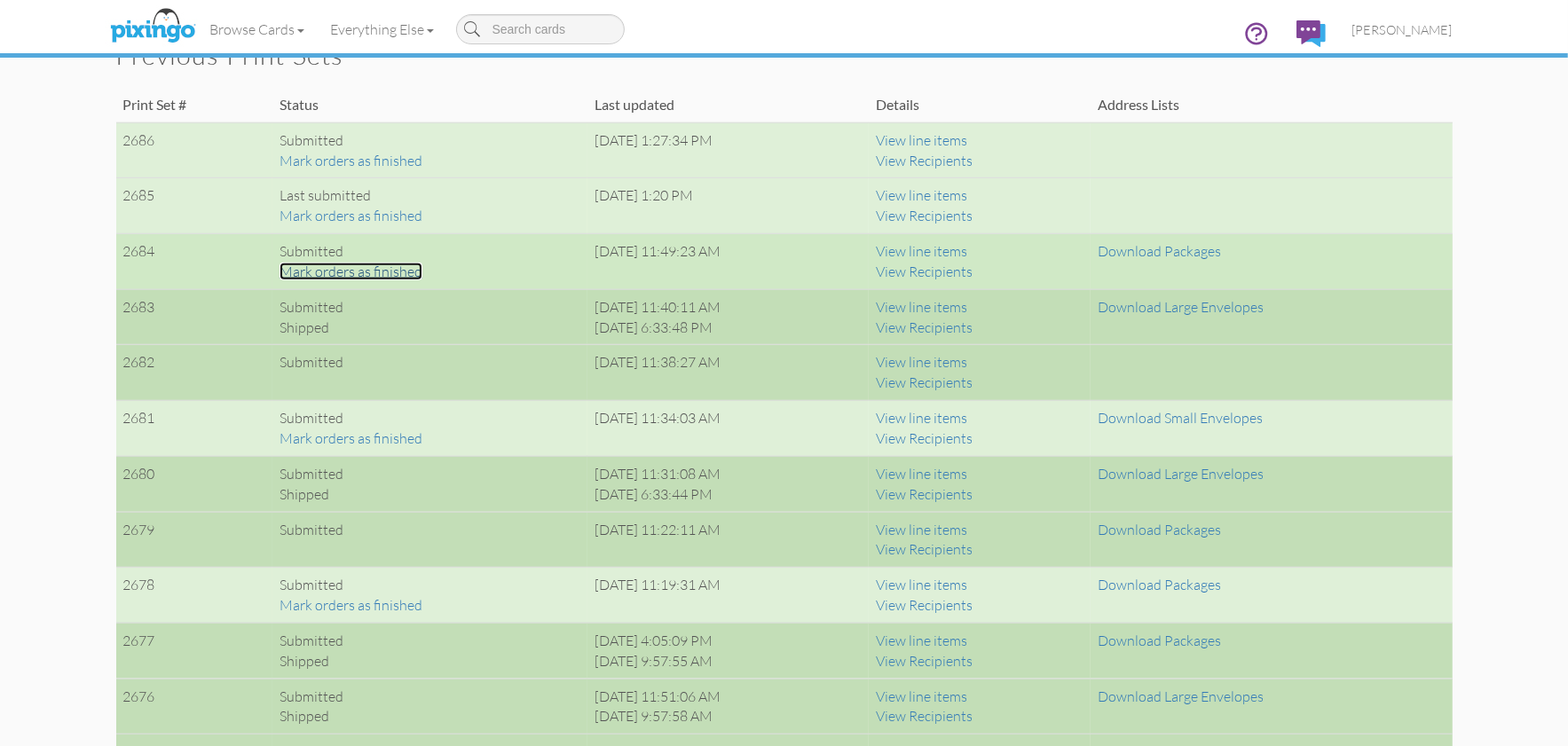
click at [331, 271] on link "Mark orders as finished" at bounding box center [351, 272] width 143 height 18
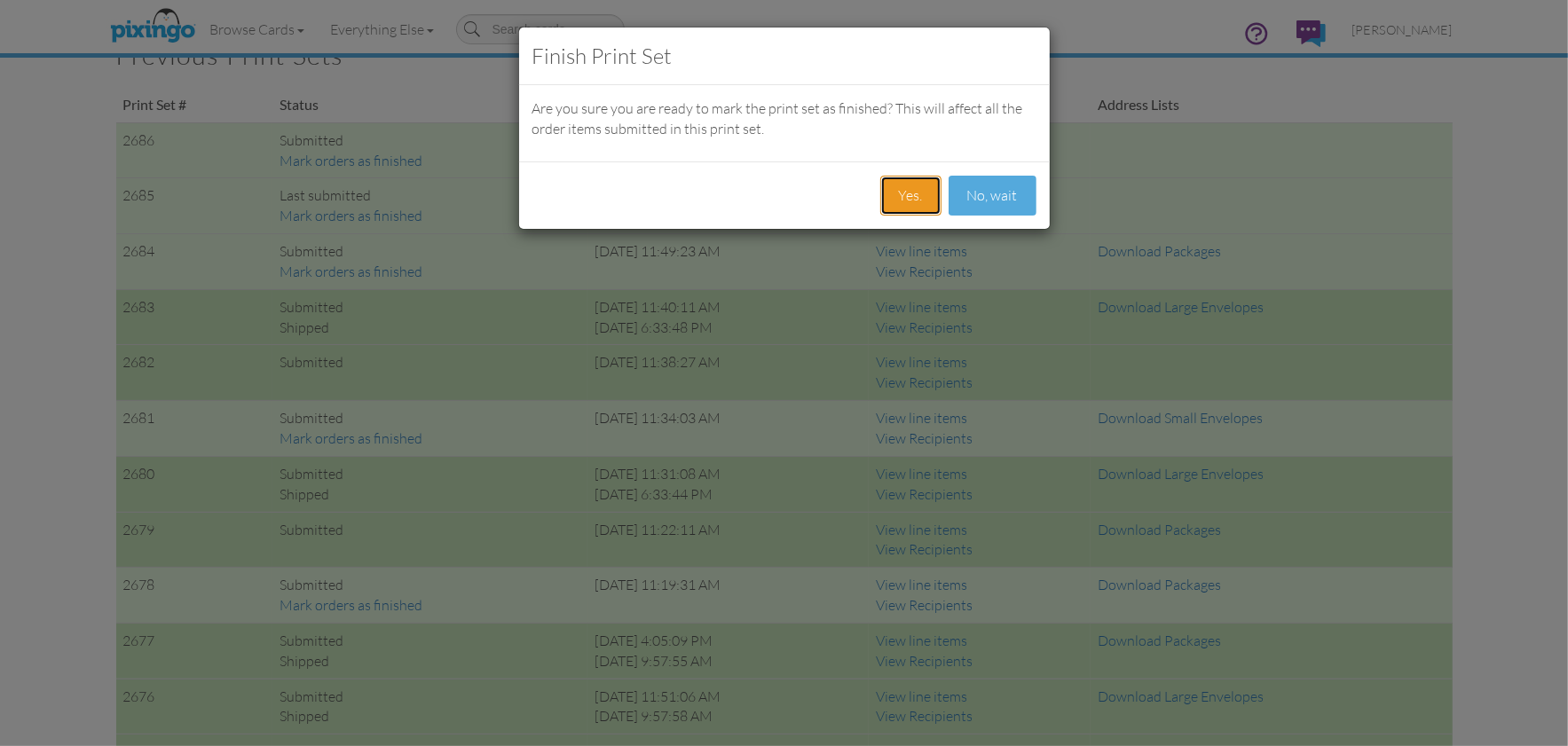
click at [902, 206] on button "Yes." at bounding box center [911, 196] width 61 height 40
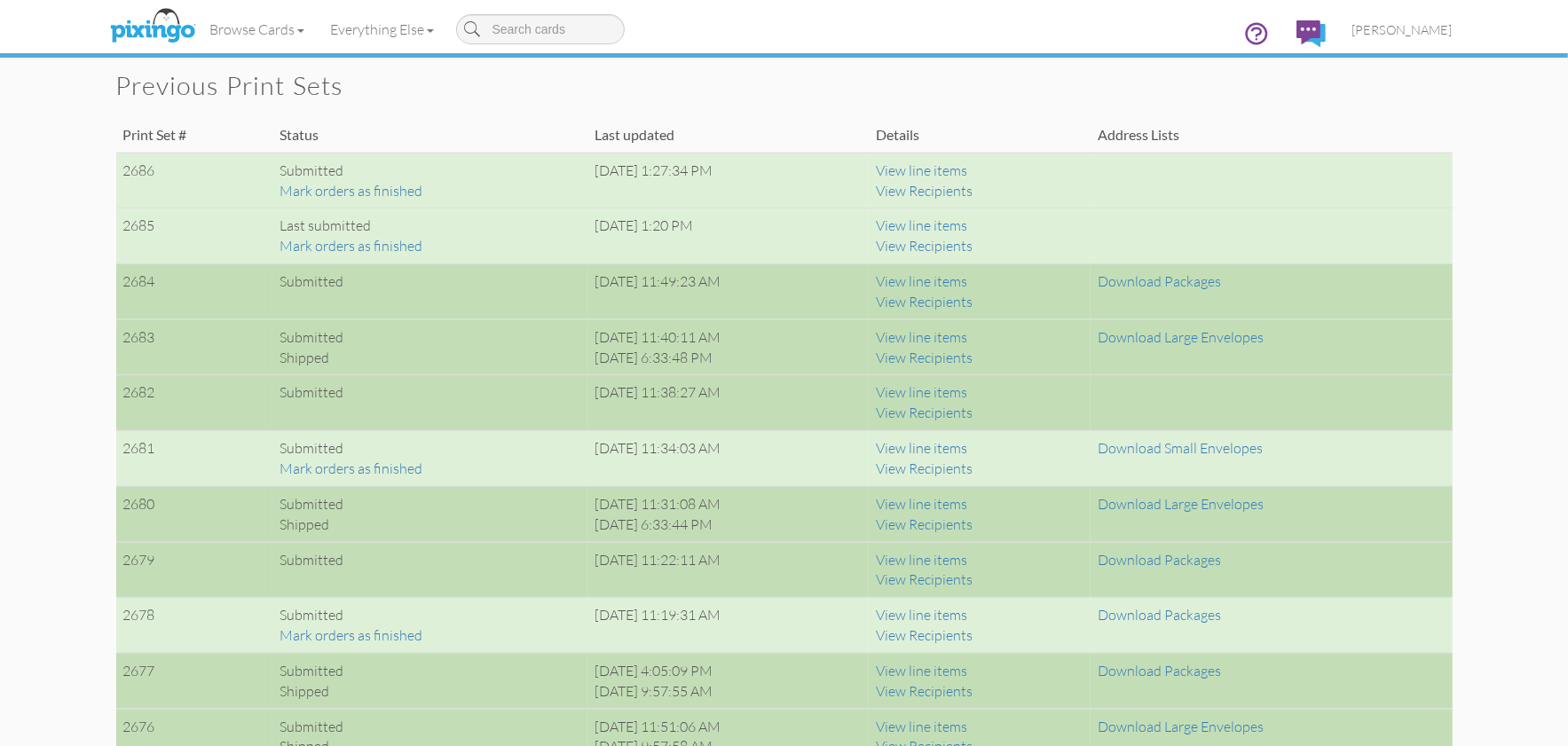
scroll to position [1199, 0]
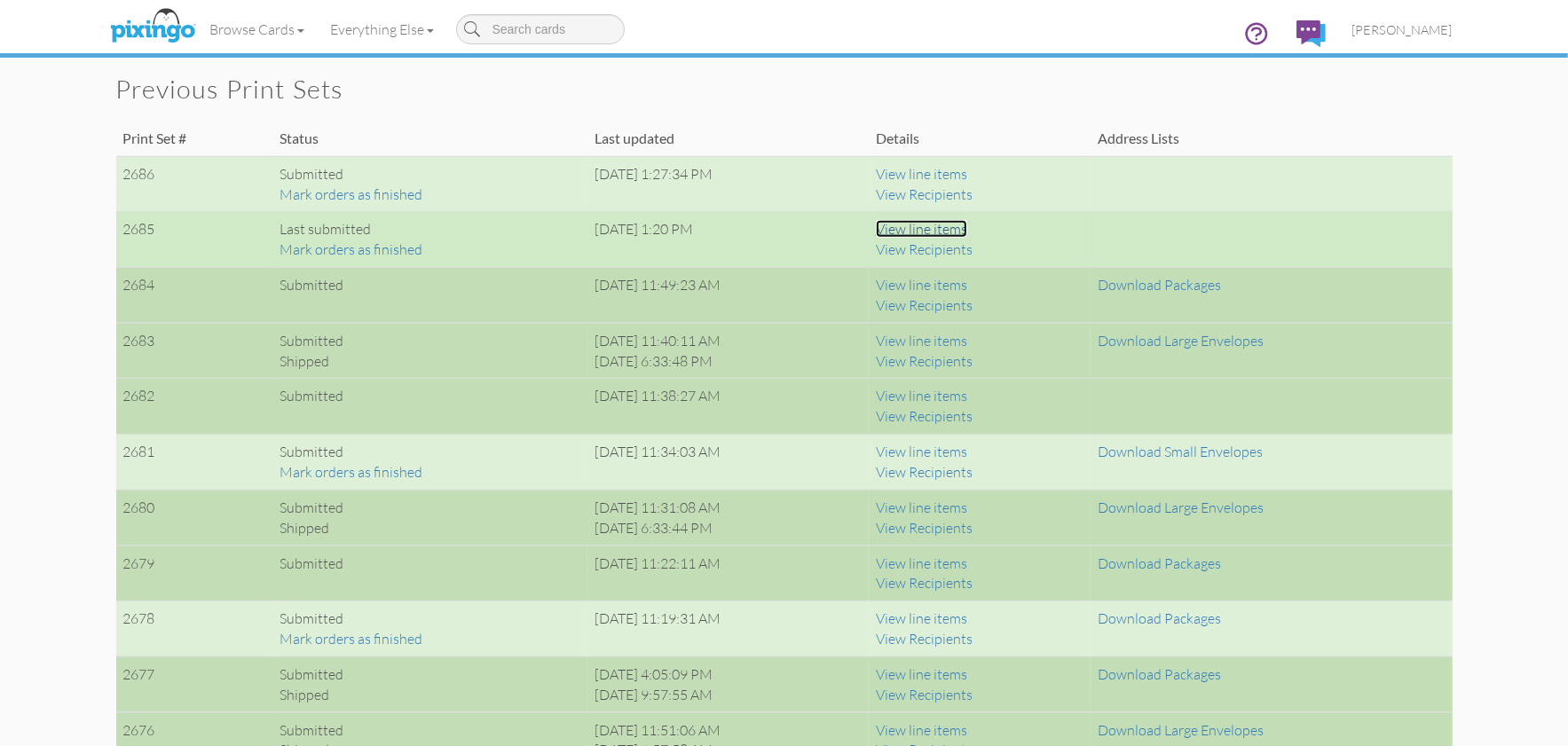
click at [967, 226] on link "View line items" at bounding box center [922, 229] width 91 height 18
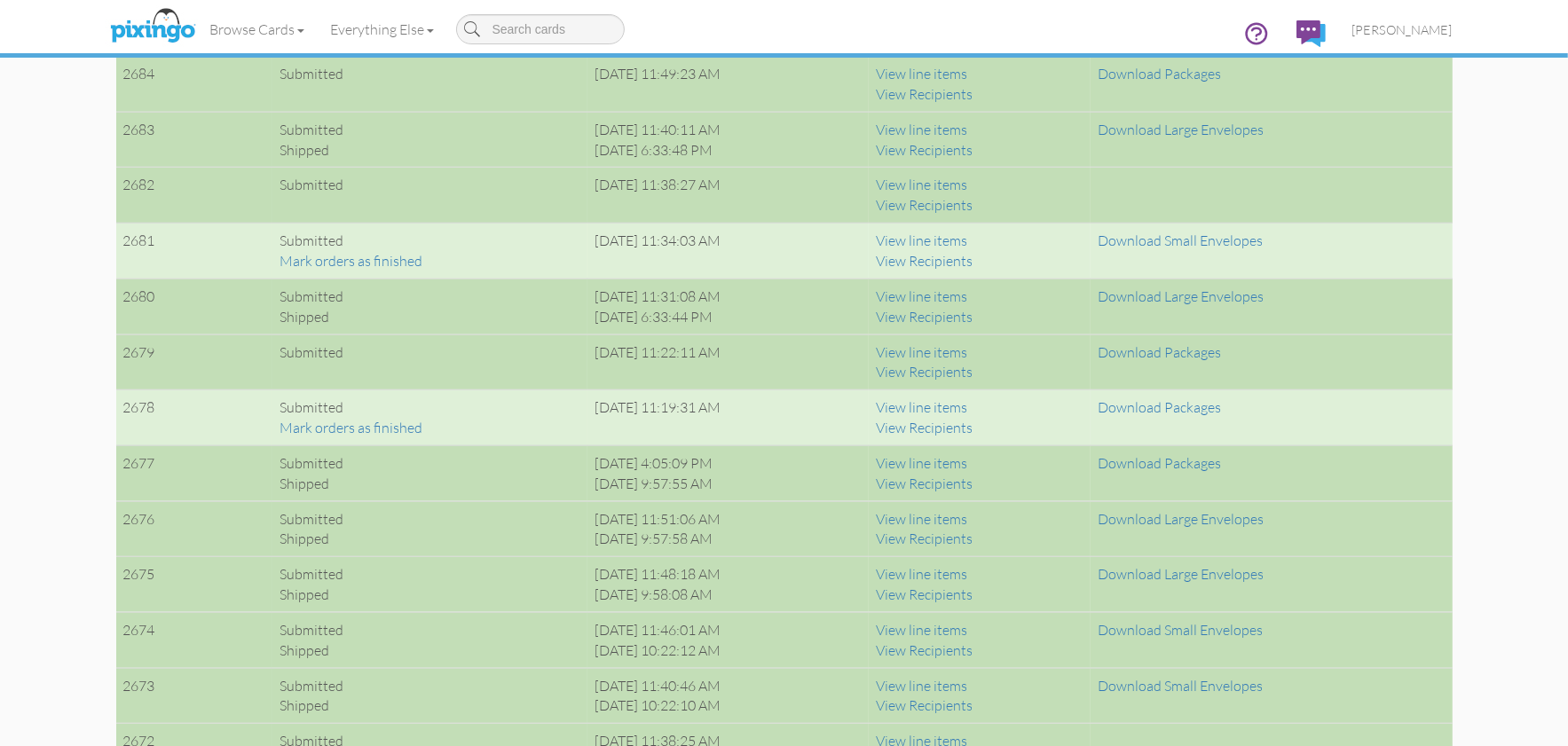
scroll to position [1418, 0]
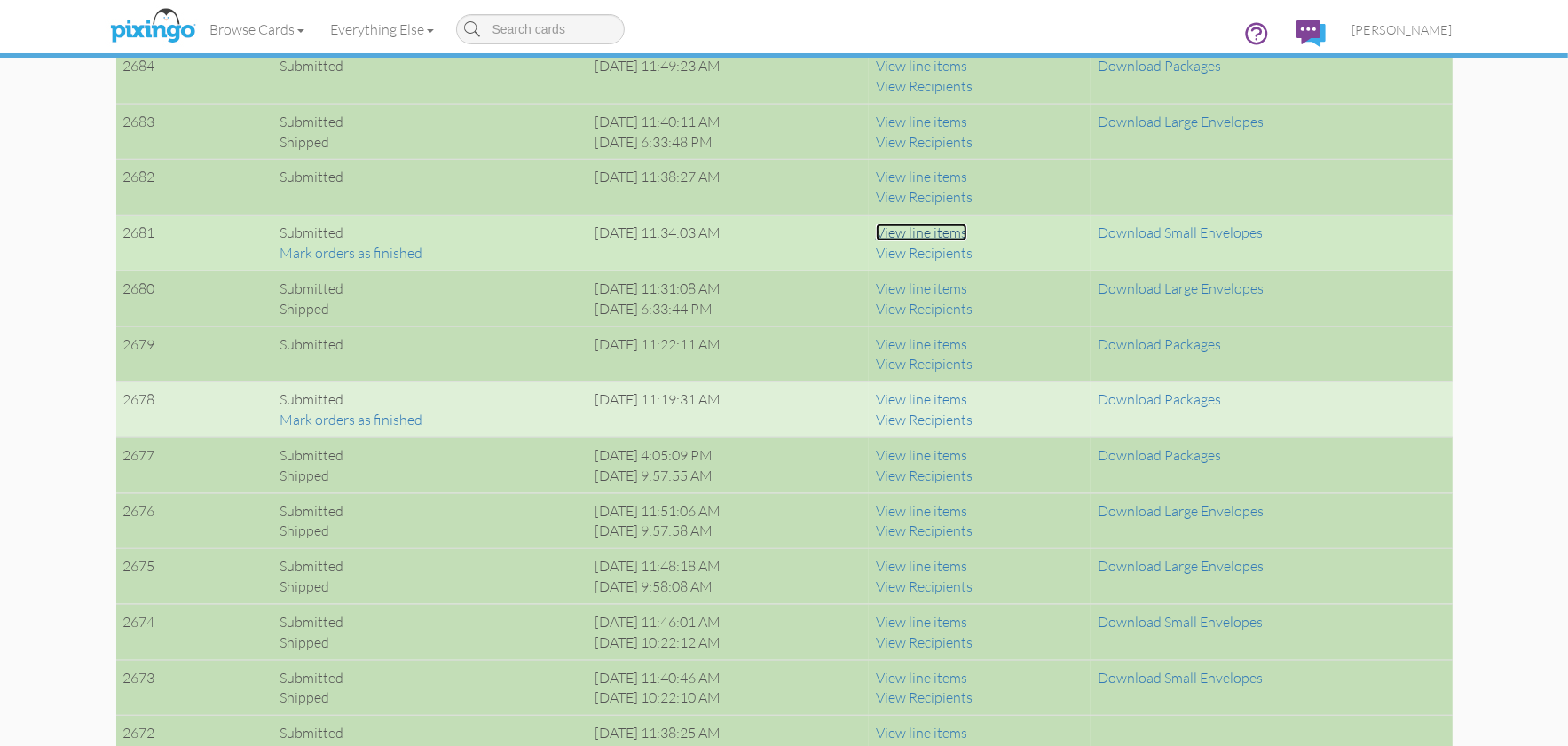
click at [951, 231] on link "View line items" at bounding box center [922, 232] width 91 height 18
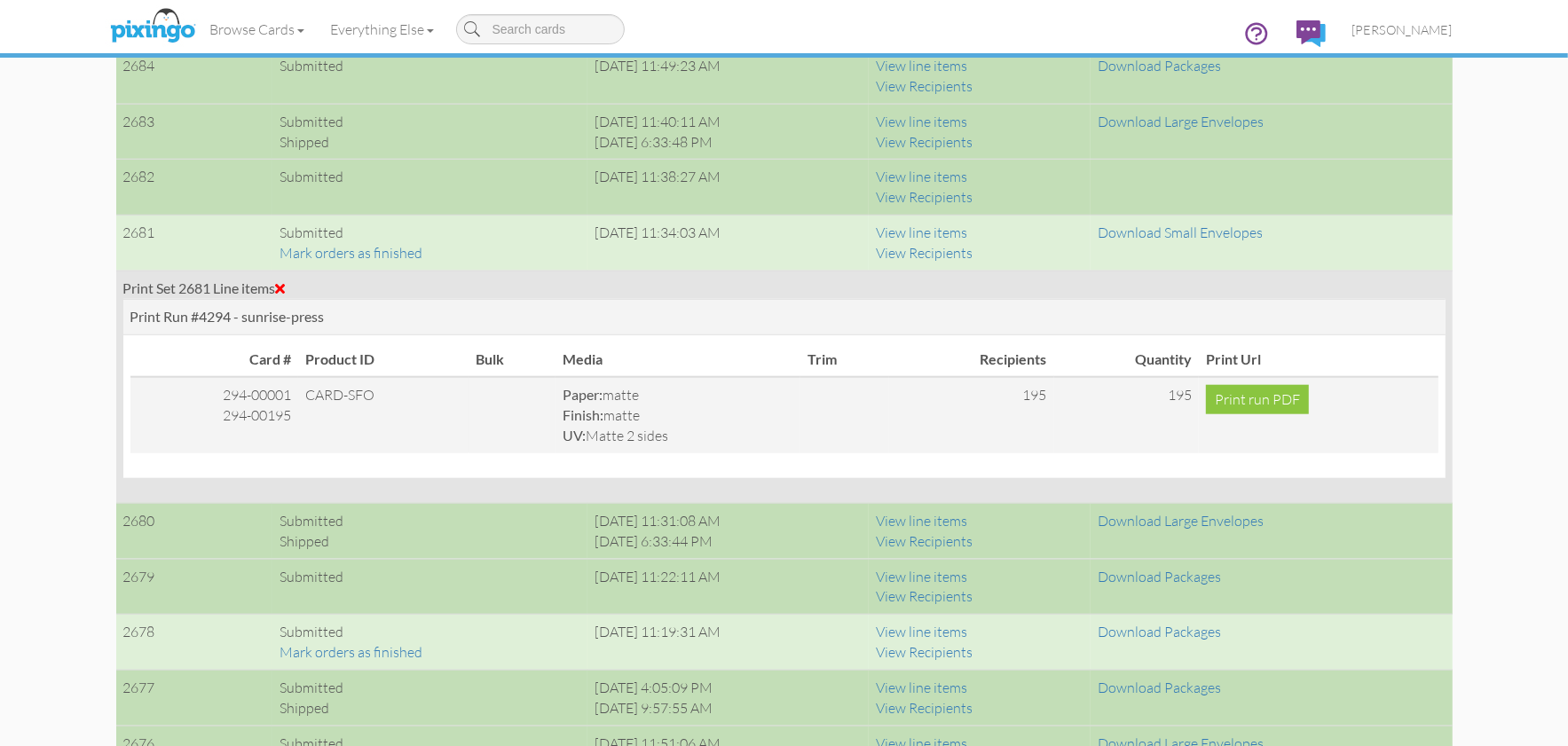
click at [286, 284] on span at bounding box center [281, 289] width 10 height 14
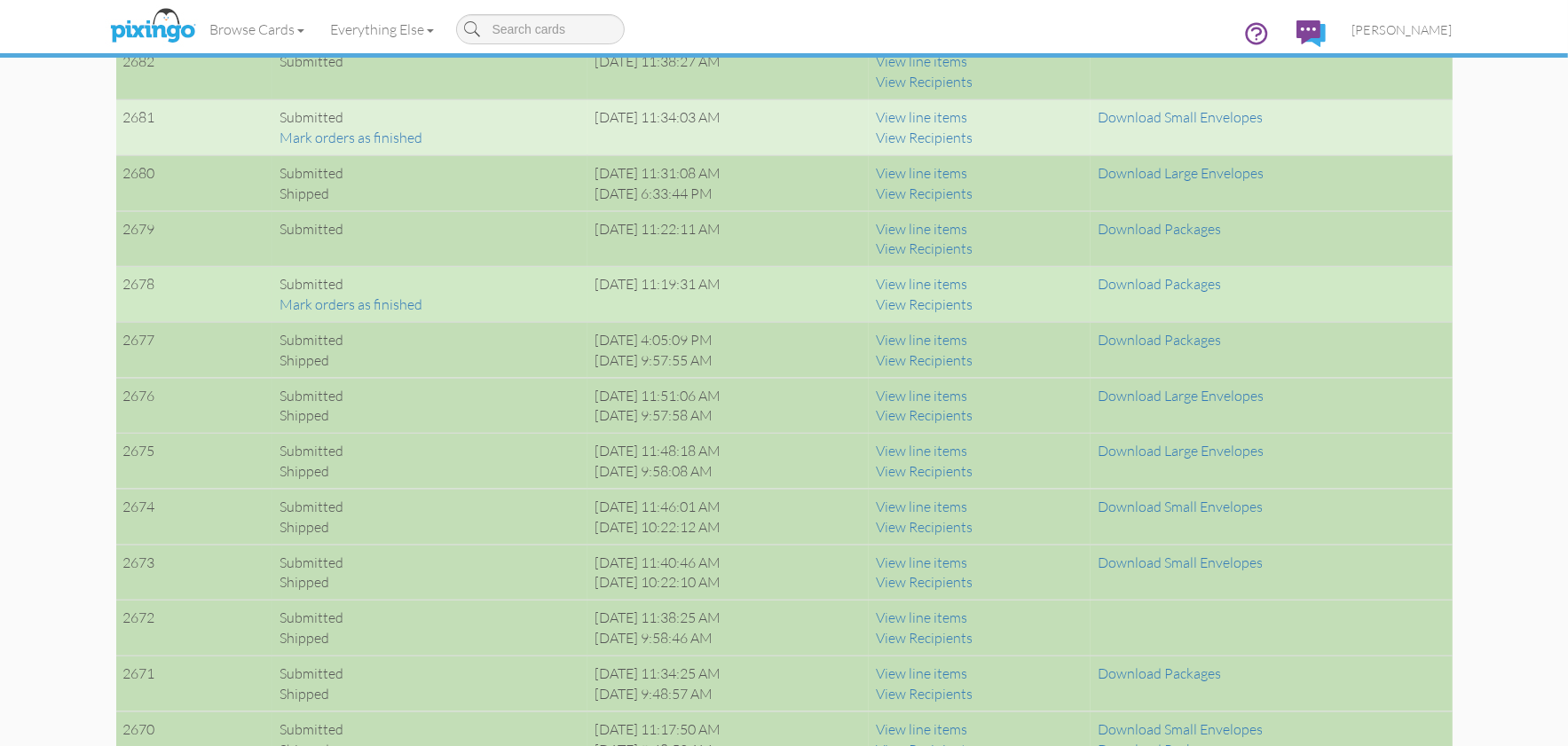
scroll to position [1536, 0]
click at [950, 277] on link "View line items" at bounding box center [922, 281] width 91 height 18
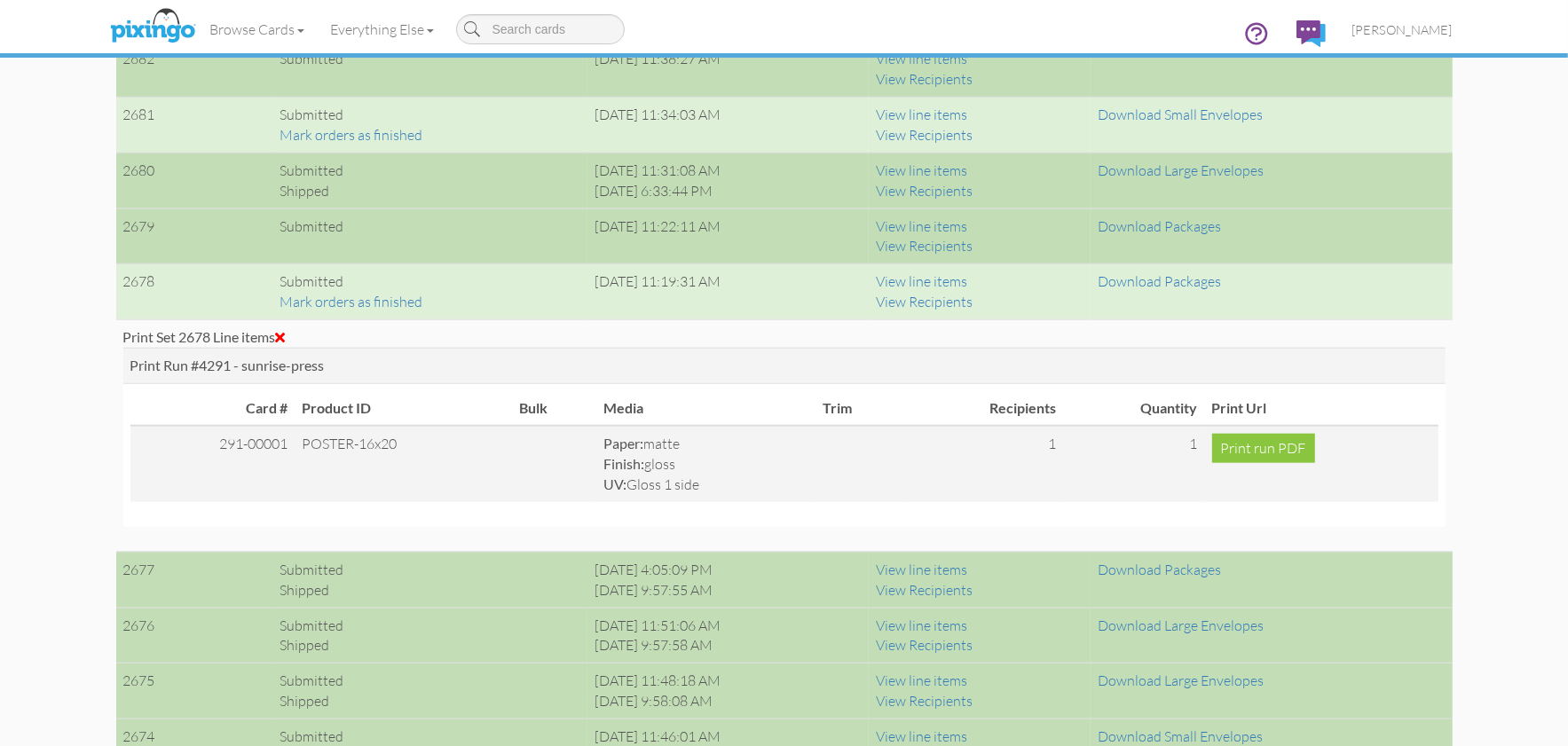
click at [286, 330] on span at bounding box center [281, 337] width 10 height 14
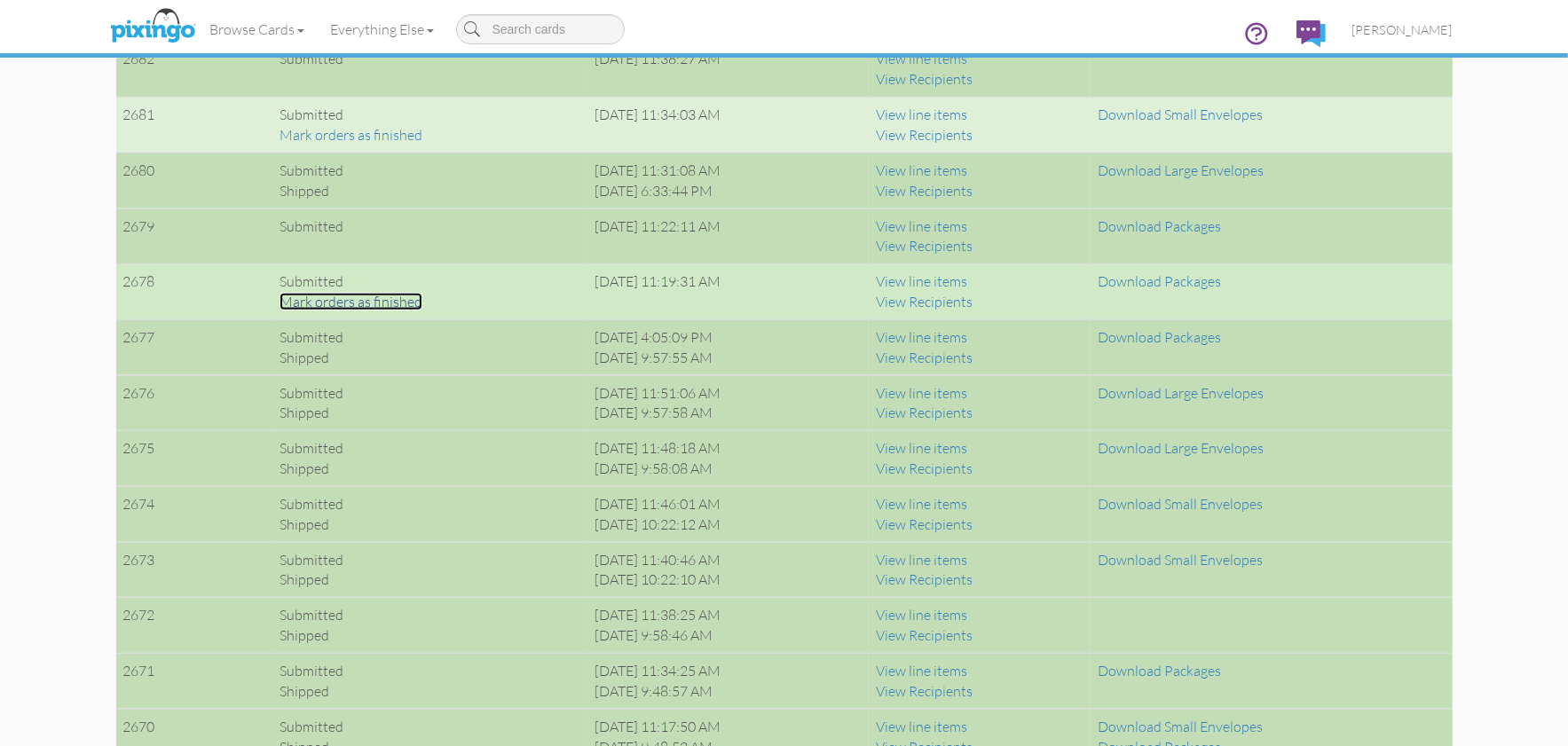
click at [302, 298] on link "Mark orders as finished" at bounding box center [351, 302] width 143 height 18
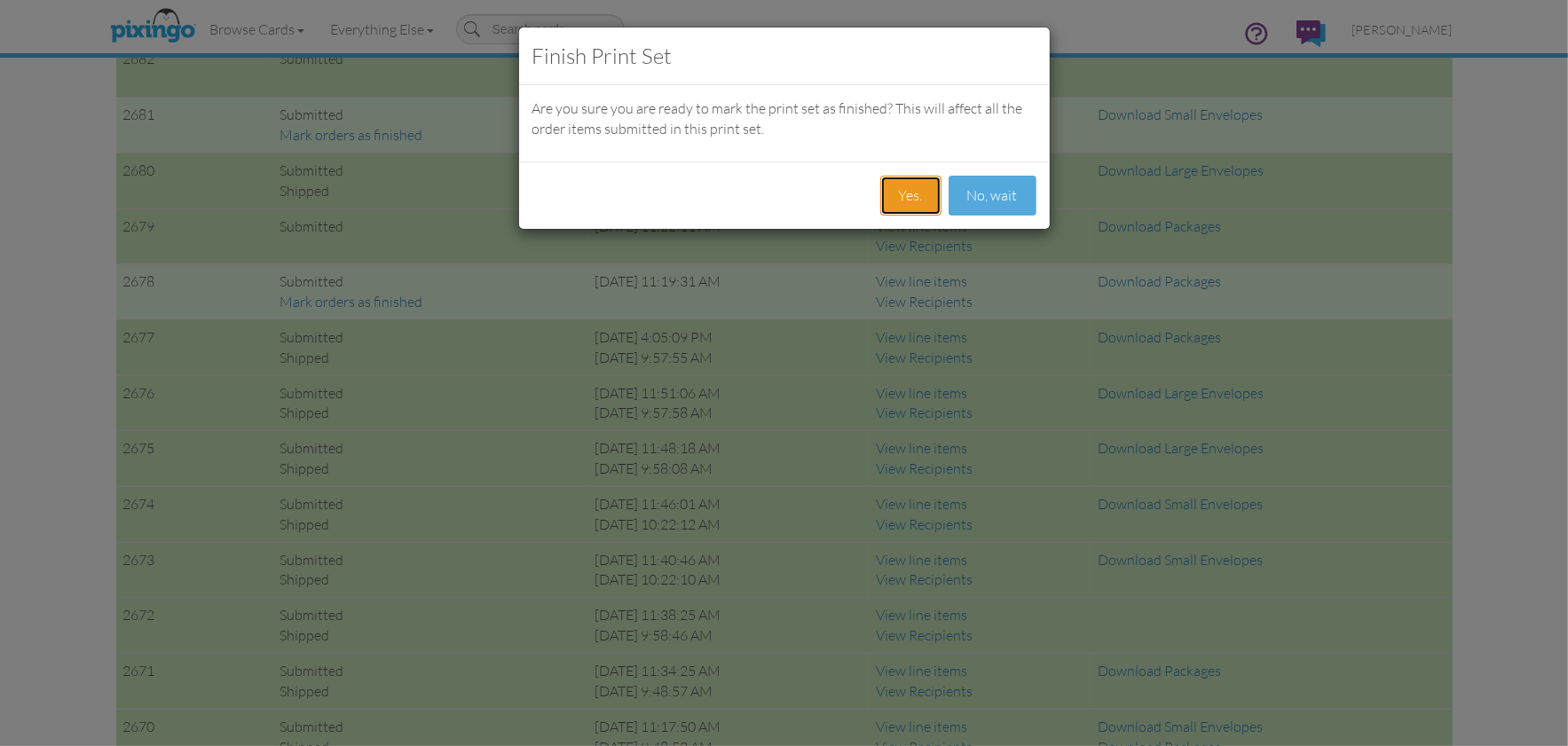
click at [908, 201] on button "Yes." at bounding box center [911, 196] width 61 height 40
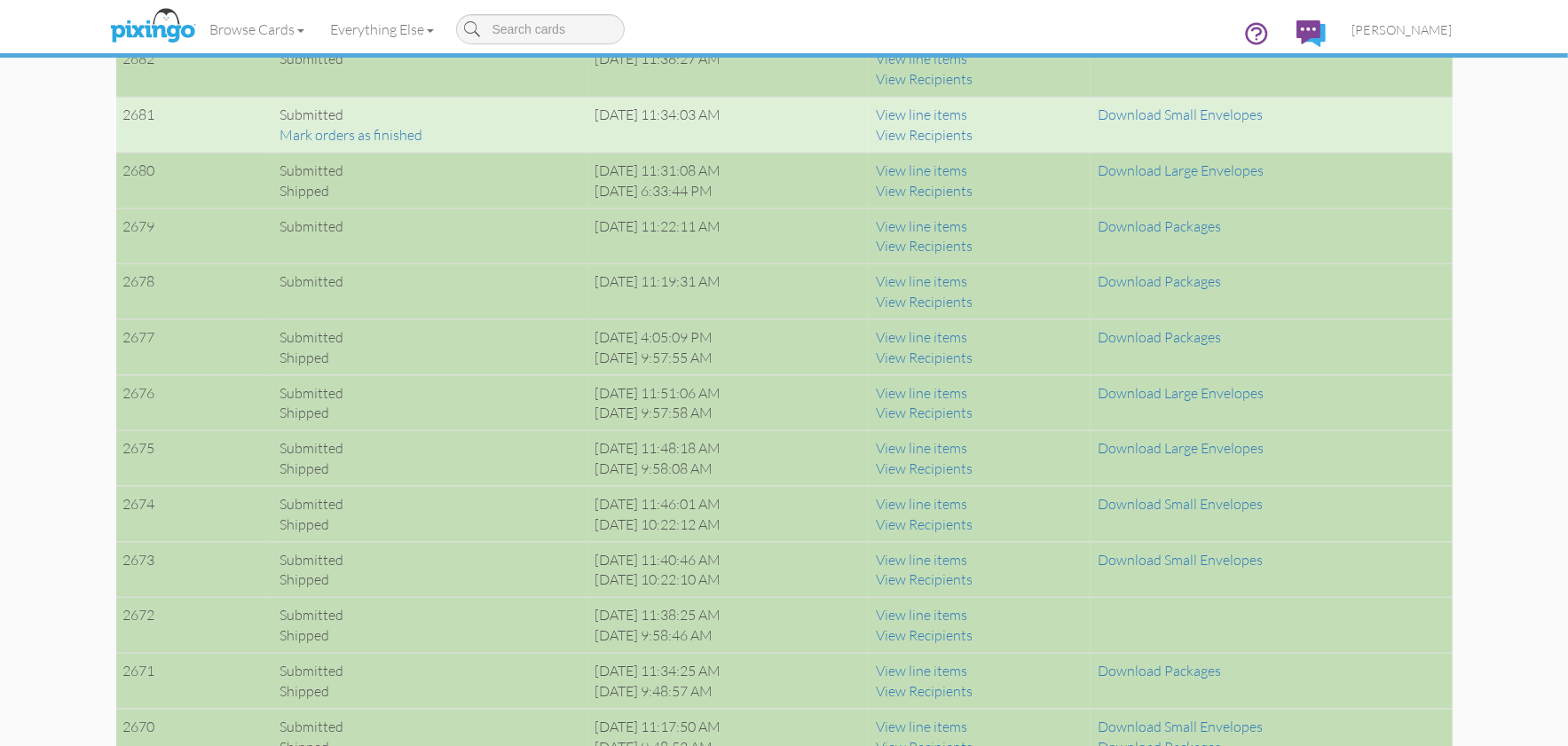
drag, startPoint x: 1515, startPoint y: 255, endPoint x: 1504, endPoint y: 255, distance: 11.0
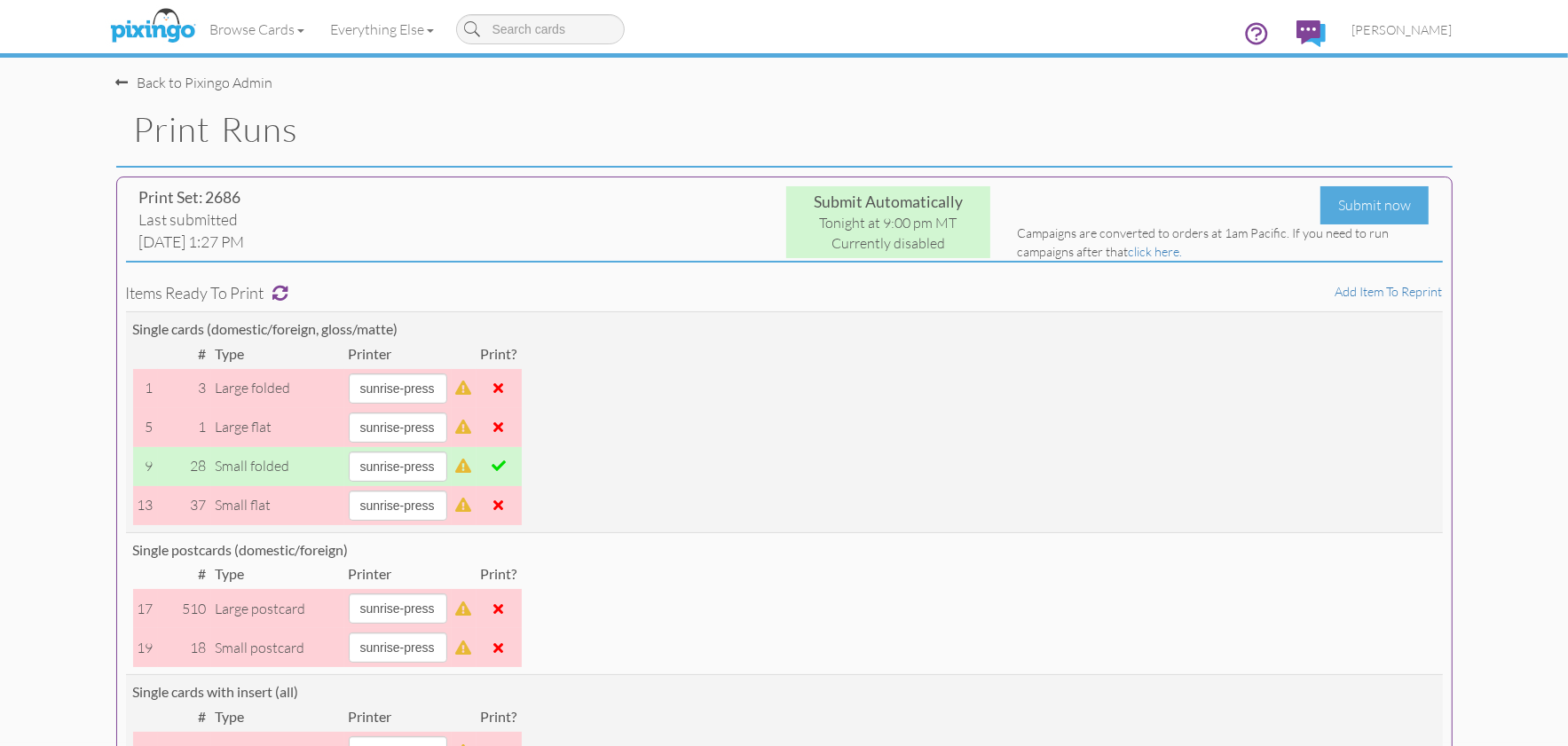
scroll to position [0, 0]
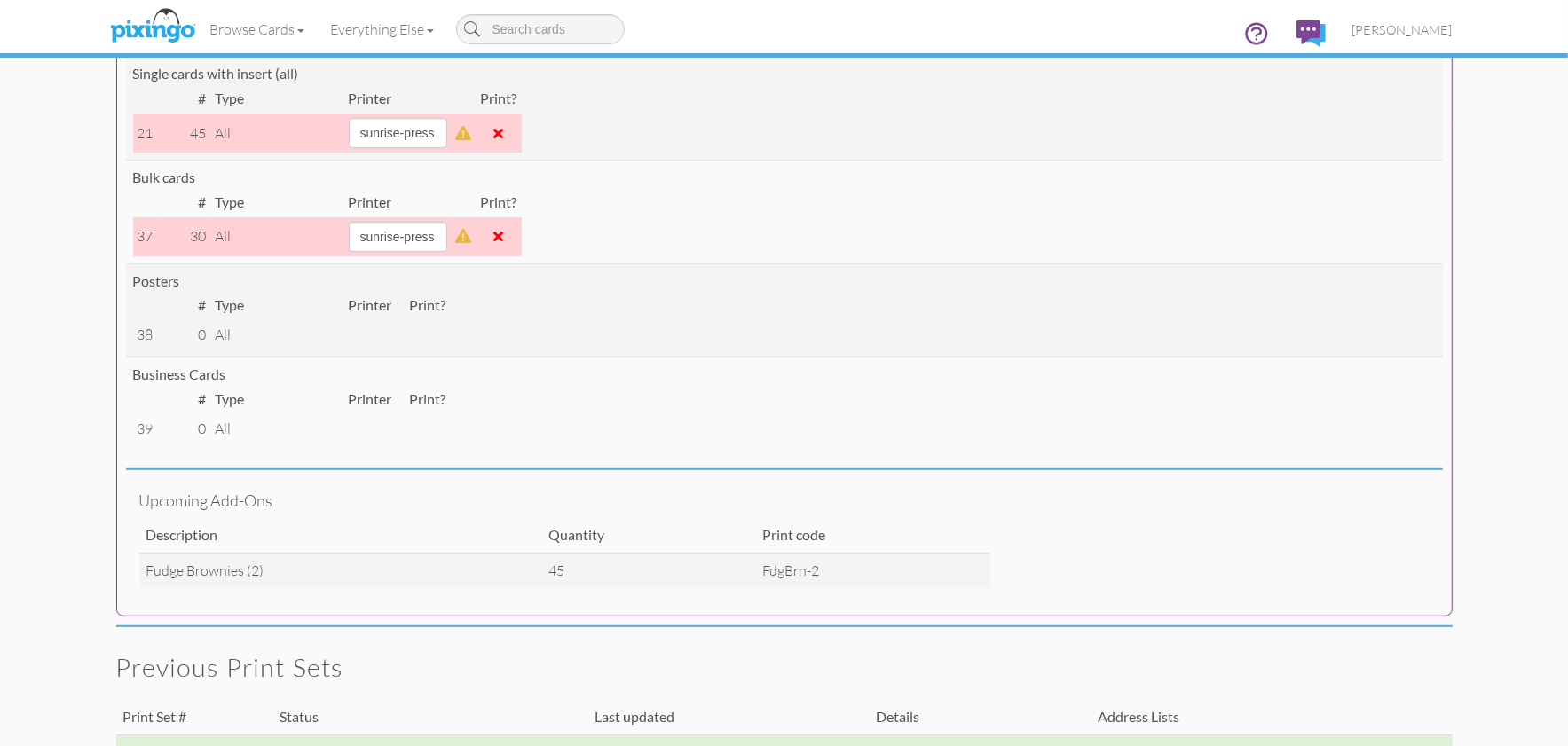
scroll to position [659, 0]
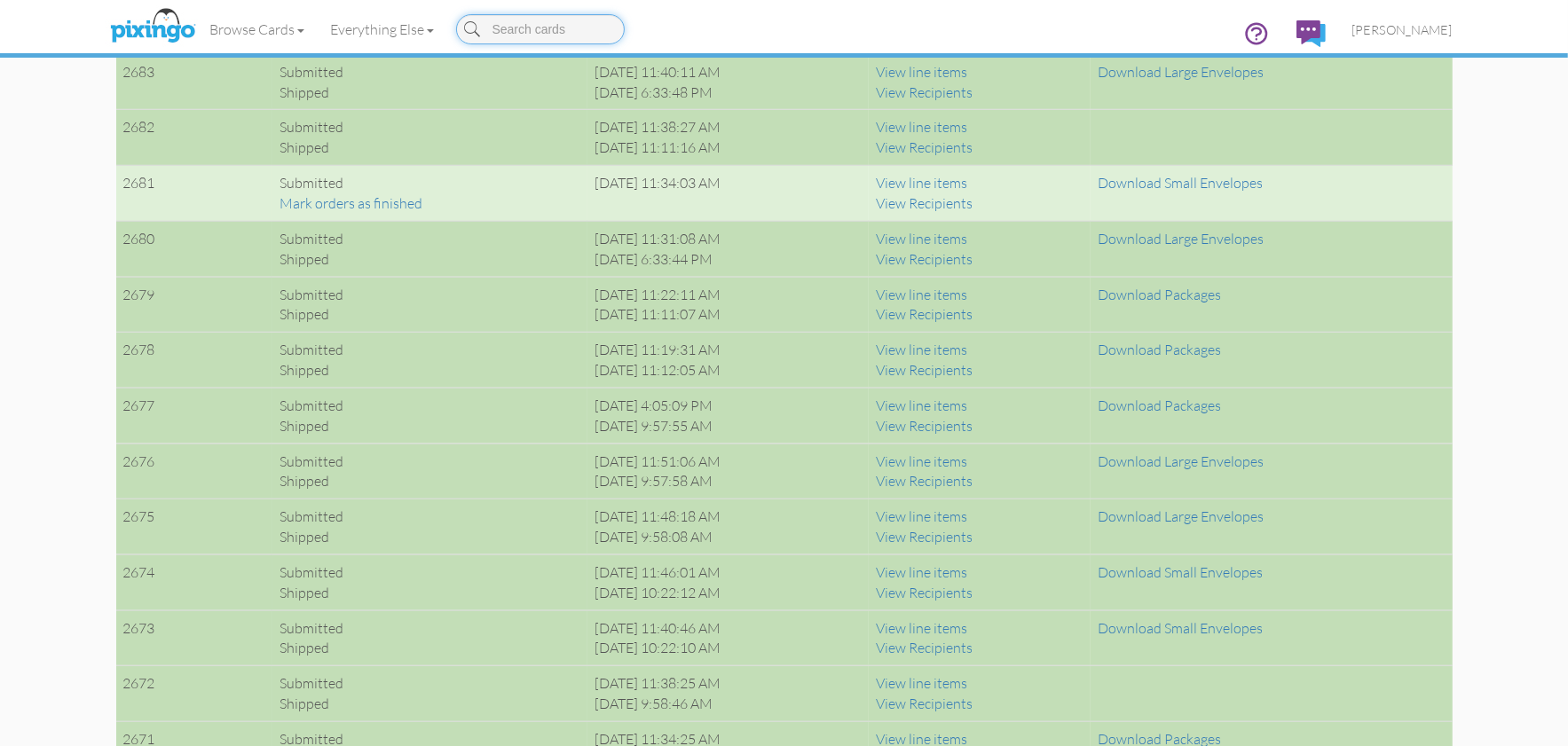
scroll to position [1478, 0]
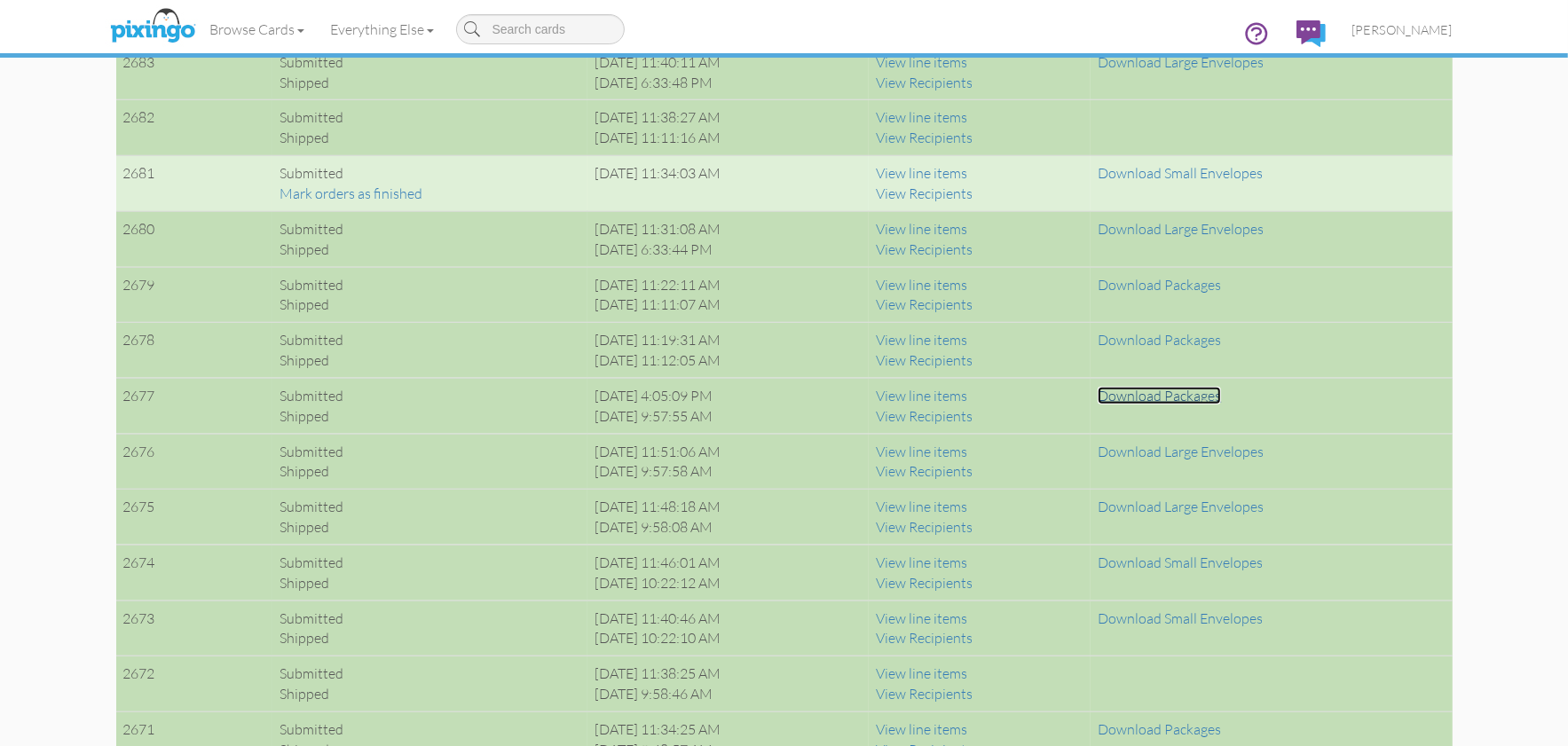
click at [1150, 397] on link "Download Packages" at bounding box center [1159, 396] width 123 height 18
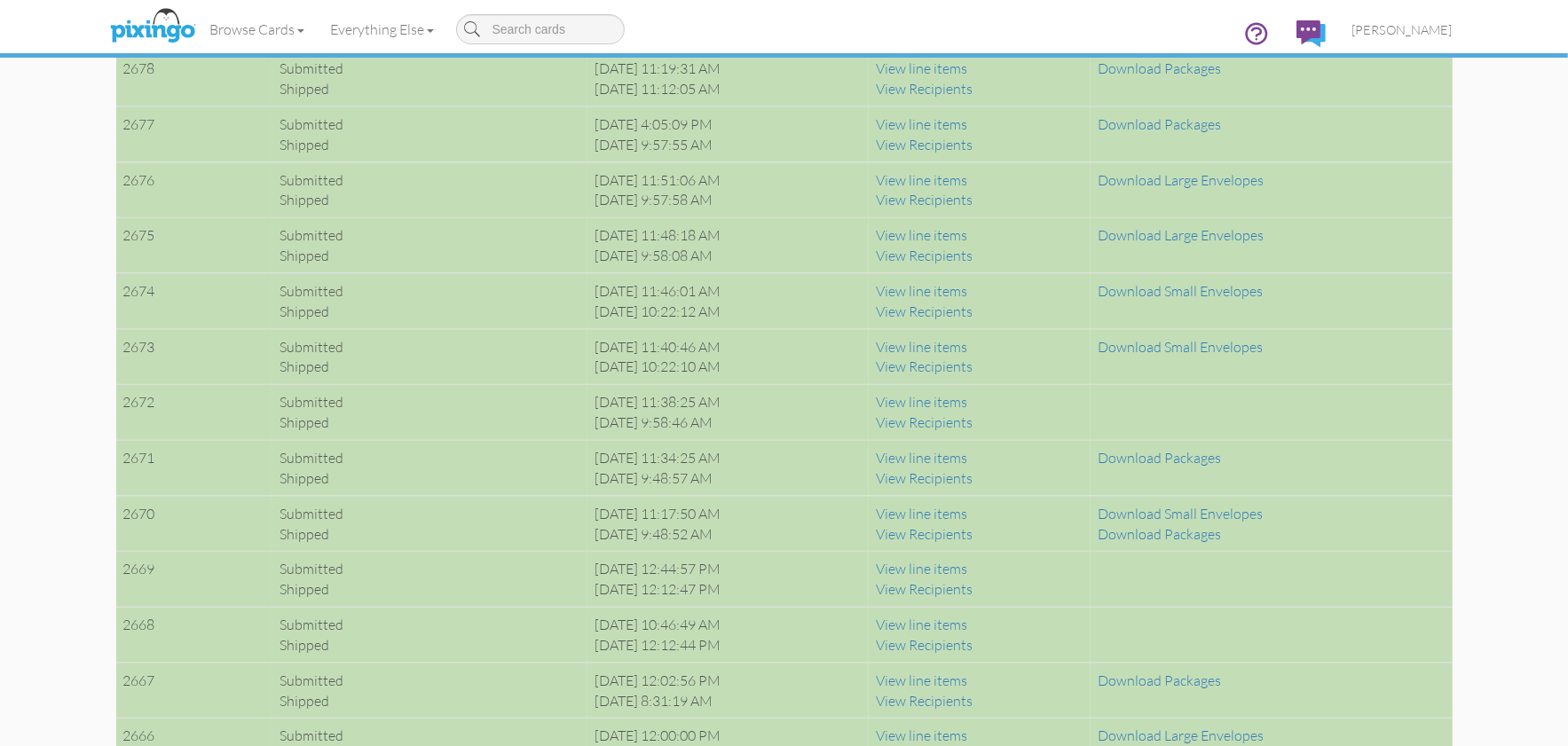
scroll to position [1758, 0]
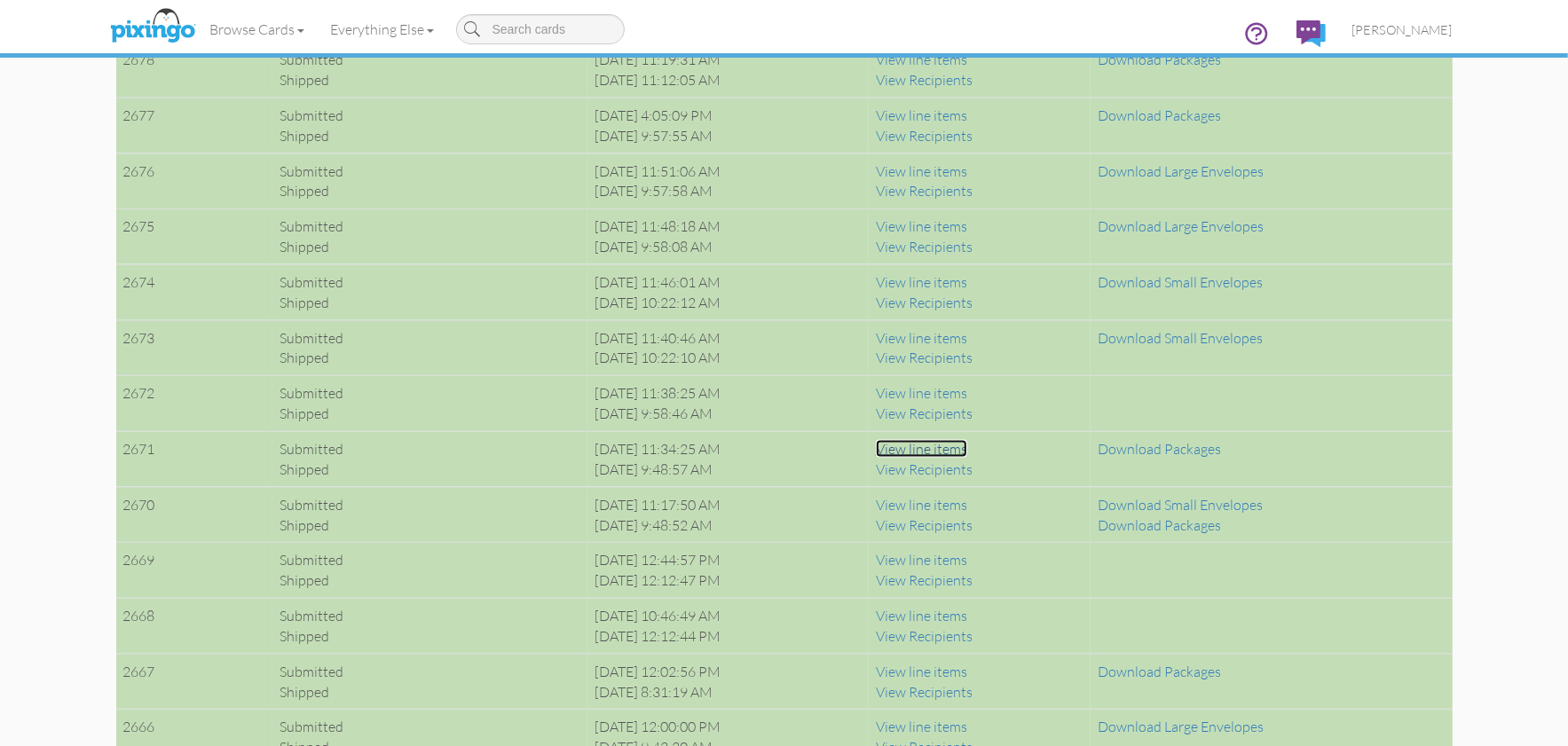
click at [961, 444] on link "View line items" at bounding box center [922, 448] width 91 height 18
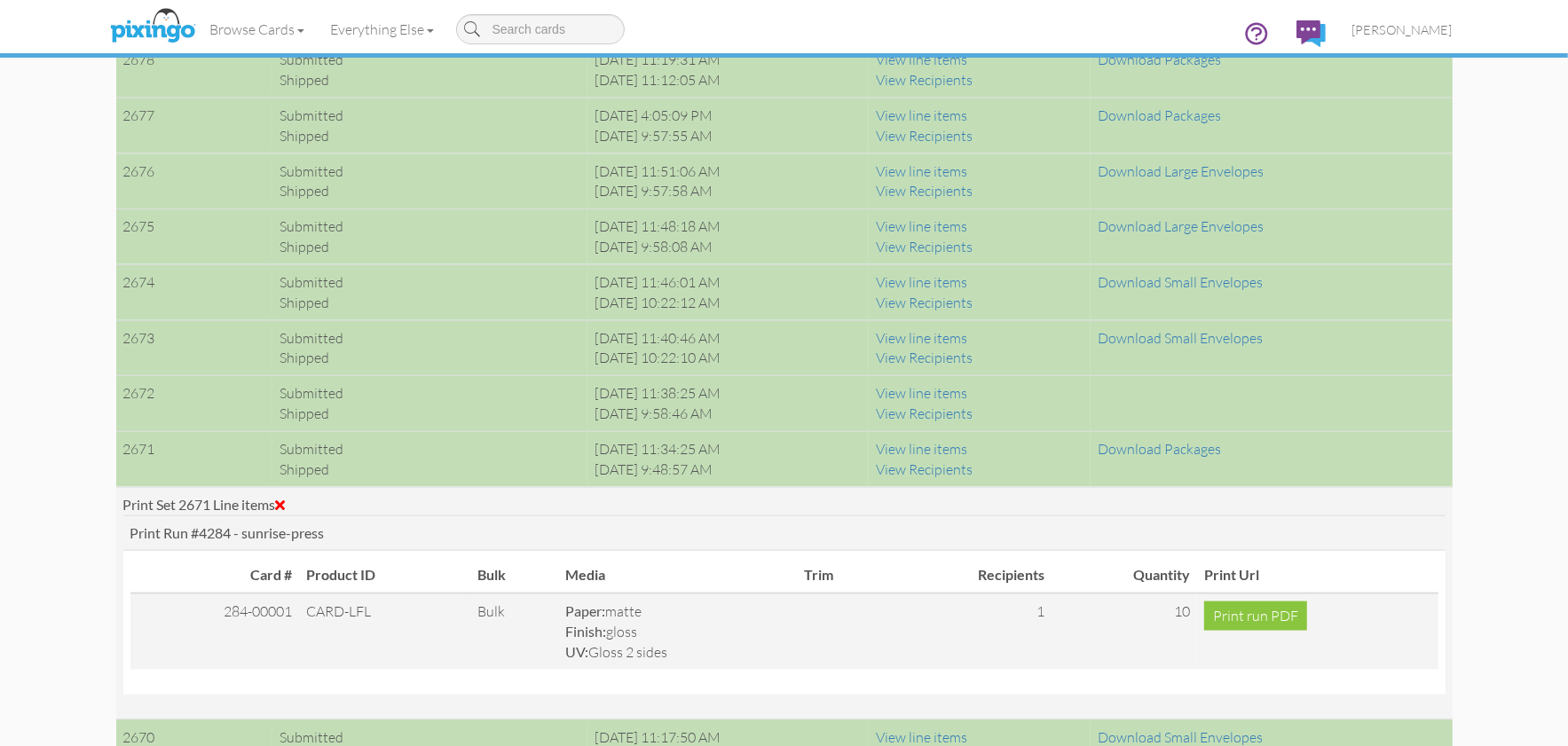
click at [286, 503] on span at bounding box center [281, 505] width 10 height 14
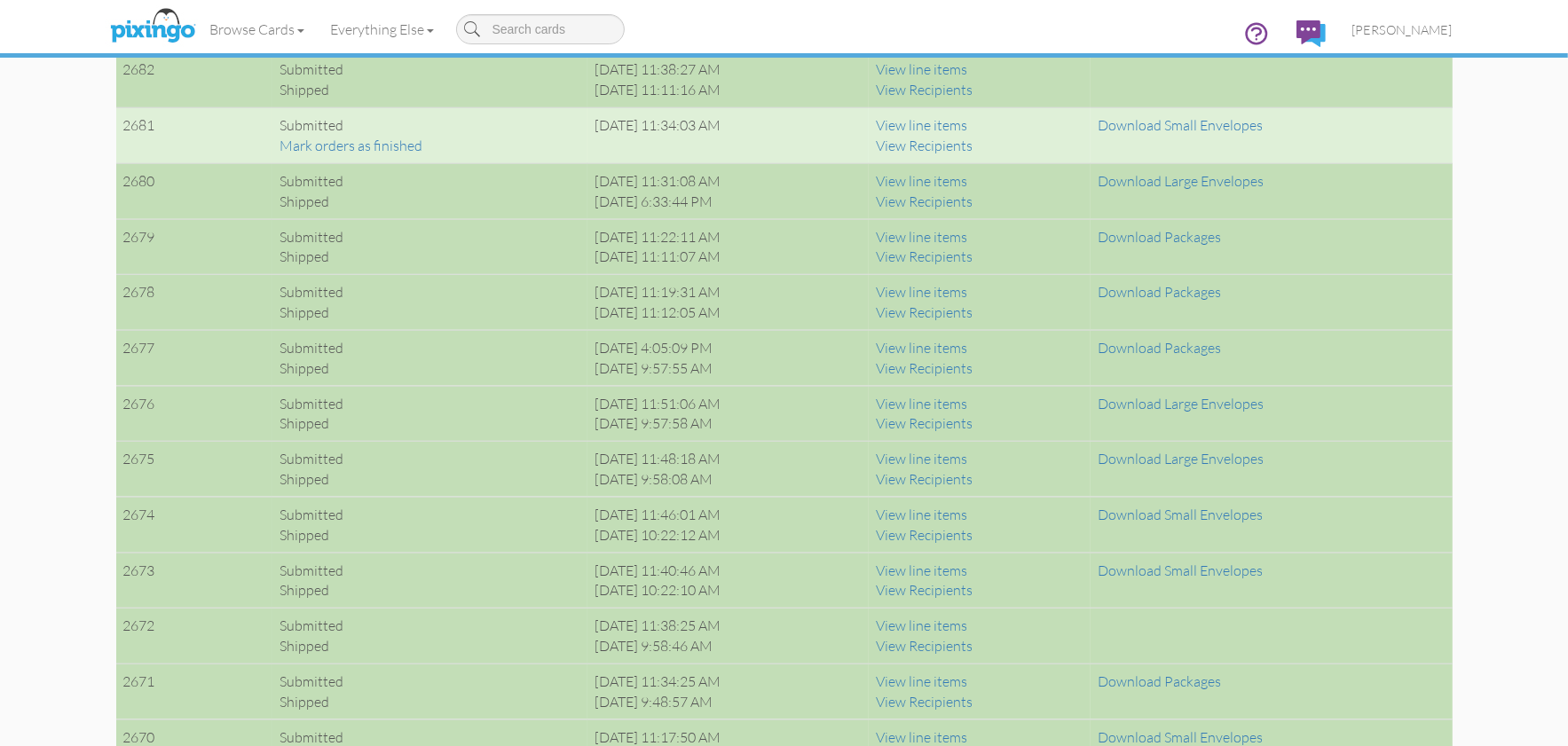
scroll to position [1525, 0]
click at [959, 292] on link "View line items" at bounding box center [922, 293] width 91 height 18
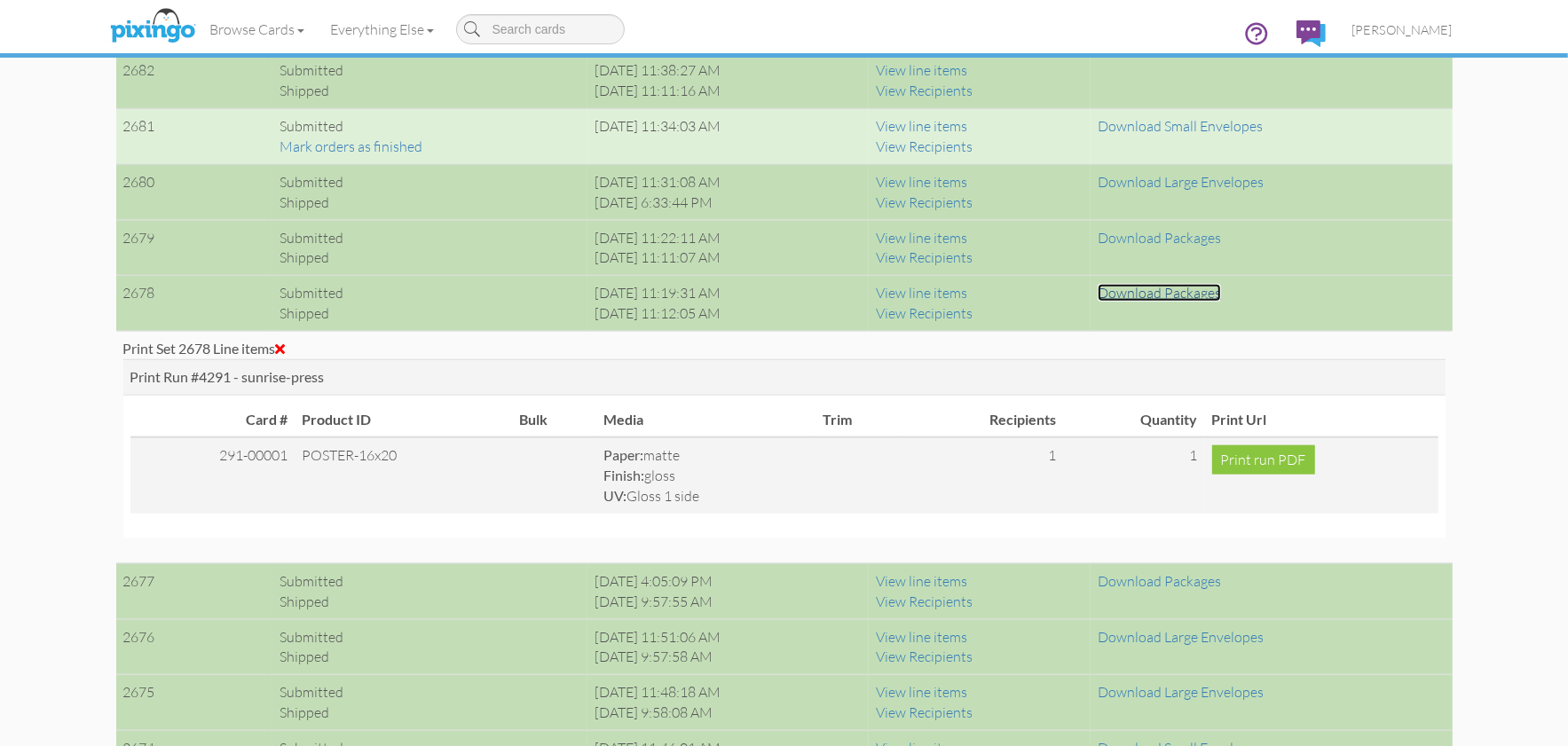
click at [1178, 289] on link "Download Packages" at bounding box center [1159, 293] width 123 height 18
